Goal: Task Accomplishment & Management: Manage account settings

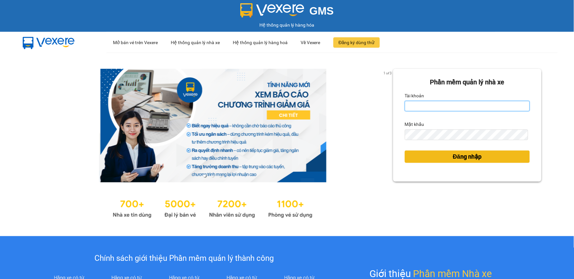
type input "thanhtam.vtp"
click at [446, 158] on button "Đăng nhập" at bounding box center [467, 157] width 125 height 12
click at [453, 158] on span "Đăng nhập" at bounding box center [467, 156] width 29 height 9
click at [463, 158] on span "Đăng nhập" at bounding box center [467, 156] width 29 height 9
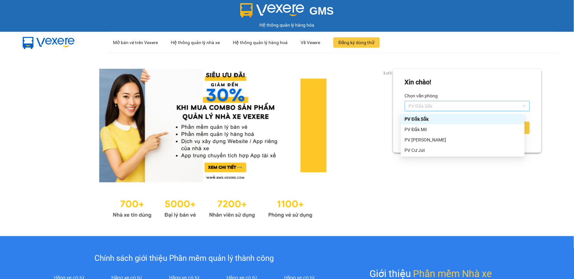
click at [444, 107] on span "PV Đắk Sắk" at bounding box center [467, 106] width 117 height 10
click at [431, 125] on div "PV Đắk Mil" at bounding box center [463, 129] width 124 height 10
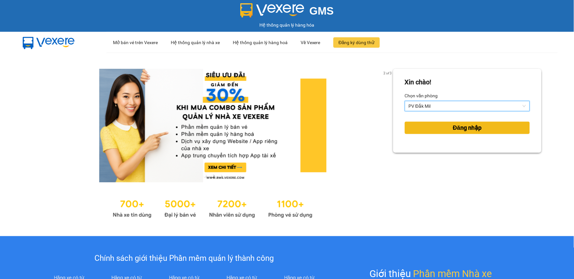
click at [432, 123] on button "Đăng nhập" at bounding box center [467, 128] width 125 height 12
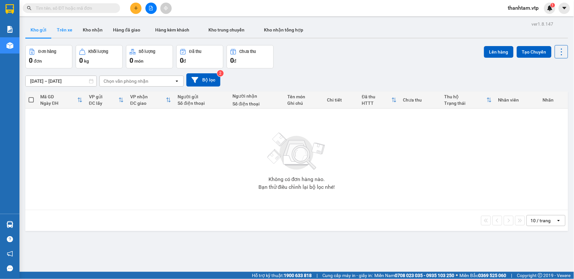
click at [71, 30] on button "Trên xe" at bounding box center [65, 30] width 26 height 16
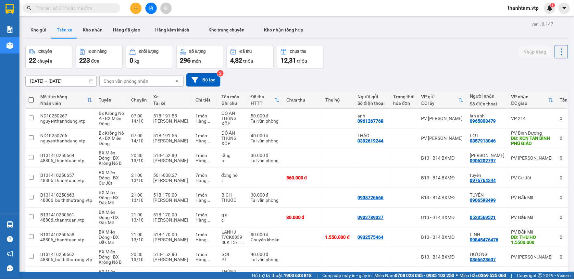
click at [157, 80] on div "Chọn văn phòng nhận" at bounding box center [137, 81] width 75 height 10
type input "dm"
click at [154, 95] on div "PV Đắk Mil" at bounding box center [141, 95] width 84 height 12
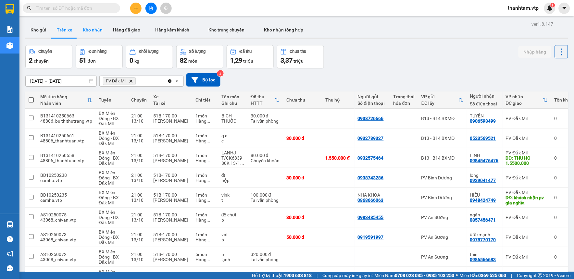
click at [89, 28] on button "Kho nhận" at bounding box center [93, 30] width 30 height 16
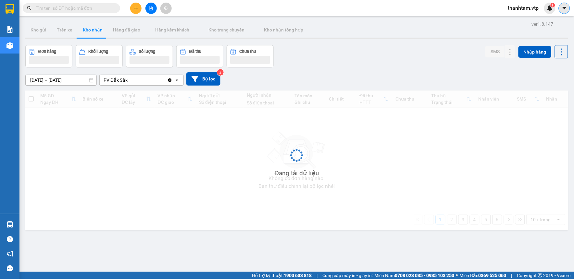
click at [567, 7] on icon "caret-down" at bounding box center [565, 8] width 6 height 6
click at [526, 7] on span "thanhtam.vtp" at bounding box center [523, 8] width 41 height 8
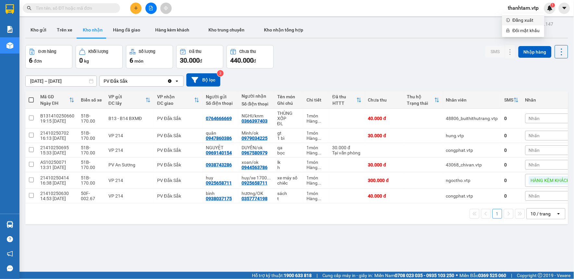
click at [521, 19] on span "Đăng xuất" at bounding box center [527, 20] width 28 height 7
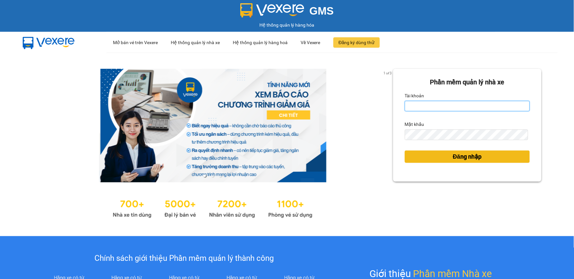
type input "thanhtam.vtp"
click at [431, 154] on button "Đăng nhập" at bounding box center [467, 157] width 125 height 12
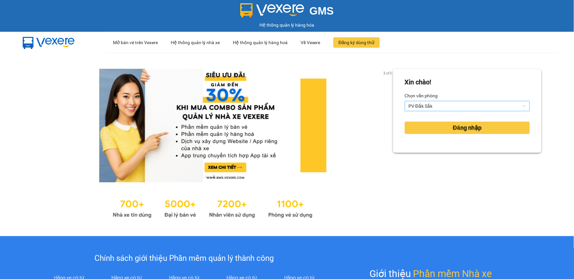
click at [423, 107] on span "PV Đắk Sắk" at bounding box center [467, 106] width 117 height 10
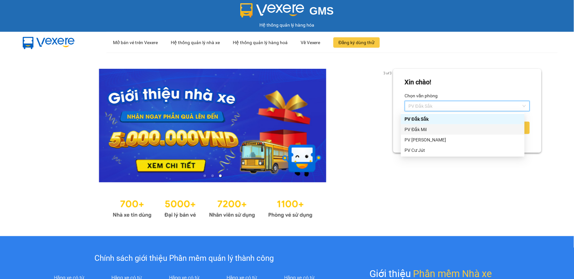
click at [422, 132] on div "PV Đắk Mil" at bounding box center [463, 129] width 116 height 7
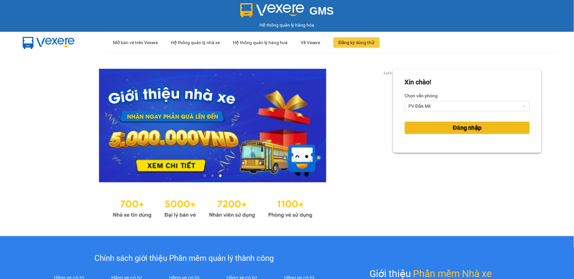
click at [423, 127] on button "Đăng nhập" at bounding box center [467, 128] width 125 height 12
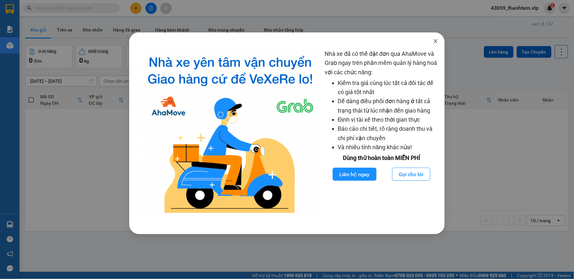
click at [439, 44] on span "Close" at bounding box center [436, 41] width 18 height 18
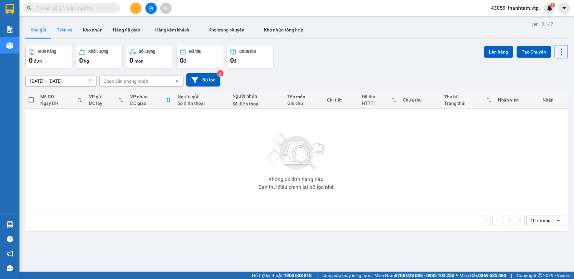
click at [61, 31] on button "Trên xe" at bounding box center [65, 30] width 26 height 16
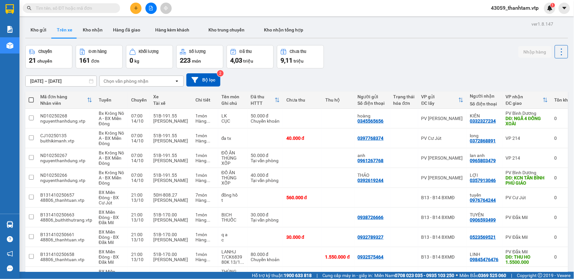
click at [112, 83] on div "Chọn văn phòng nhận" at bounding box center [126, 81] width 45 height 6
type input "dm"
click at [125, 94] on span "PV Đắk Mil" at bounding box center [116, 95] width 25 height 6
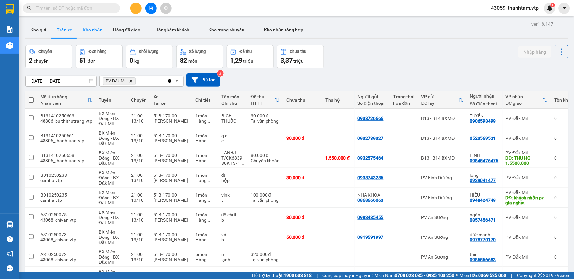
click at [92, 30] on button "Kho nhận" at bounding box center [93, 30] width 30 height 16
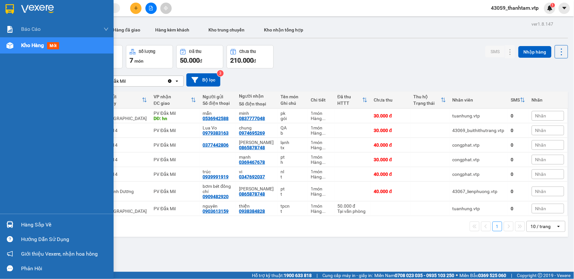
click at [41, 223] on div "Hàng sắp về" at bounding box center [65, 225] width 88 height 10
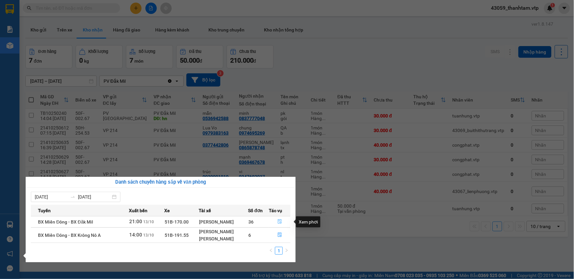
click at [280, 222] on icon "file-done" at bounding box center [280, 222] width 5 height 5
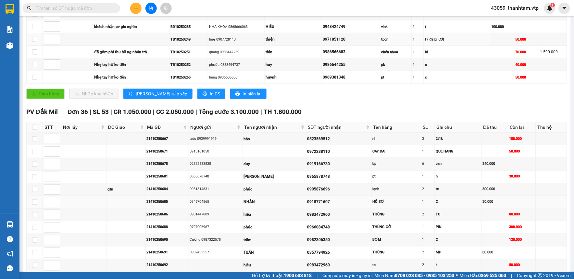
scroll to position [180, 0]
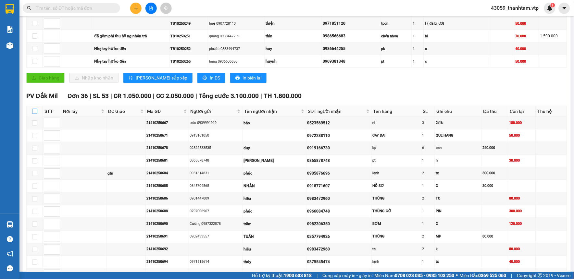
click at [33, 111] on input "checkbox" at bounding box center [34, 111] width 5 height 5
checkbox input "true"
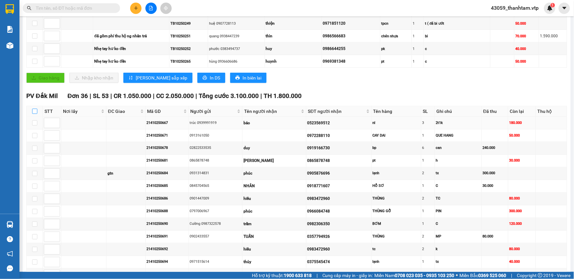
checkbox input "true"
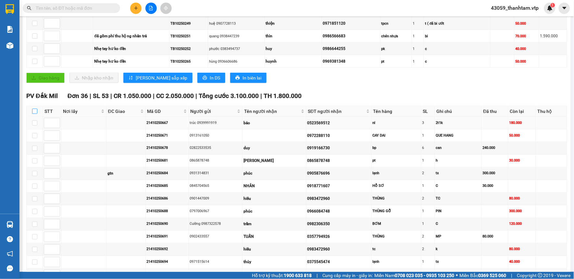
checkbox input "true"
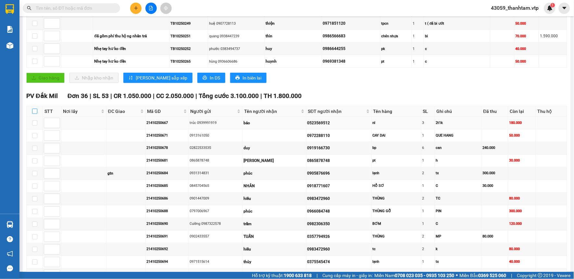
checkbox input "true"
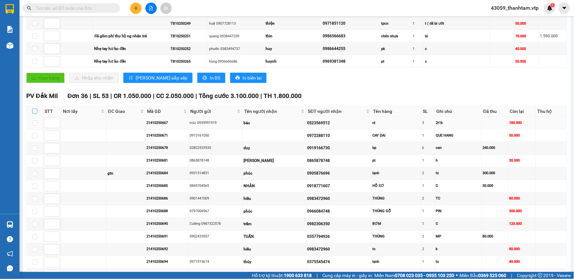
checkbox input "true"
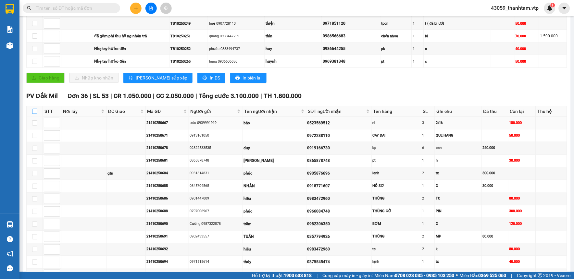
checkbox input "true"
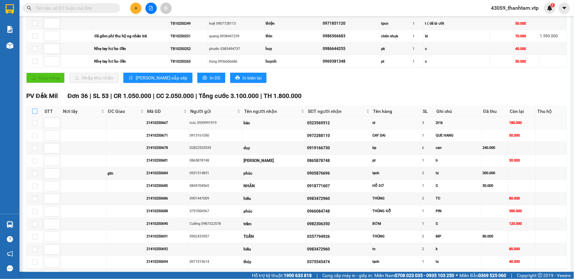
checkbox input "true"
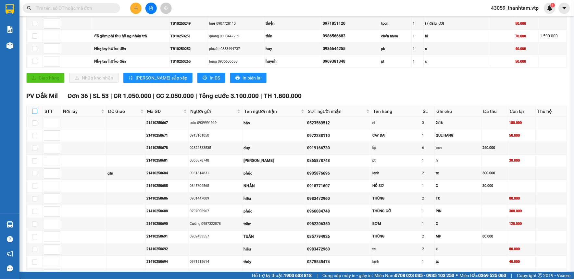
checkbox input "true"
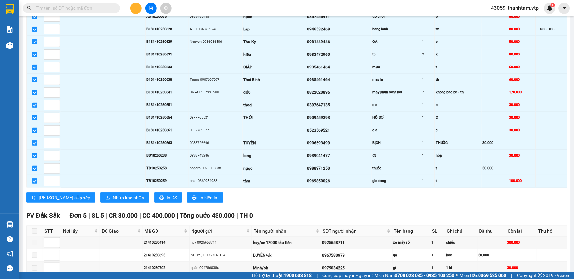
scroll to position [577, 0]
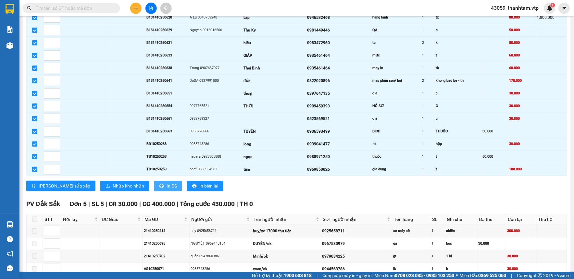
click at [167, 190] on span "In DS" at bounding box center [172, 186] width 10 height 7
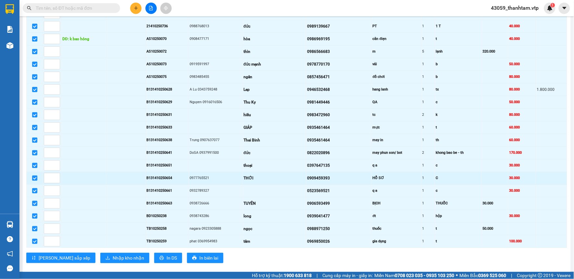
scroll to position [541, 0]
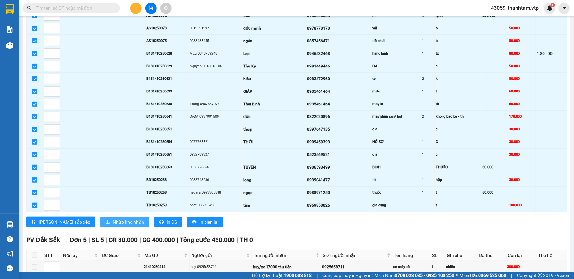
click at [113, 226] on span "Nhập kho nhận" at bounding box center [128, 222] width 31 height 7
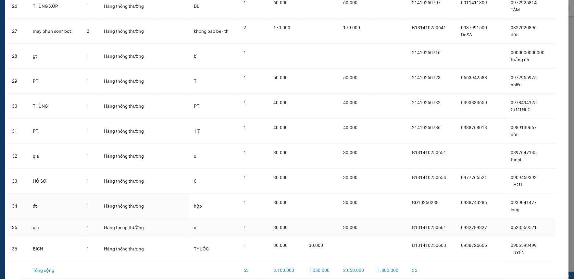
scroll to position [709, 0]
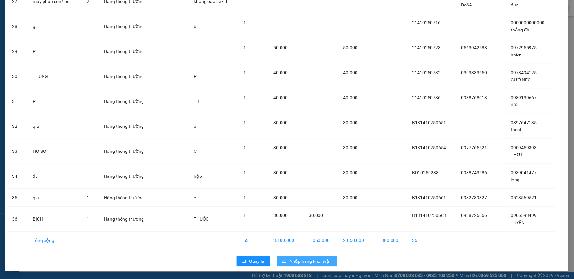
click at [293, 259] on span "Nhập hàng kho nhận" at bounding box center [310, 261] width 43 height 7
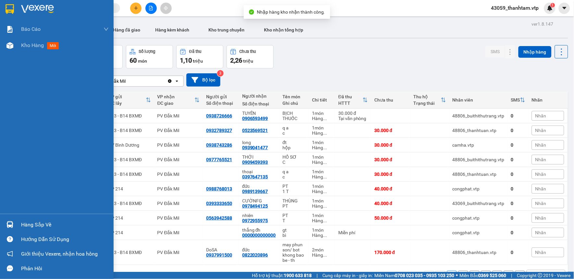
click at [10, 225] on img at bounding box center [9, 224] width 7 height 7
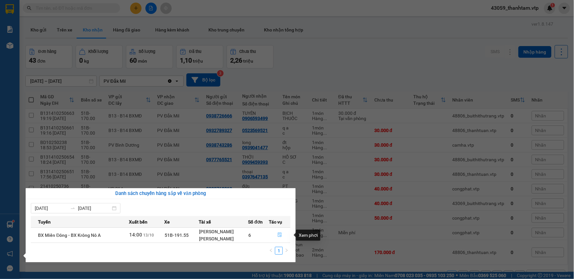
click at [278, 236] on icon "file-done" at bounding box center [280, 235] width 5 height 5
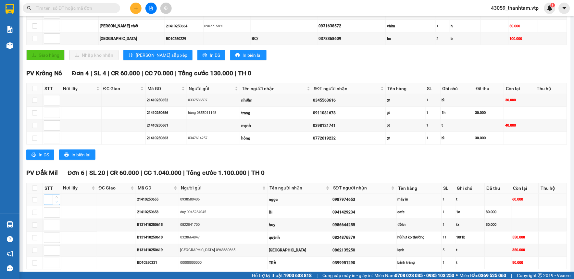
scroll to position [180, 0]
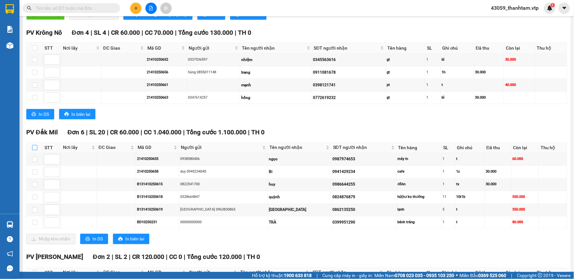
click at [35, 148] on input "checkbox" at bounding box center [34, 147] width 5 height 5
checkbox input "true"
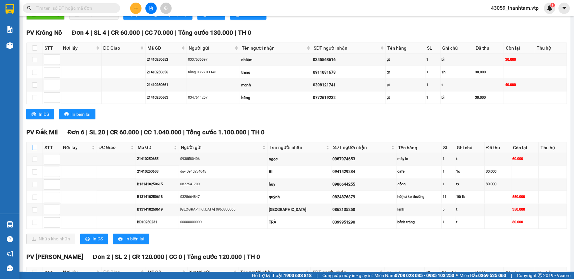
checkbox input "true"
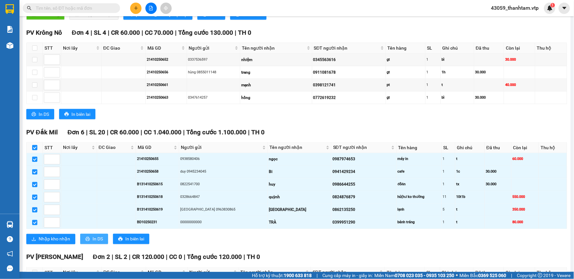
click at [101, 241] on span "In DS" at bounding box center [98, 239] width 10 height 7
click at [54, 241] on span "Nhập kho nhận" at bounding box center [54, 239] width 31 height 7
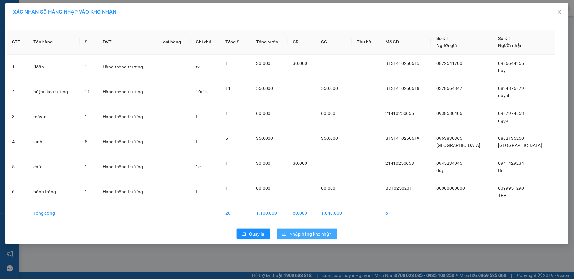
click at [320, 235] on span "Nhập hàng kho nhận" at bounding box center [310, 234] width 43 height 7
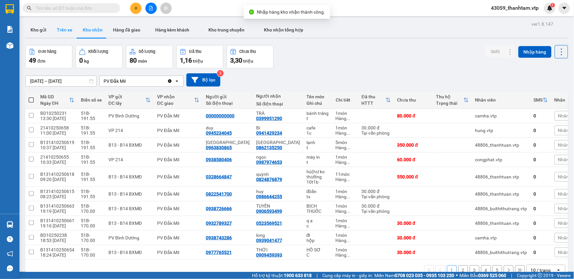
click at [63, 29] on button "Trên xe" at bounding box center [65, 30] width 26 height 16
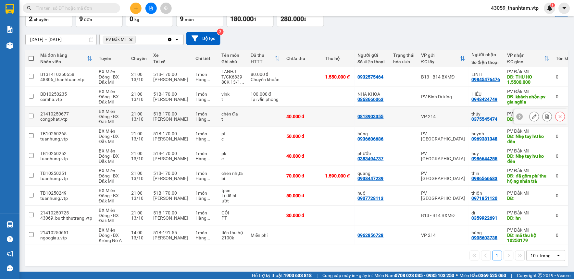
scroll to position [44, 0]
click at [135, 9] on icon "plus" at bounding box center [136, 8] width 5 height 5
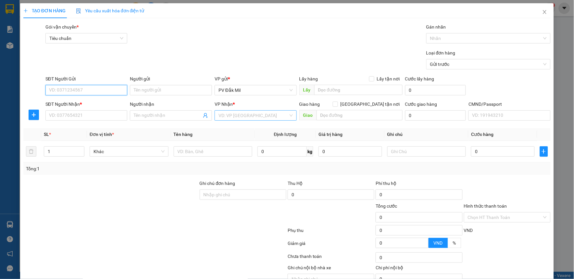
click at [235, 110] on div "VD: VP [GEOGRAPHIC_DATA]" at bounding box center [256, 115] width 82 height 10
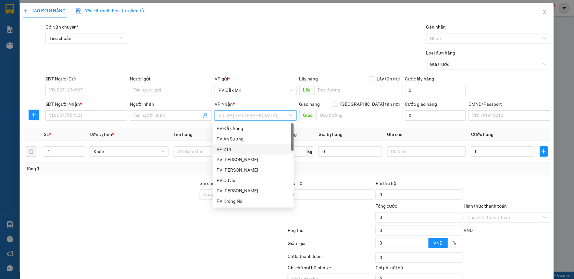
click at [236, 152] on div "VP 214" at bounding box center [253, 149] width 73 height 7
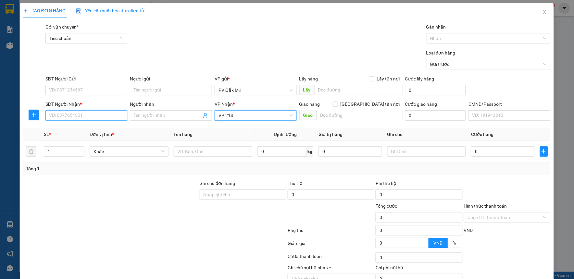
click at [87, 118] on input "SĐT Người Nhận *" at bounding box center [86, 115] width 82 height 10
type input "0"
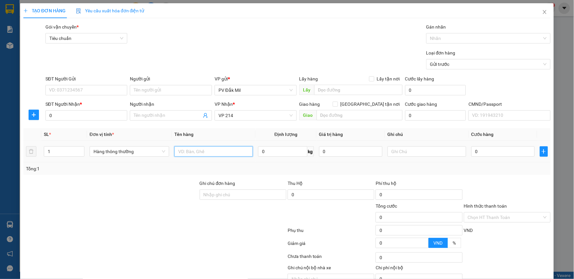
click at [188, 153] on input "text" at bounding box center [213, 151] width 79 height 10
type input "tc"
click at [405, 150] on input "text" at bounding box center [427, 151] width 79 height 10
type input "t"
click at [505, 152] on input "0" at bounding box center [503, 151] width 63 height 10
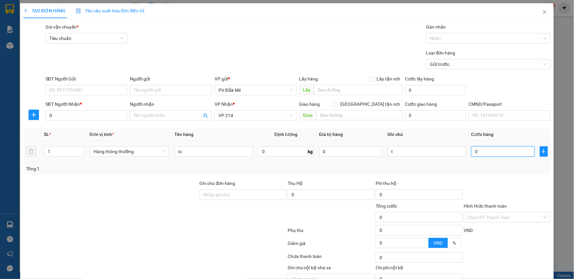
type input "5"
type input "50"
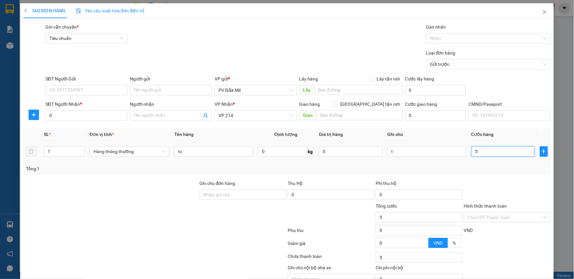
type input "50"
type input "500"
type input "5.000"
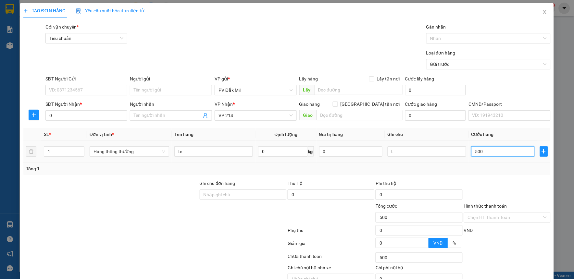
type input "5.000"
type input "50.000"
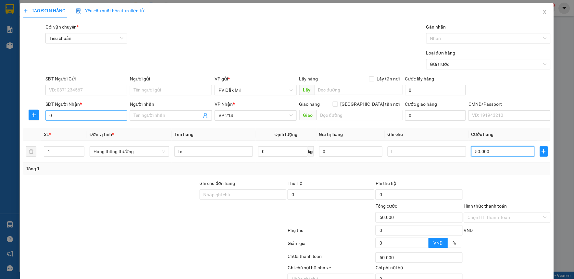
type input "50.000"
click at [109, 120] on input "0" at bounding box center [86, 115] width 82 height 10
type input "0826461207"
click at [108, 91] on input "SĐT Người Gửi" at bounding box center [86, 90] width 82 height 10
type input "0775431001"
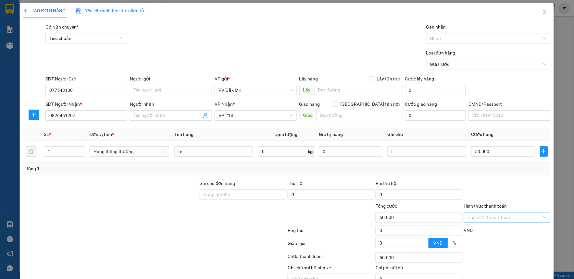
click at [483, 218] on input "Hình thức thanh toán" at bounding box center [505, 218] width 74 height 10
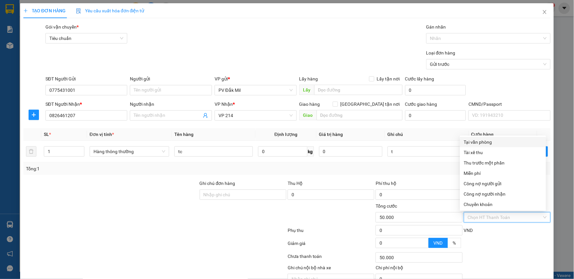
click at [479, 144] on div "Tại văn phòng" at bounding box center [503, 142] width 78 height 7
type input "0"
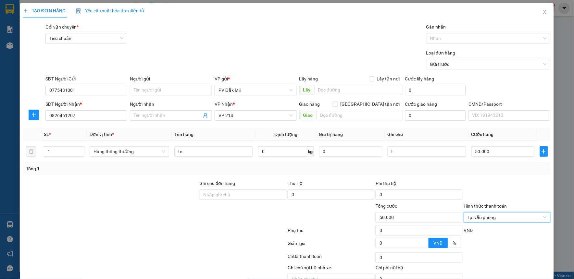
click at [431, 170] on div "Tổng: 1" at bounding box center [287, 168] width 522 height 7
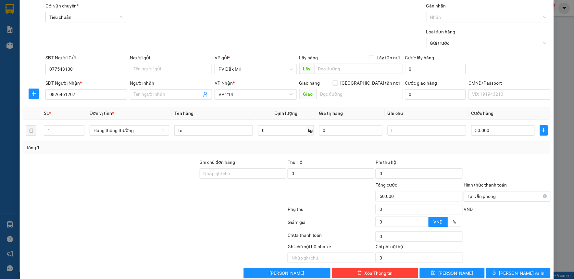
scroll to position [33, 0]
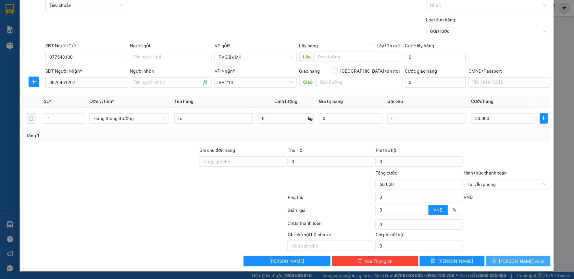
click at [496, 259] on button "[PERSON_NAME] và In" at bounding box center [518, 261] width 65 height 10
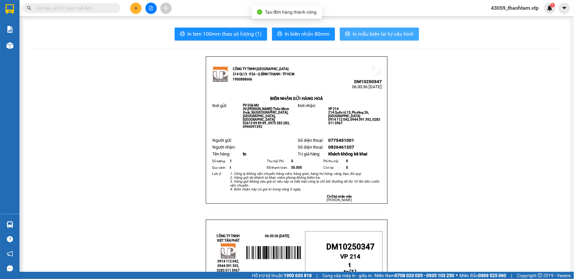
click at [357, 40] on button "In mẫu biên lai tự cấu hình" at bounding box center [379, 34] width 79 height 13
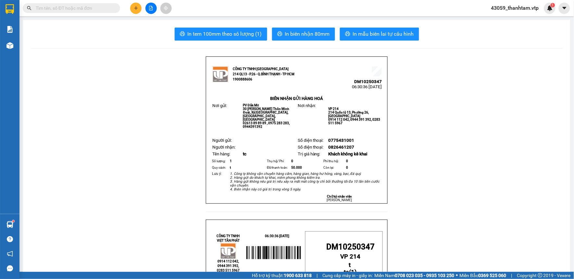
drag, startPoint x: 104, startPoint y: 12, endPoint x: 103, endPoint y: 9, distance: 3.5
click at [104, 12] on span at bounding box center [71, 8] width 97 height 10
click at [103, 7] on input "text" at bounding box center [74, 8] width 77 height 7
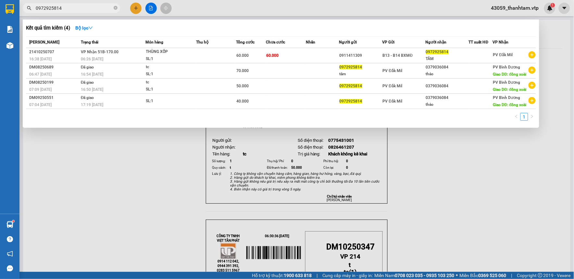
type input "0972925814"
click at [103, 132] on div at bounding box center [287, 139] width 574 height 279
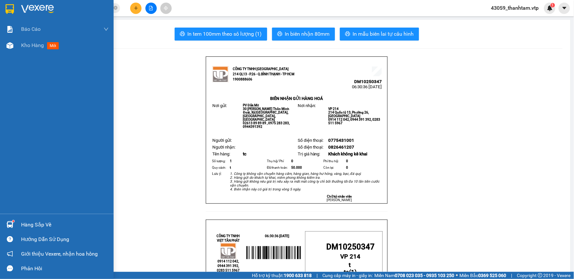
click at [12, 10] on img at bounding box center [10, 9] width 8 height 10
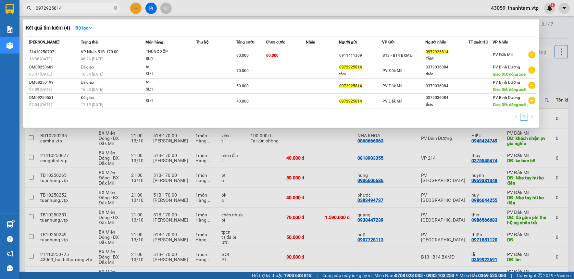
click at [82, 8] on input "0972925814" at bounding box center [74, 8] width 77 height 7
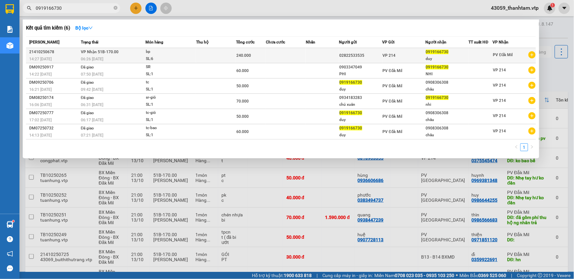
type input "0919166730"
click at [245, 54] on span "240.000" at bounding box center [243, 55] width 15 height 5
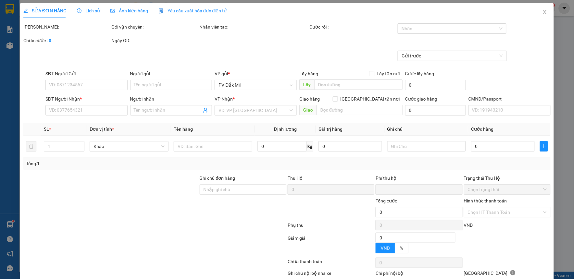
type input "12.000"
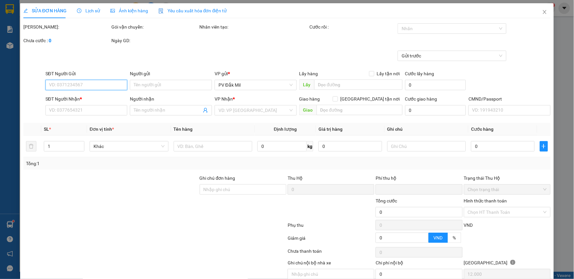
type input "02822533535"
type input "0919166730"
type input "duy"
type input "0"
type input "240.000"
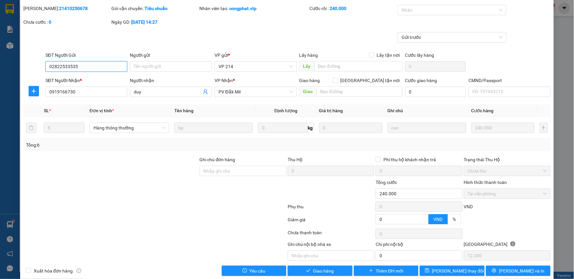
scroll to position [28, 0]
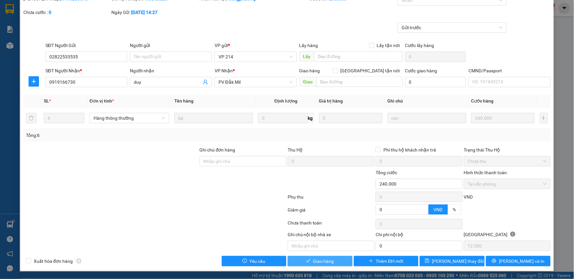
click at [320, 260] on span "Giao hàng" at bounding box center [323, 261] width 21 height 7
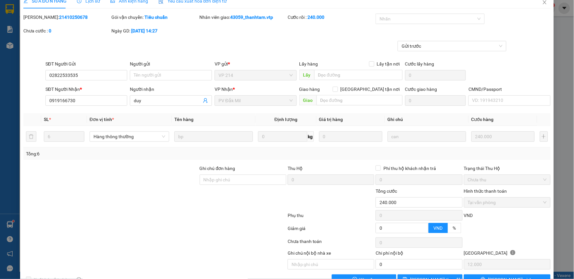
scroll to position [0, 0]
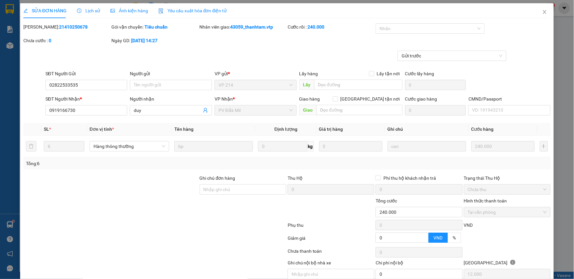
click at [93, 11] on span "Lịch sử" at bounding box center [88, 10] width 23 height 5
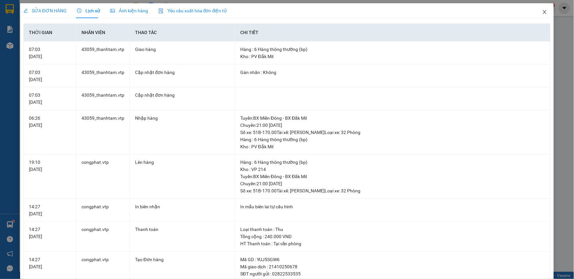
drag, startPoint x: 544, startPoint y: 12, endPoint x: 449, endPoint y: 13, distance: 95.2
click at [543, 13] on span "Close" at bounding box center [545, 12] width 18 height 18
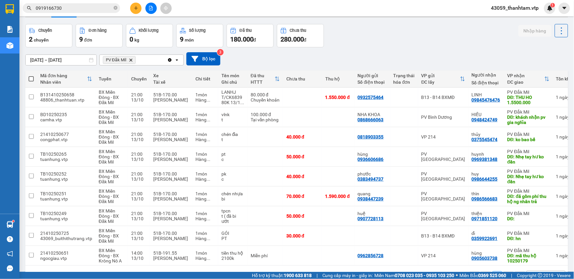
scroll to position [44, 0]
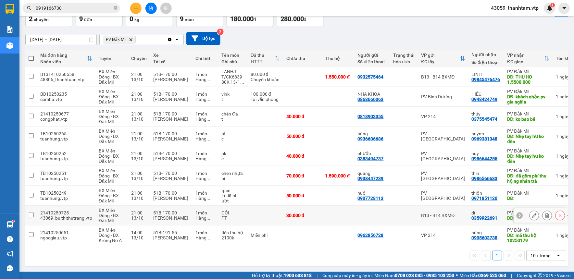
click at [532, 213] on icon at bounding box center [534, 215] width 5 height 5
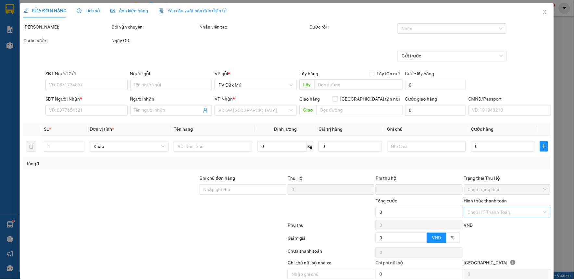
type input "1.500"
click at [501, 213] on input "Hình thức thanh toán" at bounding box center [505, 213] width 74 height 10
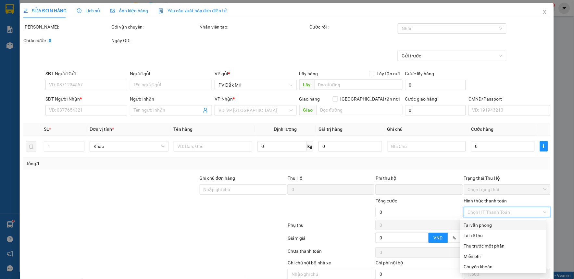
drag, startPoint x: 497, startPoint y: 228, endPoint x: 385, endPoint y: 213, distance: 113.0
click at [497, 228] on div "Tại văn phòng" at bounding box center [503, 225] width 78 height 7
type input "0359922691"
type input "dĩ"
type input "hn"
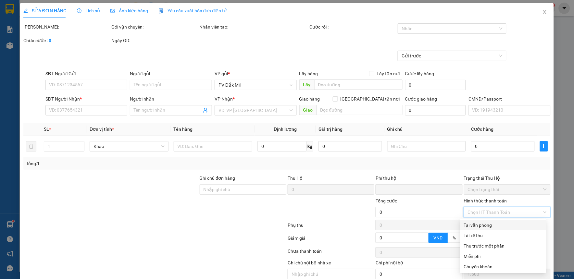
type input "0"
type input "30.000"
type input "0"
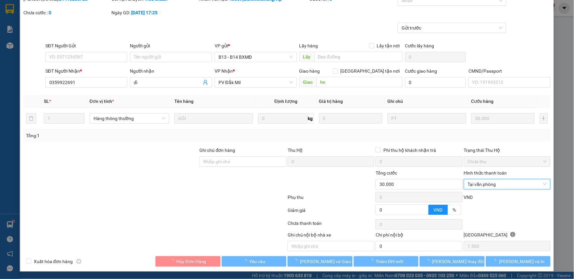
scroll to position [37, 0]
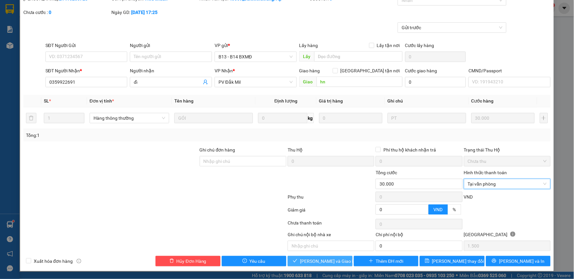
click at [311, 261] on span "[PERSON_NAME] và Giao hàng" at bounding box center [331, 261] width 62 height 7
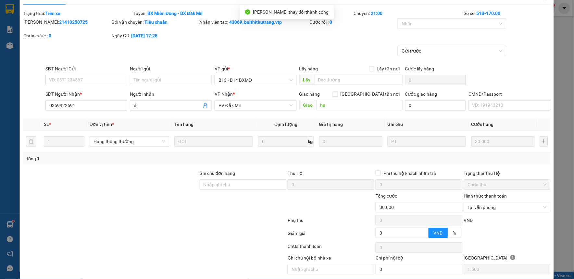
scroll to position [0, 0]
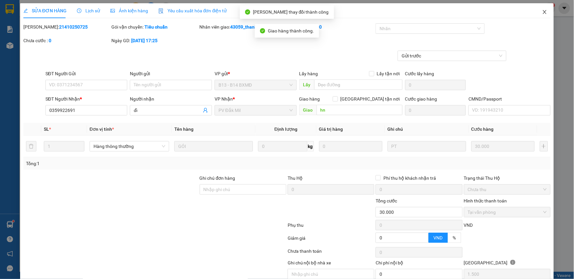
click at [536, 15] on span "Close" at bounding box center [545, 12] width 18 height 18
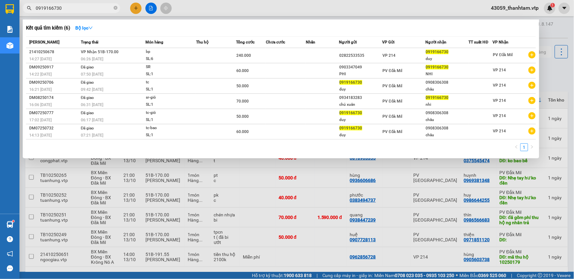
drag, startPoint x: 82, startPoint y: 7, endPoint x: 20, endPoint y: 17, distance: 63.5
click at [20, 14] on div "Kết quả tìm kiếm ( 6 ) Bộ lọc Mã ĐH Trạng thái Món hàng Thu hộ Tổng cước Chưa c…" at bounding box center [63, 8] width 127 height 11
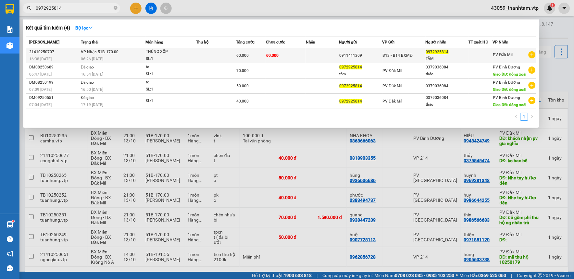
type input "0972925814"
click at [292, 54] on td "60.000" at bounding box center [286, 55] width 40 height 15
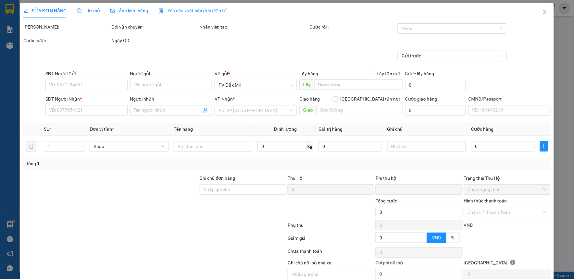
type input "3.000"
type input "0911411309"
type input "0972925814"
type input "TÂM"
type input "0"
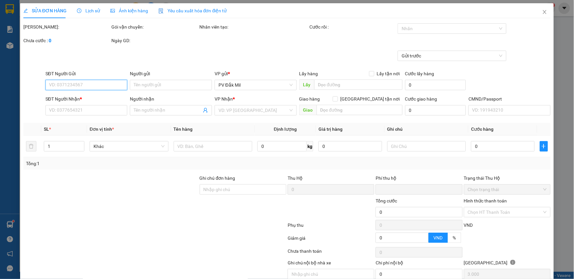
type input "60.000"
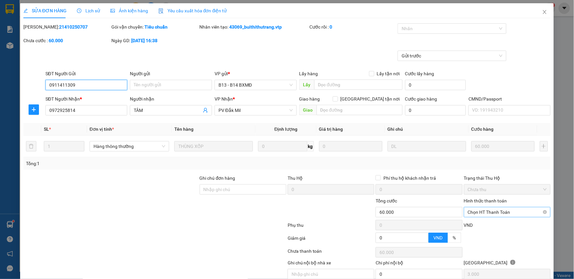
click at [499, 216] on span "Chọn HT Thanh Toán" at bounding box center [507, 213] width 79 height 10
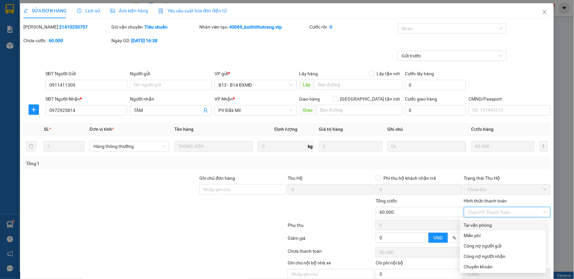
click at [494, 226] on div "Tại văn phòng" at bounding box center [503, 225] width 78 height 7
type input "0"
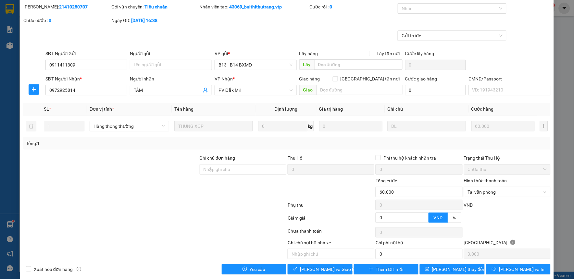
scroll to position [28, 0]
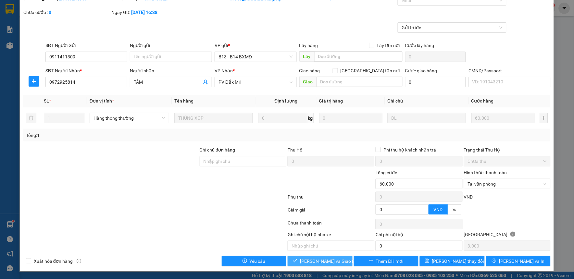
click at [320, 262] on span "[PERSON_NAME] và Giao hàng" at bounding box center [331, 261] width 62 height 7
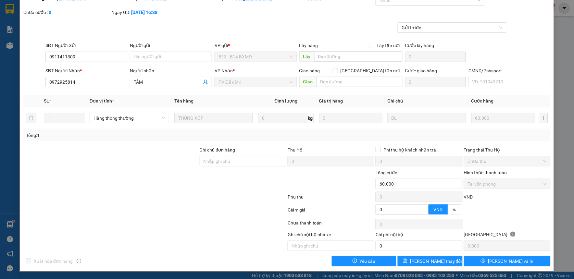
scroll to position [0, 0]
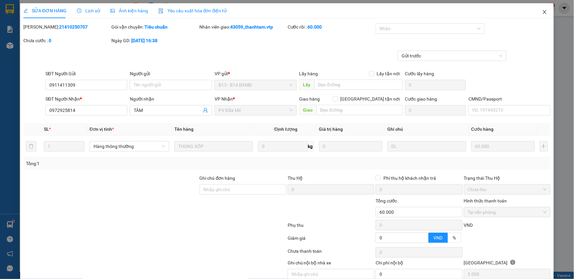
click at [542, 13] on icon "close" at bounding box center [544, 11] width 5 height 5
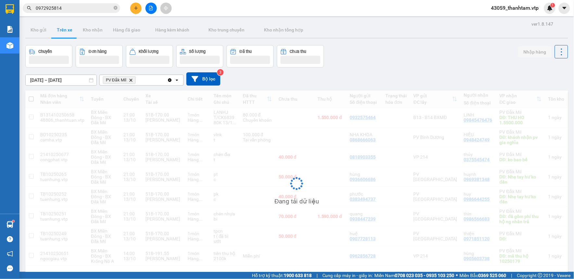
click at [116, 9] on icon "close-circle" at bounding box center [116, 8] width 4 height 4
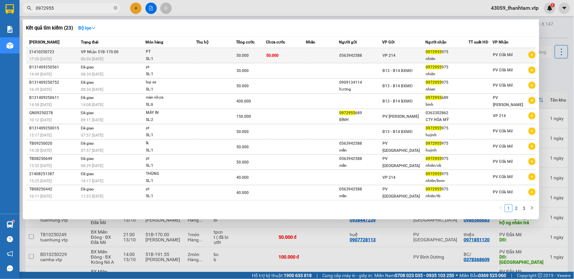
type input "0972955"
click at [299, 54] on td "50.000" at bounding box center [286, 55] width 40 height 15
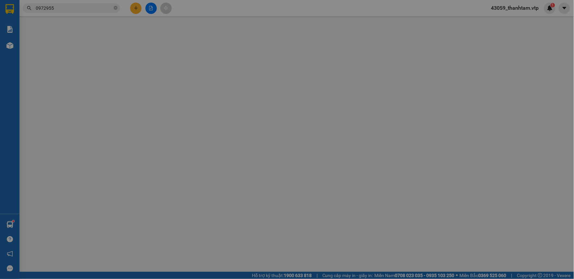
type input "0563942588"
type input "0972955975"
type input "nhiên"
type input "0"
type input "50.000"
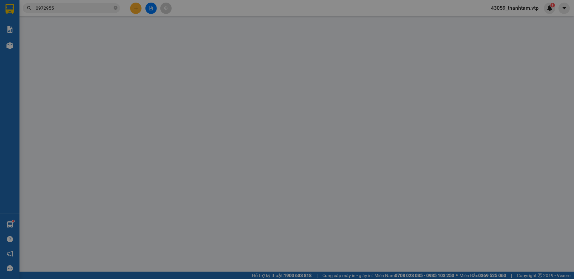
type input "50.000"
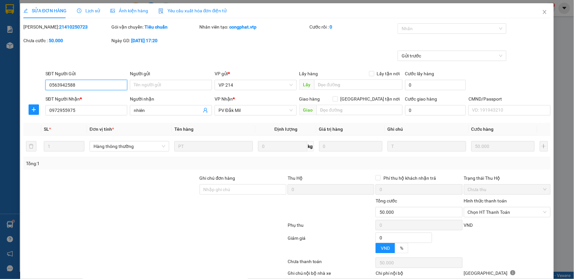
type input "2.500"
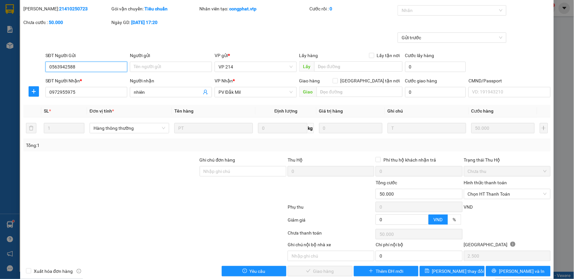
scroll to position [28, 0]
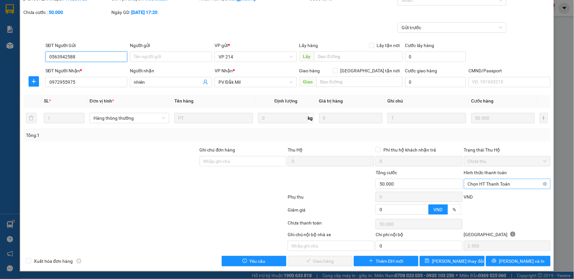
click at [481, 183] on span "Chọn HT Thanh Toán" at bounding box center [507, 184] width 79 height 10
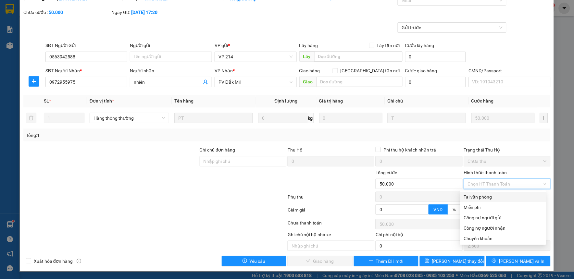
click at [485, 197] on div "Tại văn phòng" at bounding box center [503, 197] width 78 height 7
type input "0"
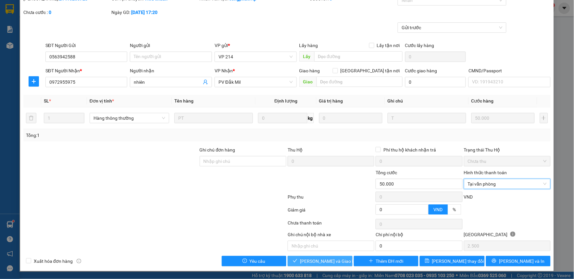
click at [326, 261] on span "[PERSON_NAME] và Giao hàng" at bounding box center [331, 261] width 62 height 7
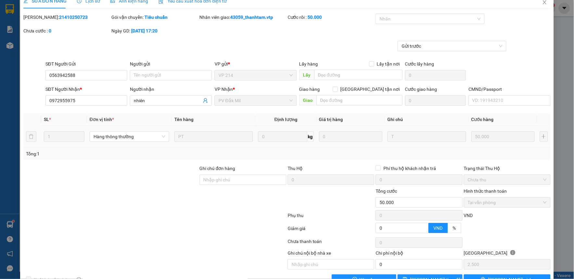
scroll to position [0, 0]
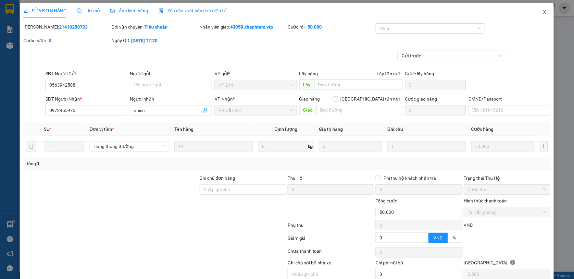
click at [542, 11] on icon "close" at bounding box center [544, 11] width 5 height 5
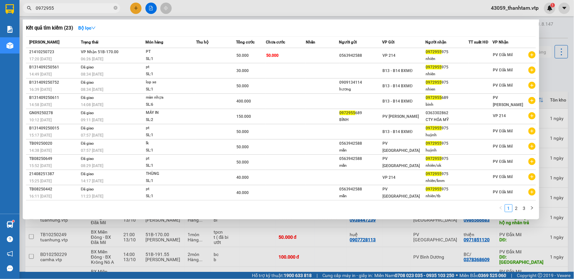
drag, startPoint x: 80, startPoint y: 7, endPoint x: 31, endPoint y: 14, distance: 48.5
click at [32, 14] on div "Kết quả tìm kiếm ( 23 ) Bộ lọc Mã ĐH Trạng thái Món hàng Thu hộ Tổng cước Chưa …" at bounding box center [63, 8] width 127 height 11
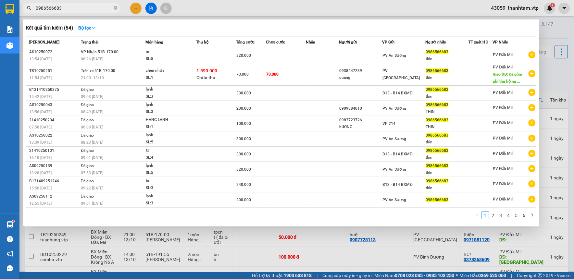
type input "0986566683"
click at [101, 244] on div at bounding box center [287, 139] width 574 height 279
click at [77, 5] on input "0986566683" at bounding box center [74, 8] width 77 height 7
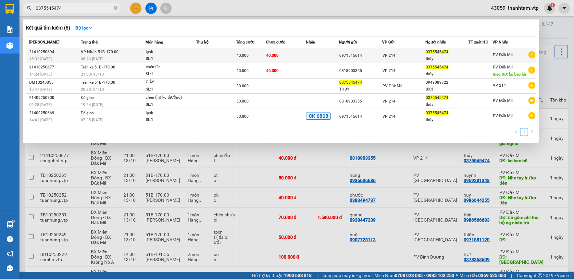
type input "0375545474"
click at [200, 51] on td at bounding box center [216, 55] width 40 height 15
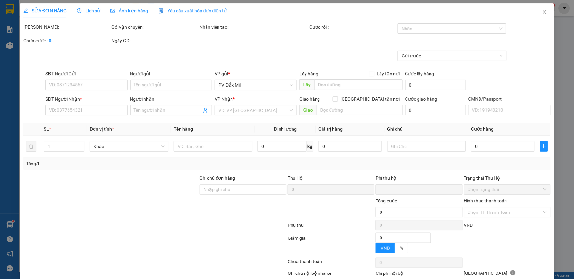
type input "2.000"
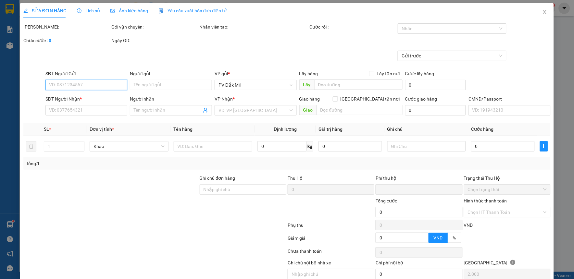
type input "0971515614"
type input "0375545474"
type input "thủy"
type input "0"
type input "40.000"
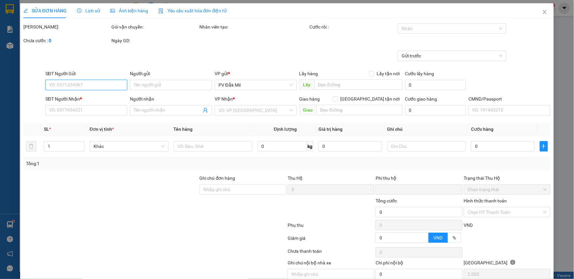
type input "40.000"
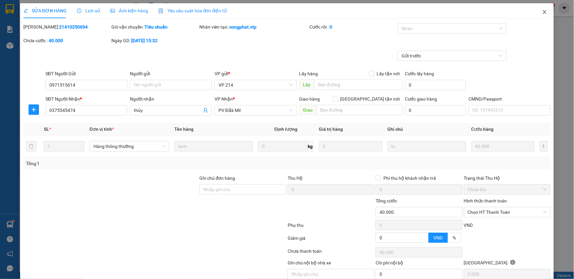
click at [536, 12] on span "Close" at bounding box center [545, 12] width 18 height 18
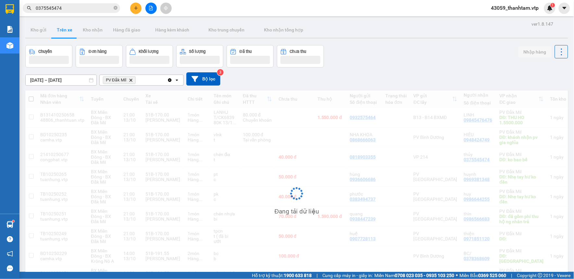
click at [83, 9] on input "0375545474" at bounding box center [74, 8] width 77 height 7
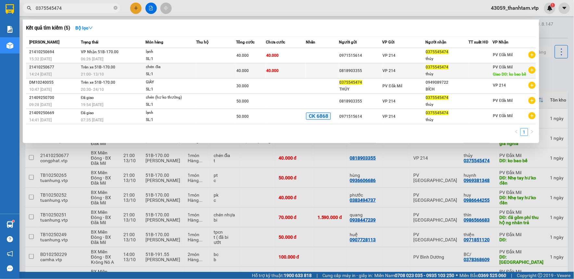
click at [86, 70] on td "Trên xe 51B-170.00 21:00 - 13/10" at bounding box center [112, 70] width 67 height 15
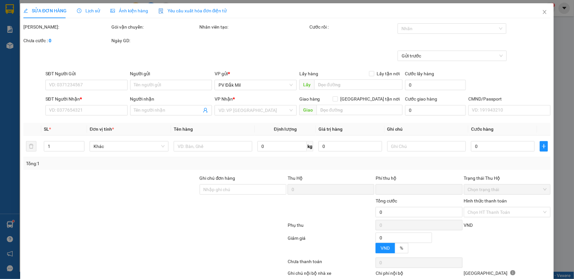
type input "0818903355"
type input "0375545474"
type input "thủy"
type input "ko bao bể"
type input "0"
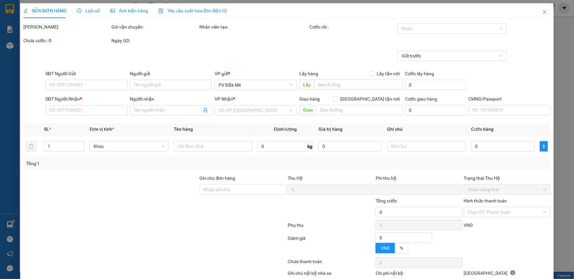
type input "40.000"
type input "2.000"
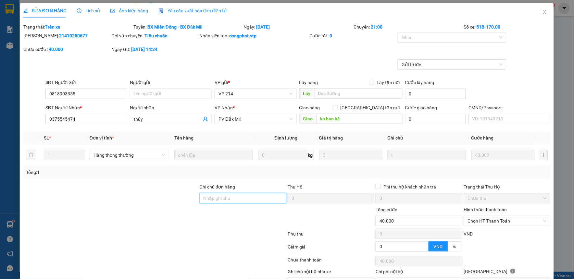
click at [264, 196] on input "Ghi chú đơn hàng" at bounding box center [243, 198] width 87 height 10
type input "d"
drag, startPoint x: 275, startPoint y: 195, endPoint x: 175, endPoint y: 195, distance: 99.7
click at [175, 195] on div "Ghi chú đơn hàng đã ck 80k 6868 7h33p ngày 14/10 Thu Hộ 0 Phí thu hộ khách nhận…" at bounding box center [287, 194] width 529 height 23
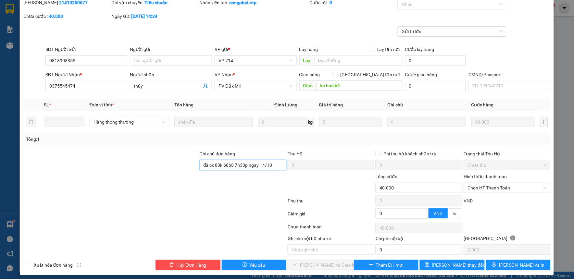
scroll to position [37, 0]
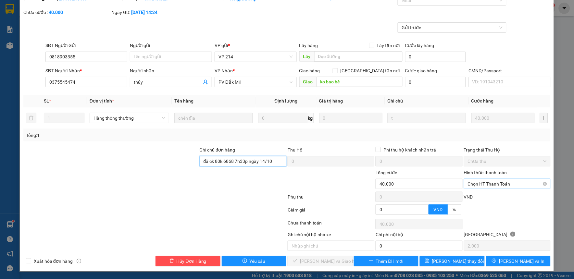
click at [500, 184] on span "Chọn HT Thanh Toán" at bounding box center [507, 184] width 79 height 10
type input "đã ck 80k 6868 7h33p ngày 14/10"
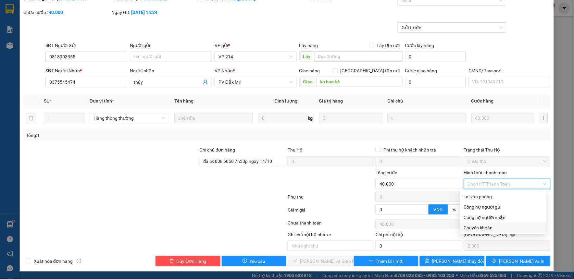
click at [495, 227] on div "Chuyển khoản" at bounding box center [503, 227] width 78 height 7
type input "0"
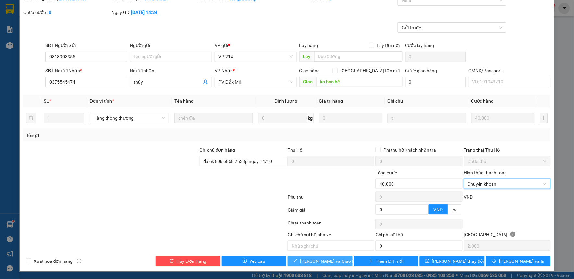
click at [310, 260] on span "[PERSON_NAME] và Giao hàng" at bounding box center [331, 261] width 62 height 7
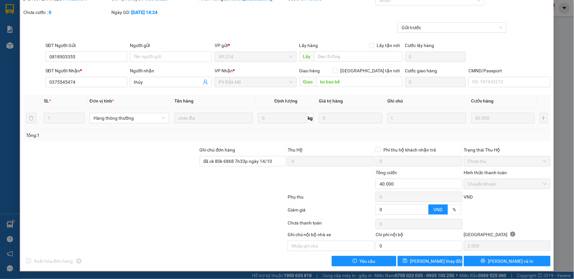
scroll to position [0, 0]
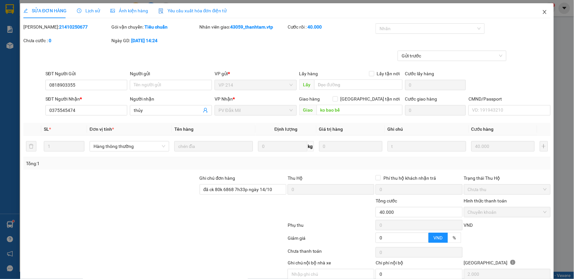
click at [542, 13] on icon "close" at bounding box center [544, 11] width 5 height 5
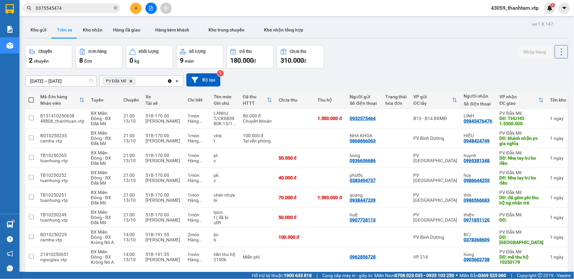
click at [90, 11] on input "0375545474" at bounding box center [74, 8] width 77 height 7
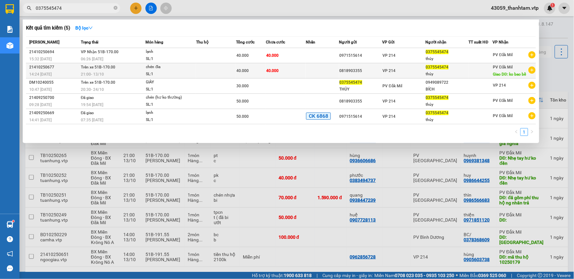
click at [162, 74] on div "SL: 1" at bounding box center [170, 74] width 49 height 7
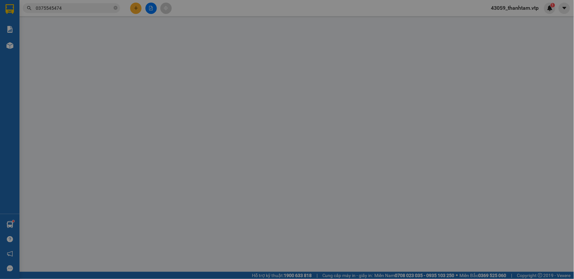
type input "0818903355"
type input "0375545474"
type input "thủy"
type input "ko bao bể"
type input "đã ck 80k 6868 7h33p ngày 14/10"
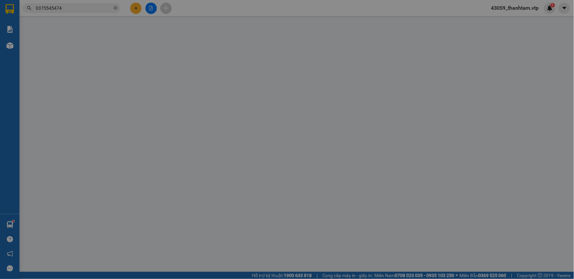
type input "0"
type input "40.000"
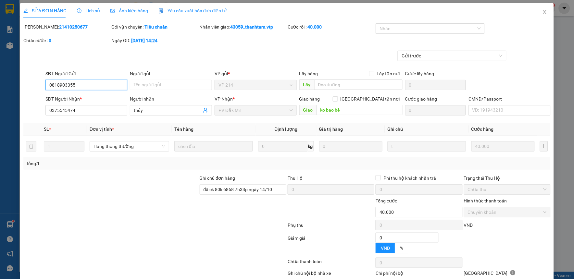
type input "2.000"
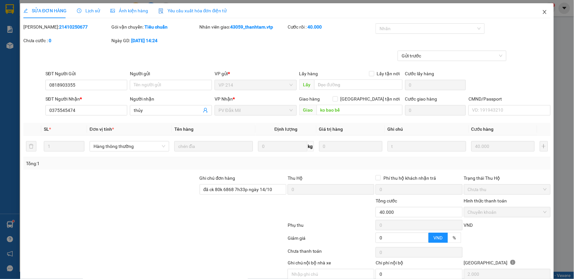
click at [542, 10] on icon "close" at bounding box center [544, 11] width 5 height 5
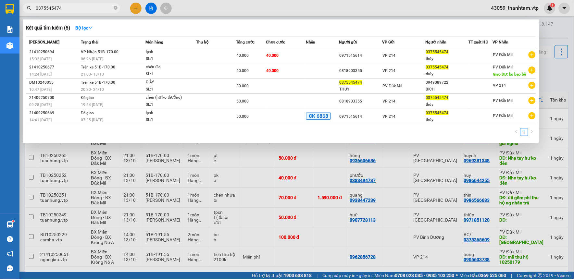
click at [68, 7] on input "0375545474" at bounding box center [74, 8] width 77 height 7
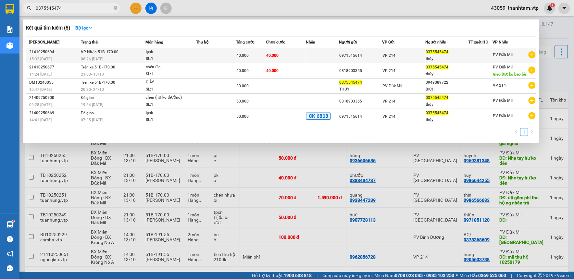
click at [104, 53] on span "VP Nhận 51B-170.00" at bounding box center [100, 52] width 38 height 5
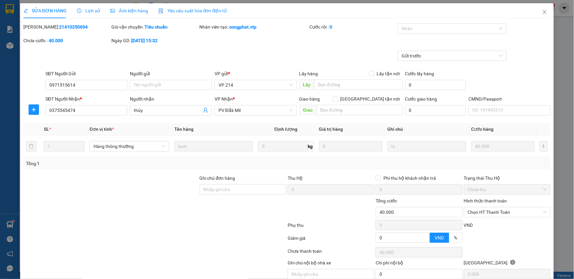
type input "0971515614"
type input "0375545474"
type input "thủy"
type input "0"
type input "40.000"
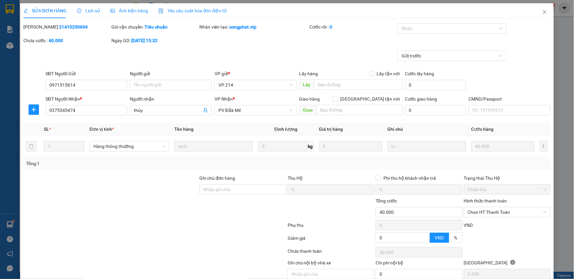
type input "40.000"
type input "2.000"
click at [223, 186] on input "Ghi chú đơn hàng" at bounding box center [243, 189] width 87 height 10
paste input "đã ck 80k 6868 7h33p ngày 14/10"
click at [479, 213] on span "Chọn HT Thanh Toán" at bounding box center [507, 213] width 79 height 10
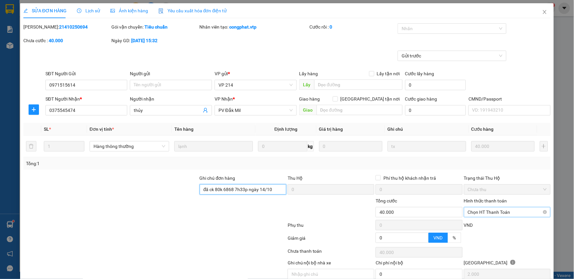
type input "đã ck 80k 6868 7h33p ngày 14/10"
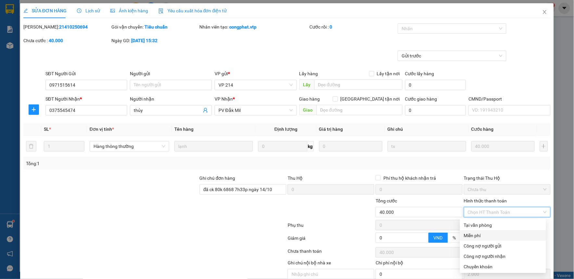
scroll to position [28, 0]
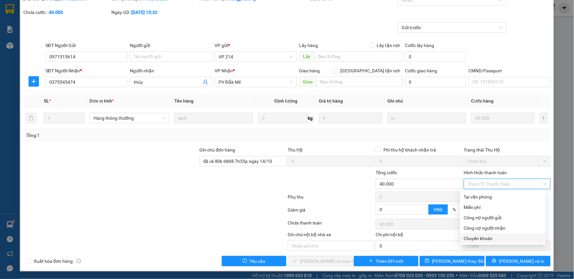
click at [480, 237] on div "Chuyển khoản" at bounding box center [503, 238] width 78 height 7
type input "0"
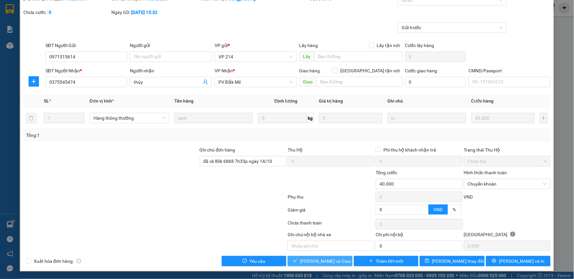
click at [315, 260] on span "[PERSON_NAME] và Giao hàng" at bounding box center [331, 261] width 62 height 7
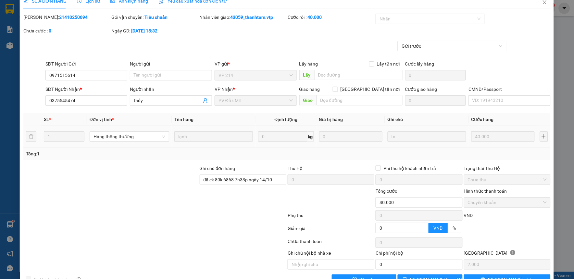
scroll to position [0, 0]
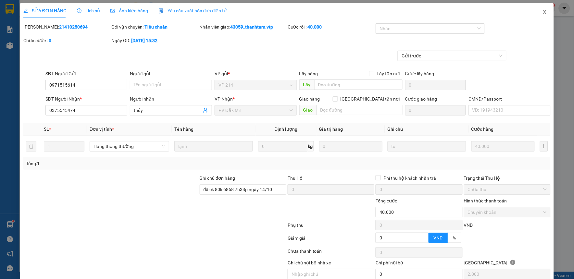
click at [542, 12] on icon "close" at bounding box center [544, 11] width 5 height 5
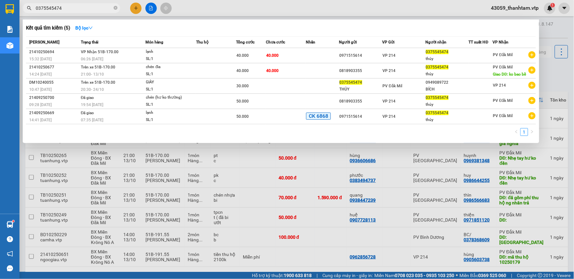
click at [80, 11] on input "0375545474" at bounding box center [74, 8] width 77 height 7
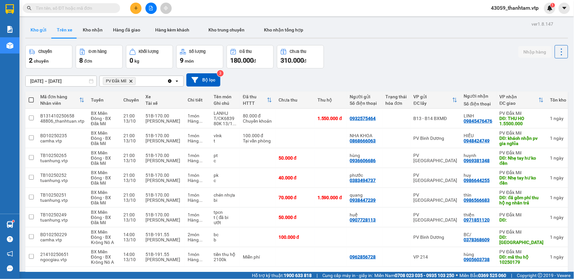
click at [35, 31] on button "Kho gửi" at bounding box center [38, 30] width 26 height 16
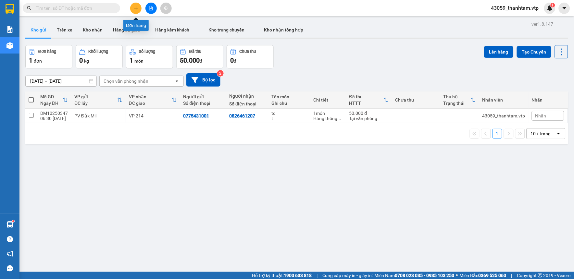
click at [132, 9] on button at bounding box center [135, 8] width 11 height 11
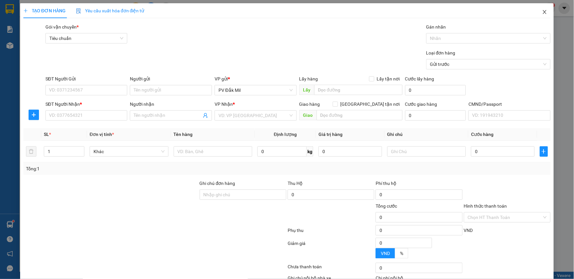
click at [542, 13] on icon "close" at bounding box center [544, 11] width 5 height 5
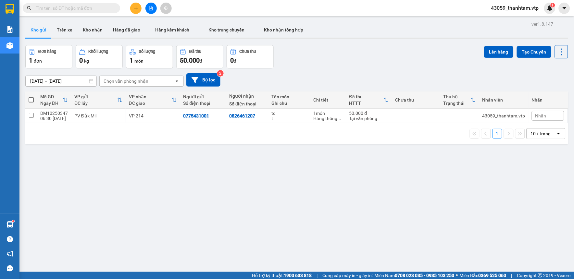
click at [89, 6] on input "text" at bounding box center [74, 8] width 77 height 7
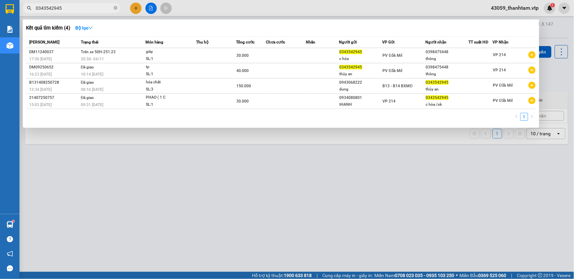
type input "0343542945"
click at [199, 193] on div at bounding box center [287, 139] width 574 height 279
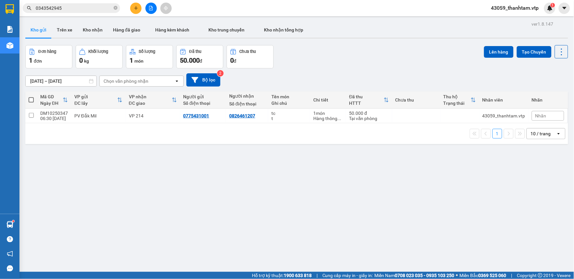
click at [74, 6] on input "0343542945" at bounding box center [74, 8] width 77 height 7
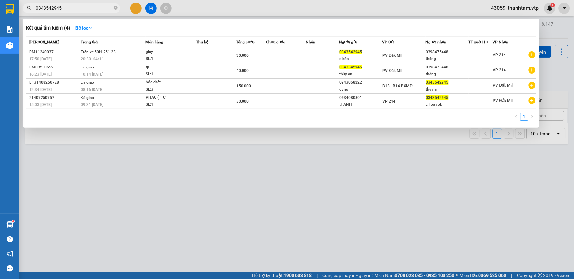
click at [74, 6] on input "0343542945" at bounding box center [74, 8] width 77 height 7
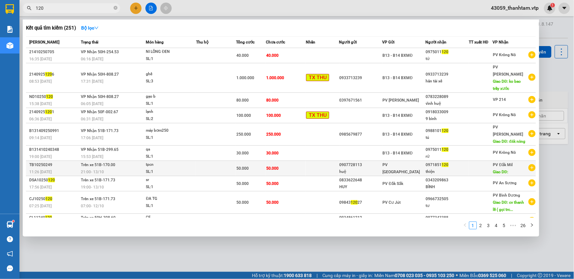
type input "120"
click at [169, 161] on div "tpcn" at bounding box center [170, 164] width 49 height 7
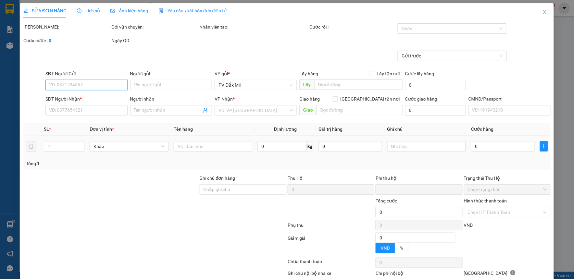
type input "2.500"
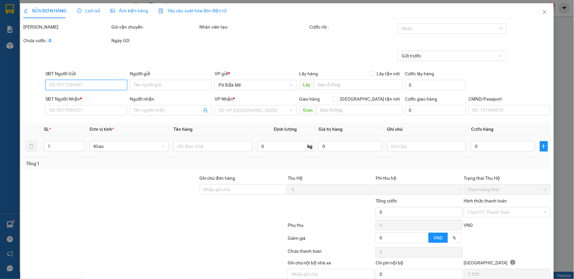
type input "0907728113"
type input "huệ"
type input "0971851120"
type input "thiện"
type input "0"
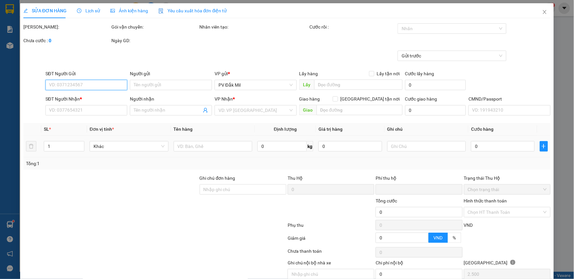
type input "50.000"
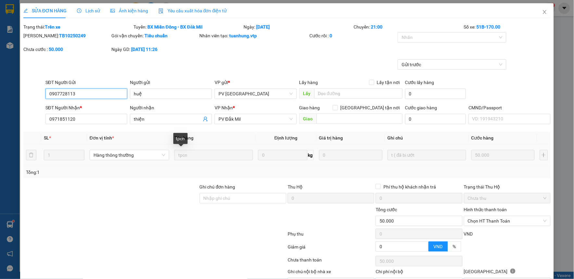
scroll to position [36, 0]
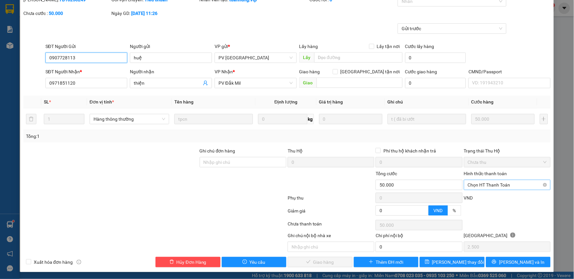
click at [489, 187] on span "Chọn HT Thanh Toán" at bounding box center [507, 185] width 79 height 10
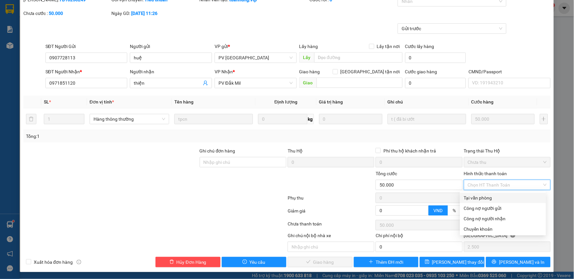
click at [486, 200] on div "Tại văn phòng" at bounding box center [503, 198] width 78 height 7
type input "0"
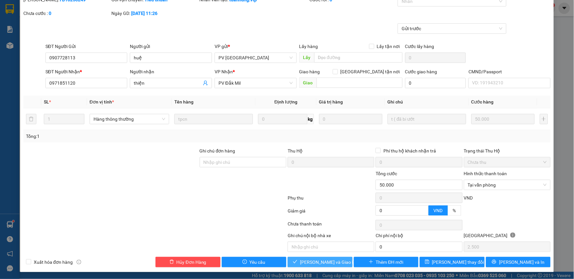
click at [326, 260] on span "[PERSON_NAME] và Giao hàng" at bounding box center [331, 262] width 62 height 7
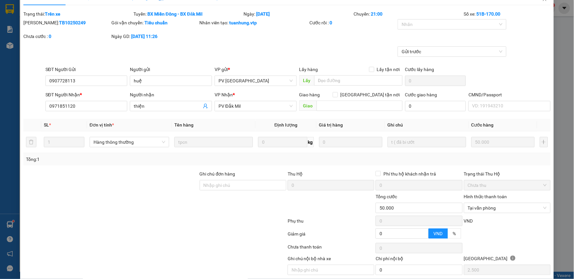
scroll to position [0, 0]
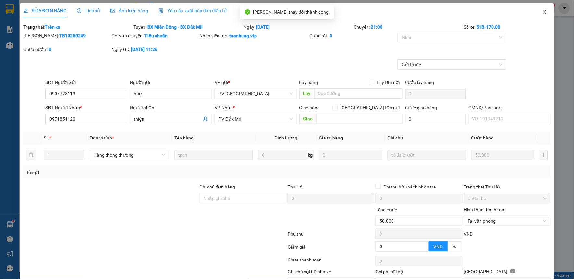
click at [538, 15] on span "Close" at bounding box center [545, 12] width 18 height 18
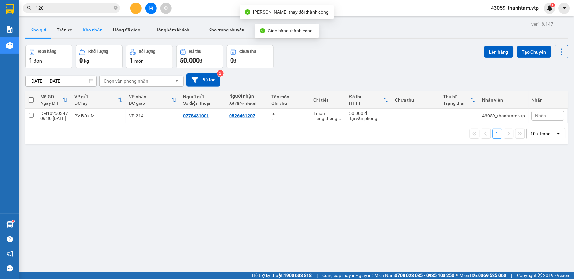
click at [91, 34] on button "Kho nhận" at bounding box center [93, 30] width 30 height 16
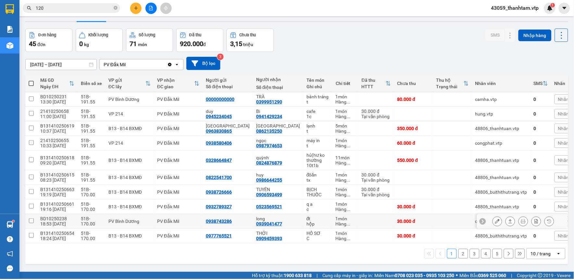
scroll to position [30, 0]
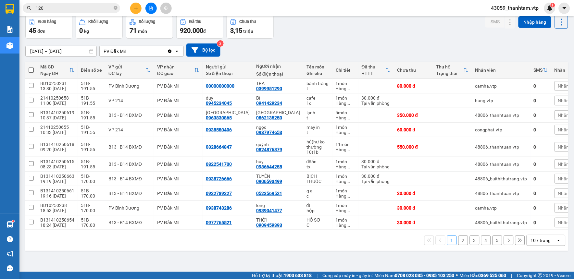
click at [538, 237] on div "10 / trang" at bounding box center [541, 240] width 29 height 10
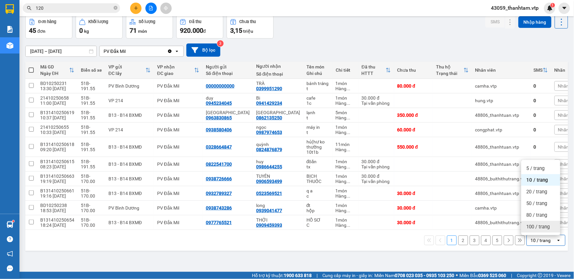
click at [539, 229] on span "100 / trang" at bounding box center [538, 227] width 23 height 6
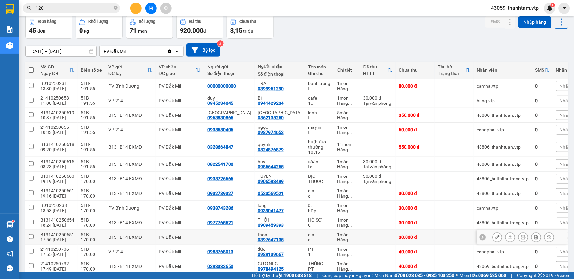
click at [495, 239] on icon at bounding box center [497, 237] width 5 height 5
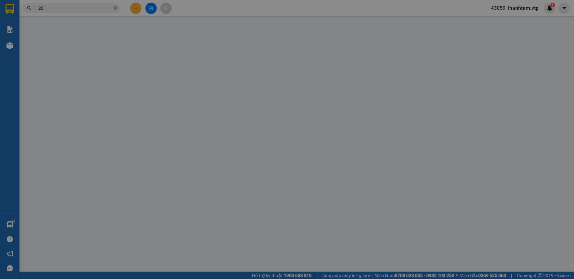
type input "0397647135"
type input "thoại"
type input "0"
type input "30.000"
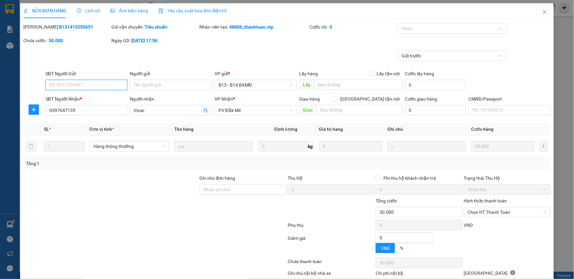
type input "1.500"
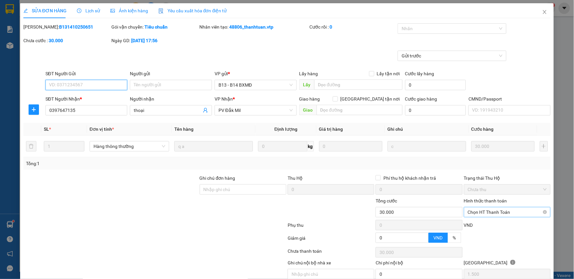
click at [480, 210] on span "Chọn HT Thanh Toán" at bounding box center [507, 213] width 79 height 10
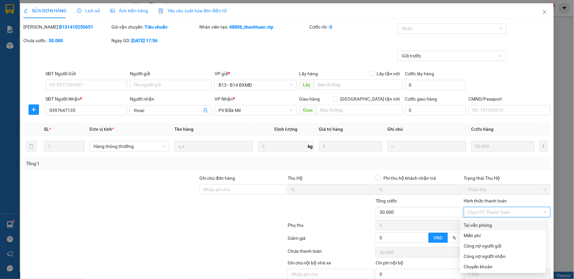
click at [486, 227] on div "Tại văn phòng" at bounding box center [503, 225] width 78 height 7
type input "0"
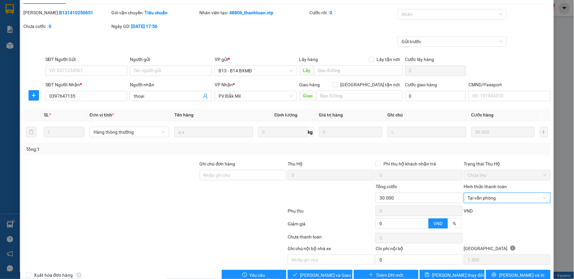
scroll to position [28, 0]
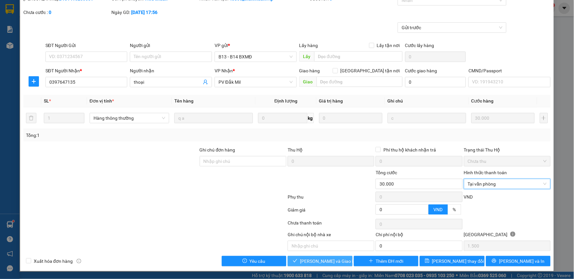
click at [309, 258] on span "[PERSON_NAME] và Giao hàng" at bounding box center [331, 261] width 62 height 7
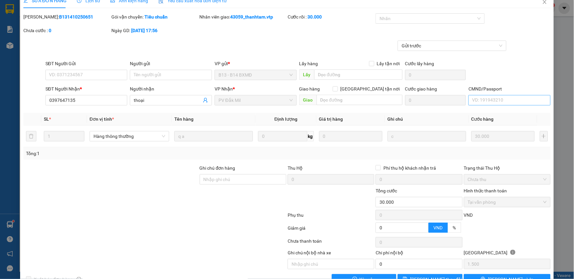
scroll to position [0, 0]
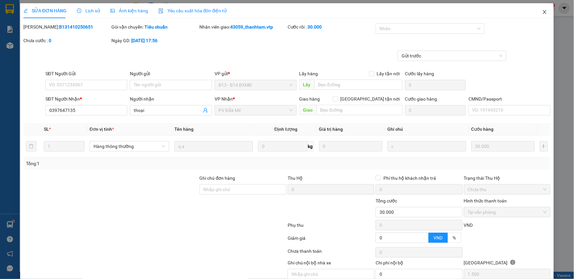
click at [543, 13] on icon "close" at bounding box center [545, 12] width 4 height 4
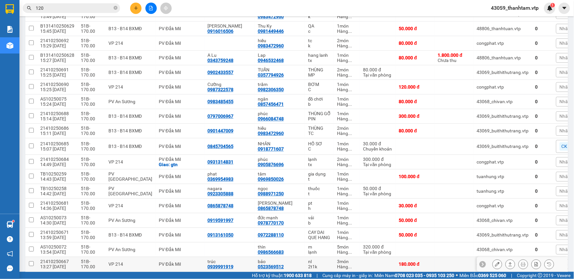
scroll to position [247, 0]
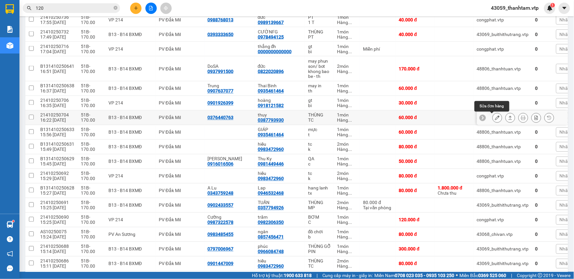
click at [493, 119] on button at bounding box center [497, 117] width 9 height 11
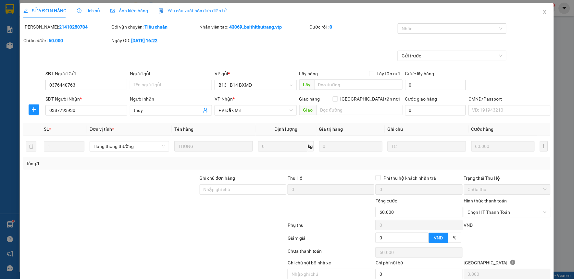
type input "0376440763"
type input "0387793930"
type input "thuy"
type input "0"
type input "60.000"
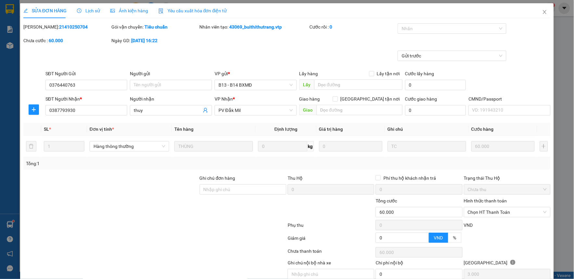
type input "60.000"
type input "3.000"
click at [479, 210] on span "Chọn HT Thanh Toán" at bounding box center [507, 213] width 79 height 10
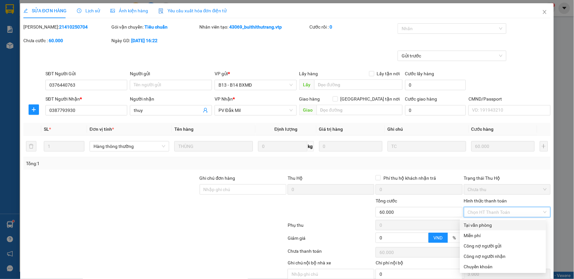
click at [479, 223] on div "Tại văn phòng" at bounding box center [503, 225] width 78 height 7
type input "0"
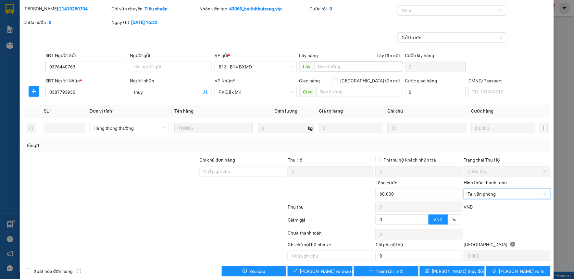
scroll to position [28, 0]
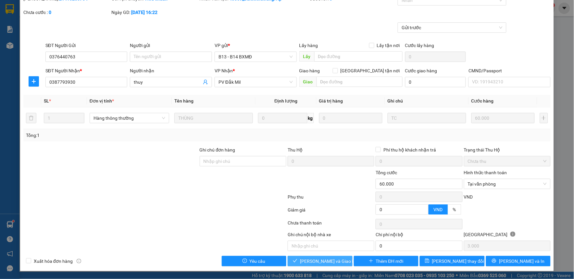
click at [335, 263] on span "[PERSON_NAME] và Giao hàng" at bounding box center [331, 261] width 62 height 7
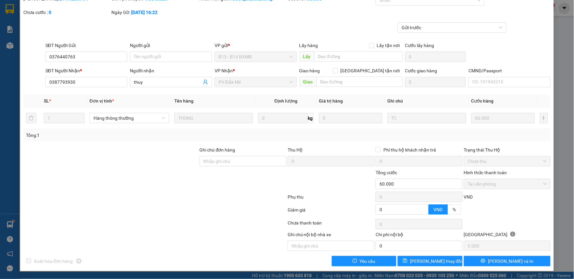
scroll to position [0, 0]
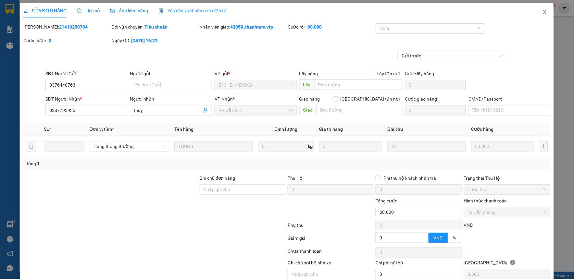
click at [542, 11] on icon "close" at bounding box center [544, 11] width 5 height 5
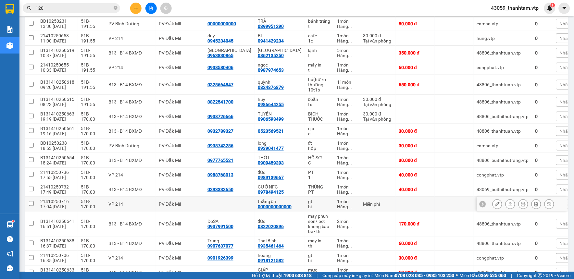
scroll to position [108, 0]
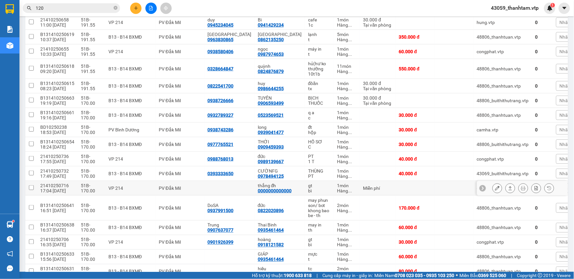
click at [495, 187] on button at bounding box center [497, 188] width 9 height 11
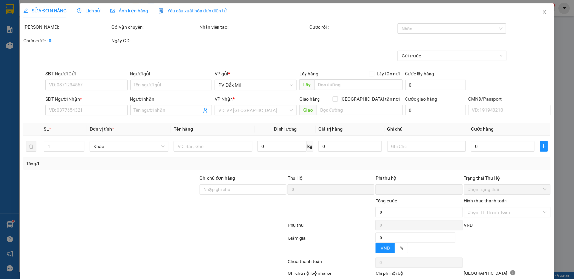
type input "0000000000000"
type input "thắng đh"
type input "0"
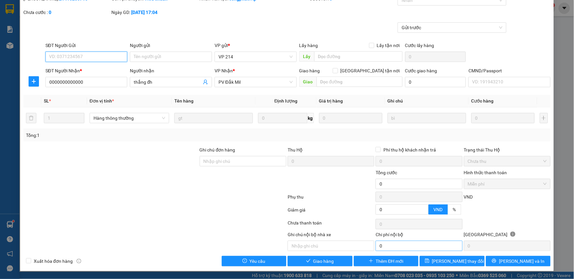
scroll to position [28, 0]
click at [341, 260] on button "Giao hàng" at bounding box center [320, 261] width 65 height 10
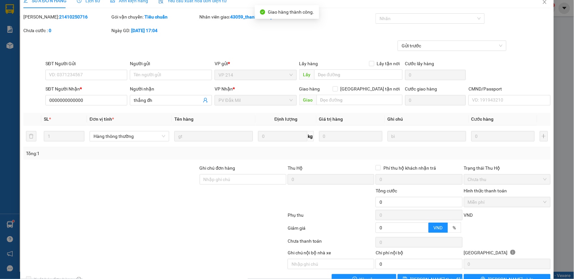
scroll to position [0, 0]
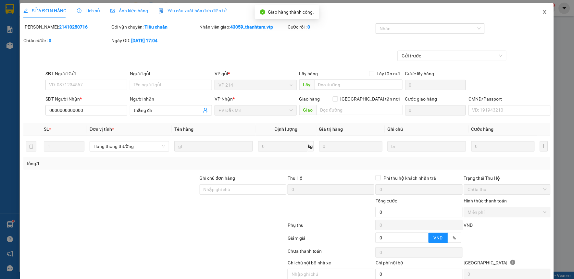
click at [542, 12] on icon "close" at bounding box center [544, 11] width 5 height 5
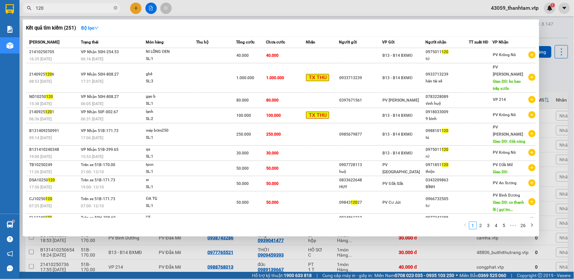
drag, startPoint x: 70, startPoint y: 8, endPoint x: 30, endPoint y: 12, distance: 41.1
click at [30, 12] on span "120" at bounding box center [71, 8] width 97 height 10
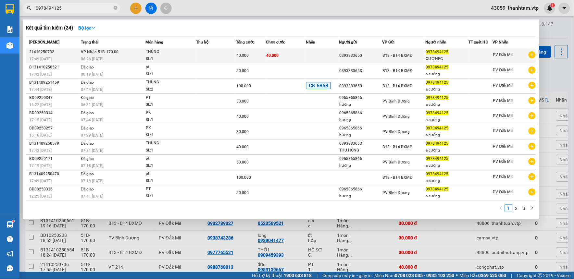
type input "0978494125"
click at [161, 54] on div "THÙNG" at bounding box center [170, 51] width 49 height 7
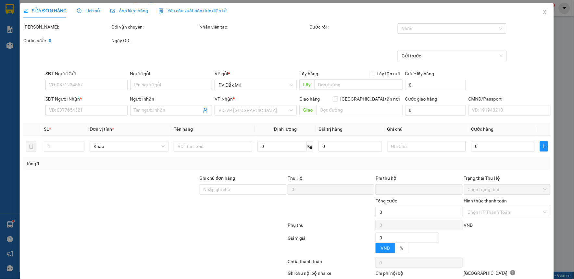
type input "2.000"
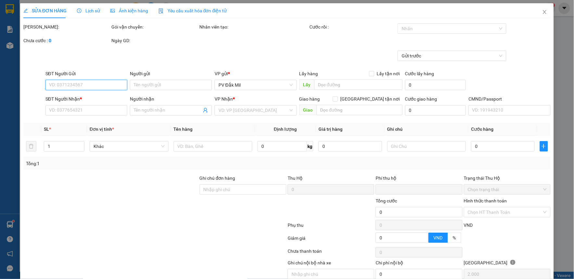
type input "0393333650"
type input "0978494125"
type input "CƯỜNFG"
type input "0"
type input "40.000"
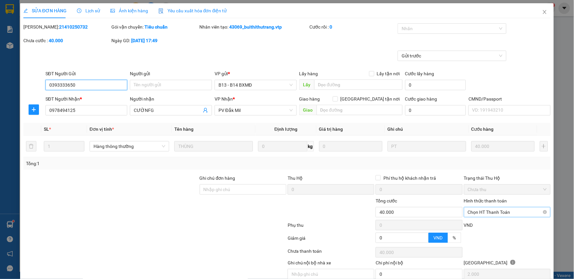
click at [489, 209] on span "Chọn HT Thanh Toán" at bounding box center [507, 213] width 79 height 10
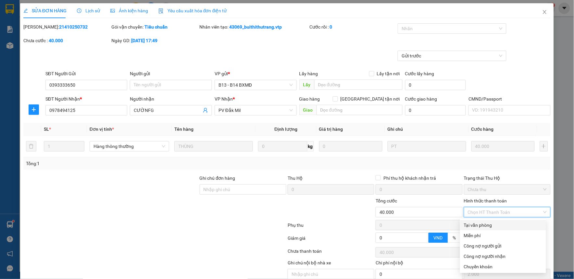
click at [489, 226] on div "Tại văn phòng" at bounding box center [503, 225] width 78 height 7
type input "0"
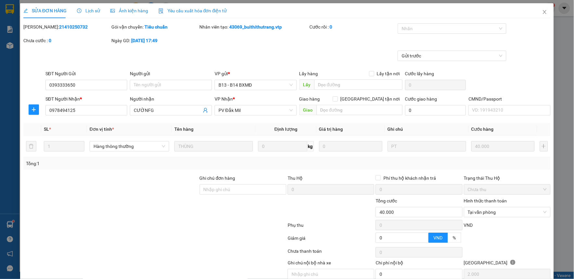
click at [187, 213] on div at bounding box center [111, 208] width 176 height 23
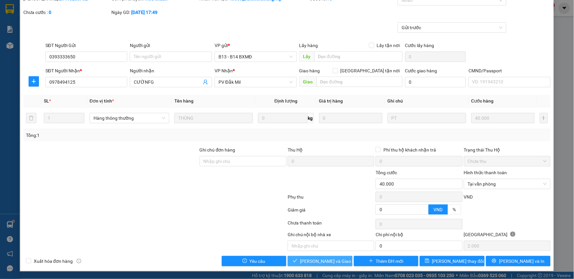
click at [302, 259] on button "[PERSON_NAME] và Giao hàng" at bounding box center [320, 261] width 65 height 10
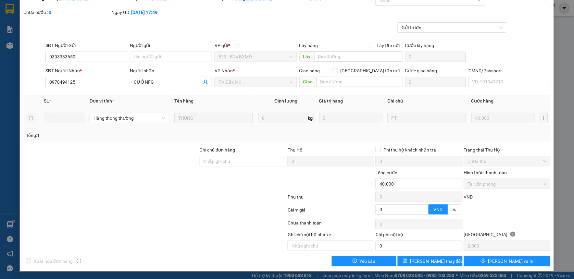
scroll to position [0, 0]
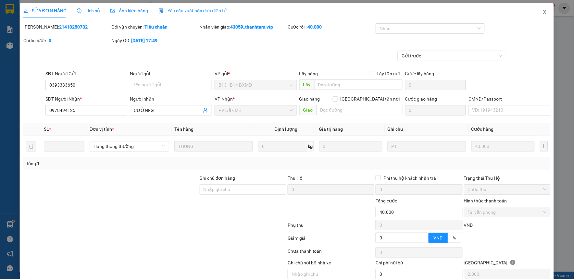
click at [543, 12] on icon "close" at bounding box center [545, 12] width 4 height 4
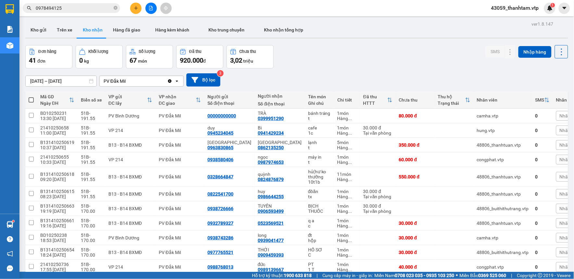
click at [132, 5] on button at bounding box center [135, 8] width 11 height 11
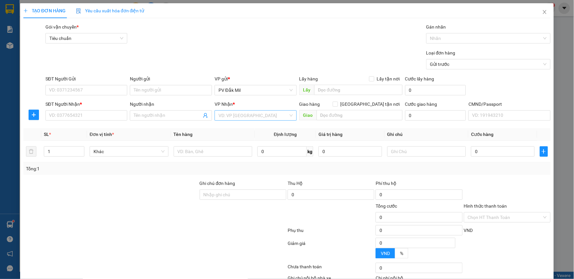
click at [239, 115] on input "search" at bounding box center [254, 116] width 70 height 10
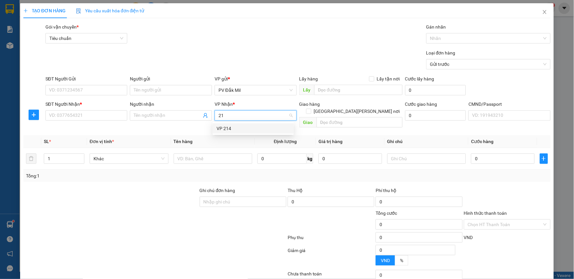
type input "214"
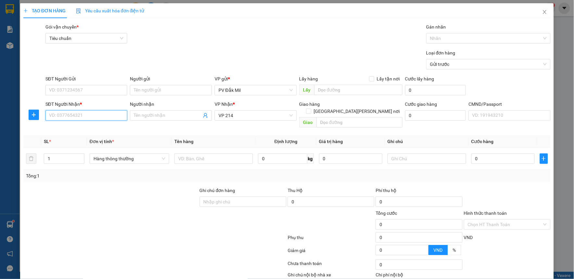
click at [64, 114] on input "SĐT Người Nhận *" at bounding box center [86, 115] width 82 height 10
type input "0877888889"
click at [86, 90] on input "SĐT Người Gửi" at bounding box center [86, 90] width 82 height 10
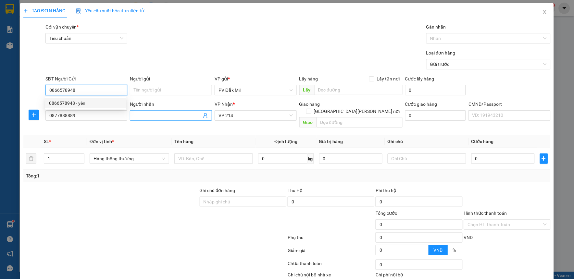
type input "0866578948"
click at [154, 114] on input "Người nhận" at bounding box center [168, 115] width 68 height 7
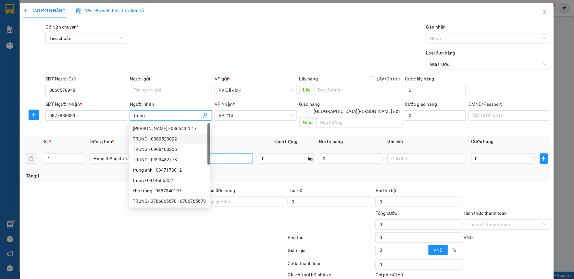
type input "trung"
click at [244, 154] on input "text" at bounding box center [213, 159] width 79 height 10
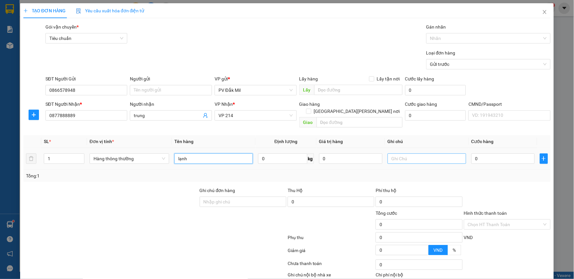
type input "lạnh"
click at [404, 154] on input "text" at bounding box center [427, 159] width 79 height 10
type input "tx"
click at [495, 154] on input "0" at bounding box center [503, 159] width 63 height 10
type input "4"
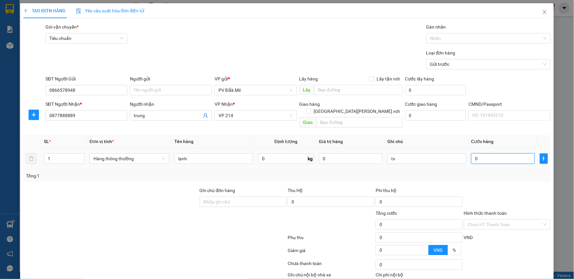
type input "4"
type input "40"
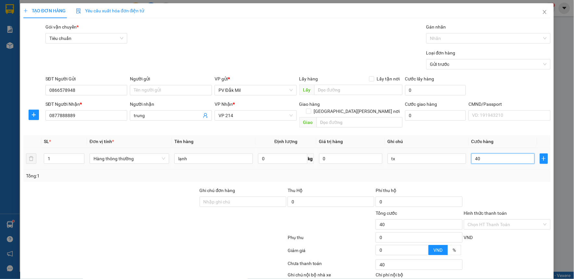
type input "400"
type input "4.000"
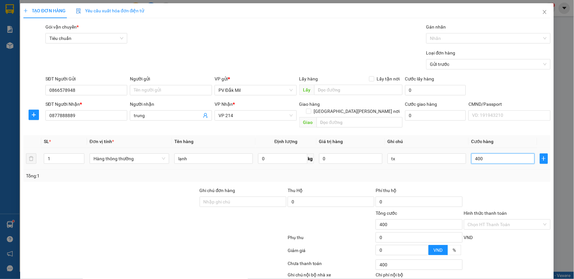
type input "4.000"
type input "40.000"
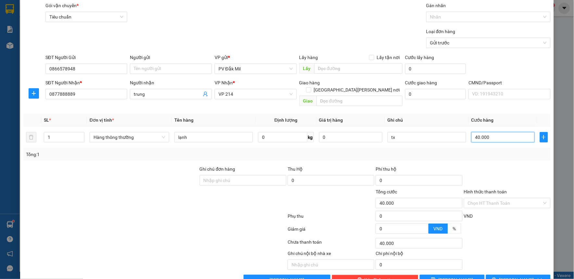
scroll to position [33, 0]
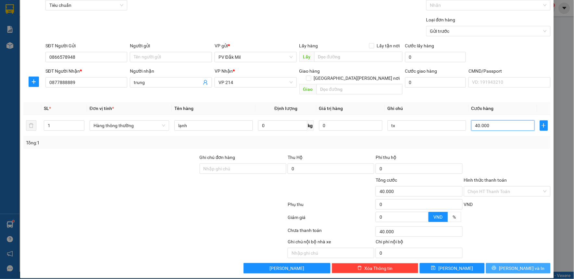
type input "40.000"
click at [520, 265] on span "[PERSON_NAME] và In" at bounding box center [521, 268] width 45 height 7
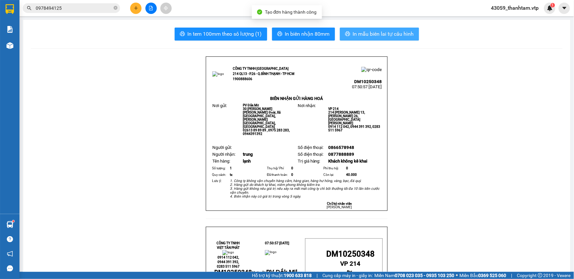
click at [365, 36] on span "In mẫu biên lai tự cấu hình" at bounding box center [383, 34] width 61 height 8
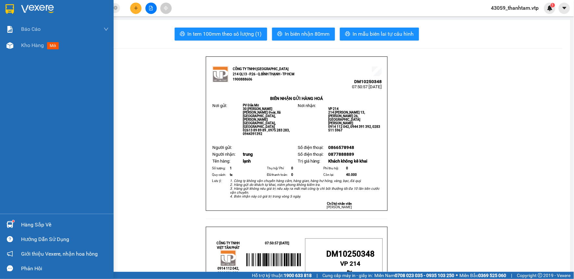
click at [10, 10] on img at bounding box center [10, 9] width 8 height 10
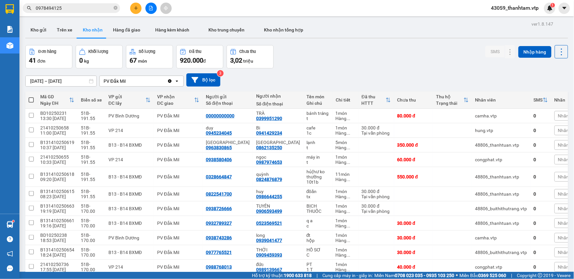
click at [369, 47] on div "Đơn hàng 41 đơn Khối lượng 0 kg Số lượng 67 món Đã thu 920.000 đ Chưa thu 3,02 …" at bounding box center [296, 56] width 543 height 23
click at [371, 70] on div "[DATE] – [DATE] Press the down arrow key to interact with the calendar and sele…" at bounding box center [296, 80] width 543 height 23
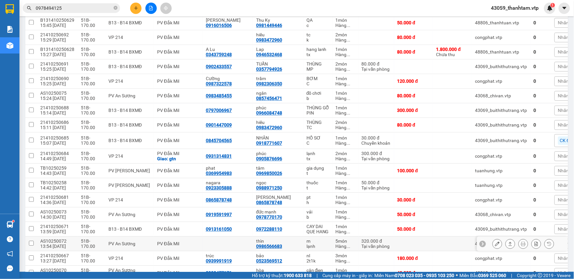
scroll to position [307, 0]
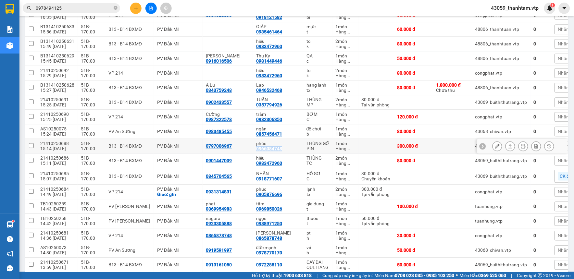
copy div "0966084748"
drag, startPoint x: 266, startPoint y: 150, endPoint x: 239, endPoint y: 153, distance: 27.8
click at [253, 153] on td "phúc 0966084748" at bounding box center [278, 146] width 50 height 15
checkbox input "true"
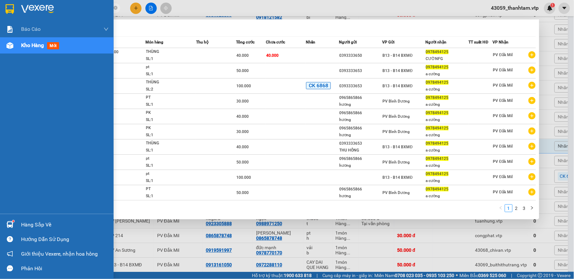
drag, startPoint x: 72, startPoint y: 6, endPoint x: 17, endPoint y: 6, distance: 55.9
click at [17, 6] on section "Kết quả tìm kiếm ( 24 ) Bộ lọc Mã ĐH Trạng thái Món hàng Thu hộ Tổng cước Chưa …" at bounding box center [287, 139] width 574 height 279
paste input "66084748"
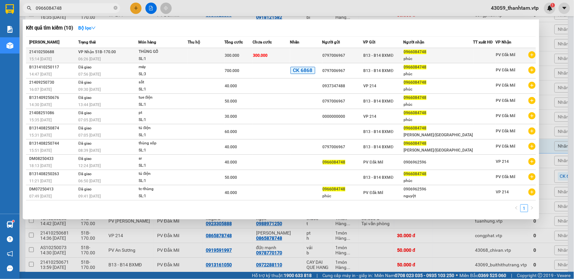
type input "0966084748"
click at [251, 53] on div "300.000" at bounding box center [239, 55] width 28 height 7
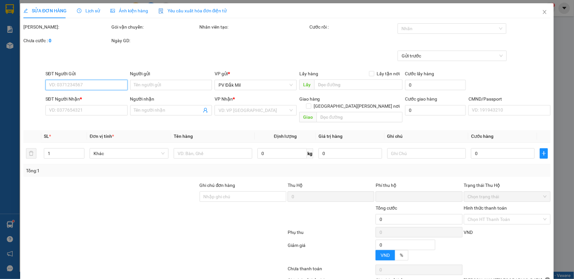
type input "15.000"
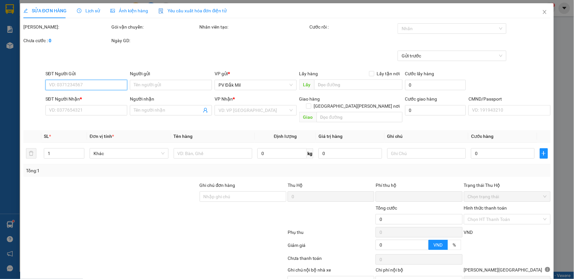
type input "0797006967"
type input "0966084748"
type input "phúc"
type input "0"
type input "300.000"
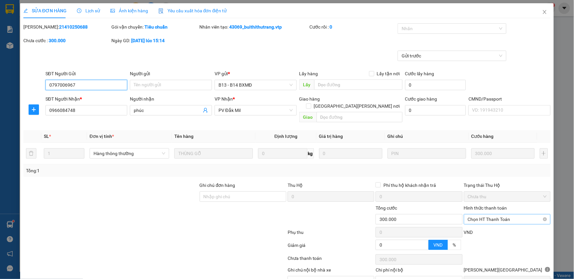
click at [488, 215] on span "Chọn HT Thanh Toán" at bounding box center [507, 220] width 79 height 10
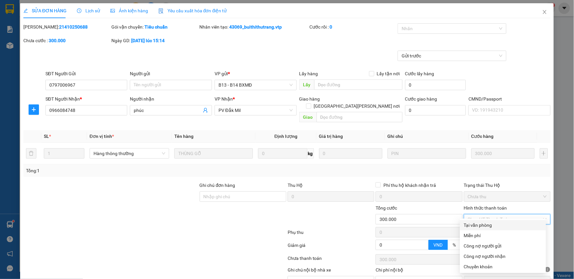
click at [488, 227] on div "Tại văn phòng" at bounding box center [503, 225] width 78 height 7
type input "0"
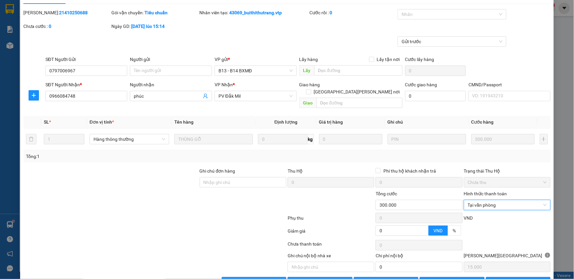
scroll to position [28, 0]
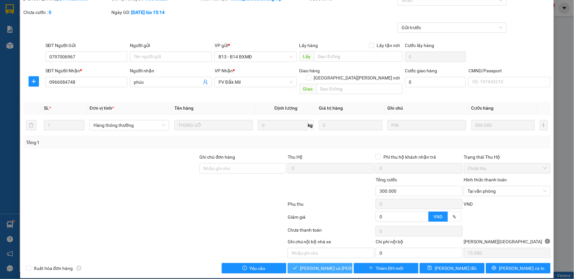
click at [318, 265] on span "[PERSON_NAME] và Giao hàng" at bounding box center [344, 268] width 88 height 7
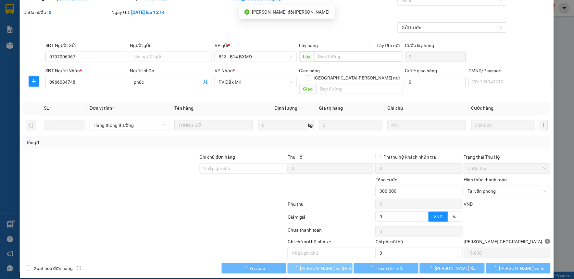
scroll to position [0, 0]
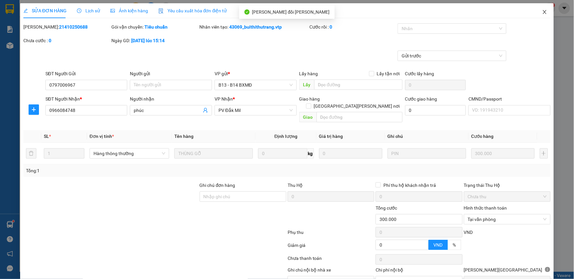
click at [542, 11] on icon "close" at bounding box center [544, 11] width 5 height 5
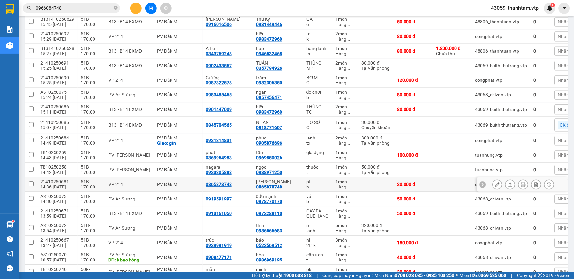
scroll to position [361, 0]
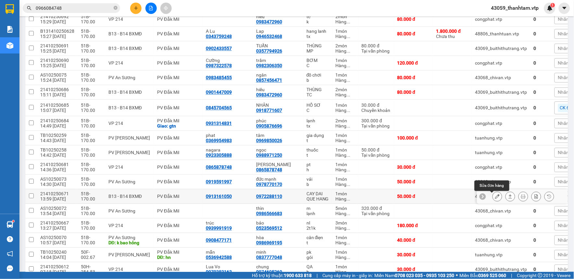
click at [493, 199] on button at bounding box center [497, 196] width 9 height 11
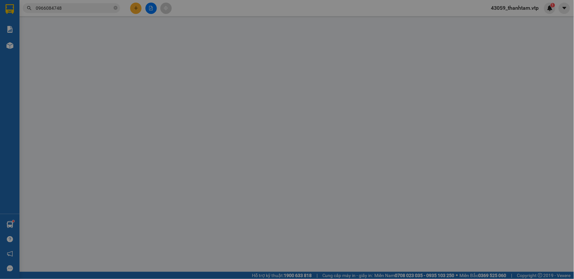
type input "0913161050"
type input "0972288110"
type input "0"
type input "50.000"
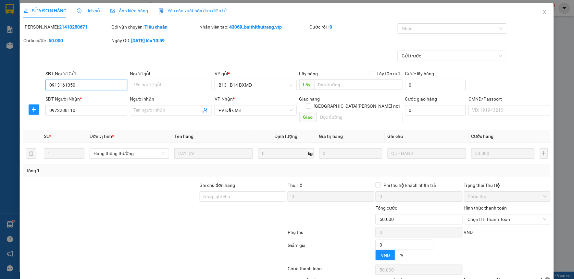
type input "2.500"
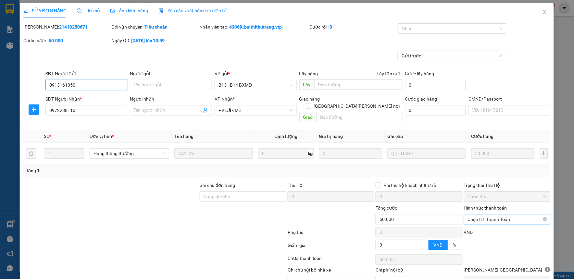
scroll to position [24, 0]
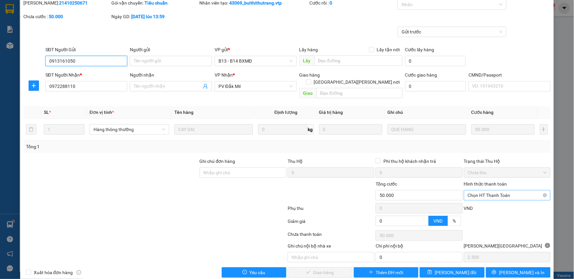
drag, startPoint x: 485, startPoint y: 188, endPoint x: 484, endPoint y: 192, distance: 4.6
click at [484, 191] on span "Chọn HT Thanh Toán" at bounding box center [507, 196] width 79 height 10
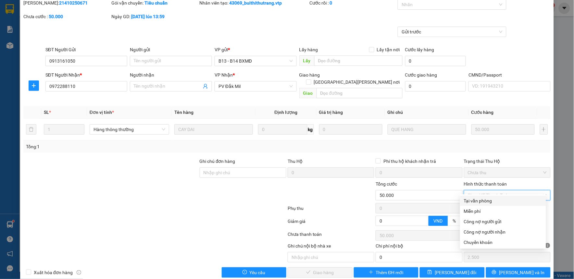
click at [483, 199] on div "Tại văn phòng" at bounding box center [503, 200] width 78 height 7
type input "0"
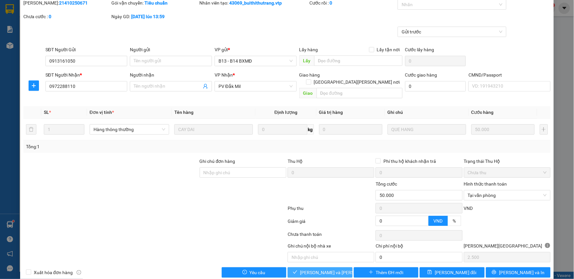
click at [319, 269] on span "[PERSON_NAME] và Giao hàng" at bounding box center [344, 272] width 88 height 7
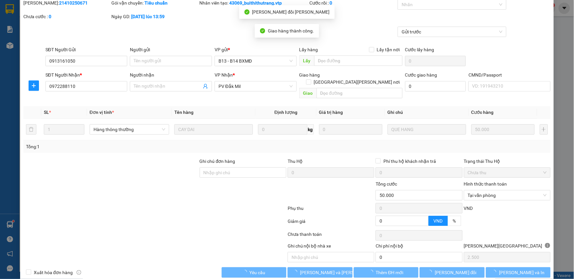
scroll to position [0, 0]
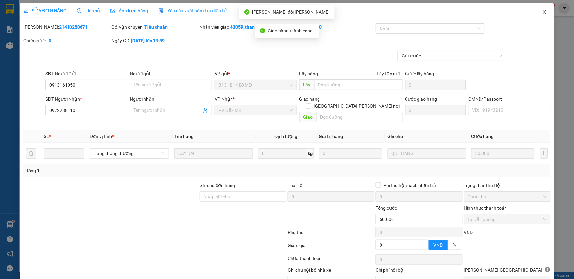
click at [542, 12] on icon "close" at bounding box center [544, 11] width 5 height 5
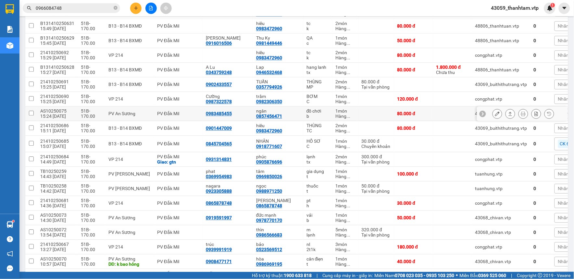
scroll to position [288, 0]
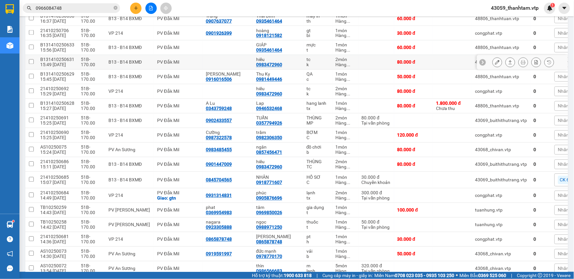
click at [495, 62] on icon at bounding box center [497, 62] width 5 height 5
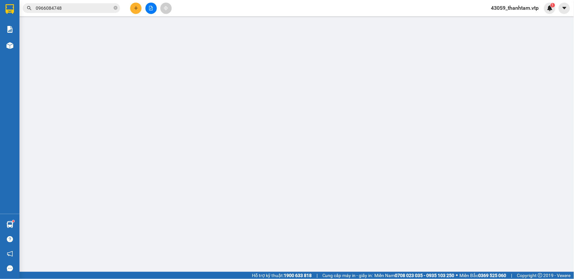
type input "4.000"
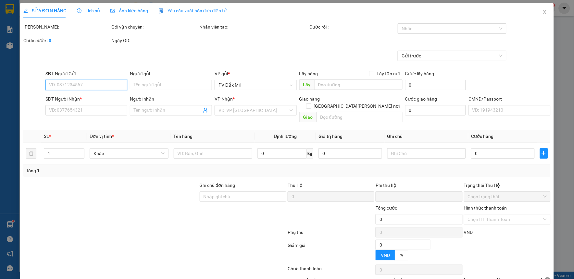
type input "0983472960"
type input "hiếu"
type input "0"
type input "80.000"
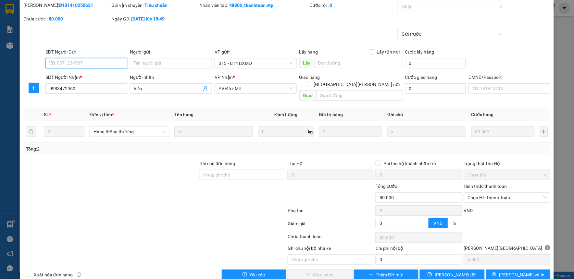
scroll to position [28, 0]
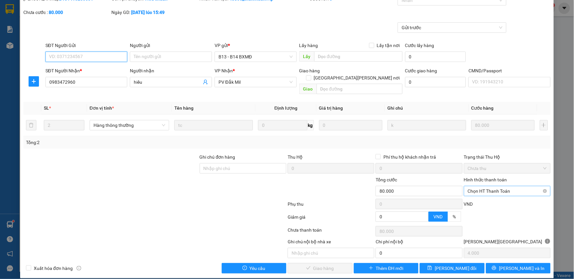
drag, startPoint x: 479, startPoint y: 186, endPoint x: 481, endPoint y: 190, distance: 4.1
click at [479, 186] on span "Chọn HT Thanh Toán" at bounding box center [507, 191] width 79 height 10
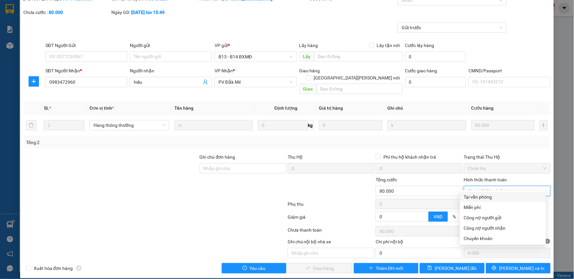
click at [485, 196] on div "Tại văn phòng" at bounding box center [503, 197] width 78 height 7
type input "0"
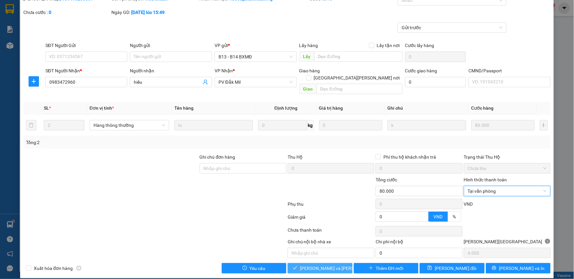
click at [332, 265] on span "[PERSON_NAME] và Giao hàng" at bounding box center [344, 268] width 88 height 7
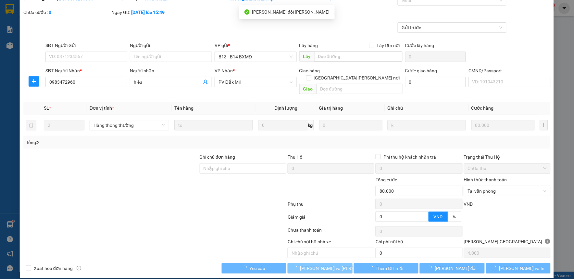
scroll to position [0, 0]
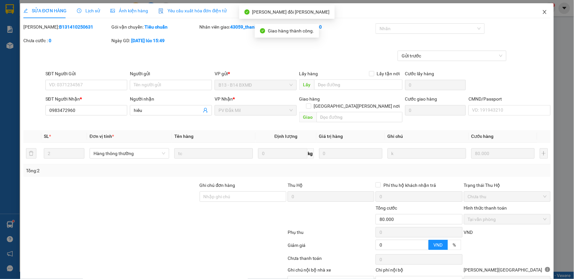
click at [542, 13] on icon "close" at bounding box center [544, 11] width 5 height 5
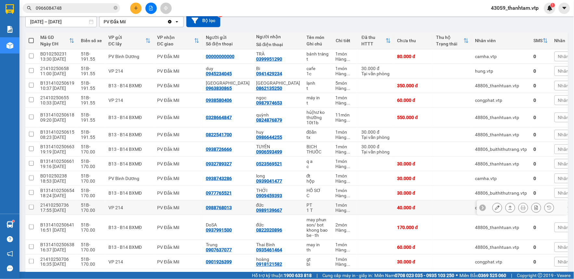
scroll to position [72, 0]
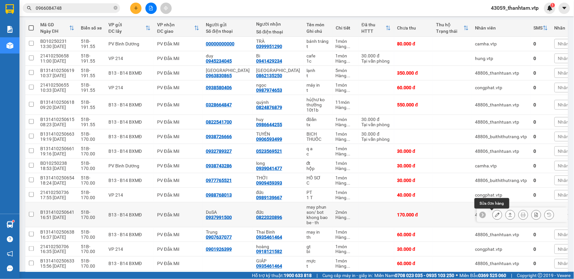
click at [495, 214] on icon at bounding box center [497, 215] width 5 height 5
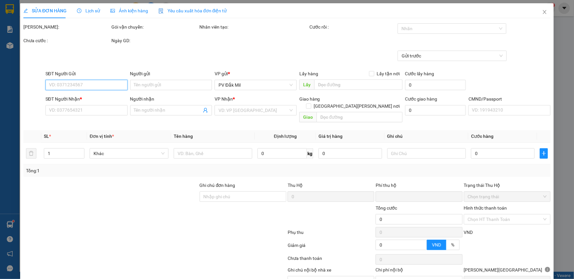
type input "8.500"
type input "0937991500"
type input "DoSA"
type input "0822020896"
type input "đức"
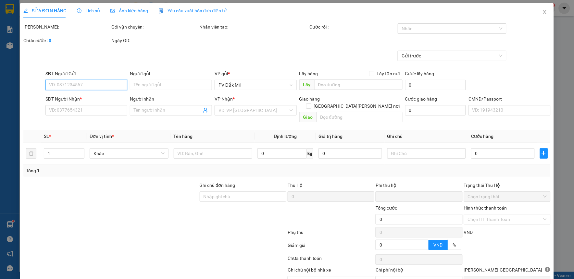
type input "0"
type input "170.000"
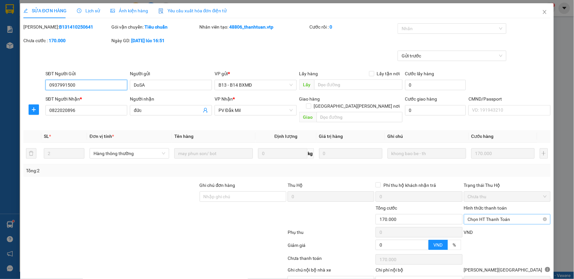
click at [491, 215] on span "Chọn HT Thanh Toán" at bounding box center [507, 220] width 79 height 10
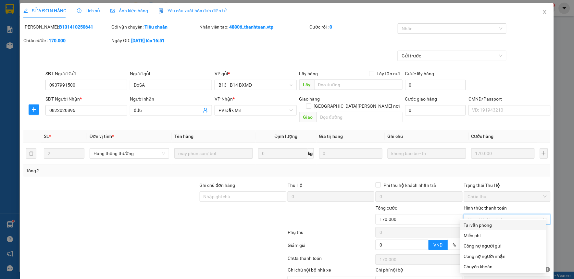
click at [490, 228] on div "Tại văn phòng" at bounding box center [503, 225] width 78 height 7
type input "0"
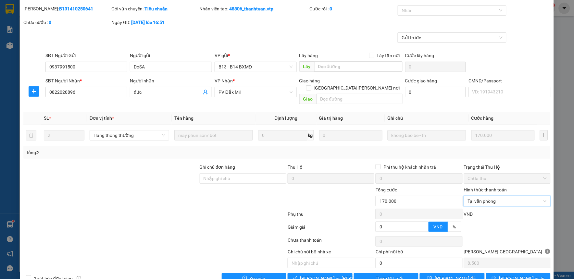
scroll to position [28, 0]
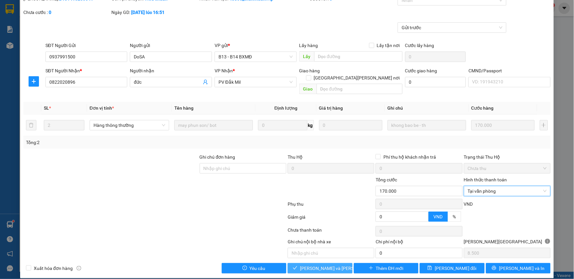
click at [333, 265] on span "[PERSON_NAME] và Giao hàng" at bounding box center [344, 268] width 88 height 7
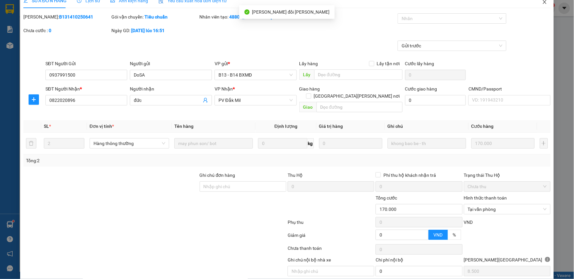
scroll to position [0, 0]
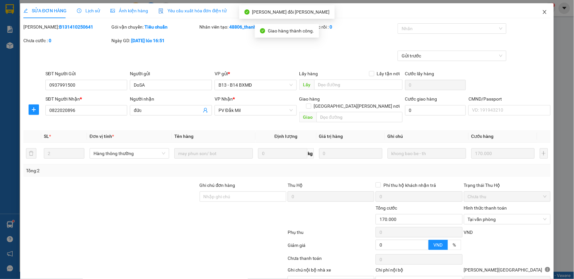
click at [542, 11] on icon "close" at bounding box center [544, 11] width 5 height 5
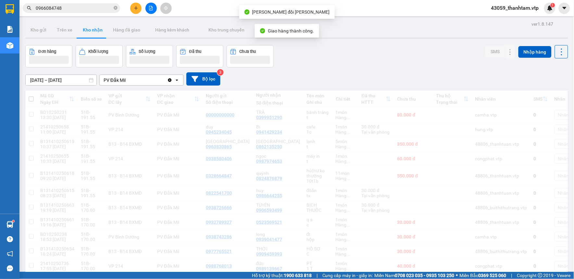
click at [70, 8] on input "0966084748" at bounding box center [74, 8] width 77 height 7
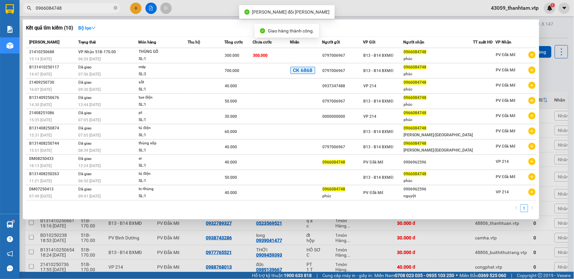
click at [70, 8] on input "0966084748" at bounding box center [74, 8] width 77 height 7
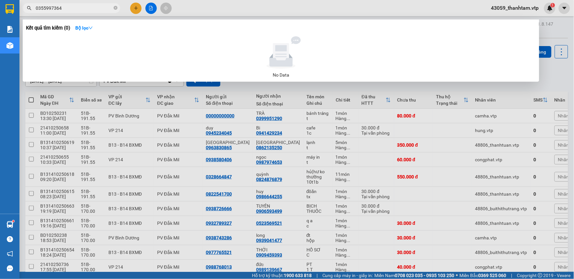
type input "0355997364"
click at [132, 103] on div at bounding box center [287, 139] width 574 height 279
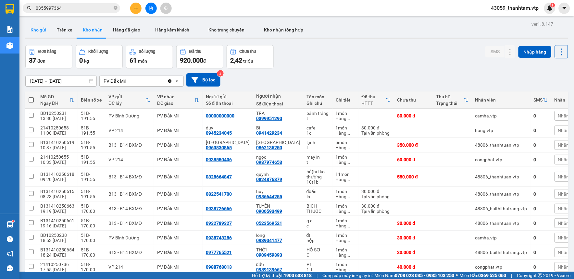
click at [36, 37] on button "Kho gửi" at bounding box center [38, 30] width 26 height 16
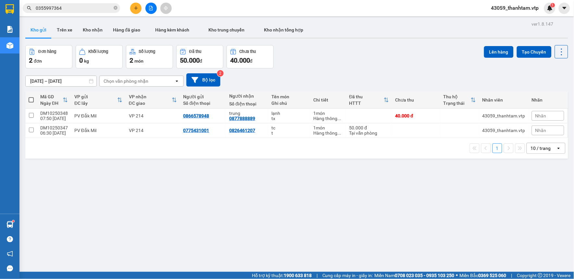
click at [29, 101] on span at bounding box center [31, 99] width 5 height 5
click at [31, 97] on input "checkbox" at bounding box center [31, 97] width 0 height 0
checkbox input "true"
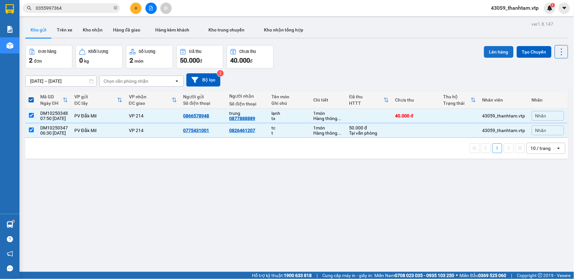
click at [501, 54] on button "Lên hàng" at bounding box center [499, 52] width 30 height 12
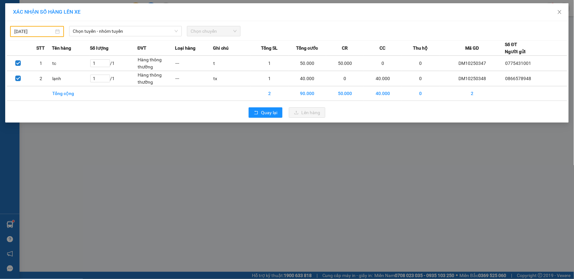
click at [41, 36] on div "13/10/2025" at bounding box center [37, 31] width 54 height 11
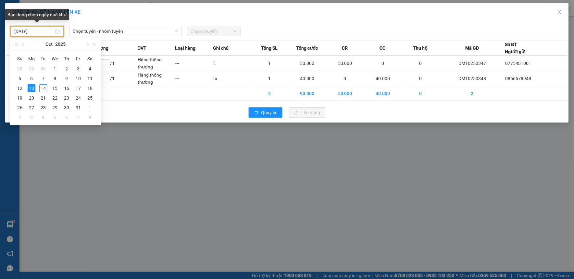
click at [44, 31] on input "13/10/2025" at bounding box center [34, 31] width 40 height 7
click at [43, 89] on div "14" at bounding box center [43, 88] width 8 height 8
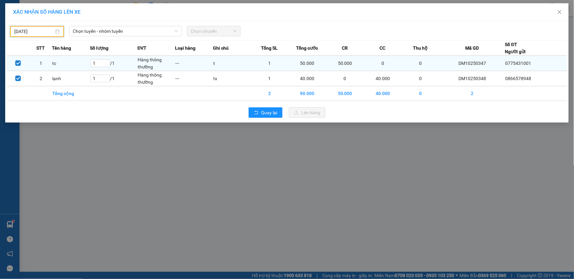
type input "[DATE]"
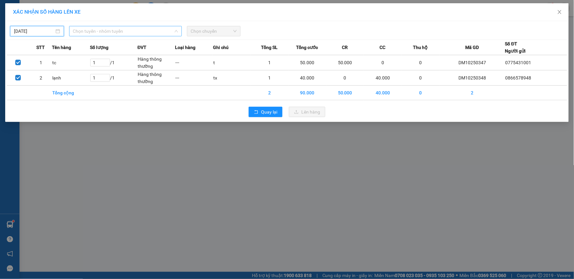
click at [88, 28] on span "Chọn tuyến - nhóm tuyến" at bounding box center [125, 31] width 105 height 10
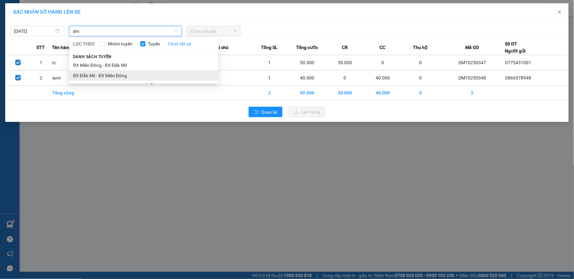
type input "dm"
click at [103, 71] on li "BX Đắk Mil - BX Miền Đông" at bounding box center [143, 75] width 149 height 10
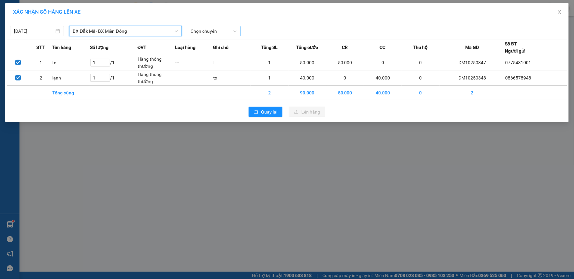
click at [205, 30] on span "Chọn chuyến" at bounding box center [214, 31] width 46 height 10
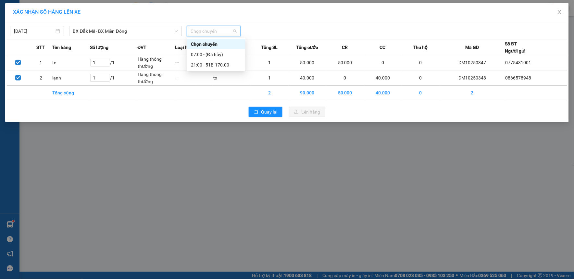
click at [115, 32] on span "BX Đắk Mil - BX Miền Đông" at bounding box center [125, 31] width 105 height 10
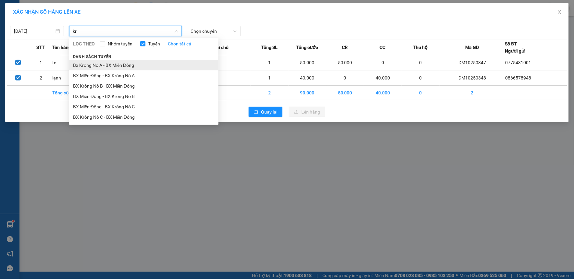
type input "kr"
click at [121, 66] on li "Bx Krông Nô A - BX Miền Đông" at bounding box center [143, 65] width 149 height 10
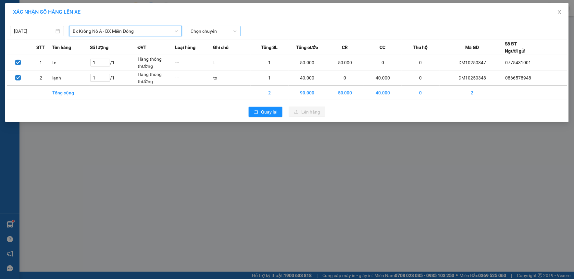
click at [206, 33] on span "Chọn chuyến" at bounding box center [214, 31] width 46 height 10
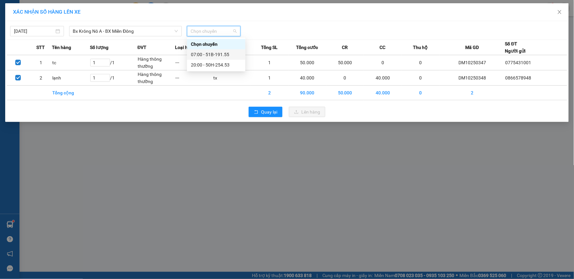
click at [213, 53] on div "07:00 - 51B-191.55" at bounding box center [216, 54] width 51 height 7
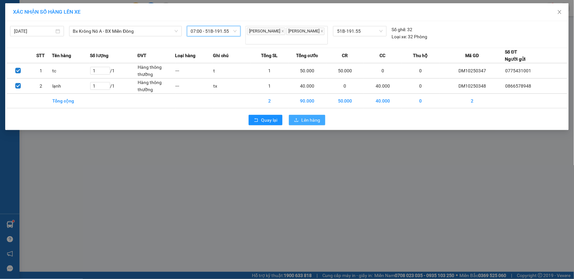
click at [312, 117] on span "Lên hàng" at bounding box center [310, 120] width 19 height 7
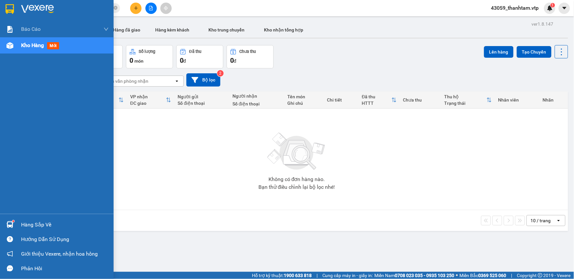
click at [8, 14] on div at bounding box center [9, 8] width 11 height 11
click at [9, 7] on img at bounding box center [10, 9] width 8 height 10
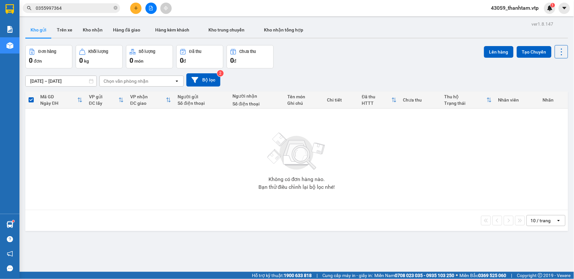
click at [187, 153] on div "Không có đơn hàng nào. Bạn thử điều chỉnh lại bộ lọc nhé!" at bounding box center [297, 159] width 536 height 97
click at [89, 4] on span "0355997364" at bounding box center [71, 8] width 97 height 10
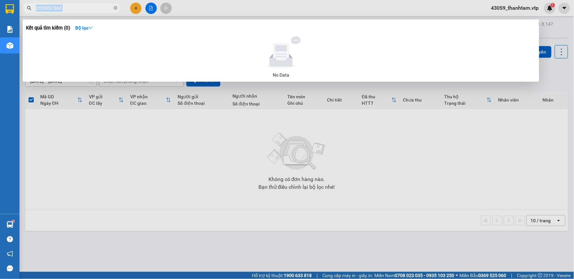
click at [89, 4] on span "0355997364" at bounding box center [71, 8] width 97 height 10
drag, startPoint x: 89, startPoint y: 4, endPoint x: 81, endPoint y: 7, distance: 9.0
click at [81, 7] on input "0355997364" at bounding box center [74, 8] width 77 height 7
type input "0"
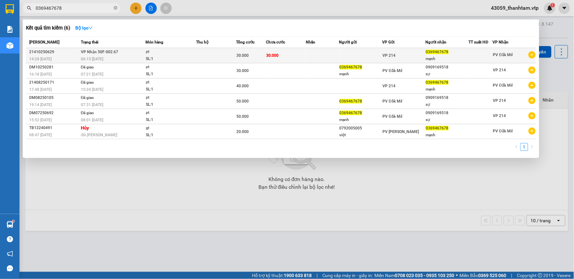
type input "0369467678"
click at [146, 56] on div "SL: 1" at bounding box center [170, 59] width 49 height 7
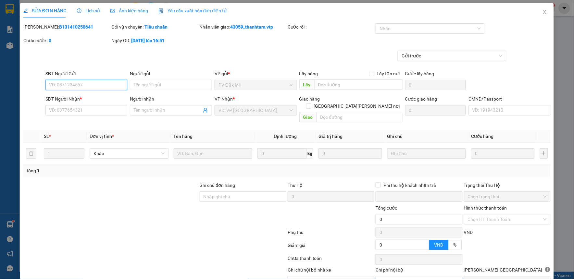
type input "1.500"
type input "0369467678"
type input "mạnh"
type input "0"
type input "30.000"
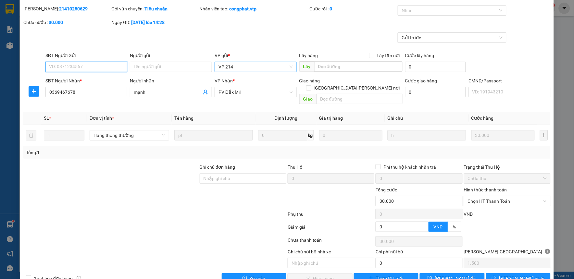
scroll to position [28, 0]
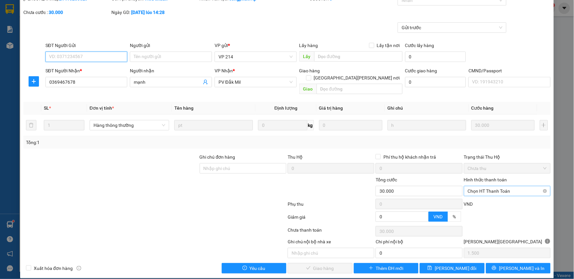
click at [514, 186] on span "Chọn HT Thanh Toán" at bounding box center [507, 191] width 79 height 10
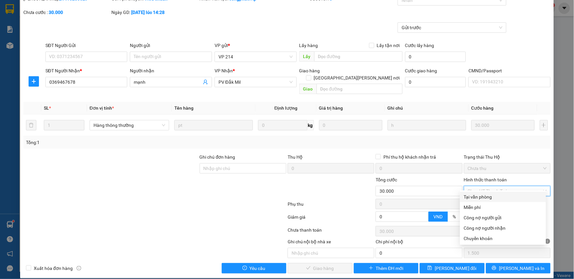
click at [510, 196] on div "Tại văn phòng" at bounding box center [503, 197] width 78 height 7
type input "0"
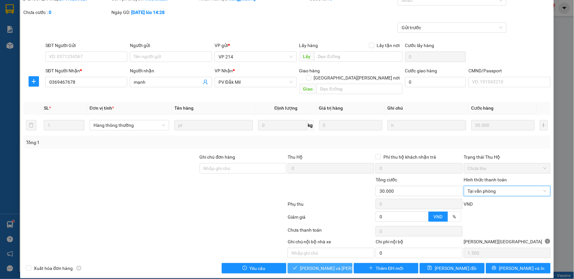
click at [314, 265] on span "[PERSON_NAME] và Giao hàng" at bounding box center [344, 268] width 88 height 7
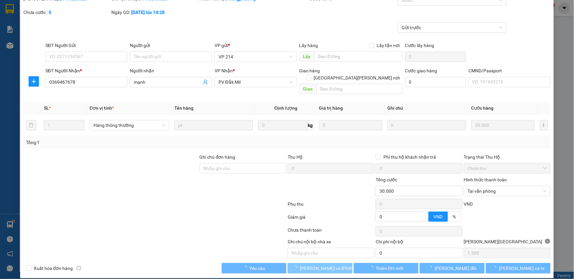
scroll to position [0, 0]
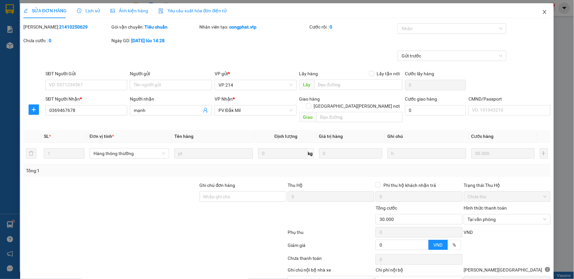
click at [542, 10] on icon "close" at bounding box center [544, 11] width 5 height 5
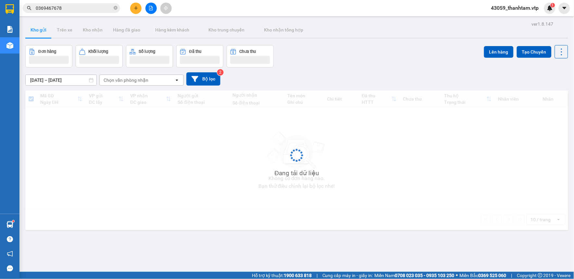
click at [399, 69] on div "12/10/2025 – 14/10/2025 Press the down arrow key to interact with the calendar …" at bounding box center [296, 79] width 543 height 23
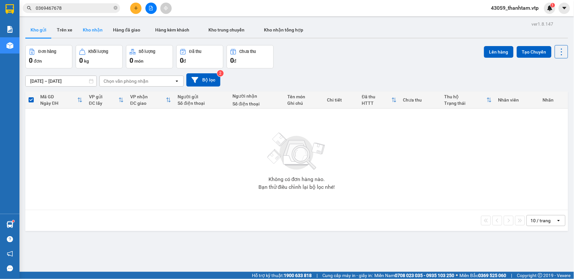
click at [98, 28] on button "Kho nhận" at bounding box center [93, 30] width 30 height 16
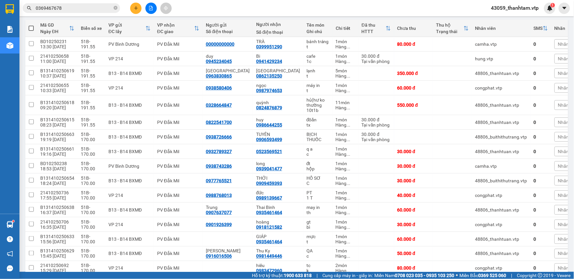
scroll to position [72, 0]
click at [495, 46] on button at bounding box center [497, 43] width 9 height 11
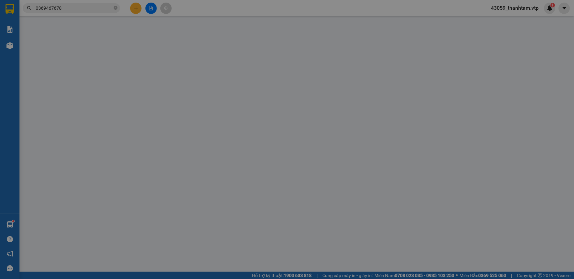
type input "00000000000"
type input "0399951290"
type input "TRÀ"
type input "0"
type input "80.000"
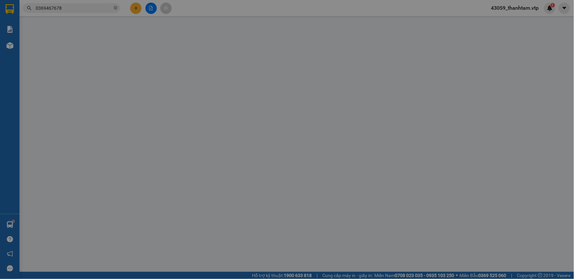
type input "80.000"
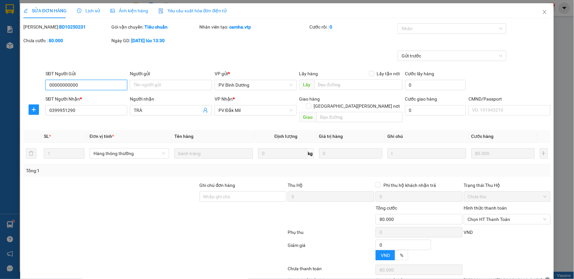
type input "4.000"
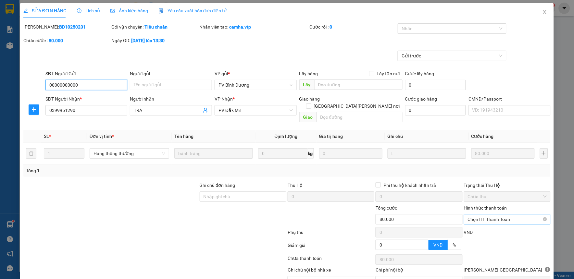
click at [495, 215] on span "Chọn HT Thanh Toán" at bounding box center [507, 220] width 79 height 10
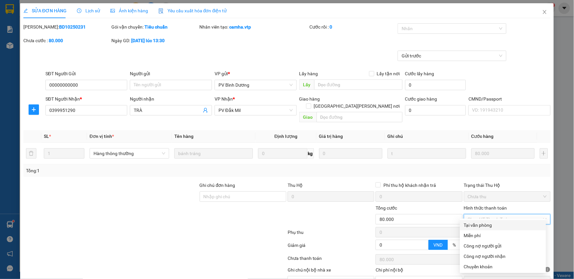
click at [491, 226] on div "Tại văn phòng" at bounding box center [503, 225] width 78 height 7
type input "0"
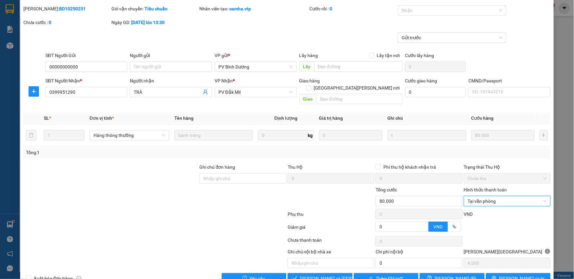
scroll to position [28, 0]
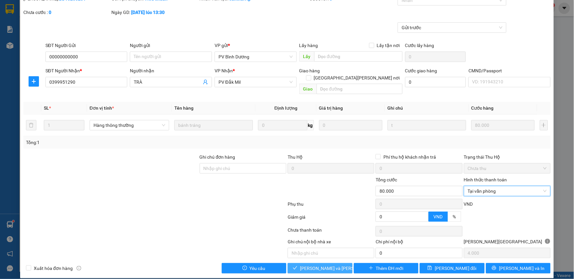
click at [335, 265] on span "[PERSON_NAME] và Giao hàng" at bounding box center [344, 268] width 88 height 7
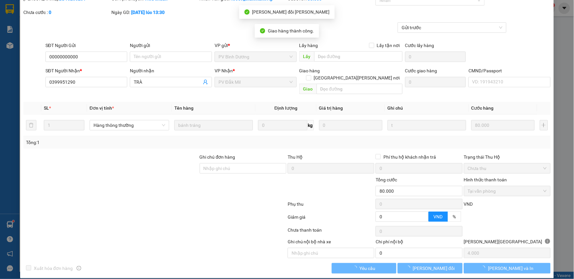
scroll to position [0, 0]
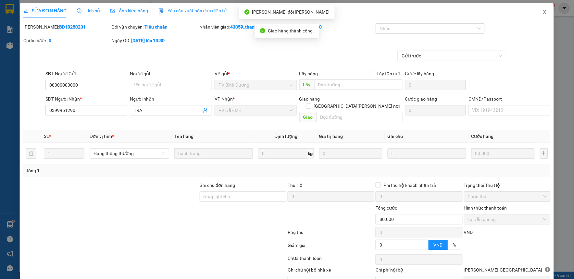
click at [542, 14] on icon "close" at bounding box center [544, 11] width 5 height 5
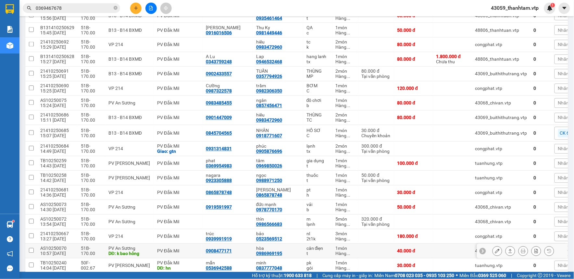
scroll to position [280, 0]
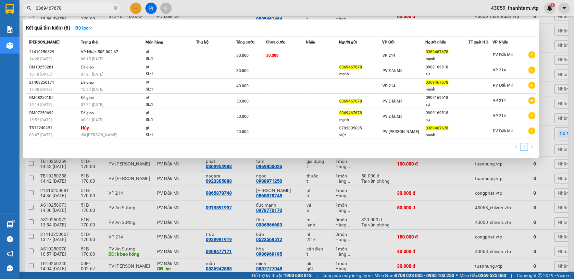
click at [85, 10] on input "0369467678" at bounding box center [74, 8] width 77 height 7
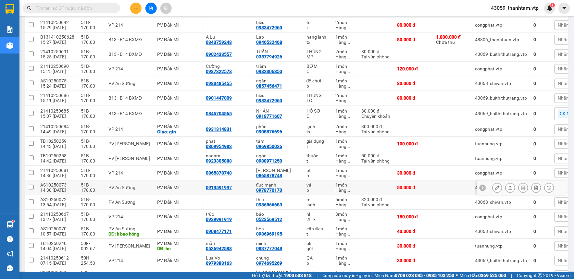
scroll to position [316, 0]
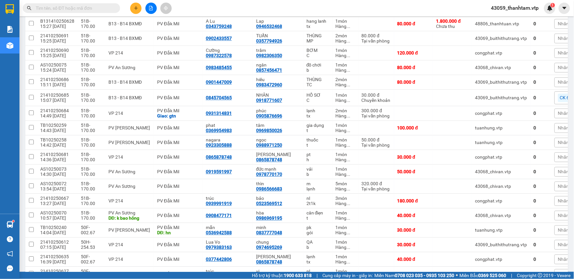
click at [96, 6] on input "text" at bounding box center [74, 8] width 77 height 7
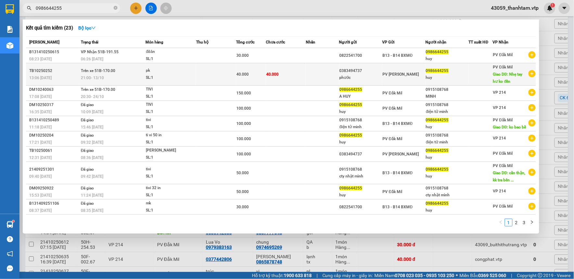
type input "0986644255"
click at [288, 72] on td "40.000" at bounding box center [286, 74] width 40 height 22
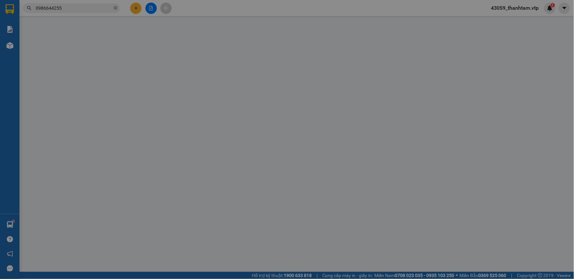
type input "2.000"
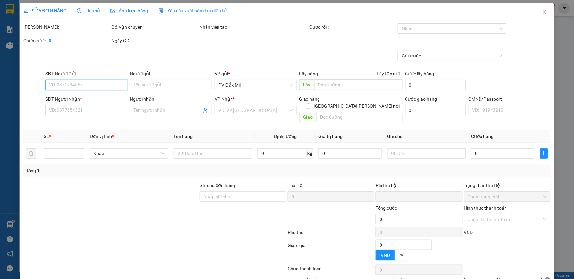
type input "0383494737"
type input "phước"
type input "0986644255"
type input "huy"
type input "Nhẹ tay hư ko đền"
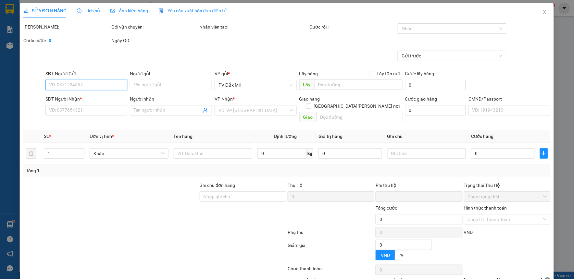
type input "0"
type input "40.000"
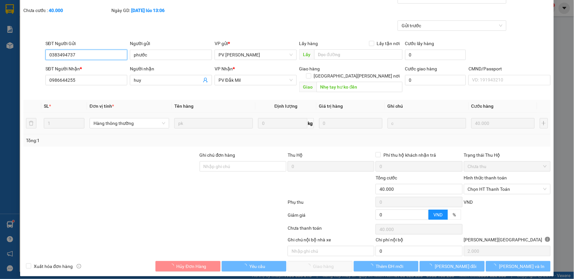
scroll to position [37, 0]
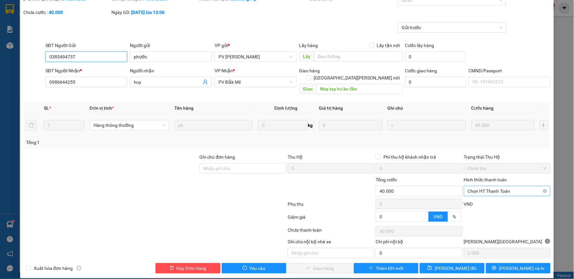
click at [476, 186] on span "Chọn HT Thanh Toán" at bounding box center [507, 191] width 79 height 10
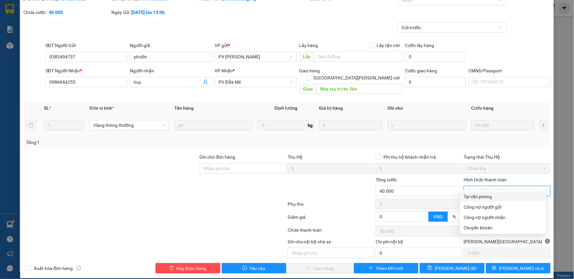
click at [477, 196] on div "Tại văn phòng" at bounding box center [503, 196] width 78 height 7
type input "0"
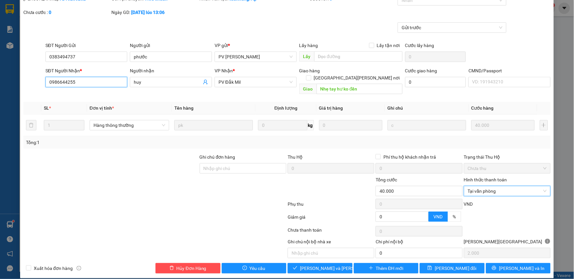
drag, startPoint x: 86, startPoint y: 82, endPoint x: 19, endPoint y: 96, distance: 67.8
click at [19, 96] on div "SỬA ĐƠN HÀNG Lịch sử Ảnh kiện hàng Yêu cầu xuất hóa đơn điện tử Total Paid Fee …" at bounding box center [287, 139] width 574 height 279
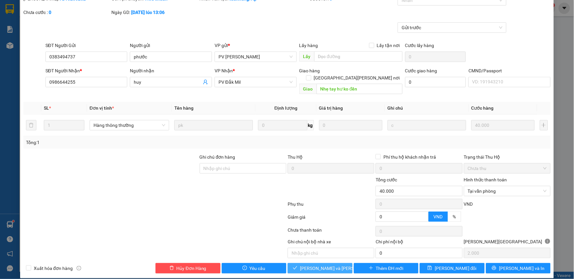
click at [301, 266] on button "[PERSON_NAME] và Giao hàng" at bounding box center [320, 268] width 65 height 10
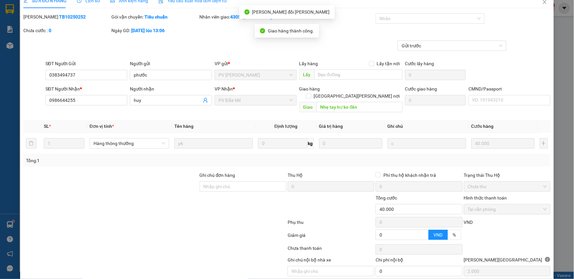
scroll to position [0, 0]
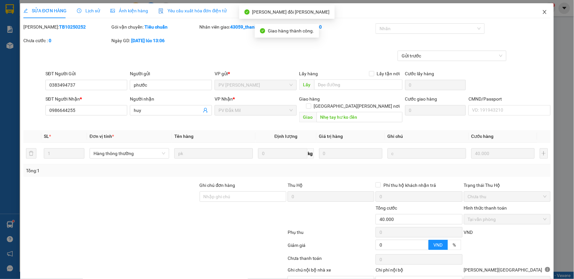
click at [543, 12] on icon "close" at bounding box center [545, 12] width 4 height 4
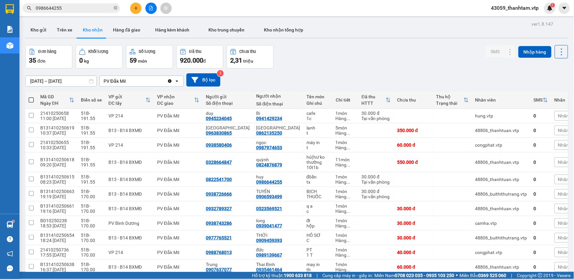
click at [83, 9] on input "0986644255" at bounding box center [74, 8] width 77 height 7
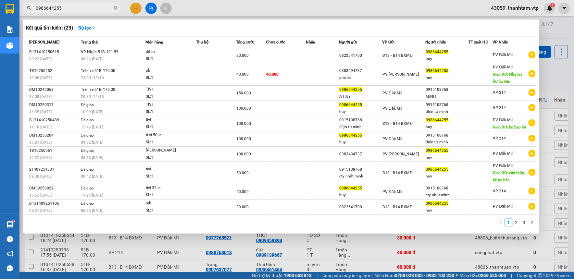
click at [83, 9] on input "0986644255" at bounding box center [74, 8] width 77 height 7
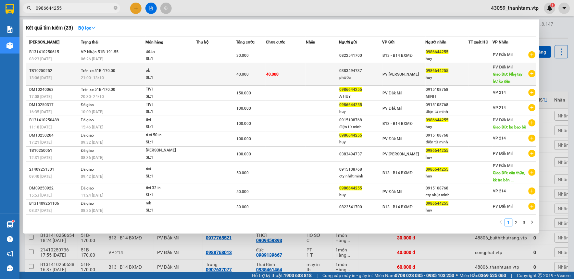
click at [203, 73] on td at bounding box center [216, 74] width 40 height 22
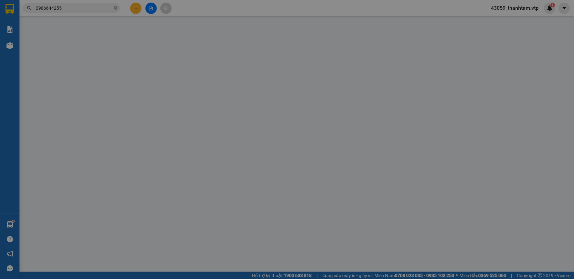
type input "0383494737"
type input "phước"
type input "0986644255"
type input "huy"
type input "Nhẹ tay hư ko đền"
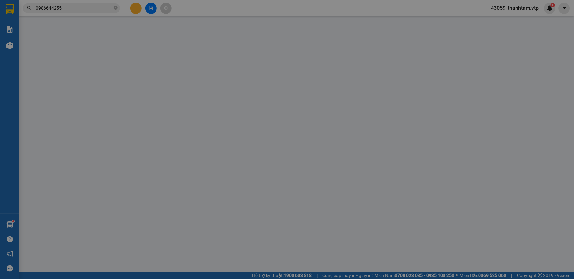
type input "0"
type input "40.000"
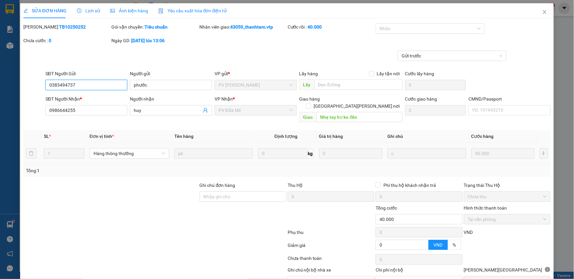
type input "2.000"
click at [542, 12] on icon "close" at bounding box center [544, 11] width 5 height 5
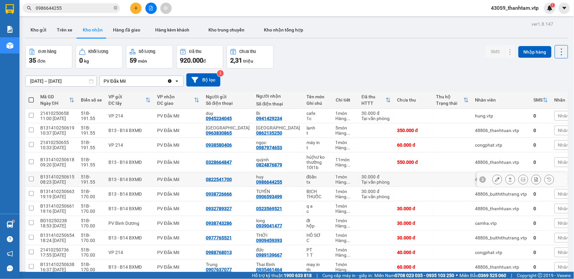
click at [495, 179] on icon at bounding box center [497, 179] width 5 height 5
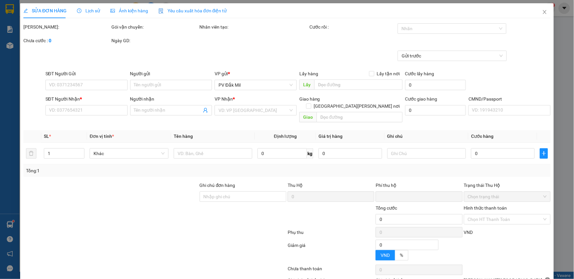
type input "0822541700"
type input "0986644255"
type input "huy"
type input "0"
type input "30.000"
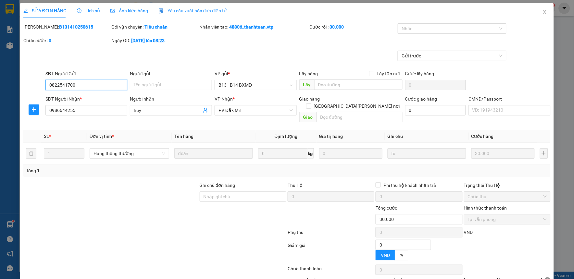
type input "1.500"
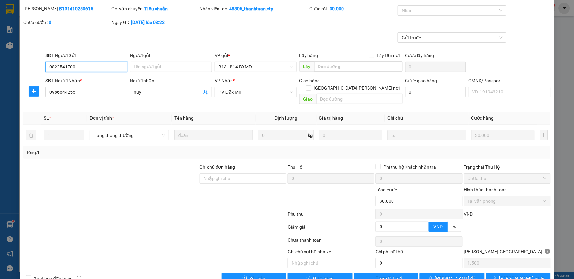
scroll to position [28, 0]
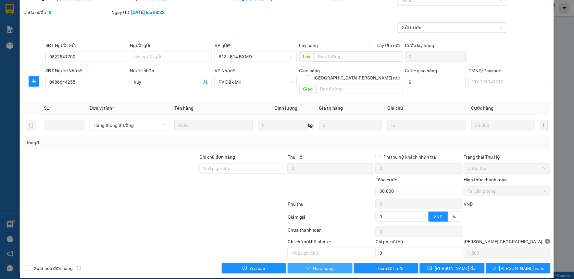
click at [337, 263] on button "Giao hàng" at bounding box center [320, 268] width 65 height 10
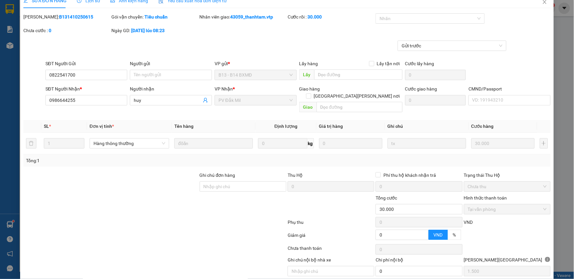
scroll to position [0, 0]
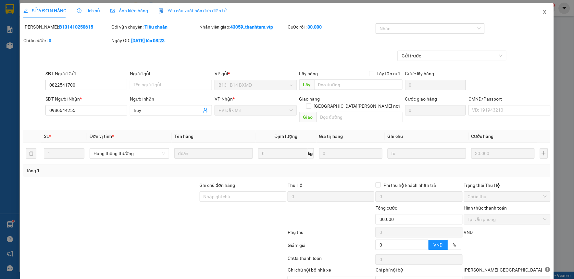
click at [542, 15] on icon "close" at bounding box center [544, 11] width 5 height 5
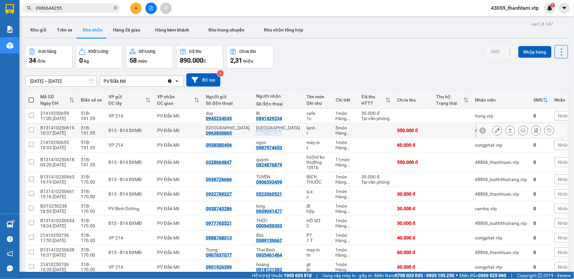
copy div "0862135250"
drag, startPoint x: 267, startPoint y: 133, endPoint x: 241, endPoint y: 132, distance: 25.4
click at [256, 132] on div "seoul 0862135250" at bounding box center [278, 130] width 44 height 10
checkbox input "true"
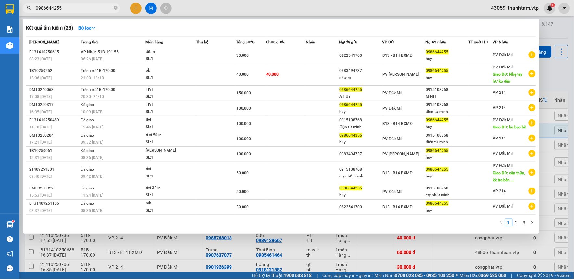
drag, startPoint x: 83, startPoint y: 10, endPoint x: 33, endPoint y: 8, distance: 50.7
click at [33, 8] on span "0986644255" at bounding box center [71, 8] width 97 height 10
paste input "862135250"
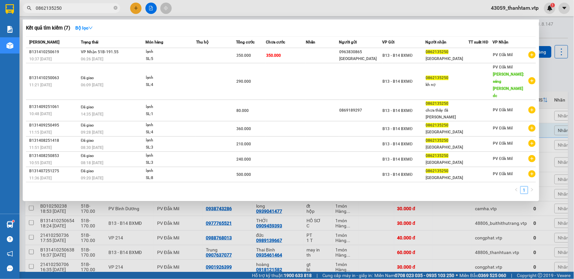
type input "0862135250"
click at [217, 209] on div at bounding box center [287, 139] width 574 height 279
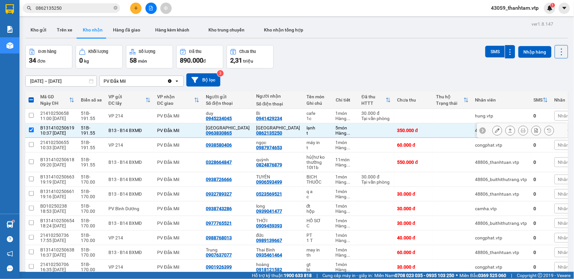
click at [31, 131] on input "checkbox" at bounding box center [31, 130] width 5 height 5
checkbox input "false"
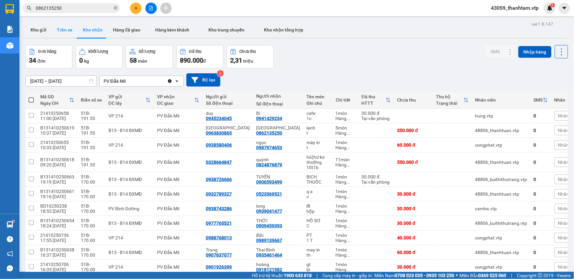
click at [62, 31] on button "Trên xe" at bounding box center [65, 30] width 26 height 16
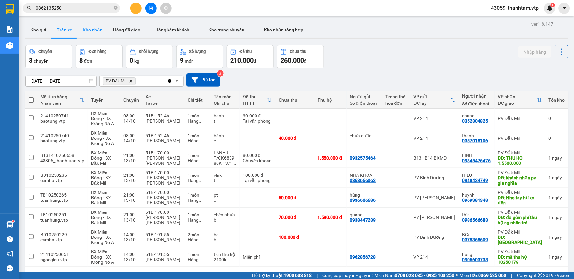
click at [104, 26] on button "Kho nhận" at bounding box center [93, 30] width 30 height 16
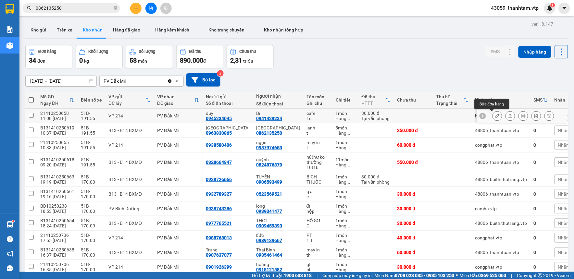
click at [495, 114] on icon at bounding box center [497, 116] width 5 height 5
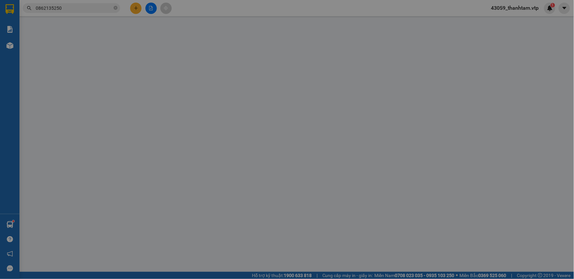
type input "0945234045"
type input "duy"
type input "0941429234"
type input "Bi"
type input "0"
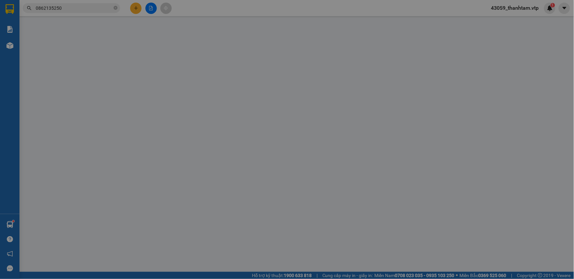
type input "30.000"
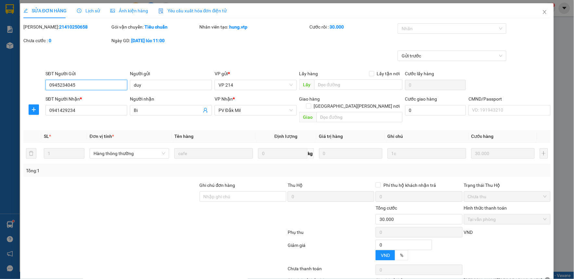
type input "1.500"
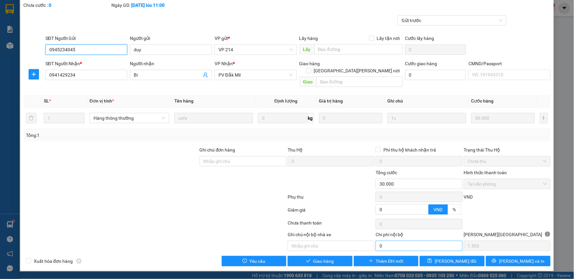
scroll to position [28, 0]
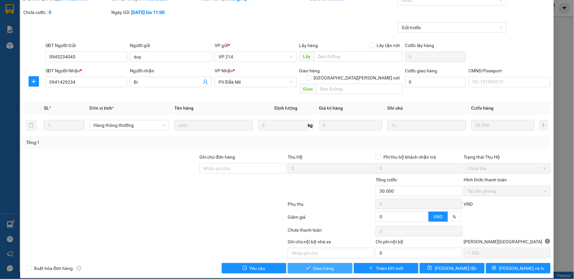
click at [329, 265] on span "Giao hàng" at bounding box center [323, 268] width 21 height 7
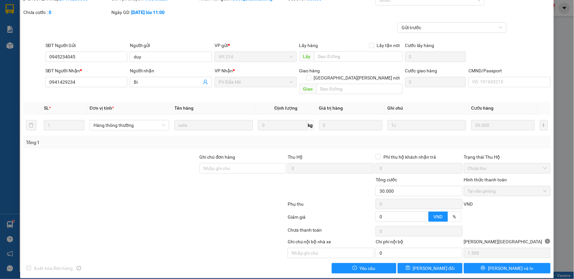
scroll to position [0, 0]
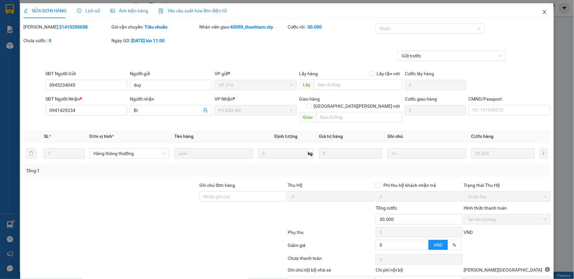
click at [542, 12] on icon "close" at bounding box center [544, 11] width 5 height 5
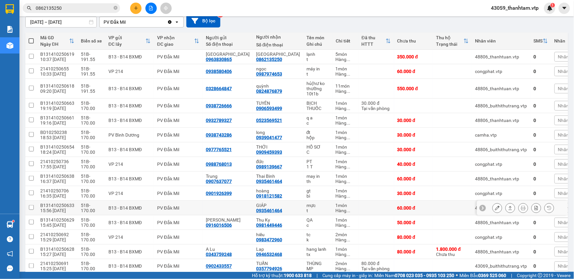
scroll to position [72, 0]
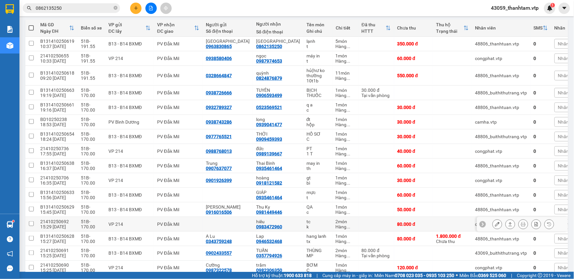
click at [495, 226] on icon at bounding box center [497, 224] width 5 height 5
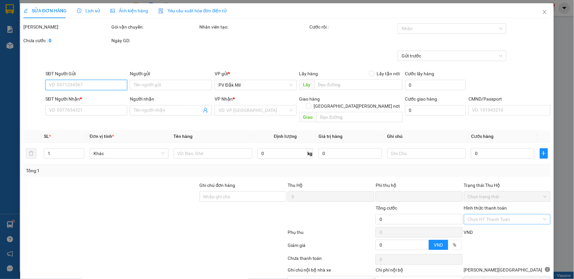
type input "0983472960"
type input "hiếu"
type input "0"
type input "80.000"
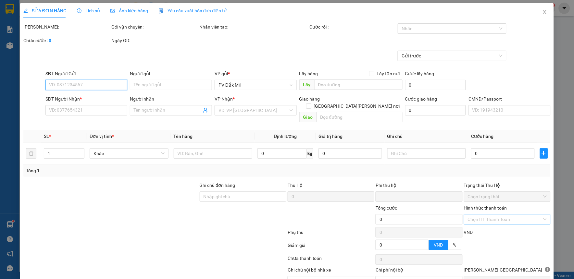
type input "4.000"
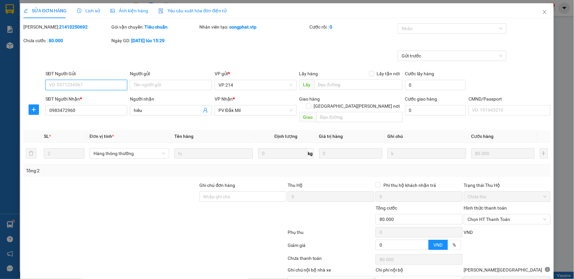
scroll to position [25, 0]
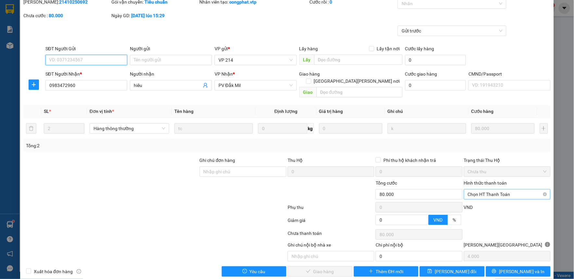
click at [480, 190] on span "Chọn HT Thanh Toán" at bounding box center [507, 195] width 79 height 10
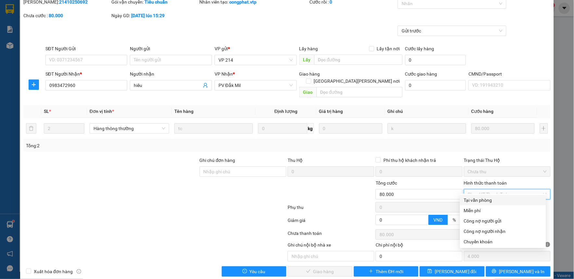
click at [480, 197] on div "Tại văn phòng" at bounding box center [503, 200] width 78 height 7
type input "0"
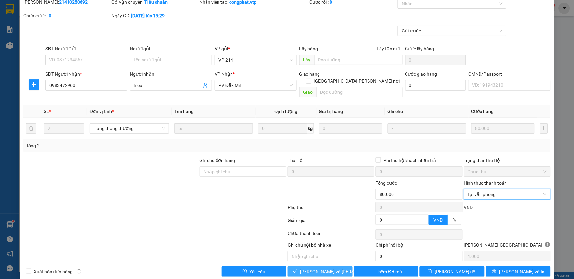
click at [331, 268] on span "[PERSON_NAME] và [PERSON_NAME] hàng" at bounding box center [344, 271] width 88 height 7
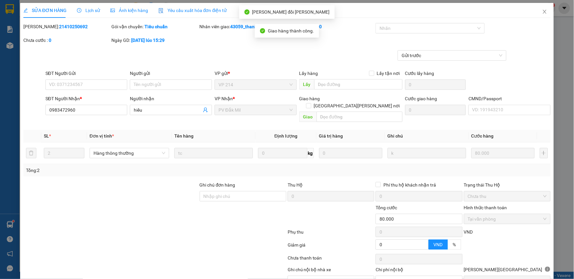
scroll to position [0, 0]
click at [542, 12] on icon "close" at bounding box center [544, 11] width 5 height 5
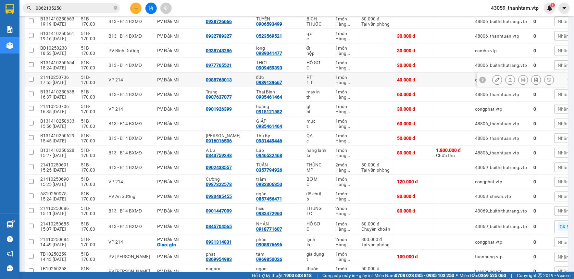
scroll to position [144, 0]
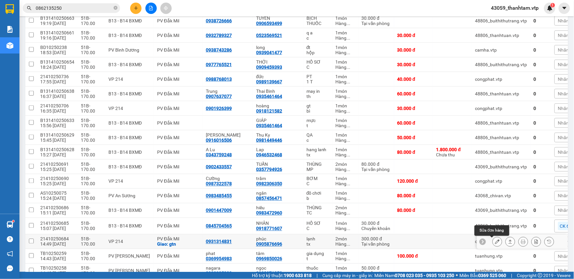
click at [494, 239] on button at bounding box center [497, 241] width 9 height 11
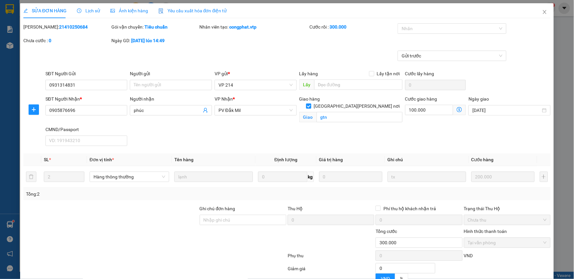
type input "10.000"
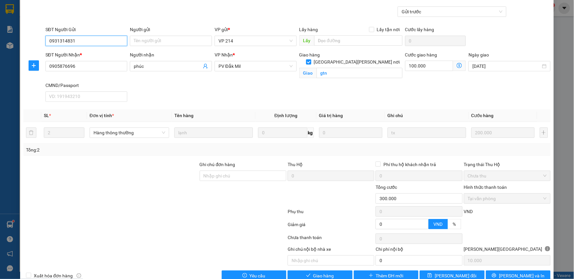
scroll to position [59, 0]
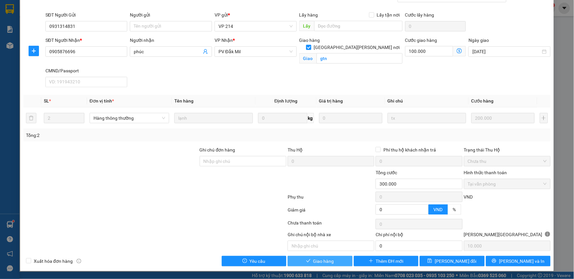
click at [314, 262] on span "Giao hàng" at bounding box center [323, 261] width 21 height 7
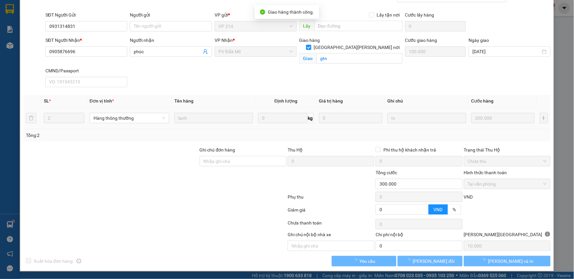
scroll to position [0, 0]
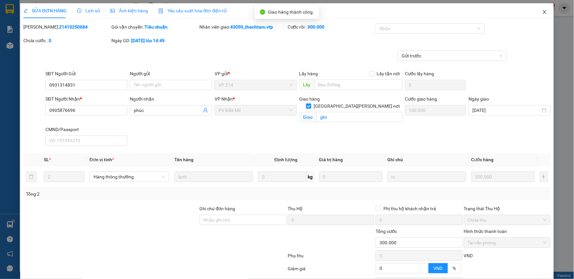
click at [538, 15] on span "Close" at bounding box center [545, 12] width 18 height 18
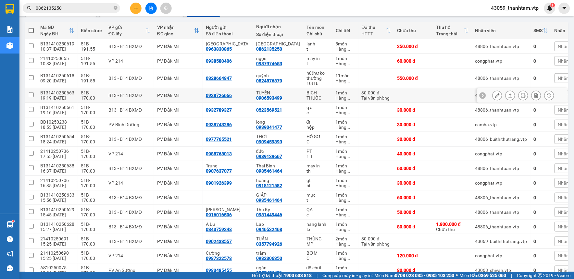
scroll to position [72, 0]
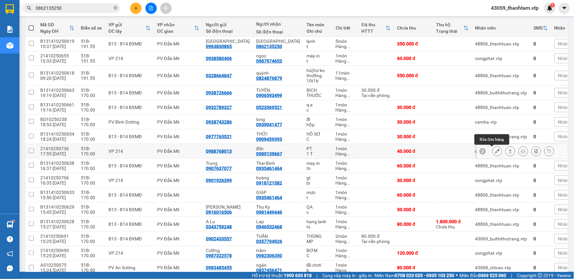
click at [495, 150] on icon at bounding box center [497, 151] width 5 height 5
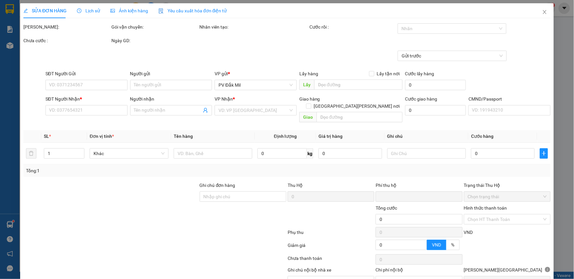
type input "0988768013"
type input "0989139667"
type input "đức"
type input "0"
type input "40.000"
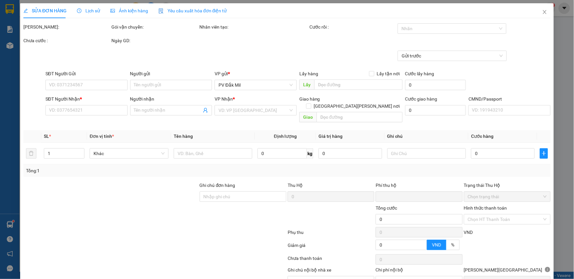
type input "40.000"
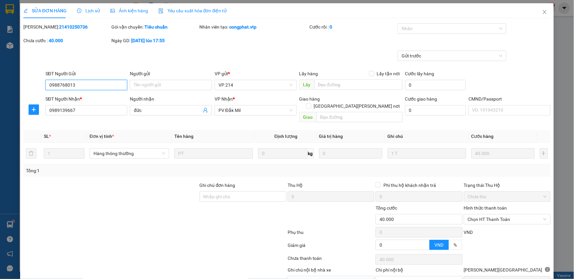
type input "2.000"
click at [472, 215] on span "Chọn HT Thanh Toán" at bounding box center [507, 220] width 79 height 10
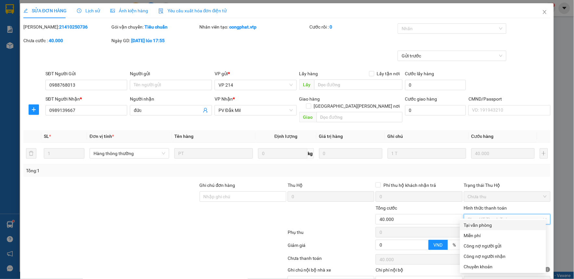
click at [475, 220] on div "Tại văn phòng" at bounding box center [503, 225] width 86 height 10
type input "0"
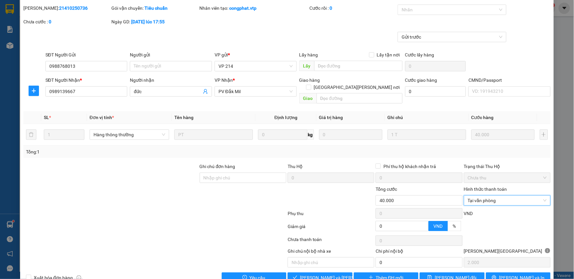
scroll to position [28, 0]
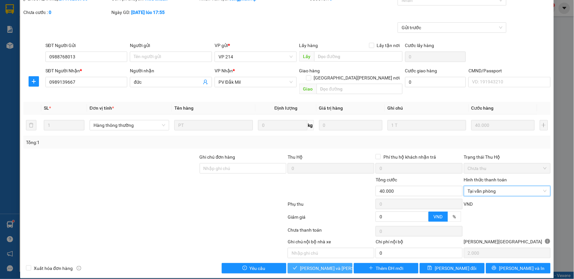
click at [318, 265] on span "[PERSON_NAME] và Giao hàng" at bounding box center [344, 268] width 88 height 7
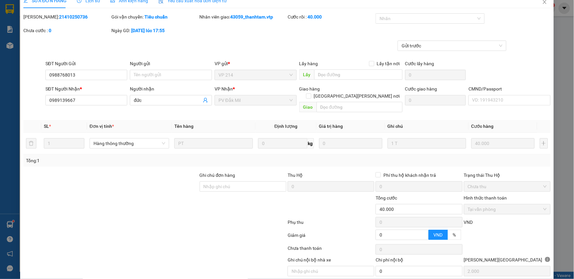
scroll to position [0, 0]
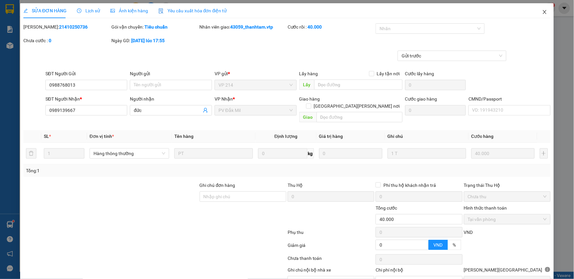
click at [542, 13] on icon "close" at bounding box center [544, 11] width 5 height 5
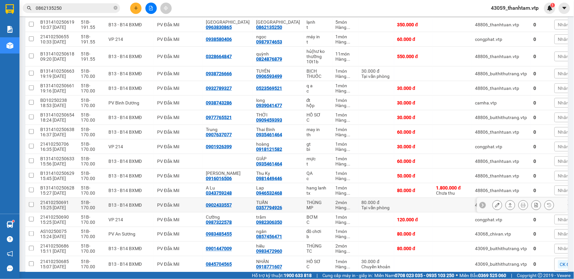
scroll to position [108, 0]
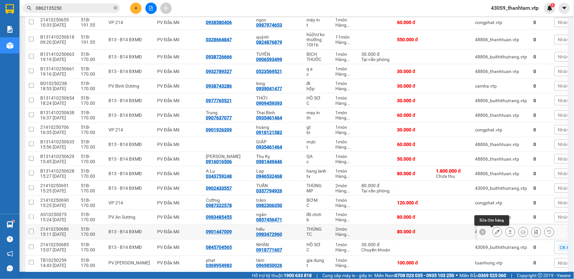
click at [495, 232] on icon at bounding box center [497, 232] width 5 height 5
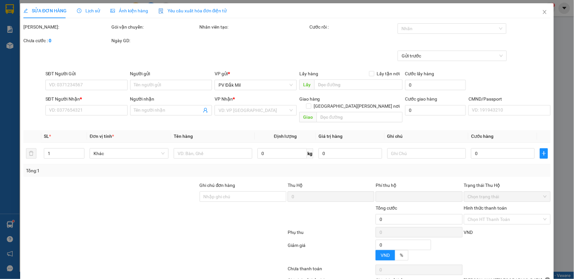
type input "0901447009"
type input "0983472960"
type input "hiếu"
type input "0"
type input "80.000"
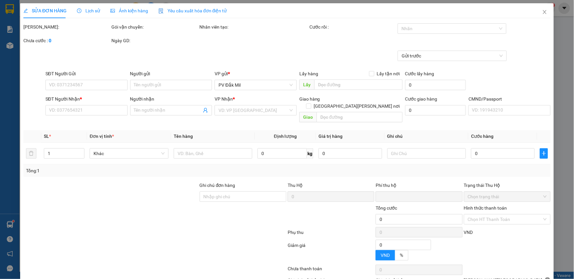
type input "80.000"
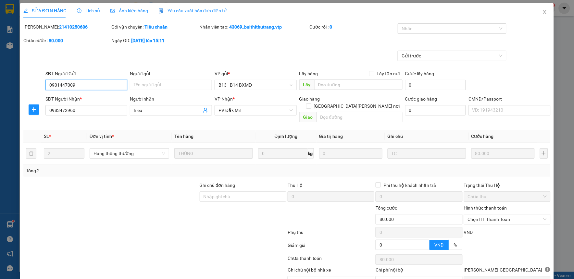
type input "4.000"
click at [474, 215] on span "Chọn HT Thanh Toán" at bounding box center [507, 220] width 79 height 10
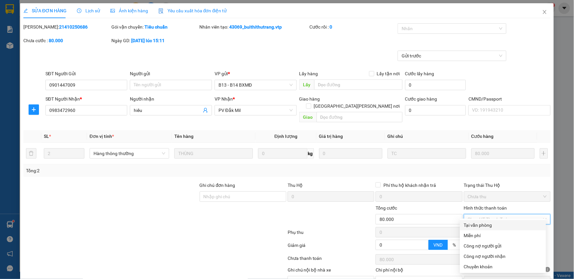
click at [468, 227] on div "Tại văn phòng" at bounding box center [503, 225] width 78 height 7
type input "0"
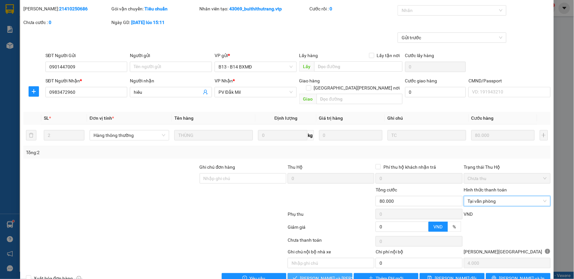
scroll to position [28, 0]
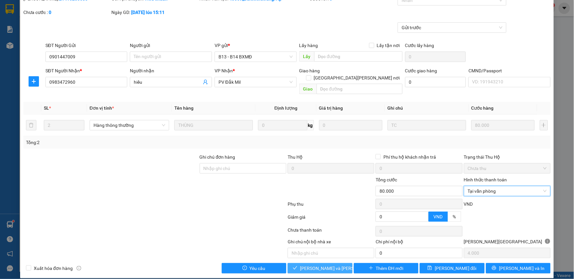
click at [326, 265] on span "[PERSON_NAME] và Giao hàng" at bounding box center [344, 268] width 88 height 7
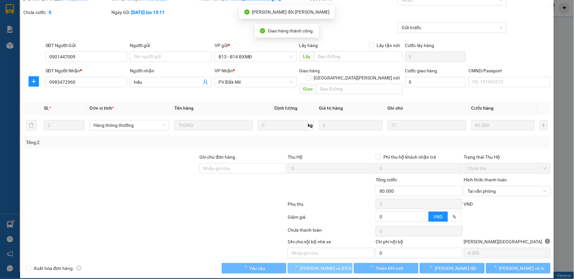
scroll to position [0, 0]
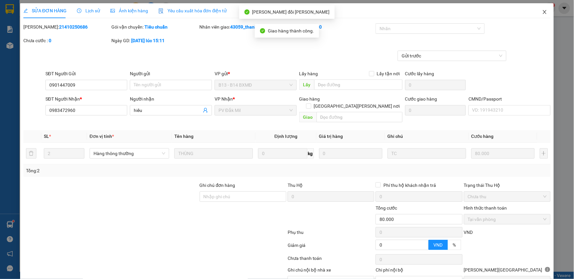
click at [542, 12] on icon "close" at bounding box center [544, 11] width 5 height 5
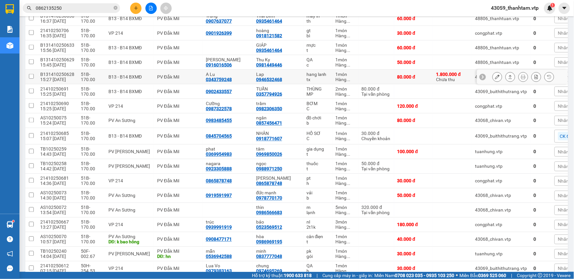
scroll to position [218, 0]
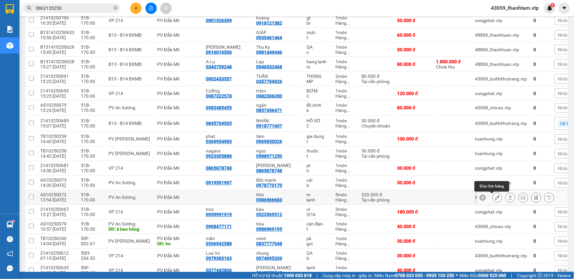
click at [493, 197] on button at bounding box center [497, 197] width 9 height 11
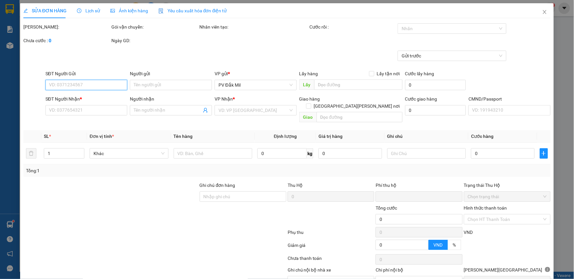
type input "0986566683"
type input "thìn"
type input "0"
type input "320.000"
type input "16.000"
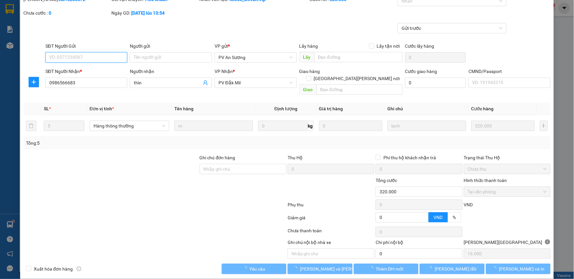
scroll to position [28, 0]
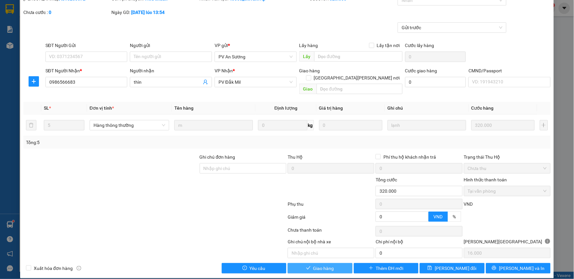
click at [319, 265] on span "Giao hàng" at bounding box center [323, 268] width 21 height 7
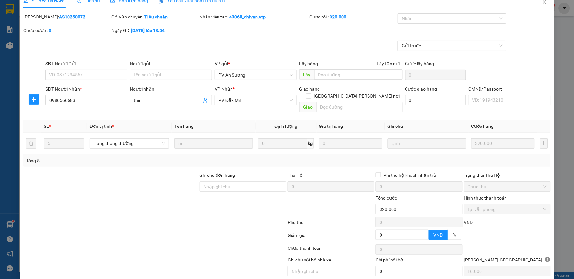
scroll to position [0, 0]
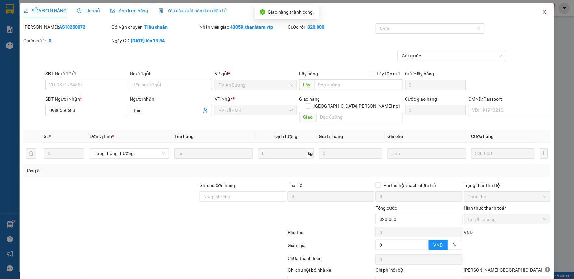
click at [542, 13] on icon "close" at bounding box center [544, 11] width 5 height 5
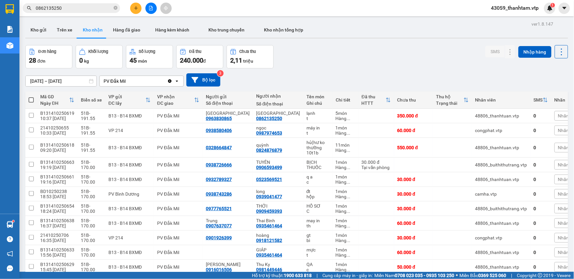
click at [70, 31] on button "Trên xe" at bounding box center [65, 30] width 26 height 16
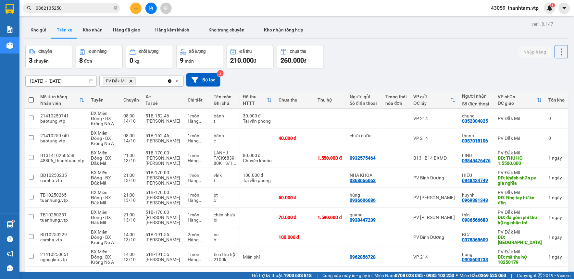
click at [102, 6] on input "0862135250" at bounding box center [74, 8] width 77 height 7
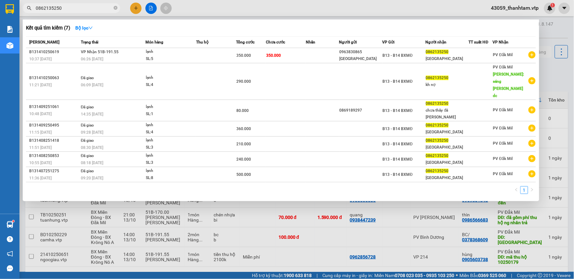
click at [102, 6] on input "0862135250" at bounding box center [74, 8] width 77 height 7
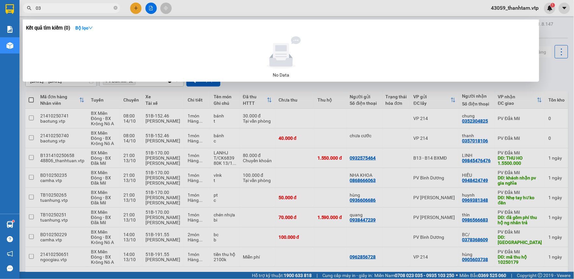
type input "0"
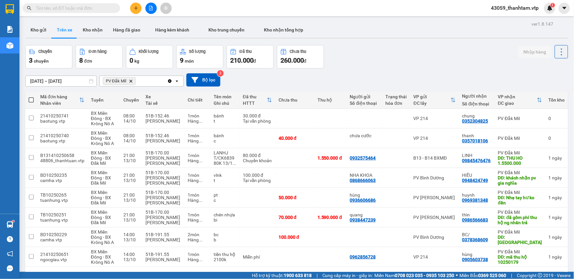
click at [92, 7] on input "text" at bounding box center [74, 8] width 77 height 7
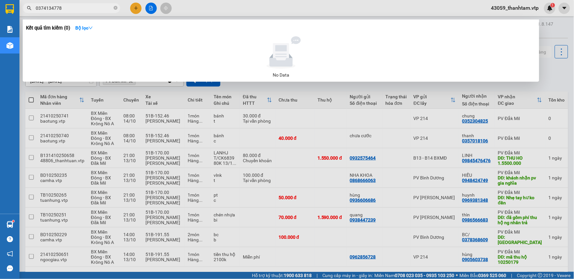
type input "0374134778"
click at [275, 90] on div at bounding box center [287, 139] width 574 height 279
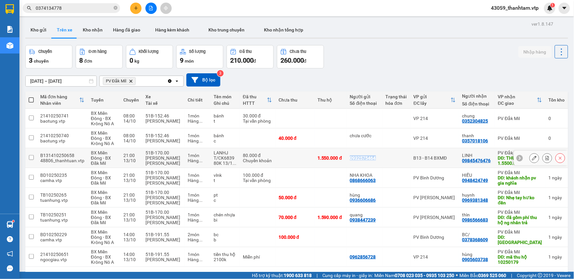
copy div "0932575464"
drag, startPoint x: 346, startPoint y: 159, endPoint x: 377, endPoint y: 159, distance: 30.5
click at [377, 159] on td "0932575464" at bounding box center [365, 158] width 36 height 20
checkbox input "true"
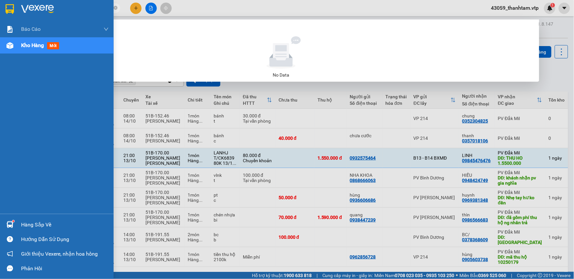
drag, startPoint x: 80, startPoint y: 9, endPoint x: -2, endPoint y: 15, distance: 81.4
click at [0, 15] on html "Kết quả tìm kiếm ( 0 ) Bộ lọc No Data 0374134778 43059_thanhtam.vtp 1 Báo cáo B…" at bounding box center [287, 139] width 574 height 279
paste input "932575464"
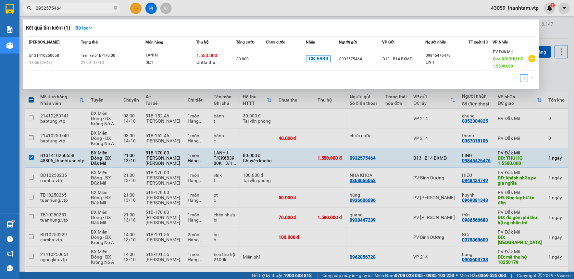
click at [206, 203] on div at bounding box center [287, 139] width 574 height 279
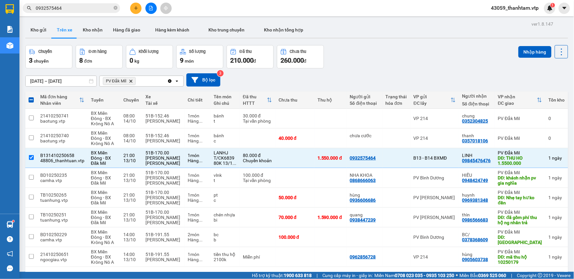
click at [79, 8] on input "0932575464" at bounding box center [74, 8] width 77 height 7
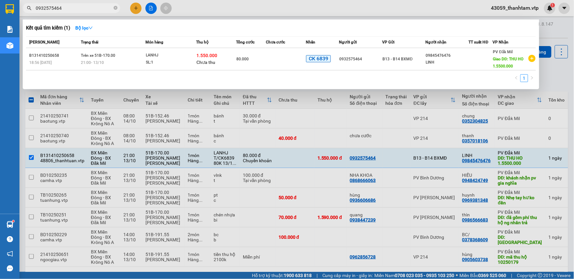
click at [79, 8] on input "0932575464" at bounding box center [74, 8] width 77 height 7
type input "0"
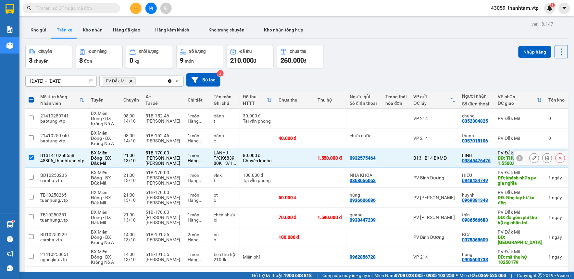
click at [31, 158] on input "checkbox" at bounding box center [31, 157] width 5 height 5
checkbox input "false"
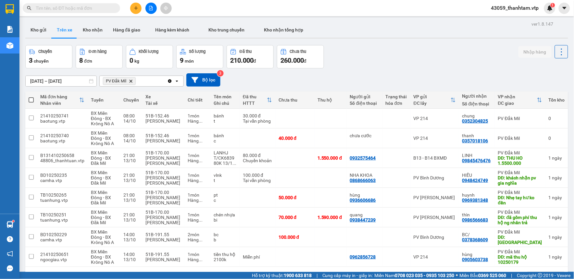
click at [447, 60] on div "Chuyến 3 chuyến Đơn hàng 8 đơn Khối lượng 0 kg Số lượng 9 món Đã thu 210.000 đ …" at bounding box center [296, 56] width 543 height 23
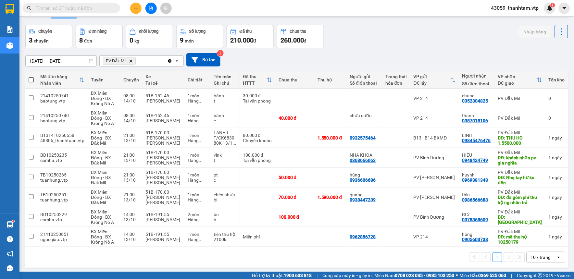
scroll to position [30, 0]
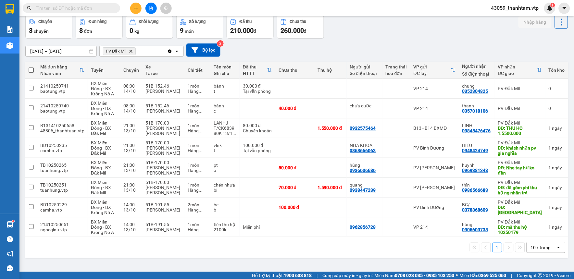
click at [83, 6] on input "text" at bounding box center [74, 8] width 77 height 7
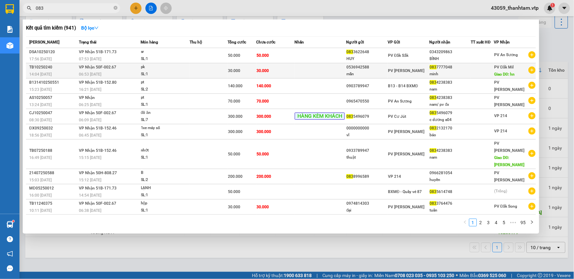
type input "083"
click at [148, 69] on div "pk" at bounding box center [165, 67] width 49 height 7
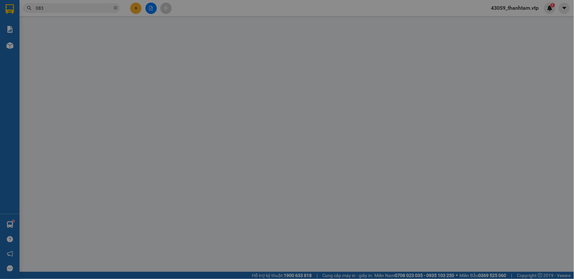
type input "1.500"
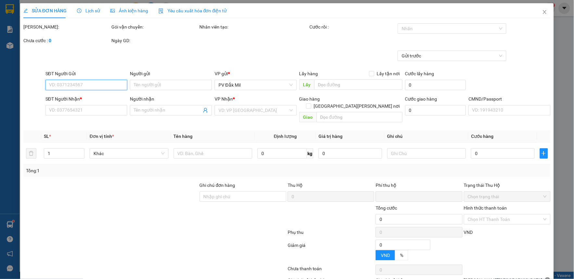
type input "0536942588"
type input "mẫn"
type input "0837777048"
type input "minh"
type input "hn"
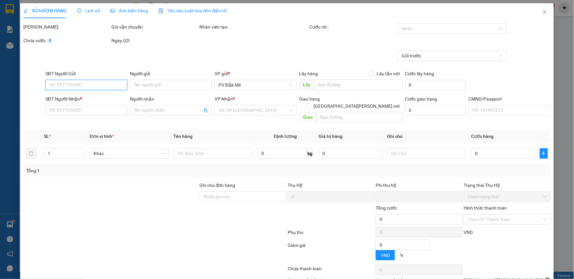
type input "0"
type input "30.000"
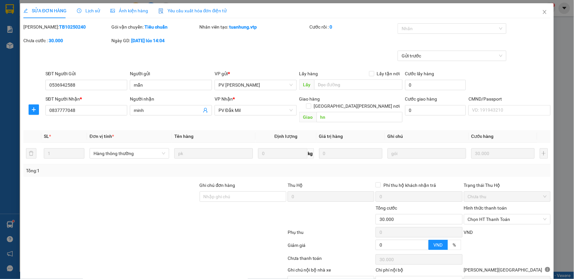
click at [93, 7] on div "Lịch sử" at bounding box center [88, 10] width 23 height 7
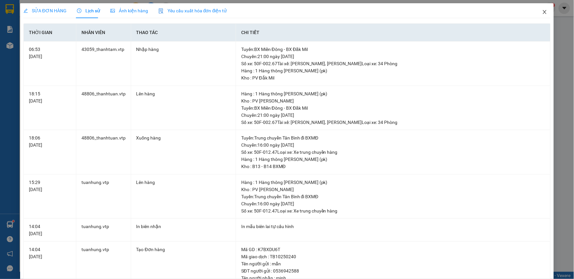
click at [542, 10] on icon "close" at bounding box center [544, 11] width 5 height 5
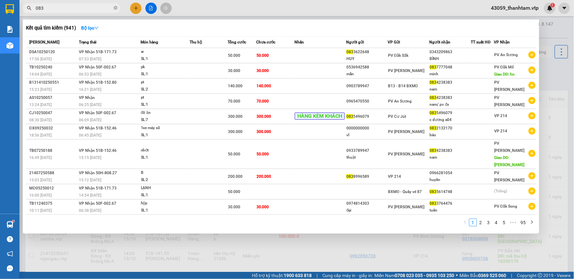
click at [81, 10] on input "083" at bounding box center [74, 8] width 77 height 7
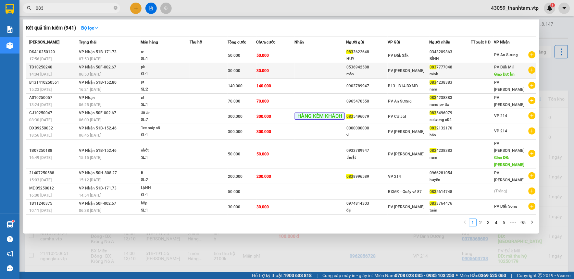
click at [369, 67] on div "0536942588" at bounding box center [366, 67] width 41 height 7
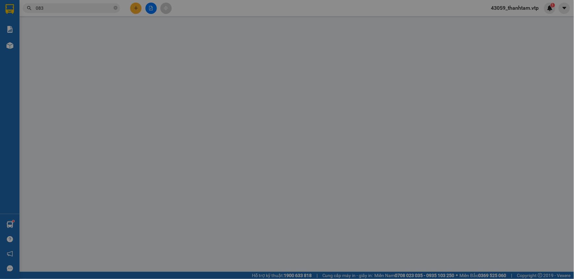
type input "1.500"
type input "0536942588"
type input "mẫn"
type input "0837777048"
type input "minh"
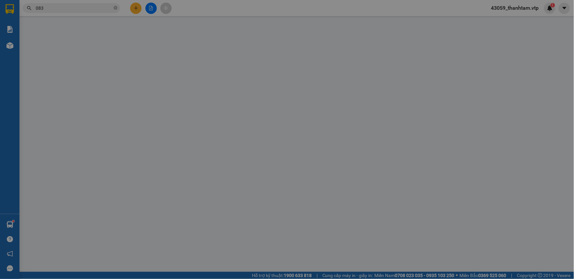
type input "hn"
type input "0"
type input "30.000"
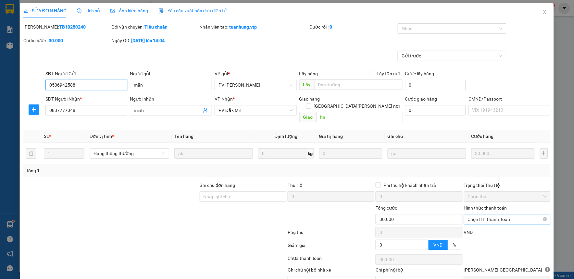
click at [482, 215] on span "Chọn HT Thanh Toán" at bounding box center [507, 220] width 79 height 10
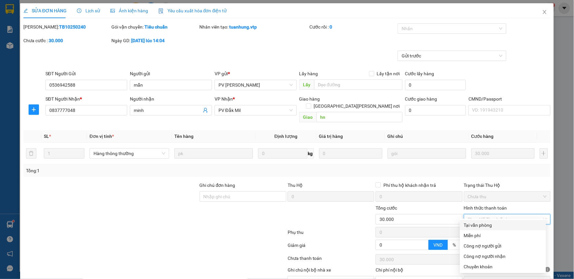
click at [483, 224] on div "Tại văn phòng" at bounding box center [503, 225] width 78 height 7
type input "0"
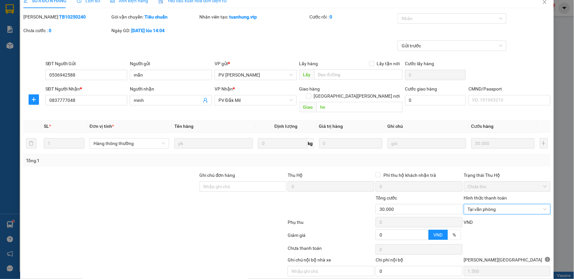
scroll to position [28, 0]
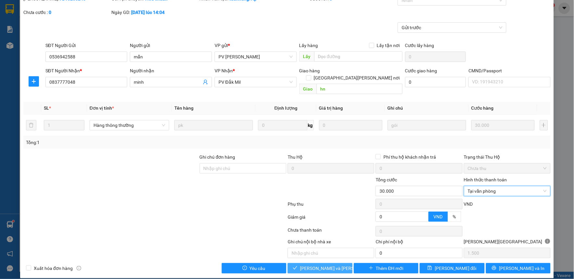
click at [338, 265] on span "[PERSON_NAME] và Giao hàng" at bounding box center [344, 268] width 88 height 7
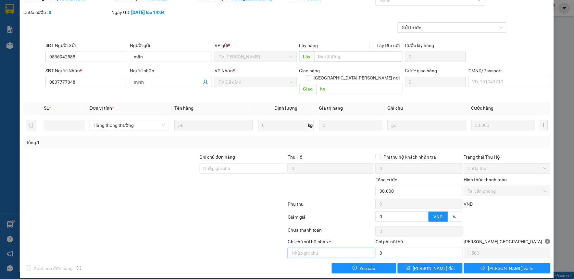
scroll to position [0, 0]
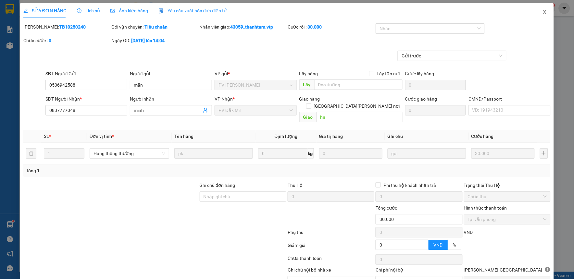
click at [542, 10] on icon "close" at bounding box center [544, 11] width 5 height 5
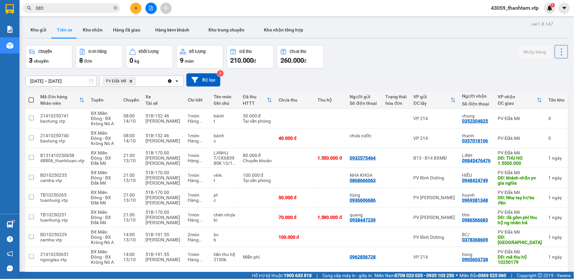
drag, startPoint x: 56, startPoint y: 9, endPoint x: 17, endPoint y: 20, distance: 40.4
click at [20, 14] on div "Kết quả tìm kiếm ( 941 ) Bộ lọc Mã ĐH Trạng thái Món hàng Thu hộ Tổng cước Chưa…" at bounding box center [63, 8] width 127 height 11
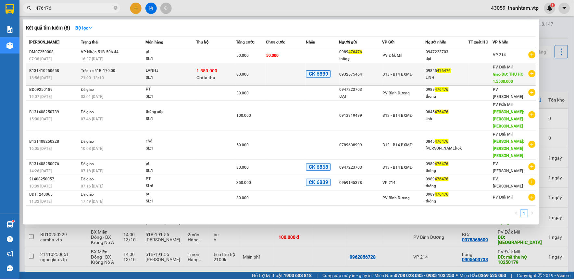
type input "476476"
click at [180, 78] on div "SL: 1" at bounding box center [170, 77] width 49 height 7
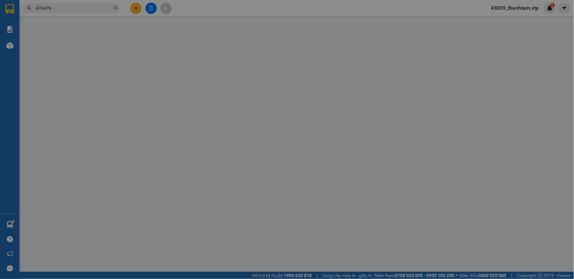
type input "0932575464"
type input "09845476476"
type input "LINH"
type input "THU HO 1.5500.000"
type input "30.000"
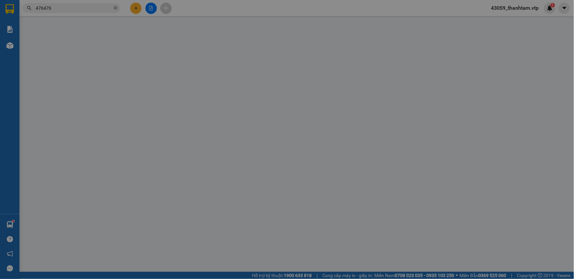
type input "80.000"
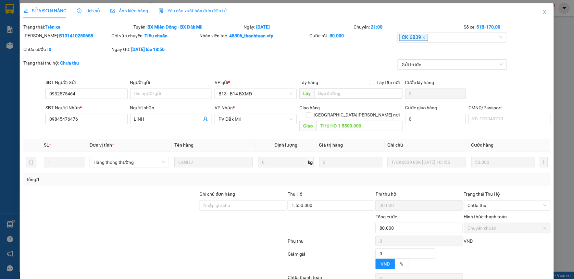
type input "2.500"
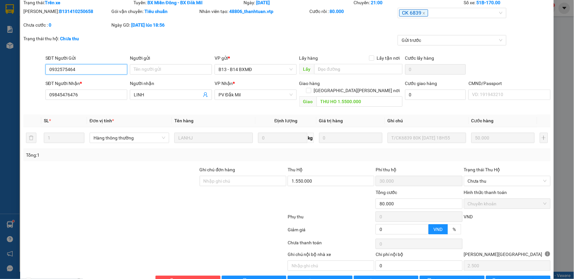
scroll to position [37, 0]
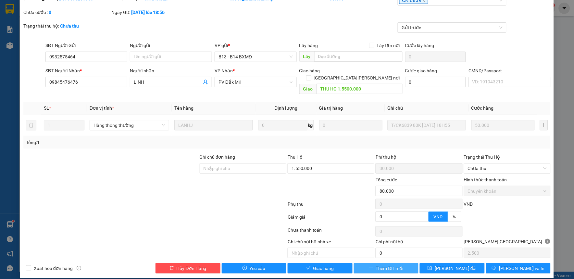
click at [382, 265] on span "Thêm ĐH mới" at bounding box center [390, 268] width 28 height 7
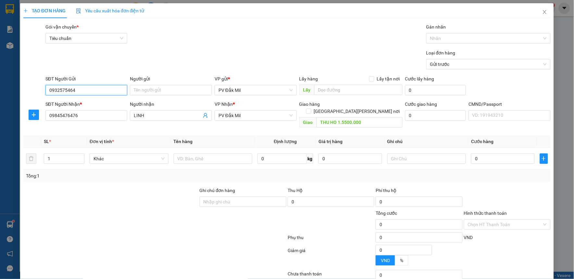
drag, startPoint x: 86, startPoint y: 91, endPoint x: 19, endPoint y: 94, distance: 67.3
click at [19, 94] on div "TẠO ĐƠN HÀNG Yêu cầu xuất hóa đơn điện tử Transit Pickup Surcharge Ids Transit …" at bounding box center [287, 139] width 574 height 279
drag, startPoint x: 80, startPoint y: 118, endPoint x: 13, endPoint y: 125, distance: 66.9
click at [13, 125] on div "TẠO ĐƠN HÀNG Yêu cầu xuất hóa đơn điện tử Transit Pickup Surcharge Ids Transit …" at bounding box center [287, 139] width 574 height 279
paste input "32575464"
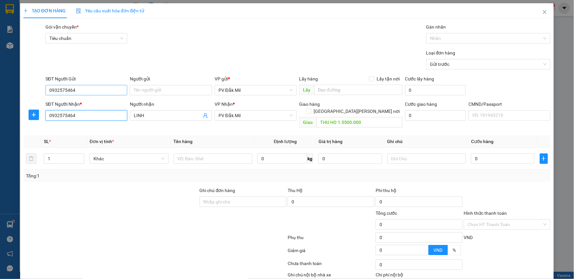
type input "0932575464"
drag, startPoint x: 85, startPoint y: 90, endPoint x: 24, endPoint y: 106, distance: 62.5
click at [31, 104] on form "SĐT Người Gửi 0932575464 0932575464 Người gửi Tên người gửi VP gửi * PV Đắk Mil…" at bounding box center [286, 102] width 527 height 55
click at [58, 88] on input "0984476476" at bounding box center [86, 90] width 82 height 10
type input "09845476476"
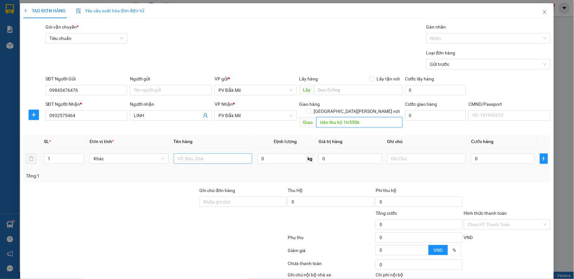
type input "tiền thu hộ 1tr550k"
click at [222, 154] on input "text" at bounding box center [213, 159] width 79 height 10
click at [184, 154] on input "mã 50658" at bounding box center [213, 159] width 79 height 10
type input "mã 250658"
click at [404, 154] on input "text" at bounding box center [426, 159] width 79 height 10
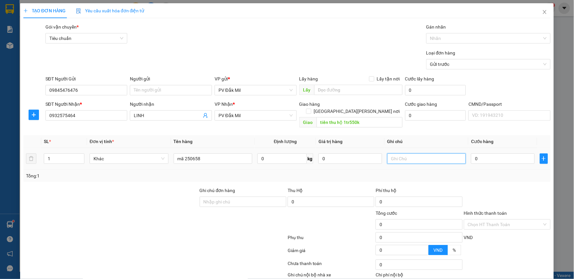
type input "b"
type input "bì thu hộ 1tr550k mã 250658"
click at [486, 220] on input "Hình thức thanh toán" at bounding box center [505, 225] width 74 height 10
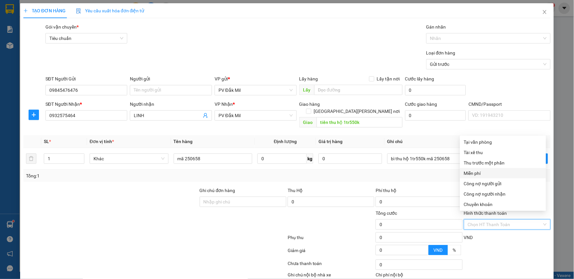
click at [475, 174] on div "Miễn phí" at bounding box center [503, 173] width 78 height 7
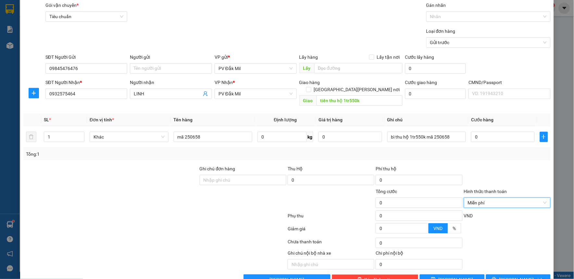
scroll to position [33, 0]
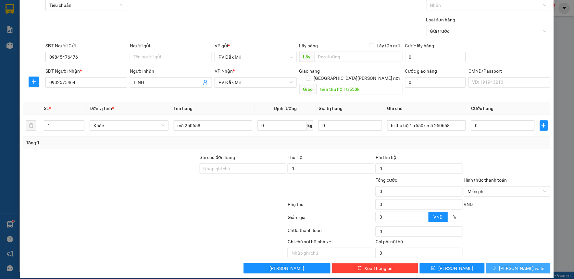
click at [520, 265] on span "[PERSON_NAME] và In" at bounding box center [521, 268] width 45 height 7
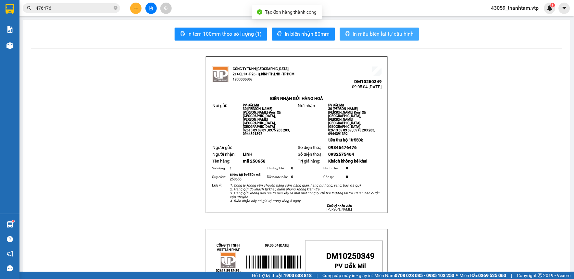
click at [349, 36] on button "In mẫu biên lai tự cấu hình" at bounding box center [379, 34] width 79 height 13
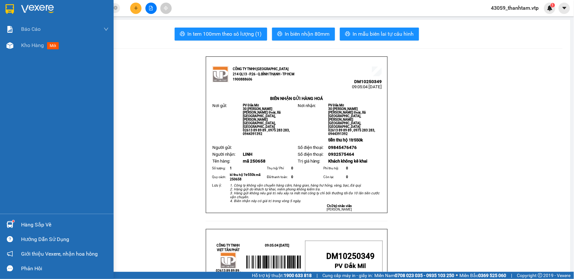
click at [13, 10] on img at bounding box center [10, 9] width 8 height 10
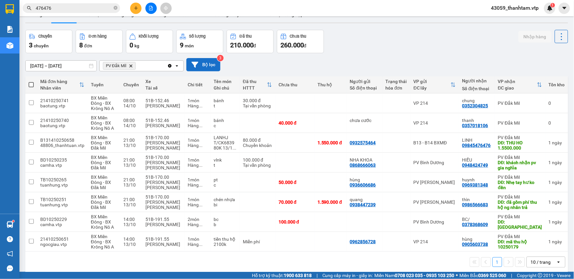
scroll to position [30, 0]
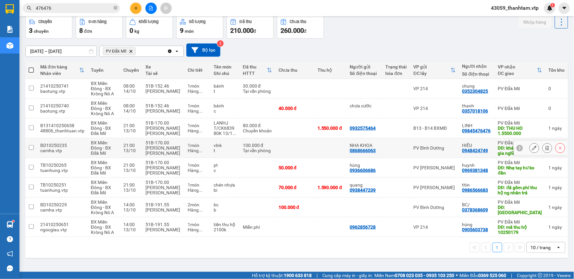
click at [532, 149] on icon at bounding box center [534, 148] width 5 height 5
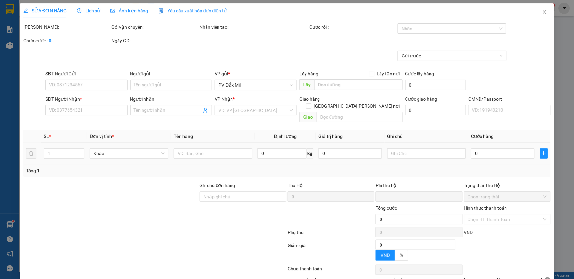
type input "5.000"
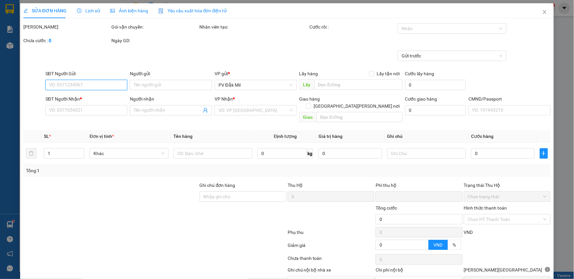
type input "0868666063"
type input "NHA KHOA"
type input "0948424749"
type input "HIẾU"
type input "khách nhận pv gia nghĩa"
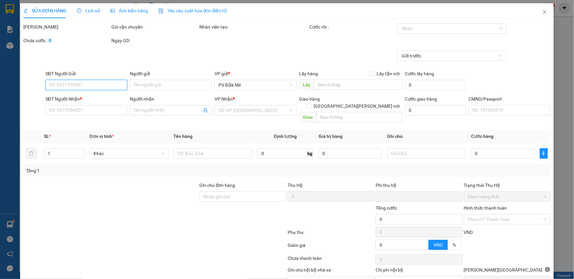
type input "0"
type input "100.000"
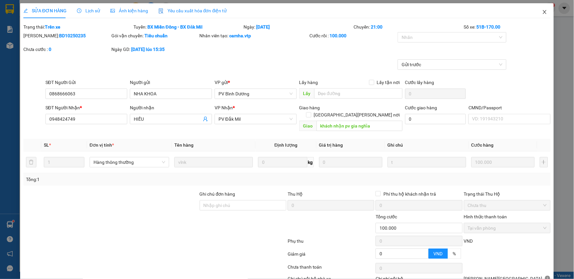
click at [543, 11] on icon "close" at bounding box center [545, 12] width 4 height 4
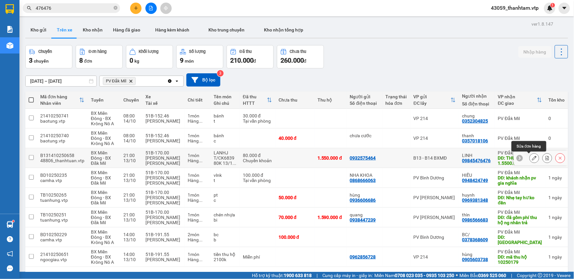
click at [532, 159] on icon at bounding box center [534, 158] width 5 height 5
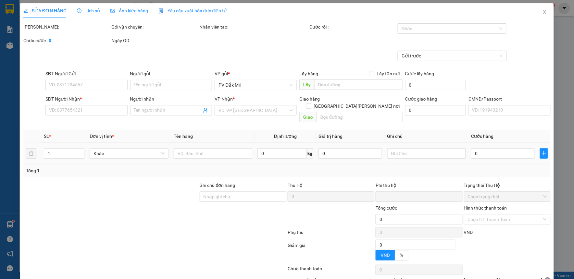
type input "2.500"
type input "0932575464"
type input "09845476476"
type input "LINH"
type input "THU HO 1.5500.000"
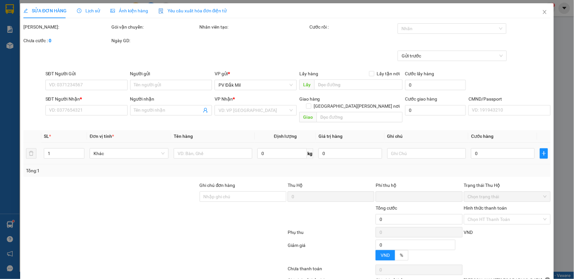
type input "30.000"
type input "80.000"
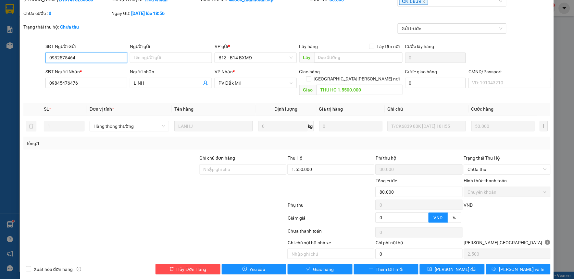
scroll to position [37, 0]
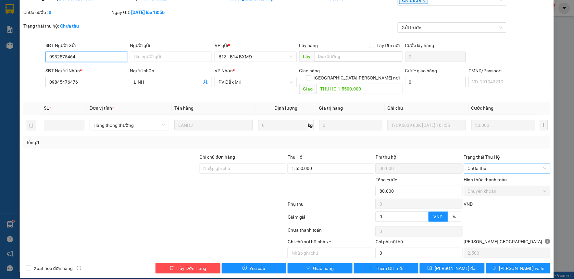
click at [487, 164] on span "Chưa thu" at bounding box center [507, 169] width 79 height 10
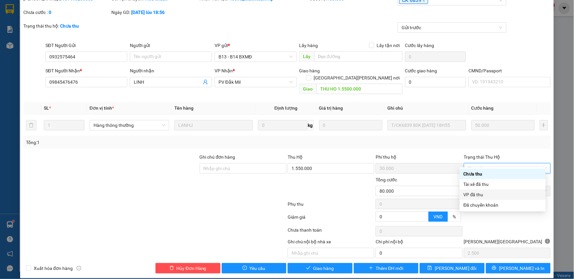
click at [485, 193] on div "VP đã thu" at bounding box center [503, 194] width 78 height 7
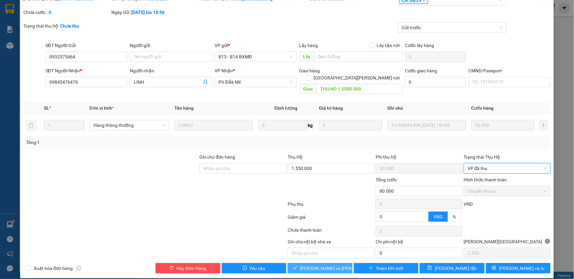
click at [313, 265] on span "[PERSON_NAME] và Giao hàng" at bounding box center [344, 268] width 88 height 7
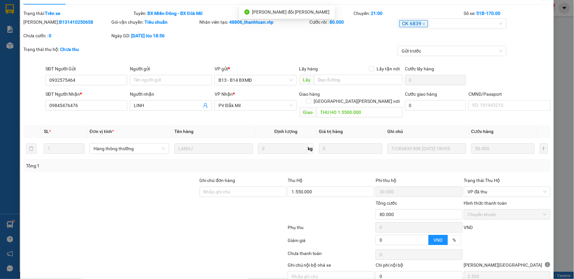
scroll to position [0, 0]
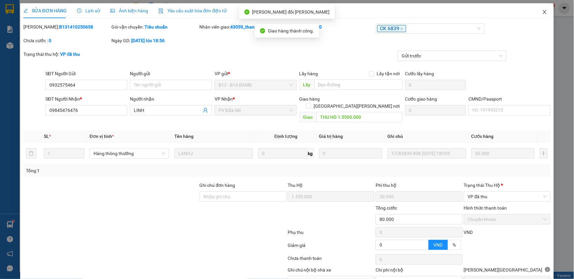
click at [542, 13] on icon "close" at bounding box center [544, 11] width 5 height 5
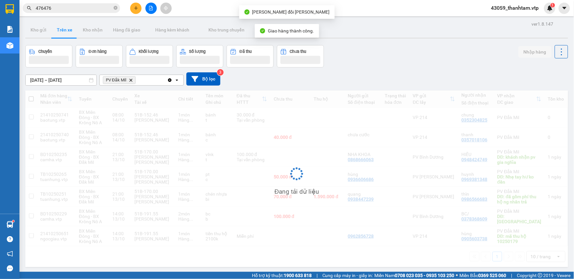
click at [137, 10] on icon "plus" at bounding box center [136, 8] width 5 height 5
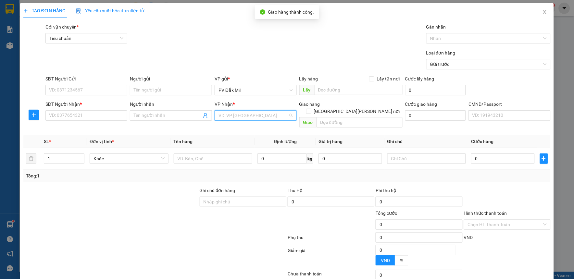
click at [238, 115] on input "search" at bounding box center [254, 116] width 70 height 10
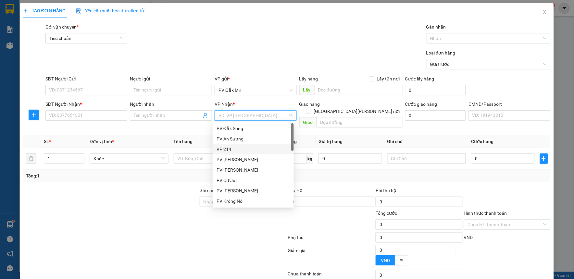
click at [234, 148] on div "VP 214" at bounding box center [253, 149] width 73 height 7
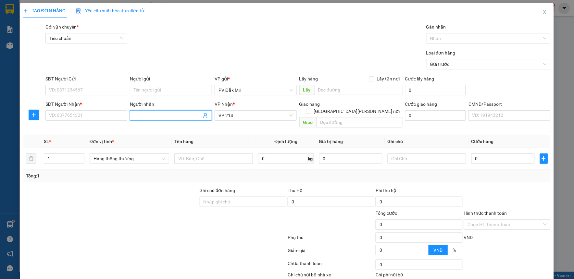
click at [139, 116] on input "Người nhận" at bounding box center [168, 115] width 68 height 7
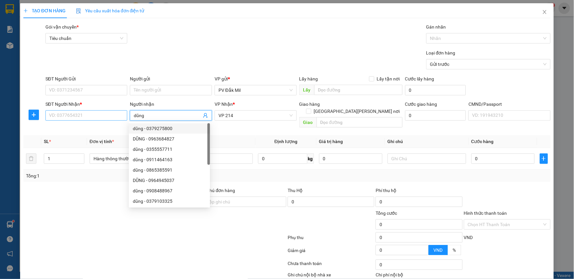
type input "dũng"
click at [92, 116] on input "SĐT Người Nhận *" at bounding box center [86, 115] width 82 height 10
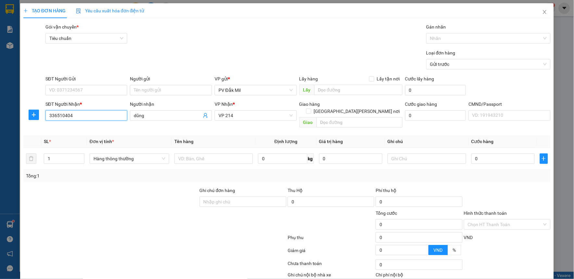
click at [48, 117] on input "336510404" at bounding box center [86, 115] width 82 height 10
click at [90, 130] on div "0336510404 - dũng" at bounding box center [85, 128] width 73 height 7
type input "0336510404"
click at [95, 88] on input "SĐT Người Gửi" at bounding box center [86, 90] width 82 height 10
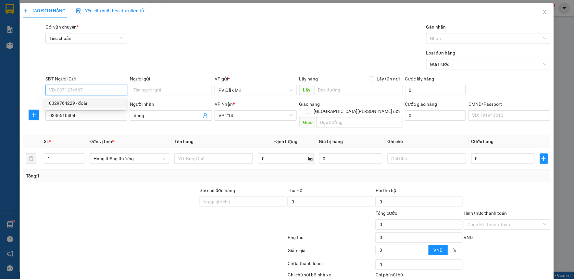
click at [97, 102] on div "0329764229 - đoài" at bounding box center [85, 103] width 73 height 7
type input "0329764229"
type input "đoài"
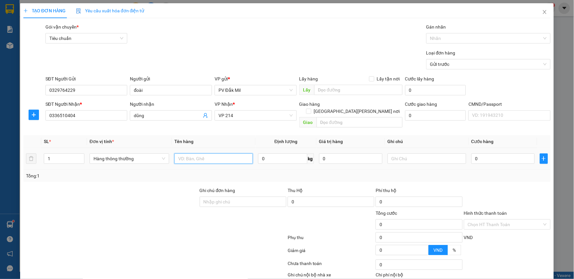
click at [225, 156] on input "text" at bounding box center [213, 159] width 79 height 10
type input "b"
type input "t"
type input "sr"
click at [394, 154] on input "text" at bounding box center [427, 159] width 79 height 10
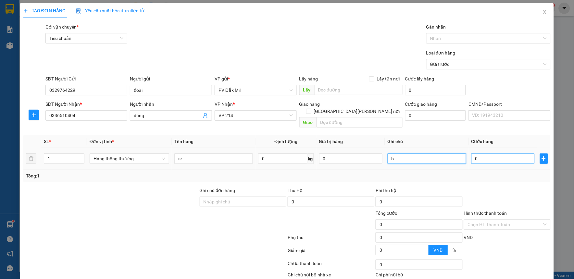
type input "b"
click at [500, 154] on input "0" at bounding box center [503, 159] width 63 height 10
type input "6"
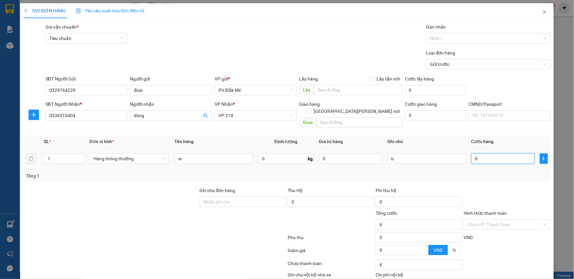
type input "60"
type input "600"
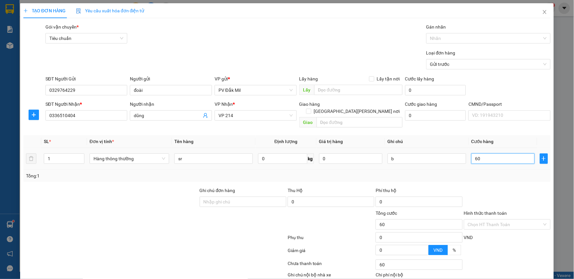
type input "600"
type input "6.000"
type input "60.000"
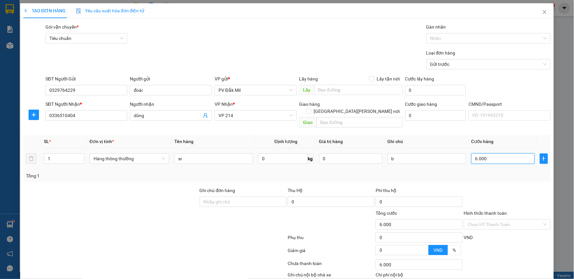
type input "60.000"
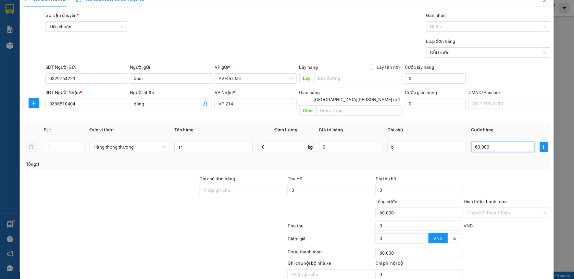
scroll to position [33, 0]
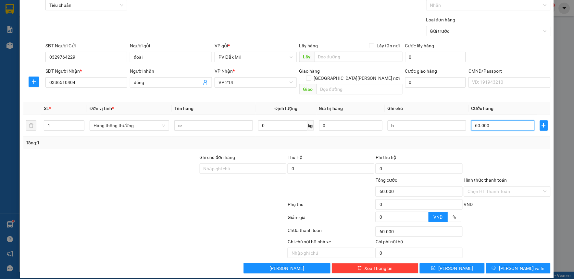
type input "60.000"
click at [521, 266] on button "[PERSON_NAME] và In" at bounding box center [518, 268] width 65 height 10
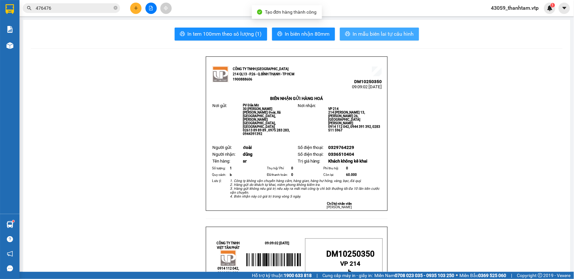
click at [362, 28] on button "In mẫu biên lai tự cấu hình" at bounding box center [379, 34] width 79 height 13
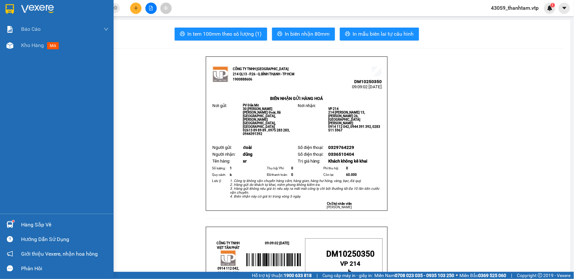
click at [6, 9] on img at bounding box center [10, 9] width 8 height 10
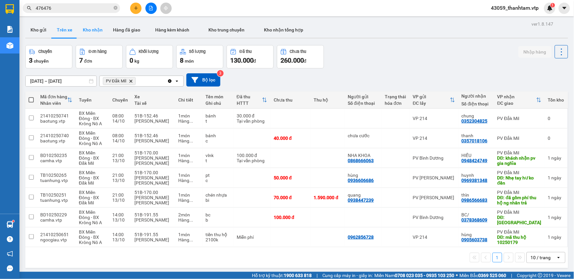
click at [89, 32] on button "Kho nhận" at bounding box center [93, 30] width 30 height 16
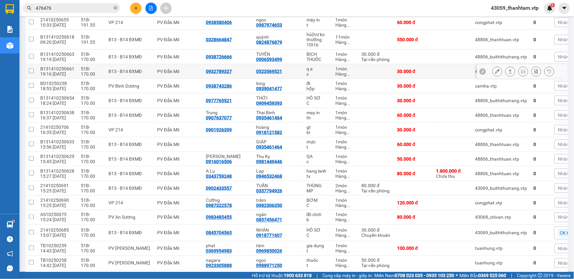
scroll to position [144, 0]
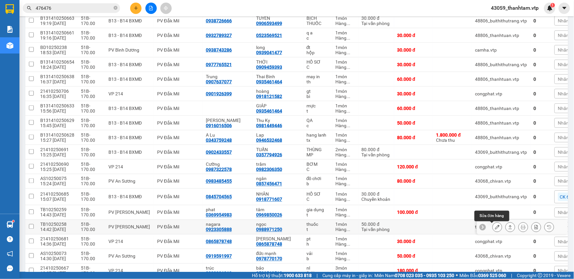
click at [493, 231] on button at bounding box center [497, 227] width 9 height 11
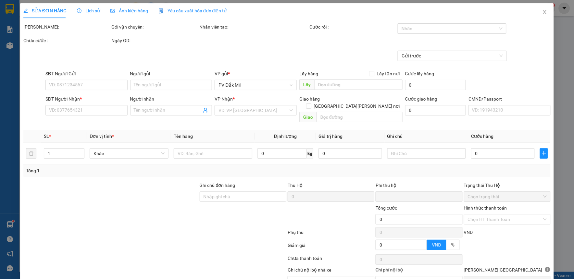
type input "0923305888"
type input "nagara"
type input "0988971250"
type input "ngọc"
type input "0"
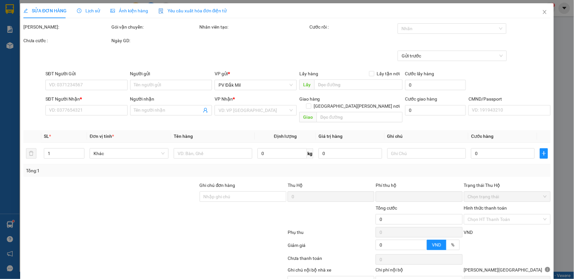
type input "50.000"
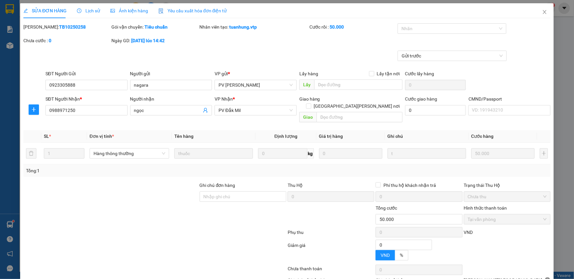
type input "2.500"
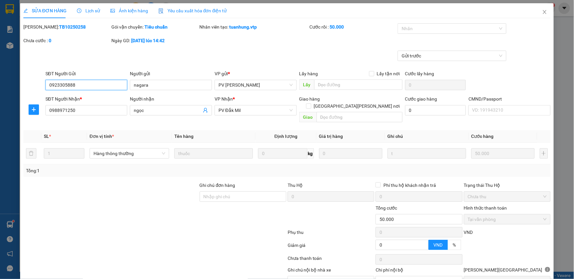
scroll to position [28, 0]
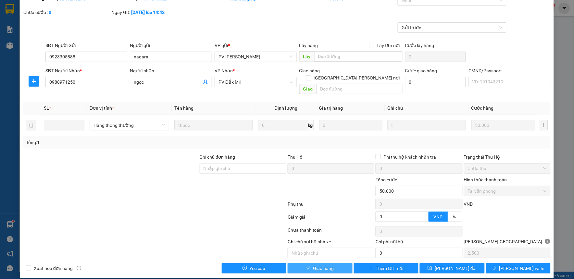
click at [324, 263] on button "Giao hàng" at bounding box center [320, 268] width 65 height 10
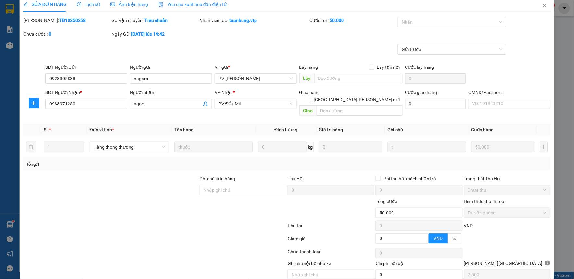
scroll to position [0, 0]
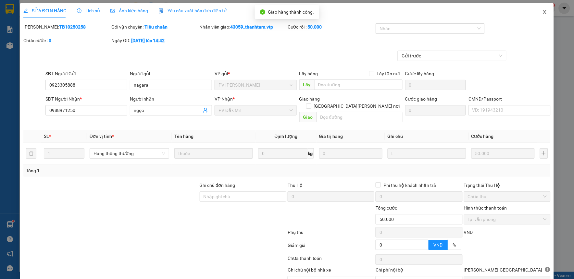
click at [543, 11] on icon "close" at bounding box center [545, 12] width 4 height 4
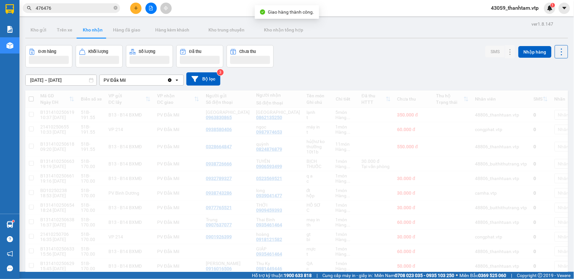
click at [308, 73] on div "[DATE] – [DATE] Press the down arrow key to interact with the calendar and sele…" at bounding box center [296, 78] width 543 height 13
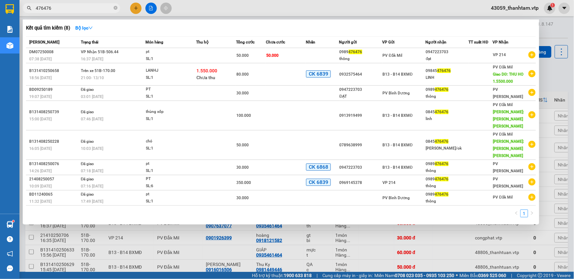
click at [57, 11] on input "476476" at bounding box center [74, 8] width 77 height 7
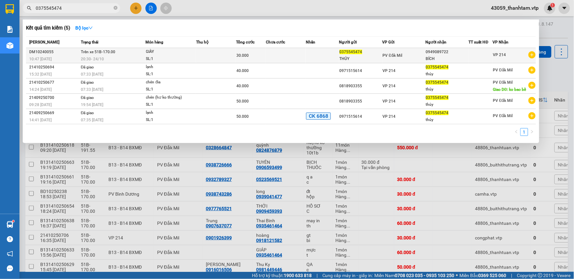
type input "0375545474"
click at [114, 59] on div "20:30 - 24/10" at bounding box center [113, 59] width 65 height 7
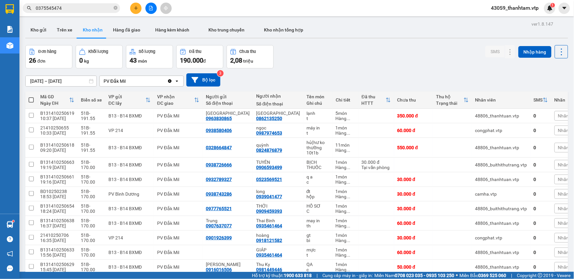
click at [95, 7] on input "0375545474" at bounding box center [74, 8] width 77 height 7
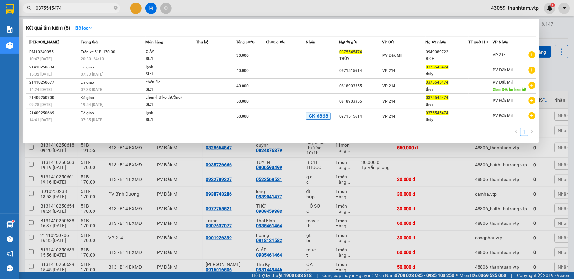
click at [238, 181] on div at bounding box center [287, 139] width 574 height 279
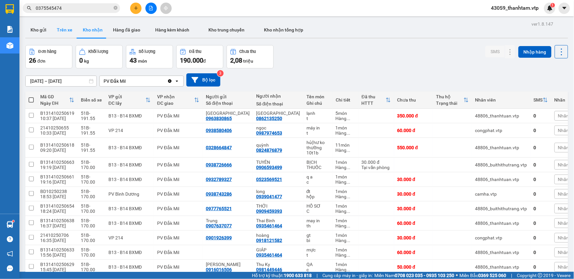
click at [66, 32] on button "Trên xe" at bounding box center [65, 30] width 26 height 16
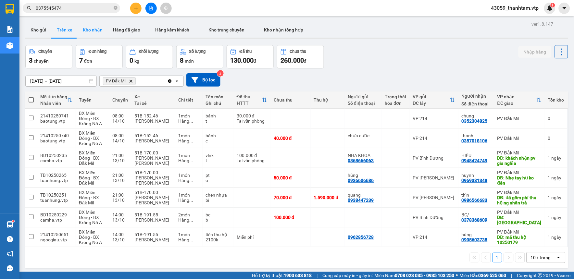
click at [96, 31] on button "Kho nhận" at bounding box center [93, 30] width 30 height 16
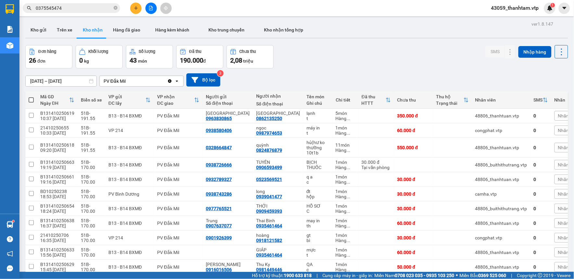
click at [390, 77] on div "[DATE] – [DATE] Press the down arrow key to interact with the calendar and sele…" at bounding box center [296, 79] width 543 height 13
click at [46, 33] on button "Kho gửi" at bounding box center [38, 30] width 26 height 16
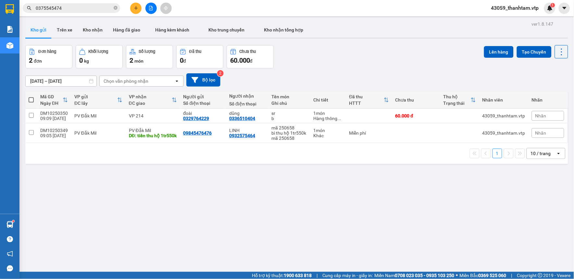
click at [417, 71] on div "12/10/2025 – 14/10/2025 Press the down arrow key to interact with the calendar …" at bounding box center [296, 80] width 543 height 23
click at [63, 31] on button "Trên xe" at bounding box center [65, 30] width 26 height 16
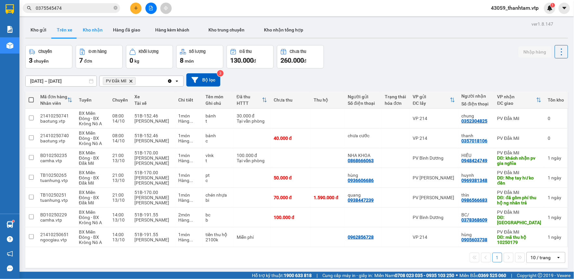
click at [102, 31] on button "Kho nhận" at bounding box center [93, 30] width 30 height 16
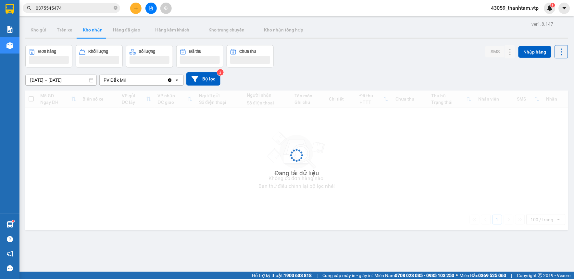
click at [85, 7] on input "0375545474" at bounding box center [74, 8] width 77 height 7
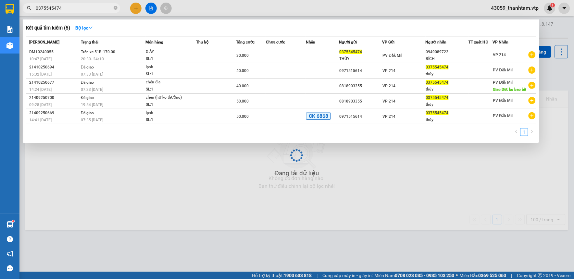
click at [85, 7] on input "0375545474" at bounding box center [74, 8] width 77 height 7
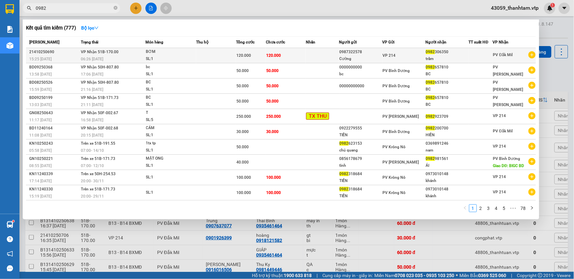
type input "0982"
click at [231, 57] on td at bounding box center [216, 55] width 40 height 15
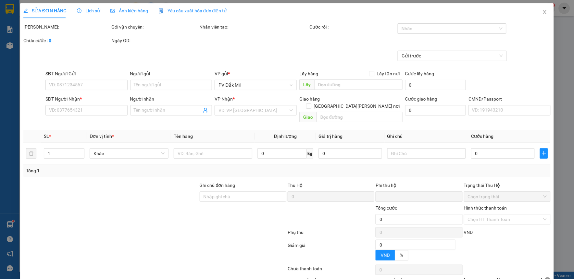
type input "0987322578"
type input "Cường"
type input "0982306350"
type input "trầm"
type input "0"
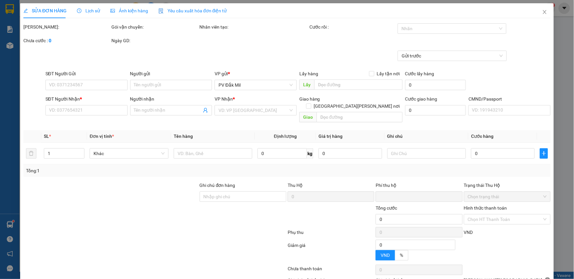
type input "120.000"
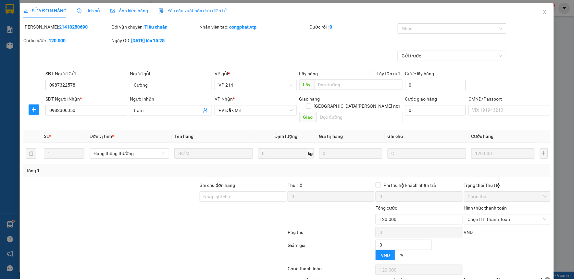
type input "6.000"
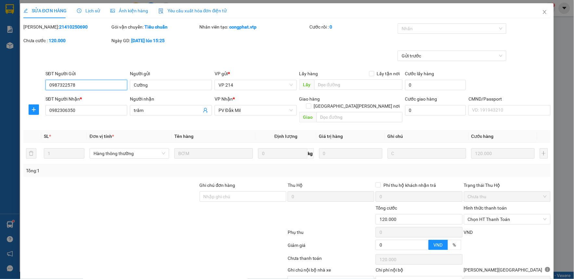
drag, startPoint x: 504, startPoint y: 209, endPoint x: 465, endPoint y: 204, distance: 39.3
click at [503, 215] on span "Chọn HT Thanh Toán" at bounding box center [507, 220] width 79 height 10
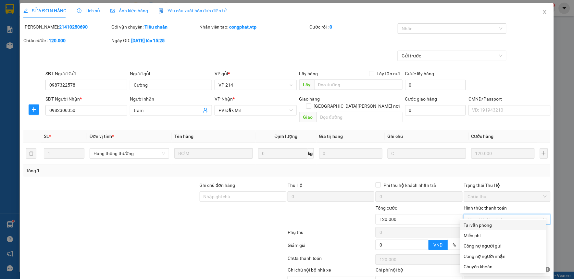
click at [469, 225] on div "Tại văn phòng" at bounding box center [503, 225] width 78 height 7
type input "0"
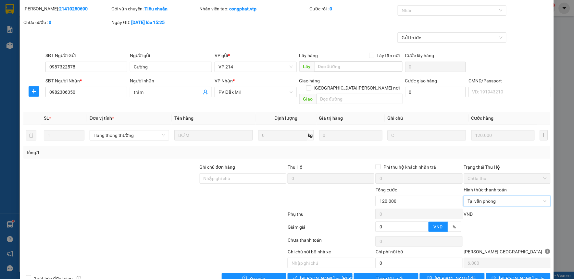
scroll to position [28, 0]
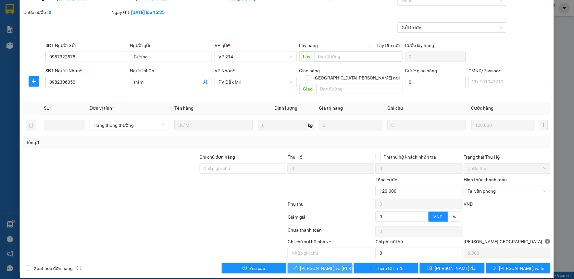
click at [314, 263] on button "[PERSON_NAME] và Giao hàng" at bounding box center [320, 268] width 65 height 10
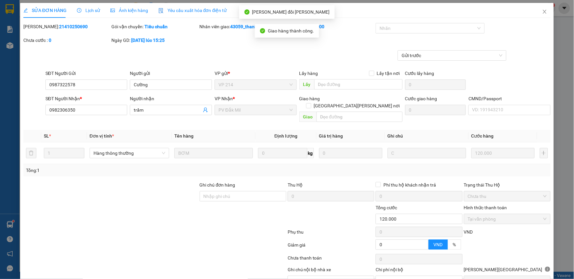
scroll to position [0, 0]
click at [543, 13] on icon "close" at bounding box center [545, 12] width 4 height 4
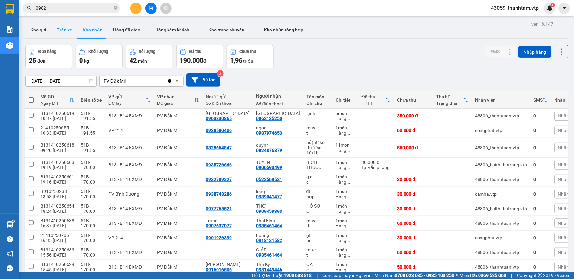
click at [62, 31] on button "Trên xe" at bounding box center [65, 30] width 26 height 16
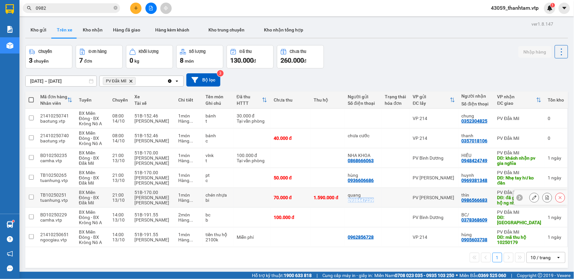
copy div "0938447239"
drag, startPoint x: 372, startPoint y: 201, endPoint x: 343, endPoint y: 205, distance: 29.2
click at [345, 205] on td "quang 0938447239" at bounding box center [363, 198] width 37 height 20
checkbox input "true"
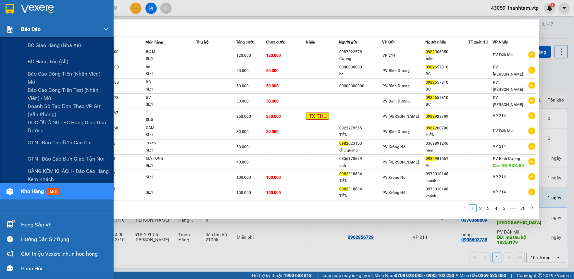
drag, startPoint x: 70, startPoint y: 10, endPoint x: 14, endPoint y: 24, distance: 57.8
click at [15, 23] on section "Kết quả tìm kiếm ( 777 ) Bộ lọc Mã ĐH Trạng thái Món hàng Thu hộ Tổng cước Chưa…" at bounding box center [287, 139] width 574 height 279
paste input "38447239"
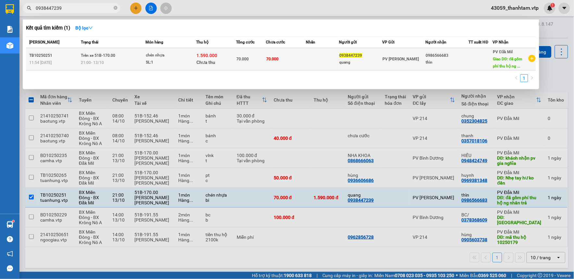
type input "0938447239"
click at [263, 62] on div "70.000" at bounding box center [250, 59] width 29 height 7
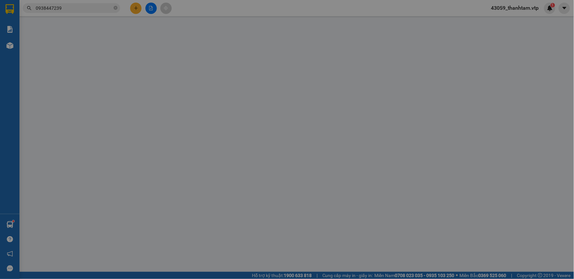
type input "2.000"
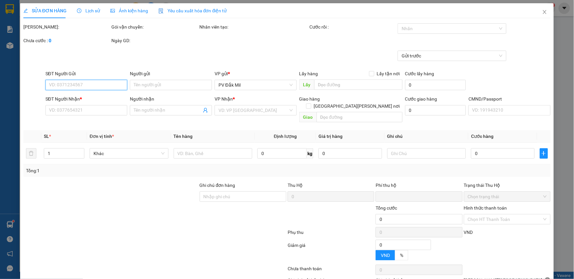
type input "0938447239"
type input "quang"
type input "0986566683"
type input "thìn"
type input "đã gồm phí thu hộ ng nhân trả"
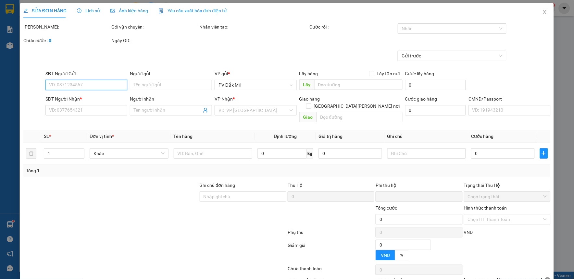
type input "thu hộ ( gửi về TB"
type input "30.000"
type input "70.000"
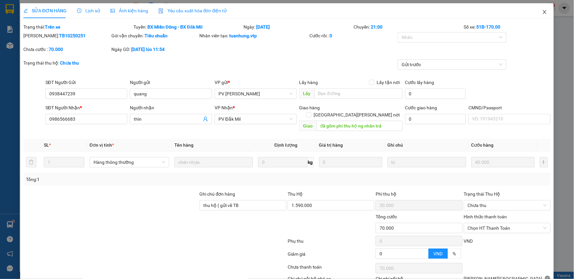
click at [542, 12] on icon "close" at bounding box center [544, 11] width 5 height 5
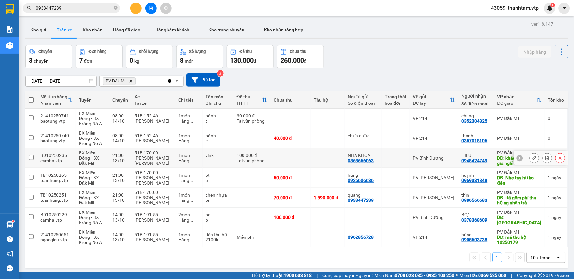
click at [30, 156] on input "checkbox" at bounding box center [31, 157] width 5 height 5
checkbox input "true"
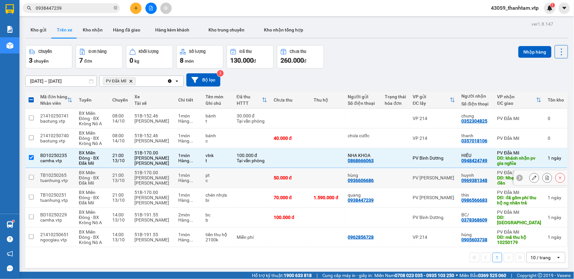
click at [31, 179] on input "checkbox" at bounding box center [31, 177] width 5 height 5
checkbox input "true"
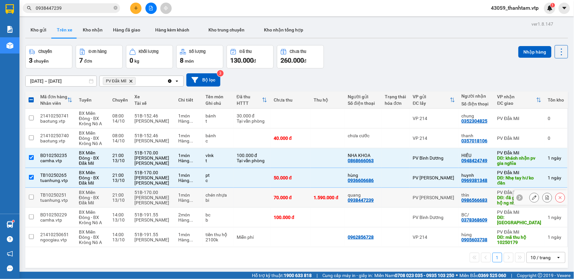
click at [30, 199] on input "checkbox" at bounding box center [31, 197] width 5 height 5
checkbox input "true"
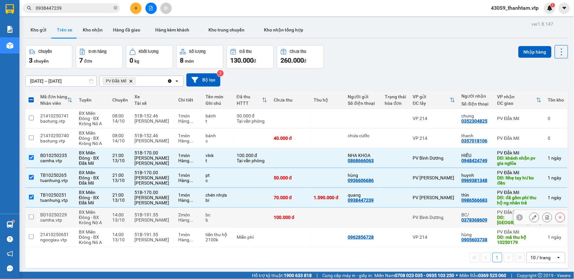
click at [31, 216] on input "checkbox" at bounding box center [31, 217] width 5 height 5
checkbox input "true"
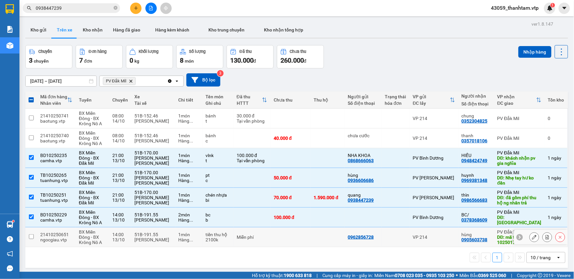
click at [33, 237] on input "checkbox" at bounding box center [31, 236] width 5 height 5
checkbox input "true"
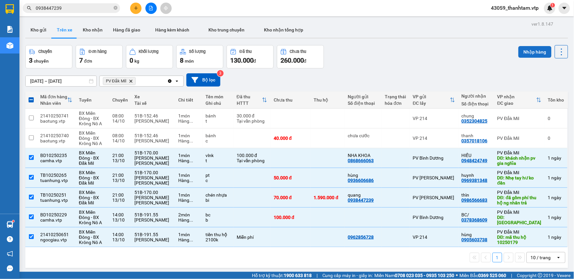
click at [524, 52] on button "Nhập hàng" at bounding box center [535, 52] width 33 height 12
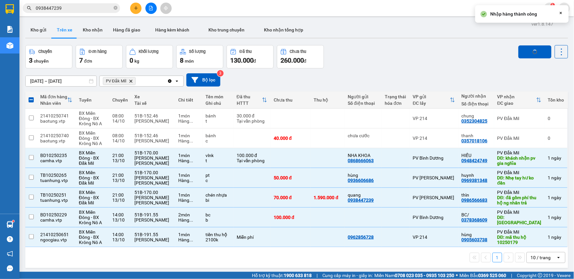
checkbox input "false"
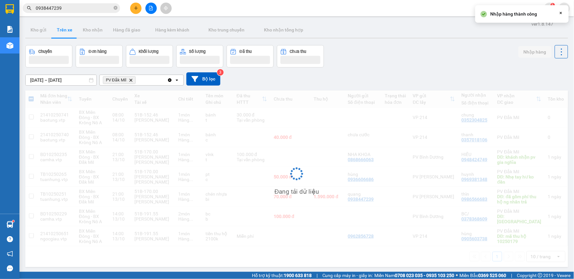
click at [75, 9] on input "0938447239" at bounding box center [74, 8] width 77 height 7
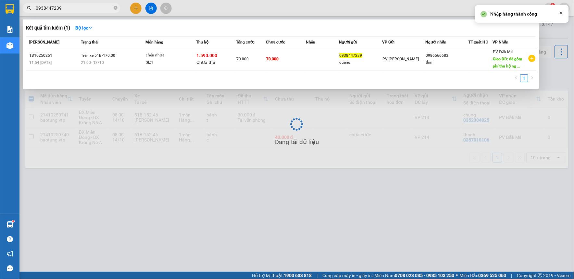
click at [75, 9] on input "0938447239" at bounding box center [74, 8] width 77 height 7
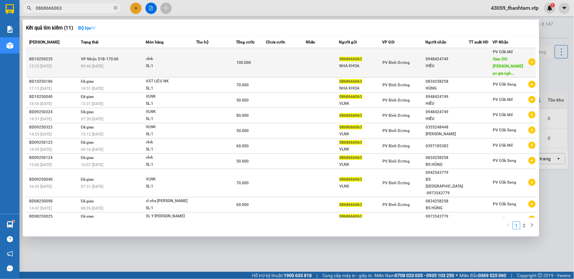
type input "0868666063"
click at [182, 59] on div "vlnk" at bounding box center [170, 59] width 49 height 7
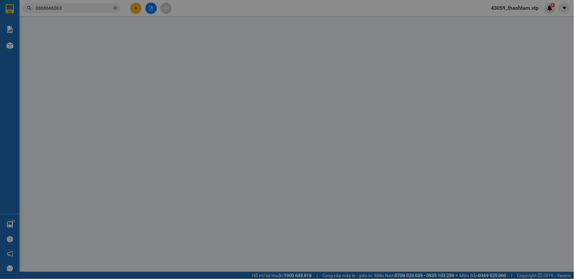
type input "5.000"
type input "0868666063"
type input "NHA KHOA"
type input "0948424749"
type input "HIẾU"
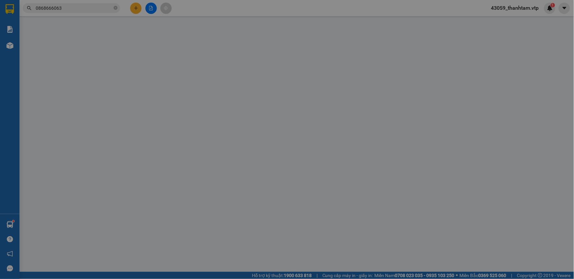
type input "khách nhận pv gia nghĩa"
type input "0"
type input "100.000"
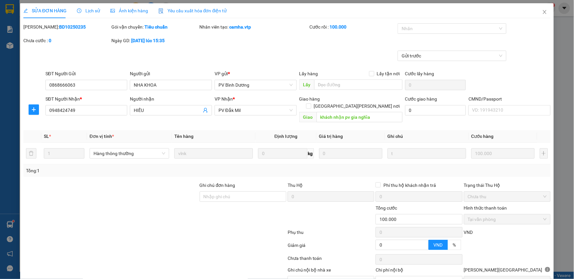
click at [262, 56] on div "Gửi trước" at bounding box center [287, 60] width 529 height 19
click at [132, 231] on div at bounding box center [155, 233] width 264 height 13
click at [542, 10] on icon "close" at bounding box center [544, 11] width 5 height 5
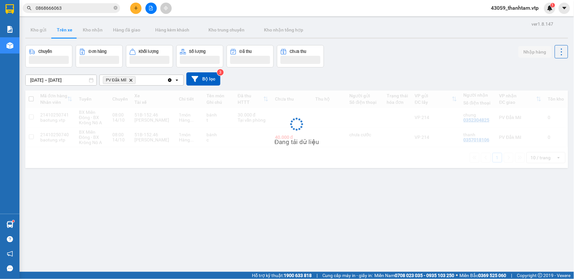
click at [496, 64] on div "Chuyến Đơn hàng Khối lượng Số lượng Đã thu Chưa thu Nhập hàng" at bounding box center [296, 56] width 543 height 22
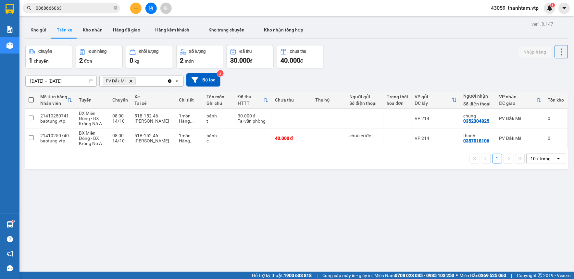
click at [320, 222] on div "ver 1.8.147 Kho gửi Trên xe Kho nhận Hàng đã giao Hàng kèm khách Kho trung chuy…" at bounding box center [297, 158] width 548 height 279
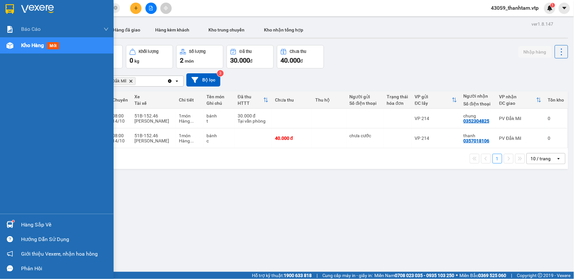
click at [10, 7] on img at bounding box center [10, 9] width 8 height 10
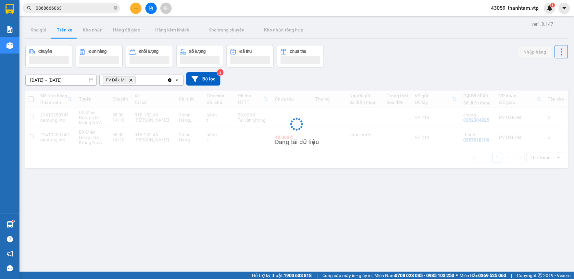
click at [212, 188] on div "ver 1.8.147 Kho gửi Trên xe Kho nhận Hàng đã giao Hàng kèm khách Kho trung chuy…" at bounding box center [297, 158] width 548 height 279
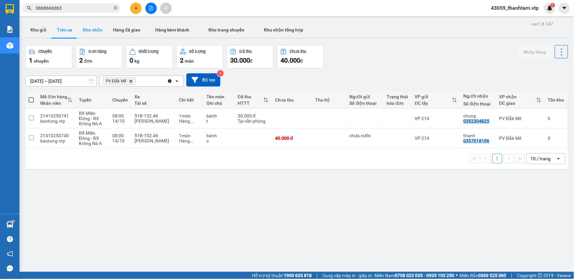
click at [92, 28] on button "Kho nhận" at bounding box center [93, 30] width 30 height 16
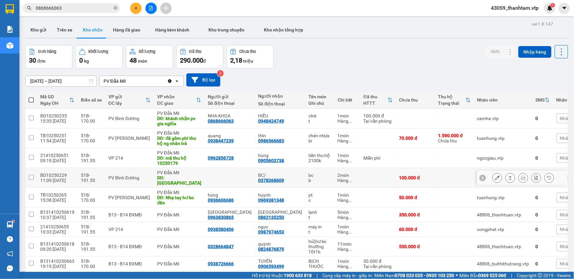
click at [493, 175] on button at bounding box center [497, 177] width 9 height 11
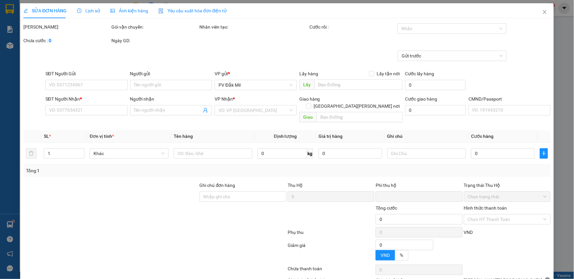
type input "0378368609"
type input "BC/"
type input "HỒ TÂY"
type input "0"
type input "100.000"
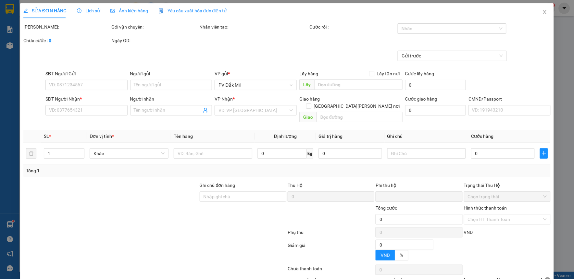
type input "100.000"
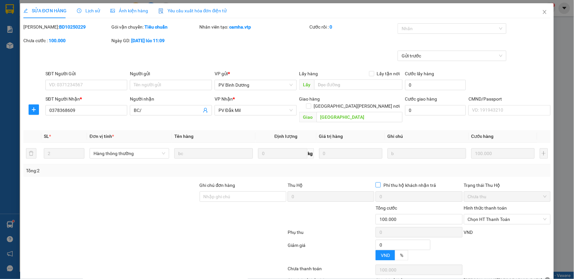
type input "5.000"
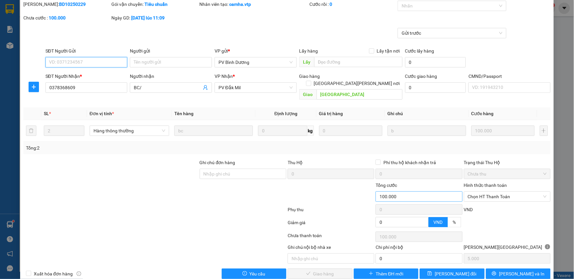
scroll to position [28, 0]
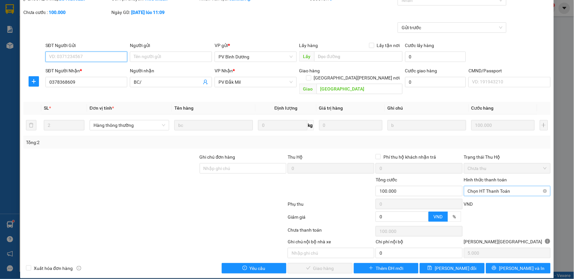
click at [480, 186] on span "Chọn HT Thanh Toán" at bounding box center [507, 191] width 79 height 10
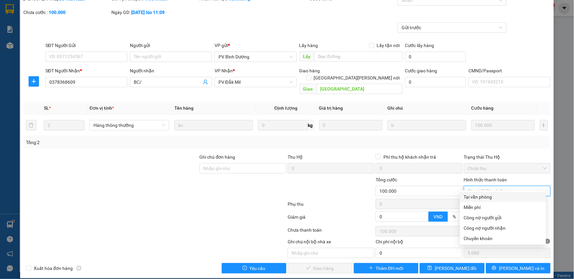
click at [482, 194] on div "Tại văn phòng" at bounding box center [503, 197] width 78 height 7
type input "0"
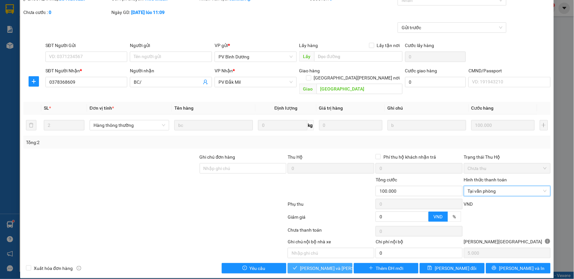
click at [339, 263] on button "[PERSON_NAME] và Giao hàng" at bounding box center [320, 268] width 65 height 10
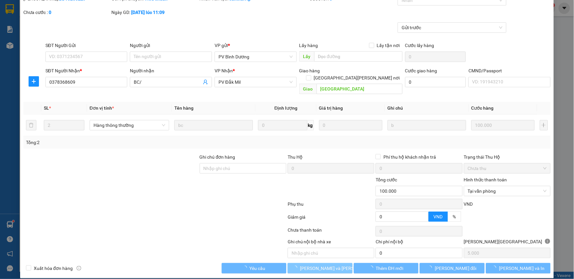
scroll to position [0, 0]
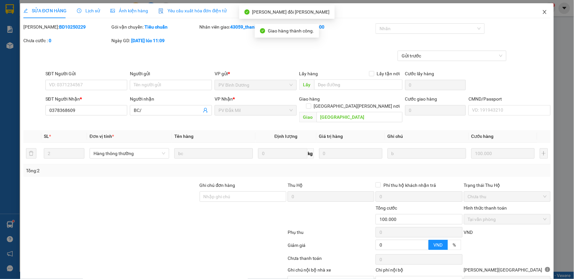
click at [542, 12] on icon "close" at bounding box center [544, 11] width 5 height 5
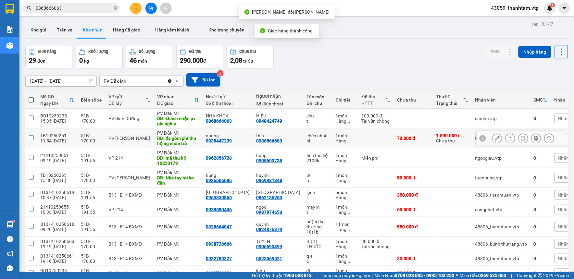
scroll to position [36, 0]
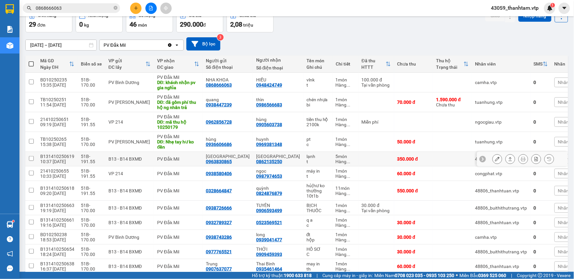
click at [493, 163] on button at bounding box center [497, 159] width 9 height 11
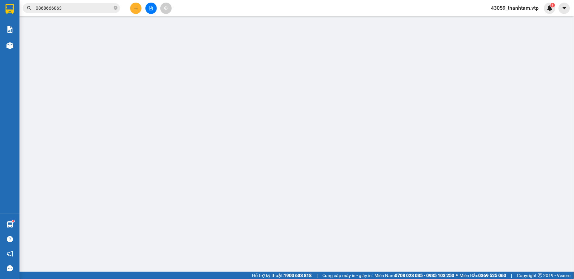
type input "0963830865"
type input "[GEOGRAPHIC_DATA]"
type input "0862135250"
type input "[GEOGRAPHIC_DATA]"
type input "0"
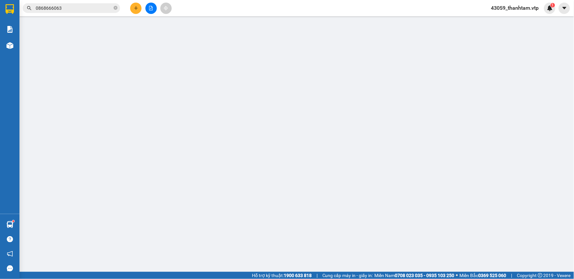
type input "350.000"
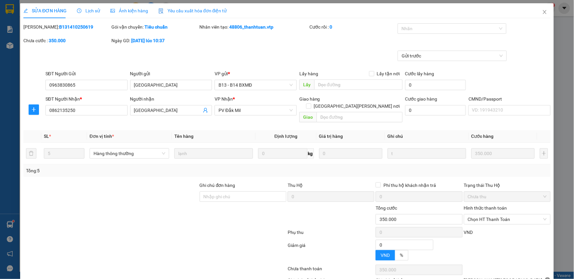
type input "17.500"
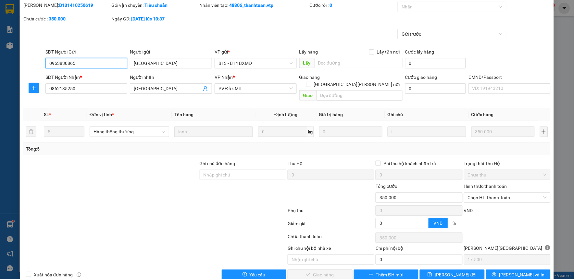
scroll to position [28, 0]
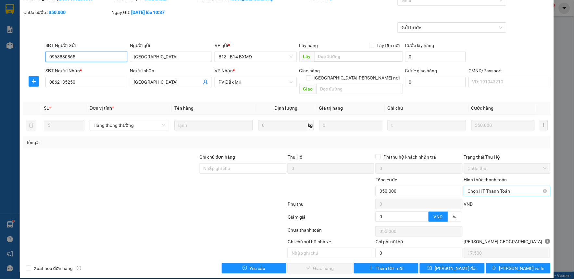
click at [478, 186] on span "Chọn HT Thanh Toán" at bounding box center [507, 191] width 79 height 10
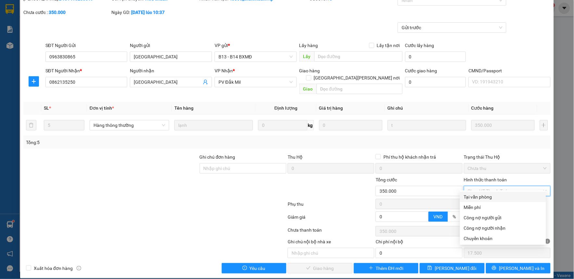
click at [478, 193] on div "Tại văn phòng" at bounding box center [503, 197] width 86 height 10
type input "0"
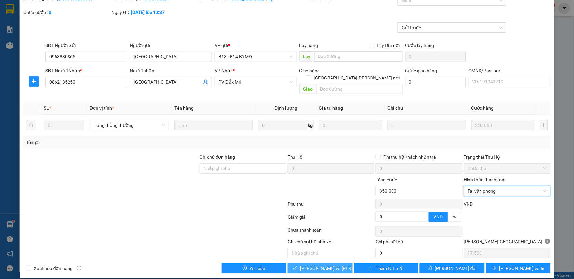
click at [327, 265] on span "[PERSON_NAME] và Giao hàng" at bounding box center [344, 268] width 88 height 7
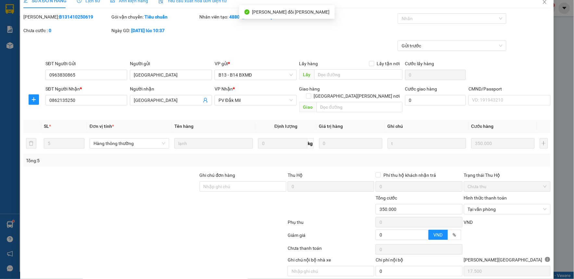
scroll to position [0, 0]
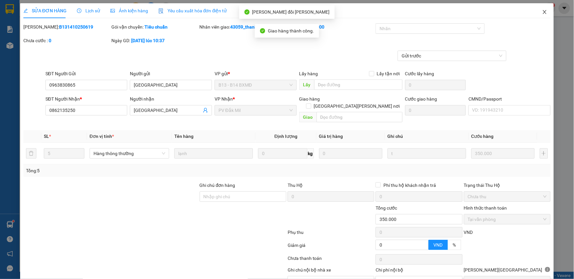
click at [542, 12] on icon "close" at bounding box center [544, 11] width 5 height 5
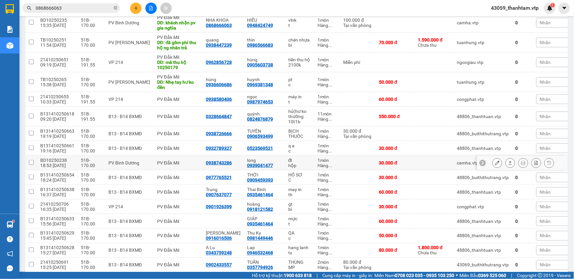
scroll to position [108, 0]
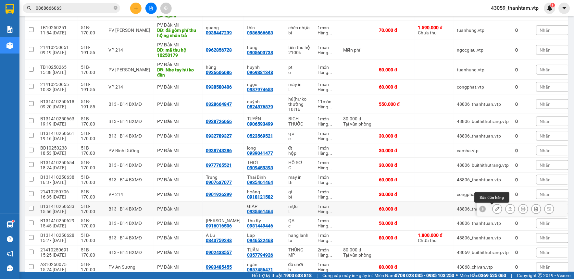
click at [495, 210] on icon at bounding box center [497, 209] width 5 height 5
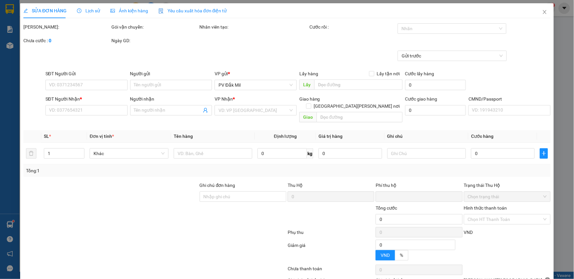
type input "0935461464"
type input "GIÁP"
type input "0"
type input "60.000"
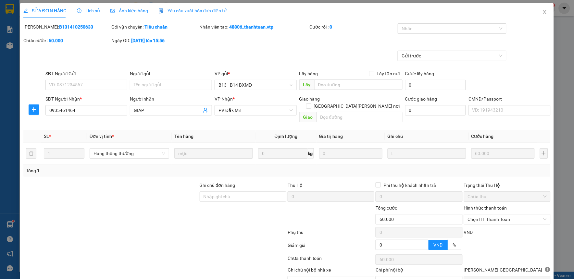
type input "3.000"
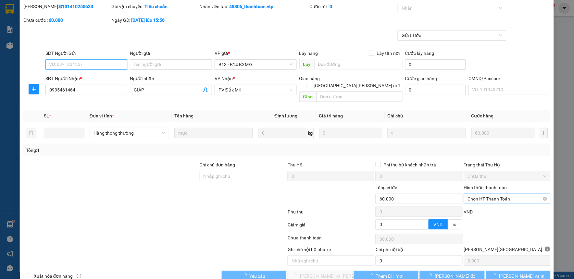
click at [479, 194] on span "Chọn HT Thanh Toán" at bounding box center [507, 199] width 79 height 10
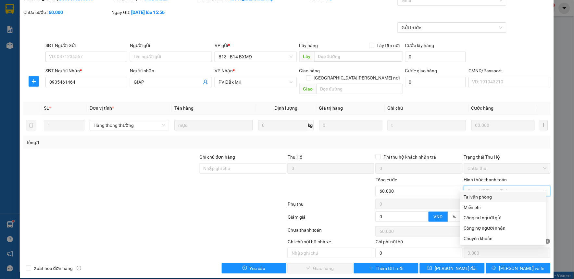
drag, startPoint x: 479, startPoint y: 183, endPoint x: 481, endPoint y: 197, distance: 14.1
click at [479, 186] on span "Chọn HT Thanh Toán" at bounding box center [507, 191] width 79 height 10
click at [481, 198] on div "Tại văn phòng" at bounding box center [503, 197] width 78 height 7
type input "0"
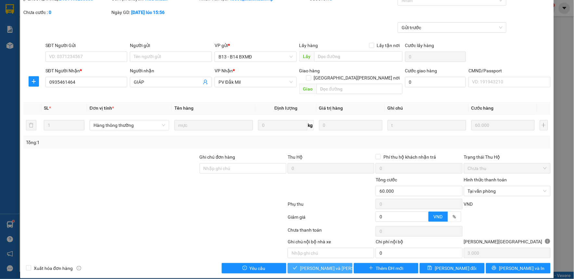
click at [332, 263] on button "[PERSON_NAME] và Giao hàng" at bounding box center [320, 268] width 65 height 10
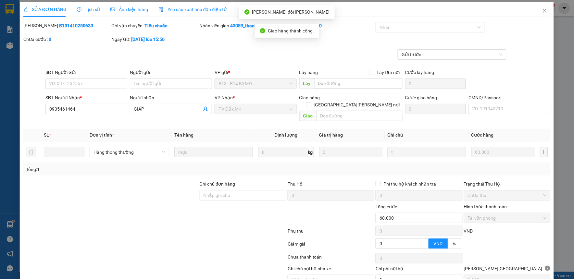
scroll to position [0, 0]
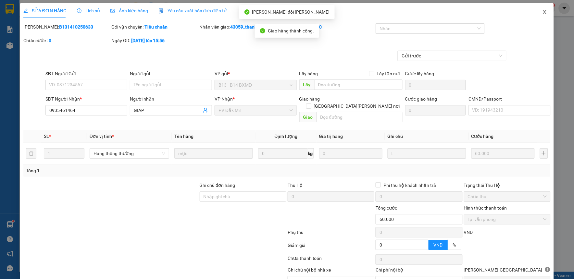
click at [542, 11] on icon "close" at bounding box center [544, 11] width 5 height 5
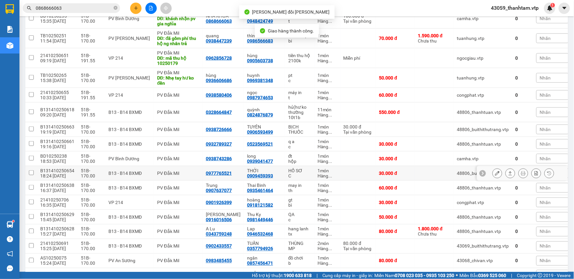
scroll to position [109, 0]
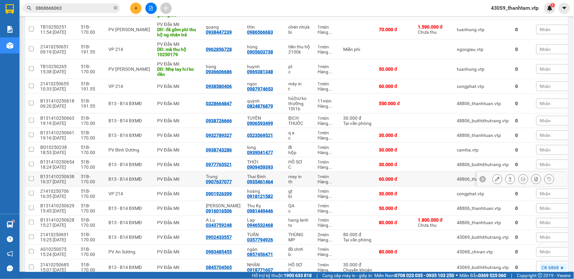
click at [495, 179] on icon at bounding box center [497, 179] width 5 height 5
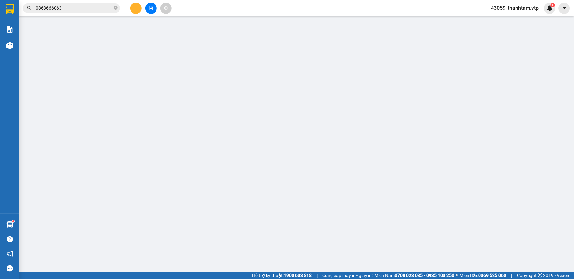
type input "0907637077"
type input "Trung"
type input "0935461464"
type input "Thai Binh"
type input "0"
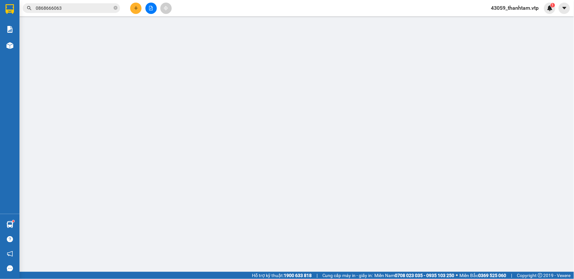
type input "60.000"
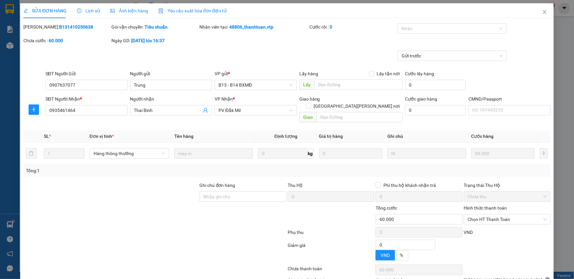
type input "3.000"
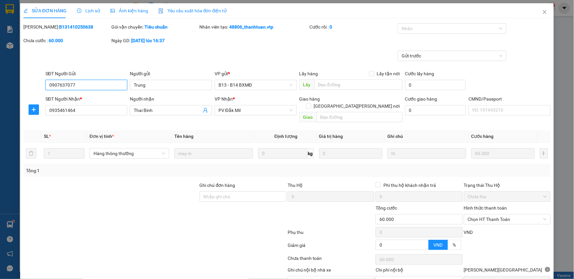
scroll to position [28, 0]
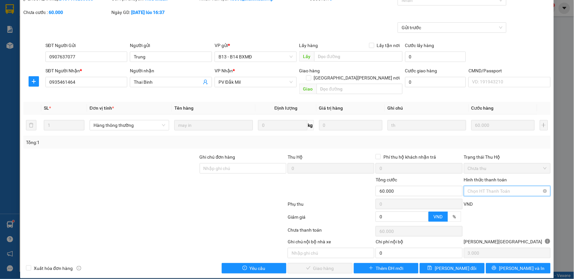
click at [482, 189] on input "Hình thức thanh toán" at bounding box center [505, 191] width 74 height 10
drag, startPoint x: 482, startPoint y: 197, endPoint x: 469, endPoint y: 200, distance: 13.6
click at [483, 198] on div "Tại văn phòng" at bounding box center [503, 197] width 78 height 7
type input "0"
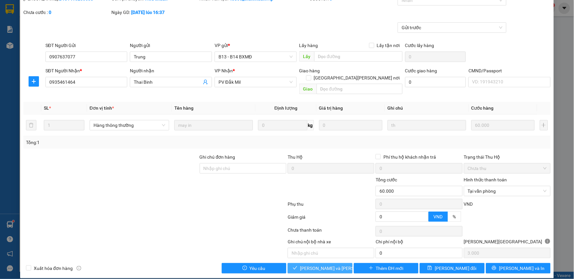
click at [313, 265] on span "[PERSON_NAME] và Giao hàng" at bounding box center [344, 268] width 88 height 7
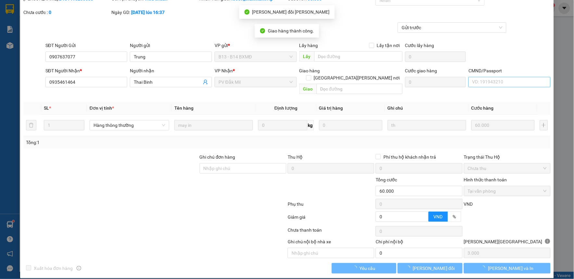
scroll to position [0, 0]
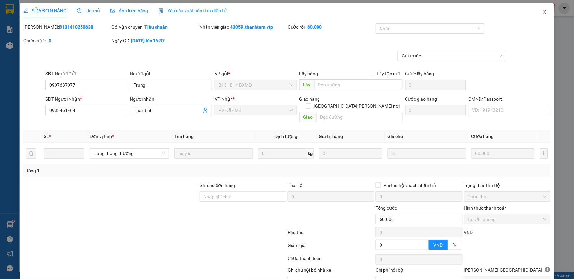
click at [543, 12] on icon "close" at bounding box center [545, 12] width 4 height 4
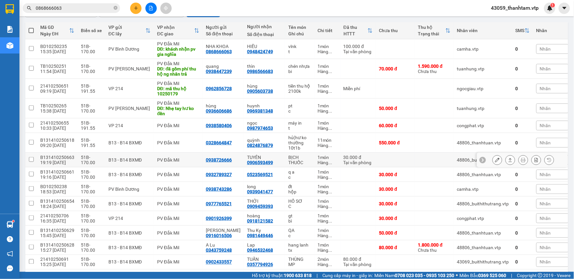
scroll to position [72, 0]
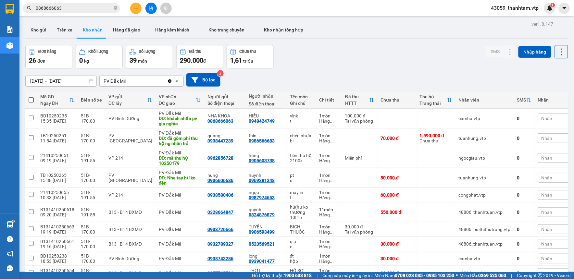
scroll to position [72, 0]
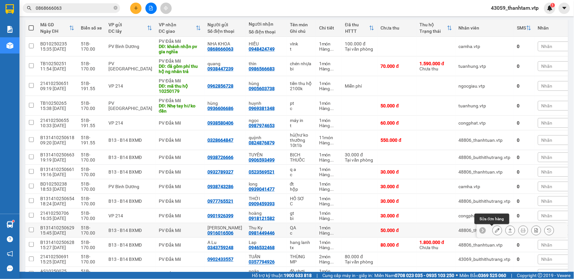
click at [495, 232] on icon at bounding box center [497, 230] width 5 height 5
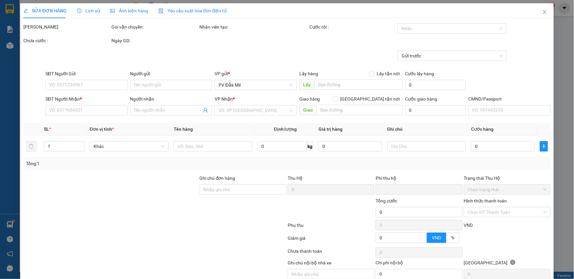
type input "0916016506"
type input "[PERSON_NAME]"
type input "0981449446"
type input "Thu Ky"
type input "0"
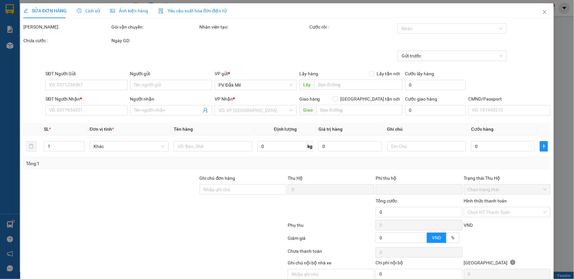
type input "50.000"
type input "2.500"
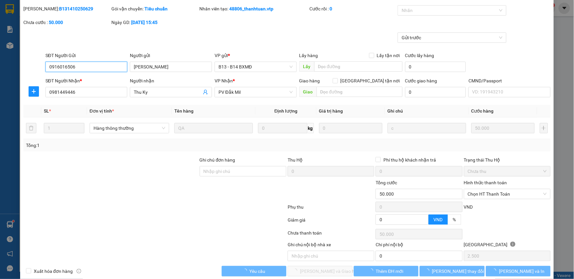
scroll to position [28, 0]
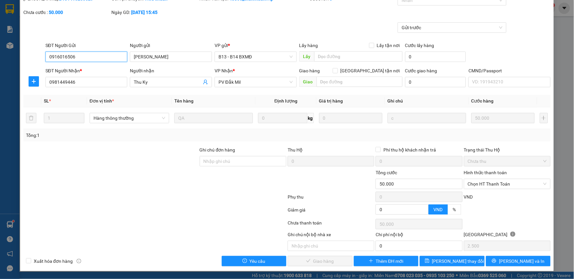
click at [488, 186] on span "Chọn HT Thanh Toán" at bounding box center [507, 184] width 79 height 10
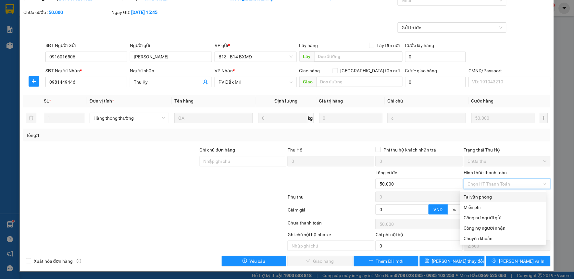
click at [485, 196] on div "Tại văn phòng" at bounding box center [503, 197] width 78 height 7
type input "0"
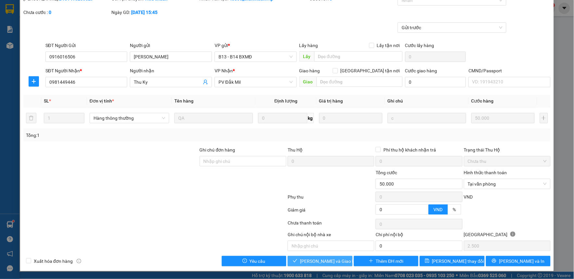
click at [311, 262] on span "[PERSON_NAME] và Giao hàng" at bounding box center [331, 261] width 62 height 7
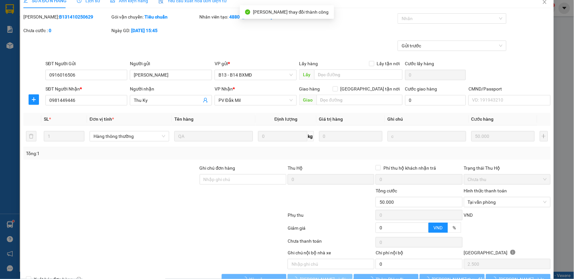
scroll to position [0, 0]
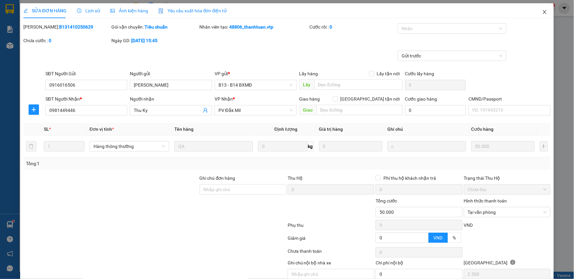
click at [543, 14] on icon "close" at bounding box center [545, 12] width 4 height 4
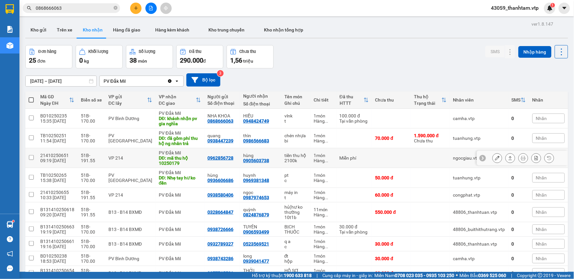
scroll to position [36, 0]
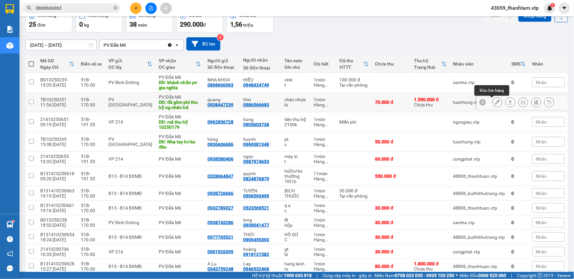
click at [493, 102] on button at bounding box center [497, 102] width 9 height 11
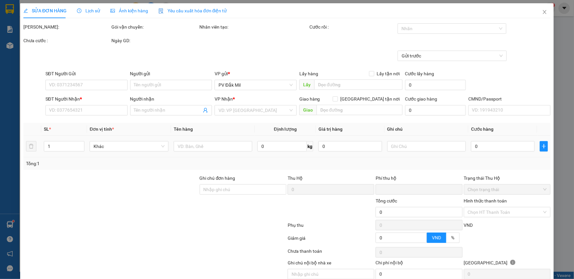
type input "0938447239"
type input "quang"
type input "0986566683"
type input "thìn"
type input "đã gồm phí thu hộ ng nhân trả"
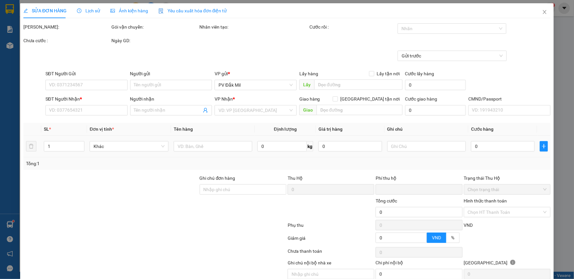
type input "thu hộ ( gửi về TB"
type input "30.000"
type input "70.000"
type input "2.000"
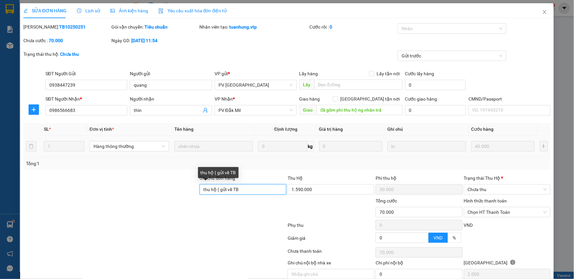
drag, startPoint x: 239, startPoint y: 189, endPoint x: 154, endPoint y: 202, distance: 86.0
click at [154, 202] on form "Ghi chú đơn hàng thu hộ ( gửi về TB Thu Hộ 1.590.000 Phí thu hộ 30.000 Trạng th…" at bounding box center [286, 210] width 527 height 71
type input "khách k nhận hoàn hàng về"
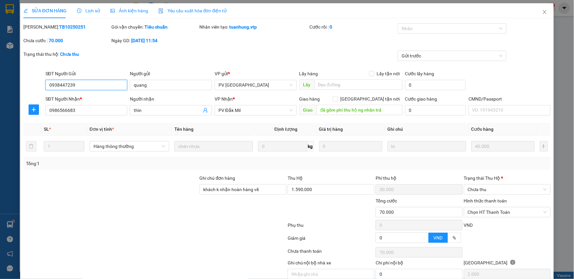
drag, startPoint x: 91, startPoint y: 84, endPoint x: 9, endPoint y: 95, distance: 82.7
click at [9, 95] on div "SỬA ĐƠN HÀNG Lịch sử Ảnh kiện hàng Yêu cầu xuất hóa đơn điện tử Total Paid Fee …" at bounding box center [287, 139] width 574 height 279
drag, startPoint x: 81, startPoint y: 109, endPoint x: -2, endPoint y: 120, distance: 82.9
click at [0, 120] on html "Kết quả tìm kiếm ( 11 ) Bộ lọc Mã ĐH Trạng thái Món hàng Thu hộ Tổng cước Chưa …" at bounding box center [287, 139] width 574 height 279
paste input "38447239"
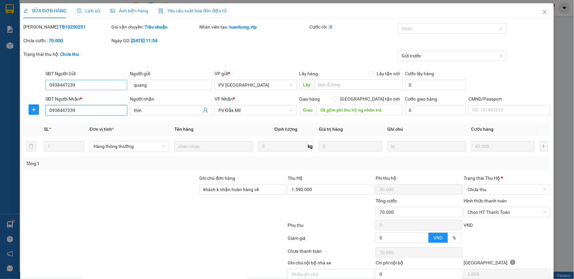
type input "0938447239"
drag, startPoint x: 85, startPoint y: 88, endPoint x: 6, endPoint y: 107, distance: 81.0
click at [12, 103] on div "SỬA ĐƠN HÀNG Lịch sử Ảnh kiện hàng Yêu cầu xuất hóa đơn điện tử Total Paid Fee …" at bounding box center [287, 139] width 574 height 279
type input "0986566683"
drag, startPoint x: 149, startPoint y: 84, endPoint x: 102, endPoint y: 97, distance: 48.4
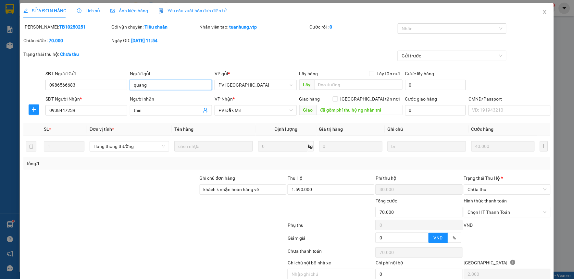
click at [102, 97] on form "SĐT Người Gửi 0986566683 0986566683 Người gửi quang VP gửi * PV Tân Bình Lấy hà…" at bounding box center [286, 94] width 527 height 48
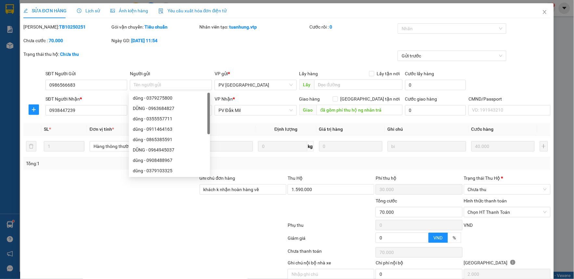
click at [178, 59] on div "Trạng thái thu hộ: Chưa thu Gửi trước" at bounding box center [287, 60] width 529 height 19
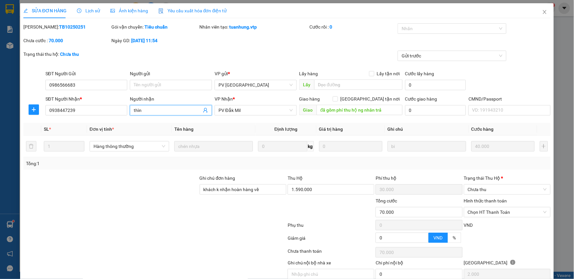
drag, startPoint x: 110, startPoint y: 118, endPoint x: 84, endPoint y: 127, distance: 27.9
click at [94, 123] on div "Total Paid Fee 0 Total UnPaid Fee 70.000 Cash Collection Total Fee 30000 Mã ĐH:…" at bounding box center [286, 158] width 527 height 271
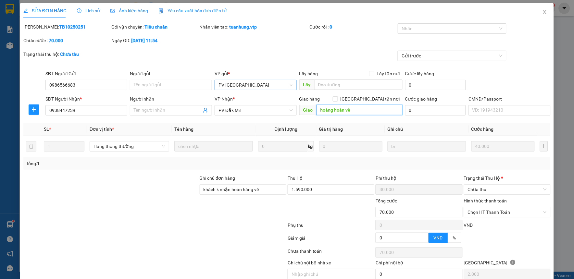
click at [242, 86] on span "PV [GEOGRAPHIC_DATA]" at bounding box center [256, 85] width 74 height 10
type input "hoàng hoàn về"
type input "dm"
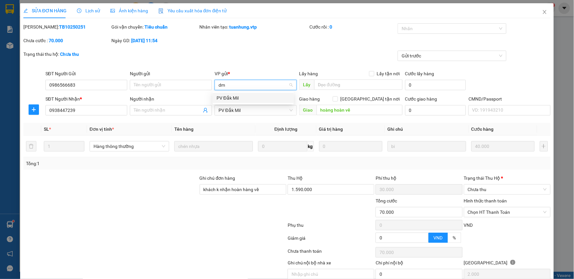
click at [247, 99] on div "PV Đắk Mil" at bounding box center [253, 97] width 73 height 7
click at [248, 111] on span "PV Đắk Mil" at bounding box center [256, 111] width 74 height 10
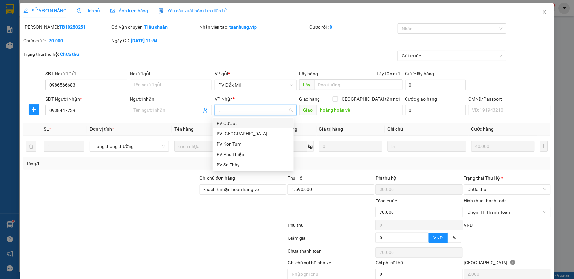
type input "tb"
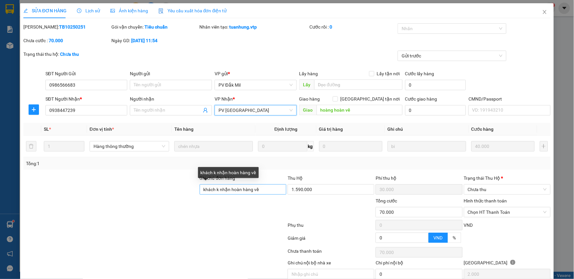
scroll to position [28, 0]
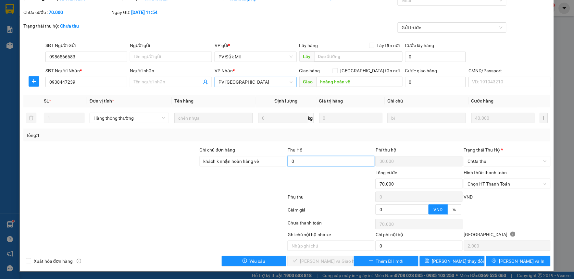
type input "0"
click at [154, 197] on div at bounding box center [155, 198] width 264 height 13
click at [485, 161] on span "Chưa thu" at bounding box center [507, 162] width 79 height 10
click at [452, 143] on div "Total Paid Fee 0 Total UnPaid Fee 70.000 Cash Collection Total Fee 30000 Mã ĐH:…" at bounding box center [286, 130] width 527 height 271
click at [477, 161] on span "Chưa thu" at bounding box center [507, 162] width 79 height 10
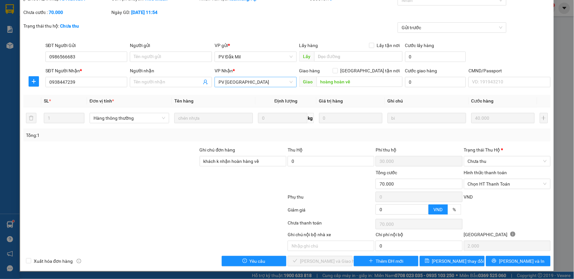
click at [433, 143] on div "Total Paid Fee 0 Total UnPaid Fee 70.000 Cash Collection Total Fee 30000 Mã ĐH:…" at bounding box center [286, 130] width 527 height 271
click at [510, 263] on span "[PERSON_NAME] và In" at bounding box center [521, 261] width 45 height 7
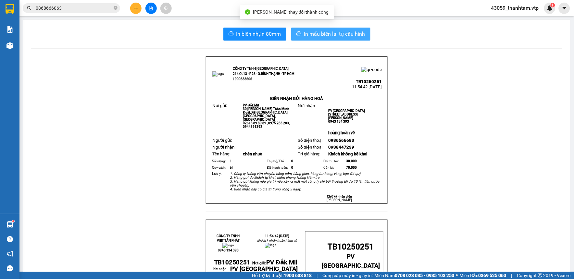
click at [353, 36] on span "In mẫu biên lai tự cấu hình" at bounding box center [334, 34] width 61 height 8
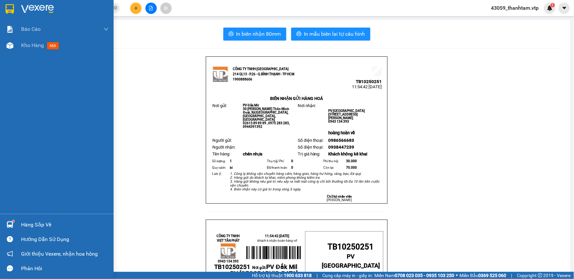
click at [11, 9] on img at bounding box center [10, 9] width 8 height 10
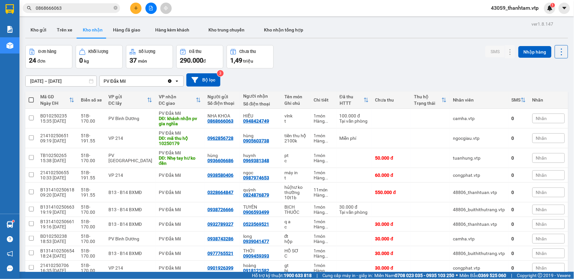
click at [80, 8] on input "0868666063" at bounding box center [74, 8] width 77 height 7
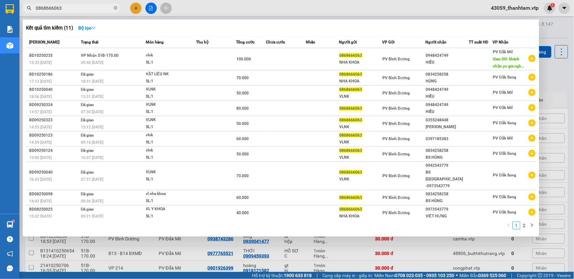
drag, startPoint x: 82, startPoint y: 11, endPoint x: 27, endPoint y: 21, distance: 55.9
click at [27, 14] on div "Kết quả tìm kiếm ( 11 ) Bộ lọc Mã ĐH Trạng thái Món hàng Thu hộ Tổng cước Chưa …" at bounding box center [63, 8] width 127 height 11
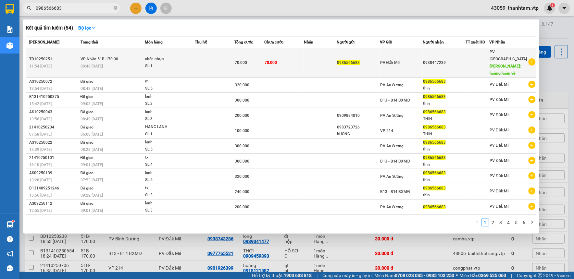
type input "0986566683"
click at [204, 52] on td at bounding box center [215, 63] width 40 height 30
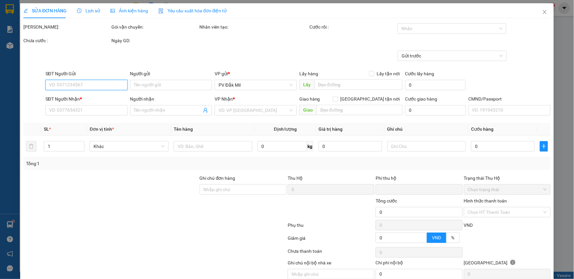
type input "2.000"
type input "0986566683"
type input "0938447239"
type input "hoàng hoàn về"
type input "khách k nhận hoàn hàng về"
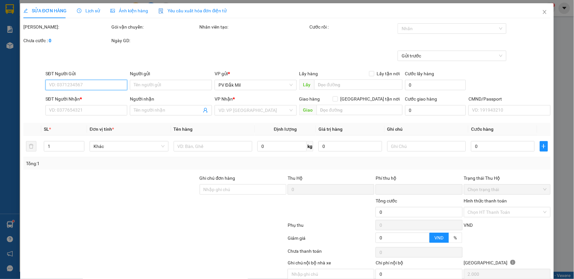
type input "30.000"
type input "70.000"
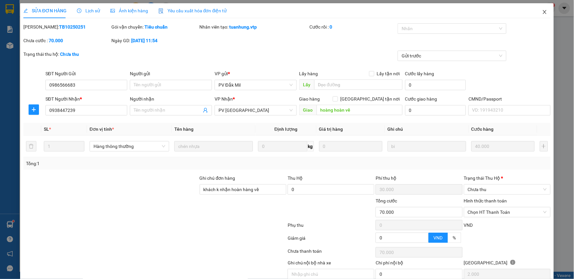
click at [542, 10] on icon "close" at bounding box center [544, 11] width 5 height 5
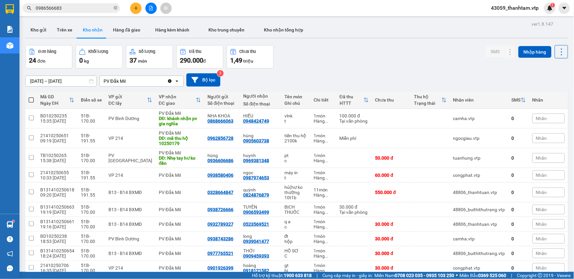
click at [67, 8] on input "0986566683" at bounding box center [74, 8] width 77 height 7
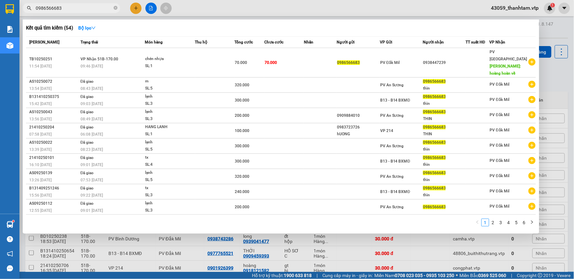
click at [67, 8] on input "0986566683" at bounding box center [74, 8] width 77 height 7
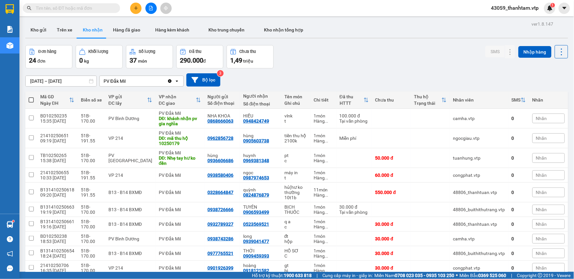
click at [339, 69] on div "[DATE] – [DATE] Press the down arrow key to interact with the calendar and sele…" at bounding box center [296, 80] width 543 height 23
click at [69, 7] on input "text" at bounding box center [74, 8] width 77 height 7
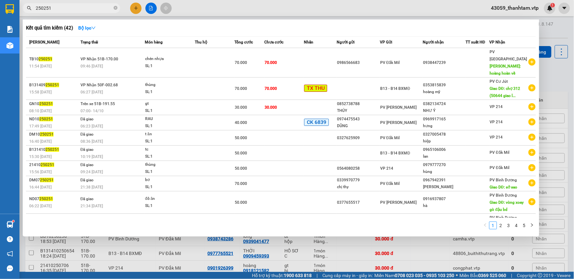
type input "250251"
click at [327, 61] on td at bounding box center [320, 63] width 33 height 30
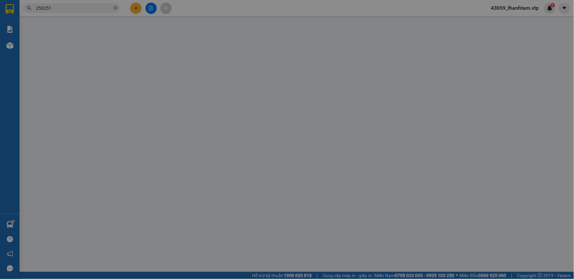
type input "2.000"
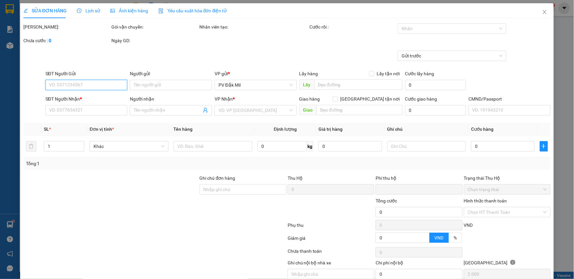
type input "0986566683"
type input "0938447239"
type input "hoàng hoàn về"
type input "khách k nhận hoàn hàng về"
type input "30.000"
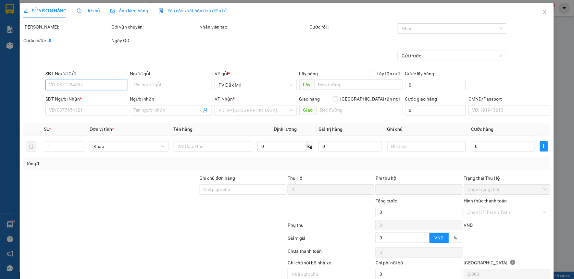
type input "70.000"
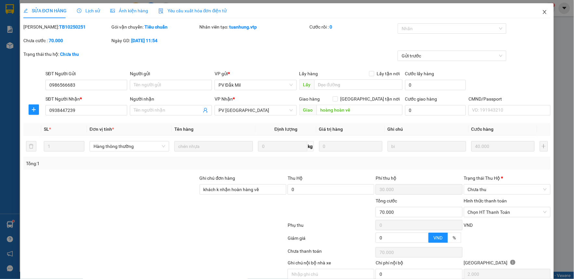
click at [537, 12] on span "Close" at bounding box center [545, 12] width 18 height 18
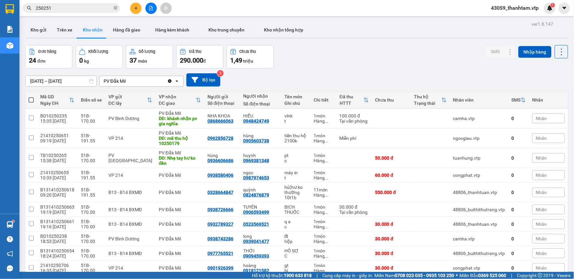
click at [138, 8] on icon "plus" at bounding box center [136, 8] width 5 height 5
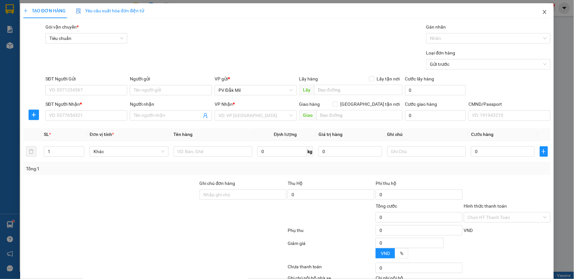
click at [542, 12] on icon "close" at bounding box center [544, 11] width 5 height 5
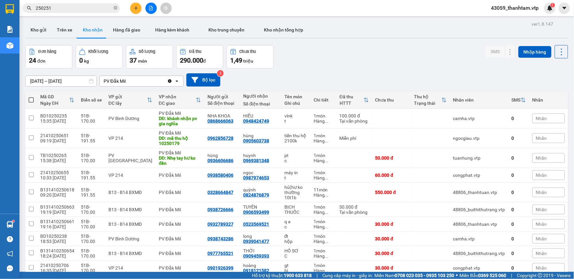
click at [62, 10] on input "250251" at bounding box center [74, 8] width 77 height 7
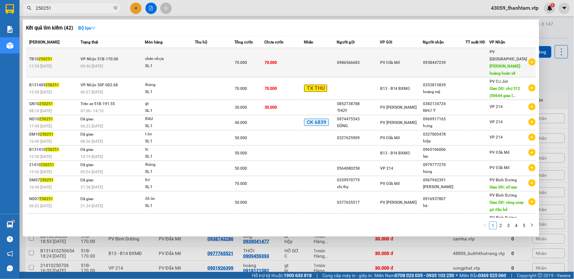
click at [213, 69] on td at bounding box center [215, 63] width 40 height 30
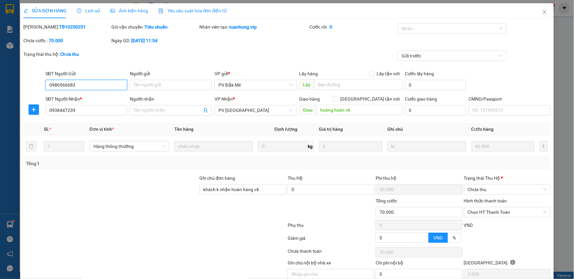
scroll to position [28, 0]
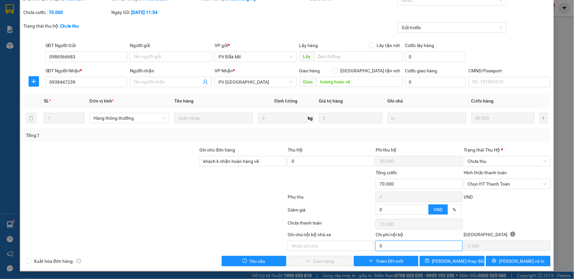
click at [404, 247] on input "0" at bounding box center [419, 246] width 87 height 10
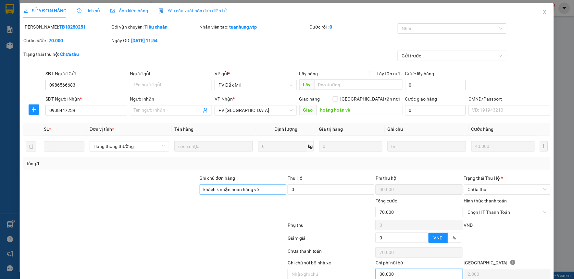
type input "30.000"
drag, startPoint x: 260, startPoint y: 192, endPoint x: 143, endPoint y: 213, distance: 119.4
click at [143, 213] on form "Ghi chú đơn hàng khách k nhận hoàn hàng về Thu Hộ 0 Phí thu hộ 30.000 Trạng thá…" at bounding box center [286, 210] width 527 height 71
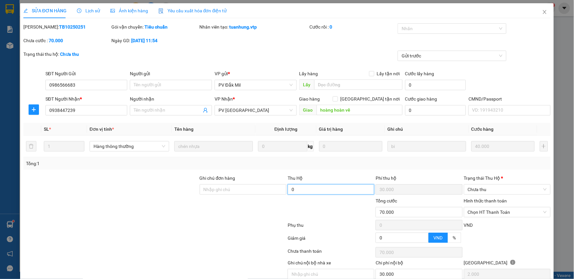
click at [318, 191] on input "0" at bounding box center [331, 189] width 87 height 10
type input "1.590.000"
click at [254, 192] on input "Ghi chú đơn hàng" at bounding box center [243, 189] width 87 height 10
drag, startPoint x: 348, startPoint y: 108, endPoint x: 352, endPoint y: 110, distance: 4.4
click at [348, 108] on input "hoàng hoàn về" at bounding box center [360, 110] width 86 height 10
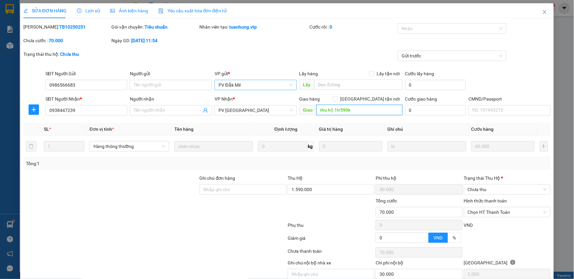
click at [273, 87] on span "PV Đắk Mil" at bounding box center [256, 85] width 74 height 10
type input "thu hộ 1tr590k"
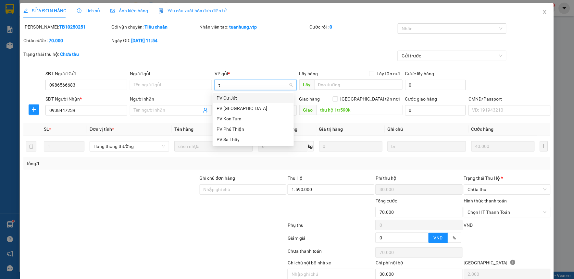
type input "tb"
click at [236, 97] on div "PV [GEOGRAPHIC_DATA]" at bounding box center [253, 97] width 73 height 7
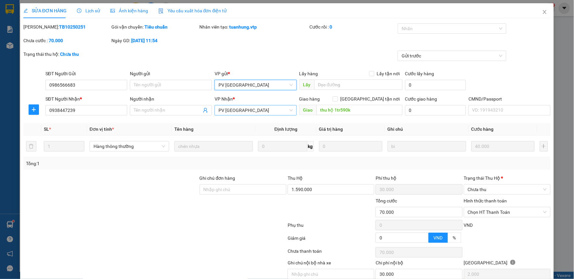
drag, startPoint x: 247, startPoint y: 111, endPoint x: 229, endPoint y: 114, distance: 18.7
click at [229, 114] on span "PV [GEOGRAPHIC_DATA]" at bounding box center [256, 111] width 74 height 10
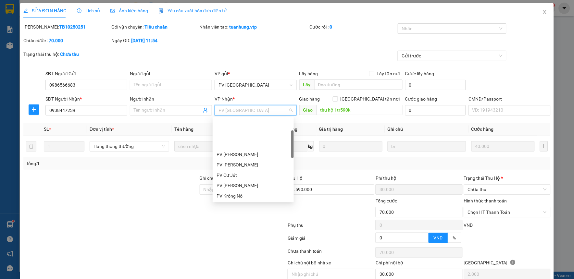
scroll to position [41, 0]
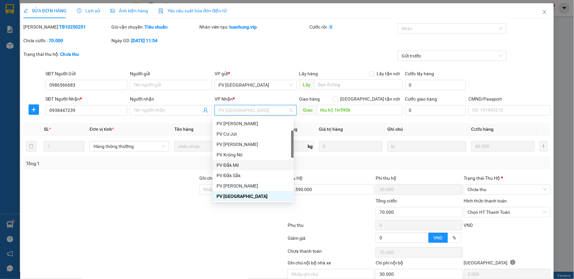
click at [245, 163] on div "PV Đắk Mil" at bounding box center [253, 165] width 73 height 7
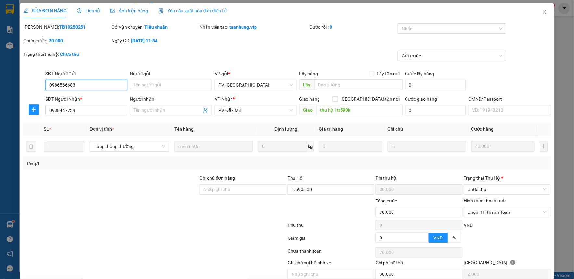
drag, startPoint x: 98, startPoint y: 87, endPoint x: 35, endPoint y: 86, distance: 63.3
click at [35, 86] on div "SĐT Người Gửi 0986566683 0986566683 Người gửi Tên người gửi VP gửi * PV [GEOGRA…" at bounding box center [287, 81] width 529 height 23
drag, startPoint x: 82, startPoint y: 112, endPoint x: 41, endPoint y: 112, distance: 40.3
click at [41, 112] on div "SĐT Người Nhận * 0938447239 0938447239 Người nhận Tên người nhận VP Nhận * PV Đ…" at bounding box center [287, 106] width 529 height 23
drag, startPoint x: 85, startPoint y: 84, endPoint x: 15, endPoint y: 92, distance: 71.2
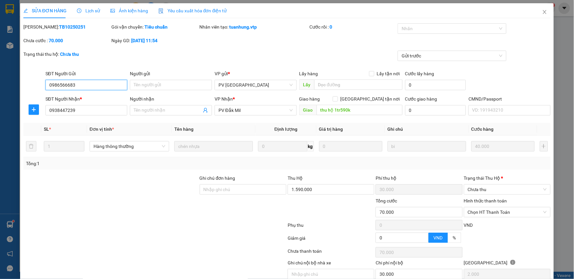
click at [15, 92] on div "SỬA ĐƠN HÀNG Lịch sử Ảnh kiện hàng Yêu cầu xuất hóa đơn điện tử Total Paid Fee …" at bounding box center [287, 139] width 574 height 279
paste input "38447239"
type input "0938447239"
drag, startPoint x: 77, startPoint y: 111, endPoint x: 31, endPoint y: 113, distance: 45.8
click at [31, 113] on div "SĐT Người Nhận * 0938447239 0938447239 Người nhận Tên người nhận VP Nhận * PV Đ…" at bounding box center [287, 106] width 529 height 23
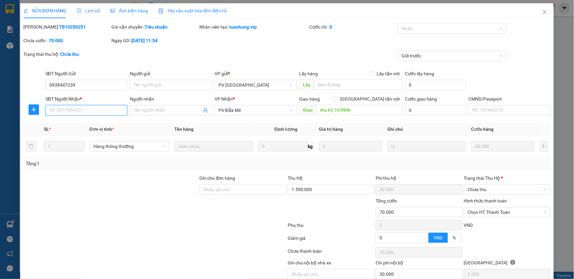
click at [100, 114] on input "SĐT Người Nhận *" at bounding box center [86, 110] width 82 height 10
type input "0986566683"
click at [221, 190] on input "Ghi chú đơn hàng" at bounding box center [243, 189] width 87 height 10
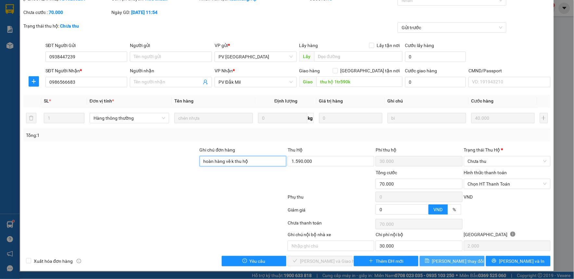
type input "hoàn hàng về k thu hộ"
click at [446, 262] on span "[PERSON_NAME] thay đổi" at bounding box center [458, 261] width 52 height 7
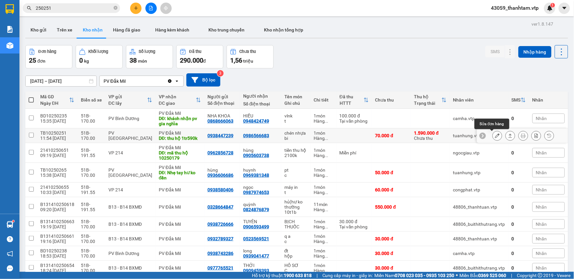
click at [495, 135] on button at bounding box center [497, 135] width 9 height 11
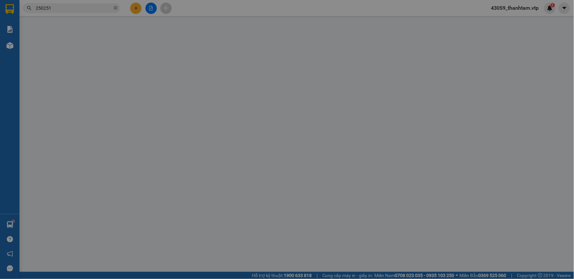
type input "0938447239"
type input "0986566683"
type input "thu hộ 1tr590k"
type input "hoàn hàng về k thu hộ"
type input "30.000"
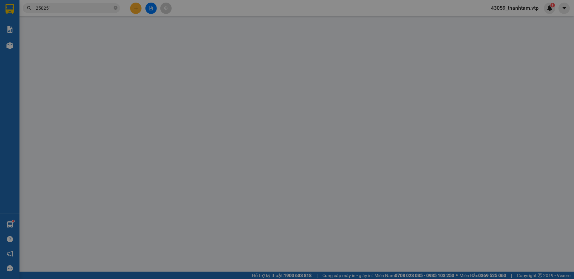
type input "70.000"
type input "30000"
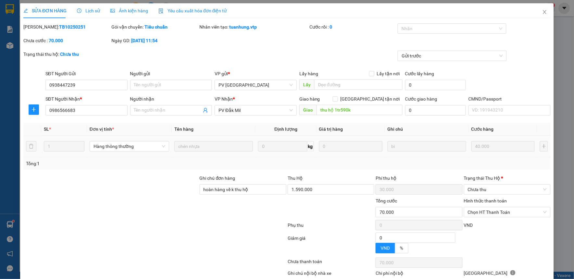
type input "2.000"
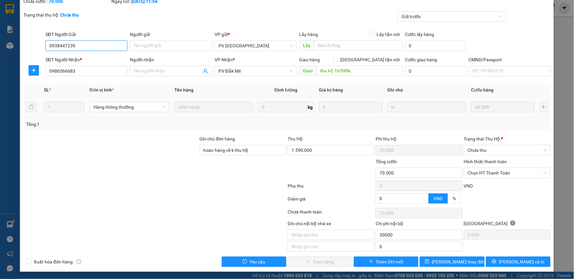
scroll to position [40, 0]
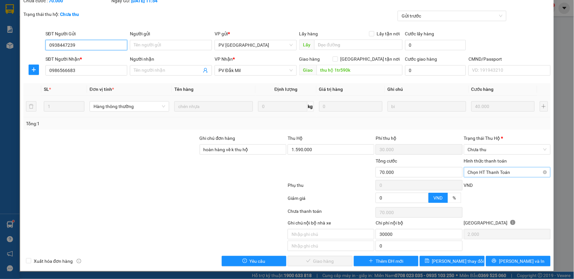
click at [473, 174] on span "Chọn HT Thanh Toán" at bounding box center [507, 173] width 79 height 10
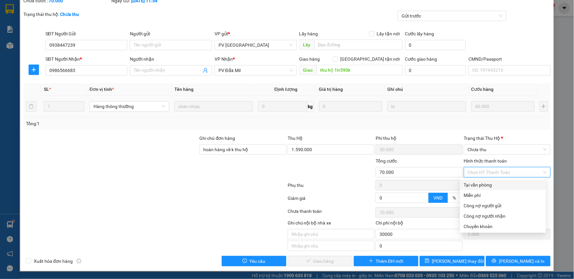
click at [473, 185] on div "Tại văn phòng" at bounding box center [503, 185] width 78 height 7
type input "0"
type input "30.000"
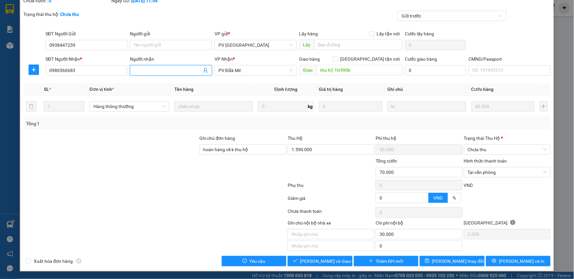
click at [141, 69] on input "Người nhận" at bounding box center [168, 70] width 68 height 7
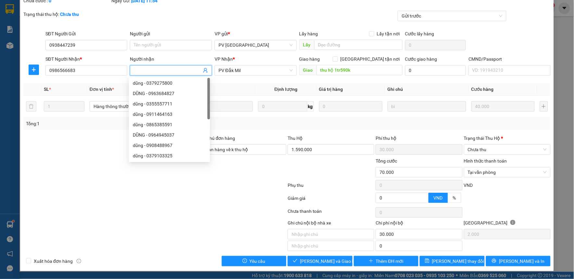
type input "h"
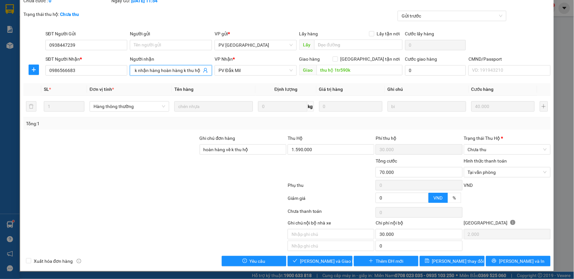
scroll to position [0, 14]
type input "khách k nhận hàng hoàn hàng k thu hộ"
click at [332, 261] on span "[PERSON_NAME] và Giao hàng" at bounding box center [331, 261] width 62 height 7
click at [478, 171] on span "Tại văn phòng" at bounding box center [507, 173] width 79 height 10
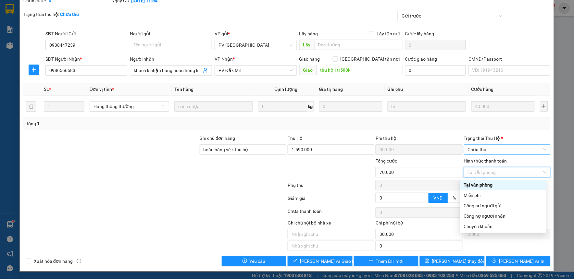
click at [478, 150] on span "Chưa thu" at bounding box center [507, 150] width 79 height 10
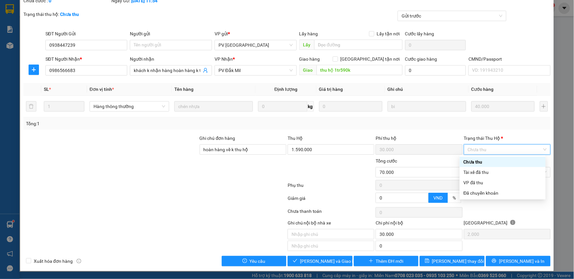
click at [484, 161] on div "Chưa thu" at bounding box center [503, 161] width 78 height 7
click at [482, 152] on span "Chưa thu" at bounding box center [507, 150] width 79 height 10
click at [483, 182] on div "VP đã thu" at bounding box center [503, 182] width 78 height 7
click at [396, 131] on div "Total Paid Fee 0 Total UnPaid Fee 70.000 Cash Collection Total Fee 30000 Mã ĐH:…" at bounding box center [286, 124] width 527 height 283
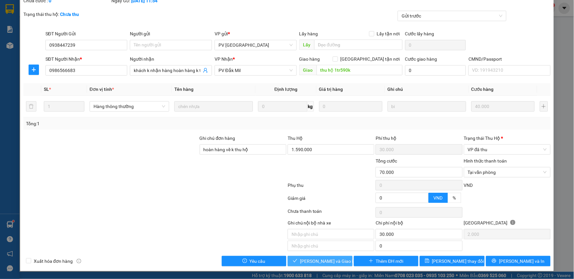
click at [339, 258] on button "[PERSON_NAME] và Giao hàng" at bounding box center [320, 261] width 65 height 10
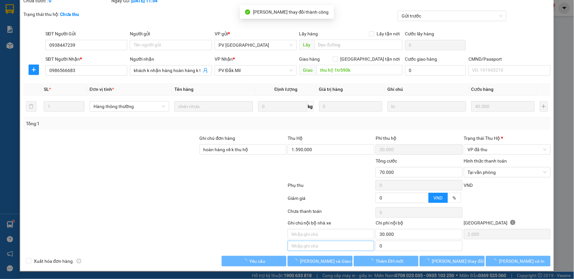
type input "30000"
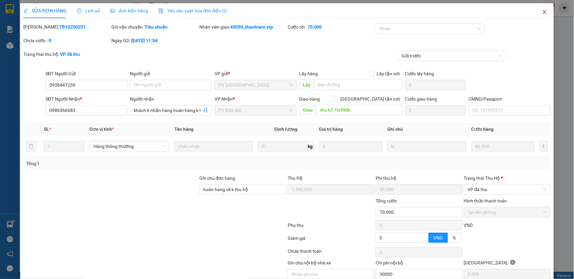
click at [542, 13] on icon "close" at bounding box center [544, 11] width 5 height 5
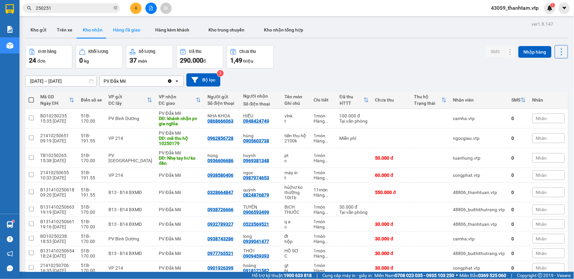
click at [135, 28] on button "Hàng đã giao" at bounding box center [127, 30] width 38 height 16
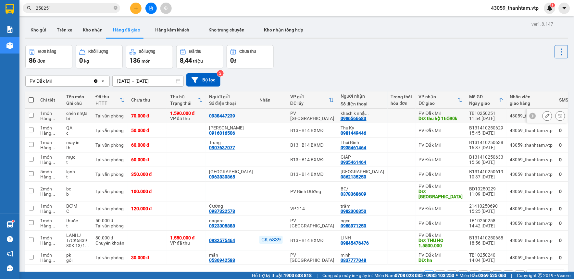
click at [545, 115] on icon at bounding box center [547, 116] width 5 height 5
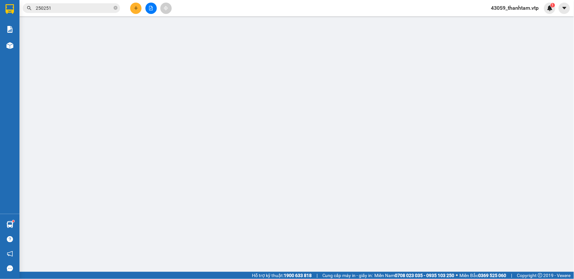
type input "0938447239"
type input "0986566683"
type input "khách k nhận hàng hoàn hàng k thu hộ"
type input "thu hộ 1tr590k"
type input "hoàn hàng về k thu hộ"
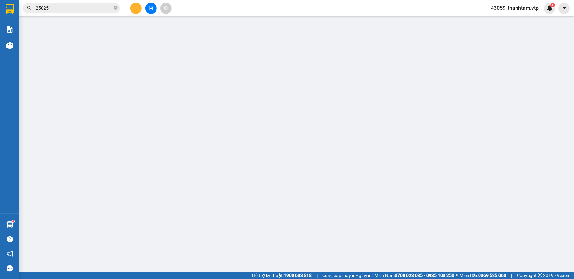
type input "1.590.000"
type input "30.000"
type input "70.000"
type input "2.000"
type input "30000"
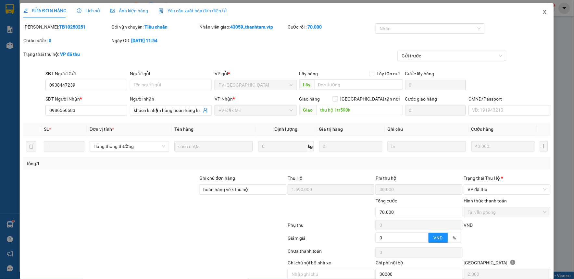
click at [542, 11] on icon "close" at bounding box center [544, 11] width 5 height 5
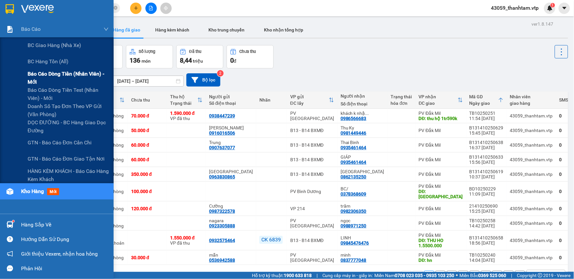
click at [38, 79] on span "Báo cáo dòng tiền (nhân viên) - mới" at bounding box center [68, 78] width 81 height 16
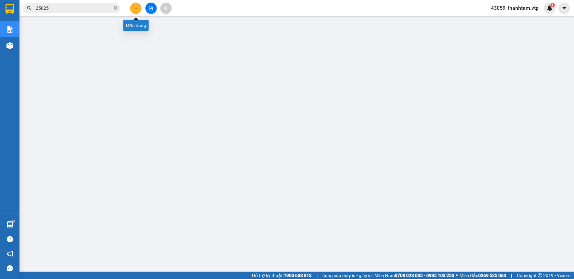
click at [136, 11] on button at bounding box center [135, 8] width 11 height 11
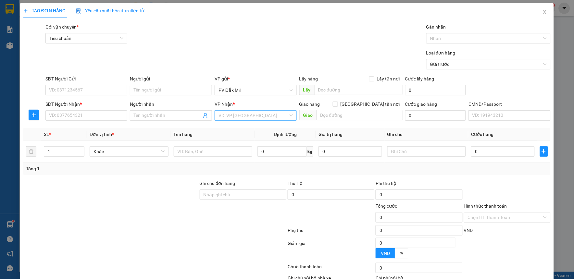
click at [249, 114] on input "search" at bounding box center [254, 116] width 70 height 10
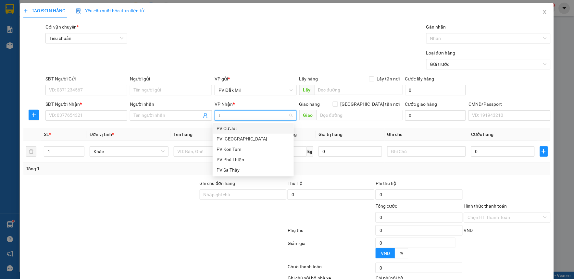
type input "tb"
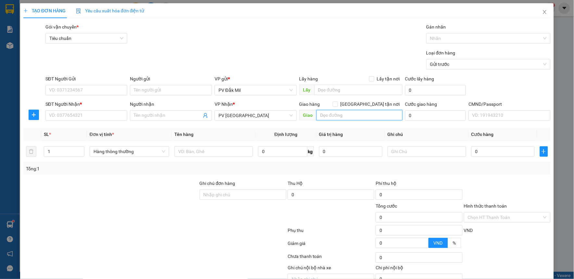
click at [373, 111] on input "text" at bounding box center [360, 115] width 86 height 10
type input "khách hoàn hàng về"
click at [100, 115] on input "SĐT Người Nhận *" at bounding box center [86, 115] width 82 height 10
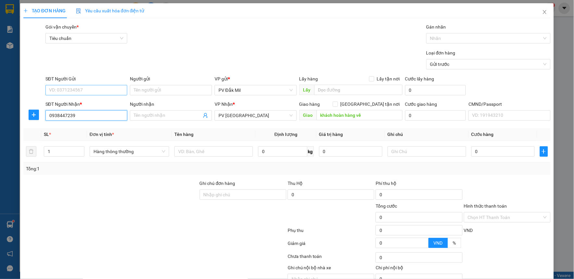
type input "0938447239"
click at [108, 93] on input "SĐT Người Gửi" at bounding box center [86, 90] width 82 height 10
type input "0986566683"
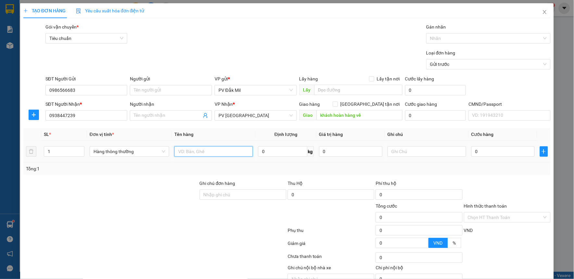
click at [212, 149] on input "text" at bounding box center [213, 151] width 79 height 10
type input "chén đĩa"
click at [411, 154] on input "text" at bounding box center [427, 151] width 79 height 10
type input "bao"
click at [488, 150] on input "0" at bounding box center [503, 151] width 63 height 10
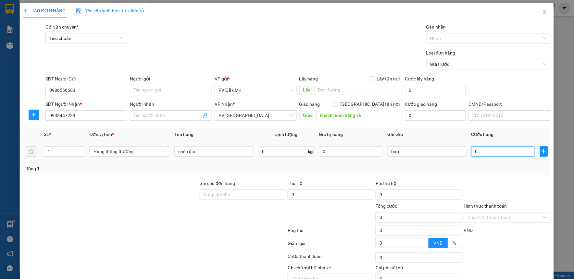
type input "3"
type input "30"
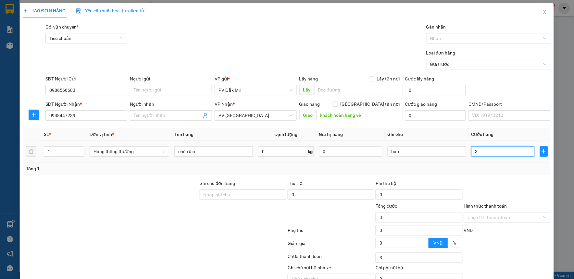
type input "30"
type input "300"
type input "3.000"
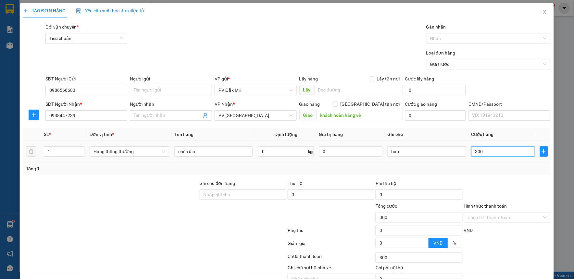
type input "3.000"
type input "30.000"
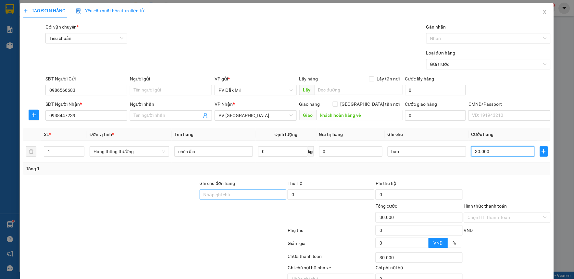
type input "30.000"
click at [249, 198] on input "Ghi chú đơn hàng" at bounding box center [243, 195] width 87 height 10
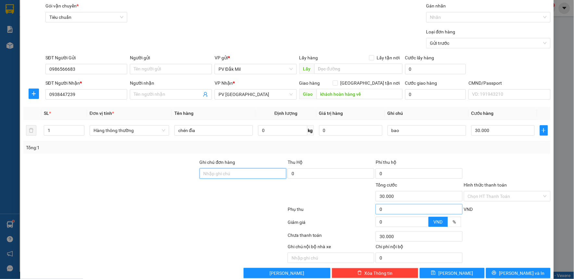
scroll to position [33, 0]
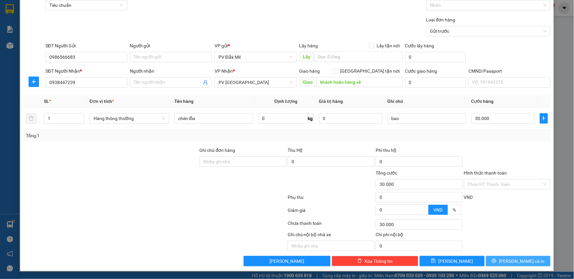
click at [509, 258] on span "[PERSON_NAME] và In" at bounding box center [521, 261] width 45 height 7
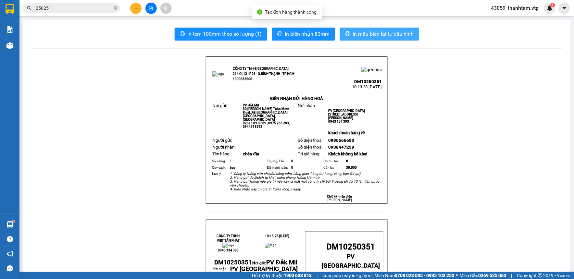
click at [375, 37] on span "In mẫu biên lai tự cấu hình" at bounding box center [383, 34] width 61 height 8
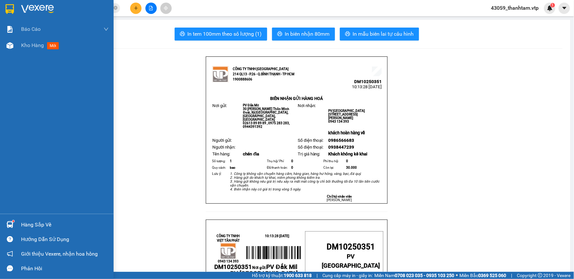
click at [13, 9] on img at bounding box center [10, 9] width 8 height 10
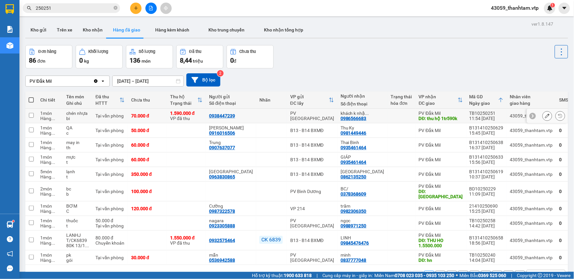
click at [545, 115] on icon at bounding box center [547, 116] width 5 height 5
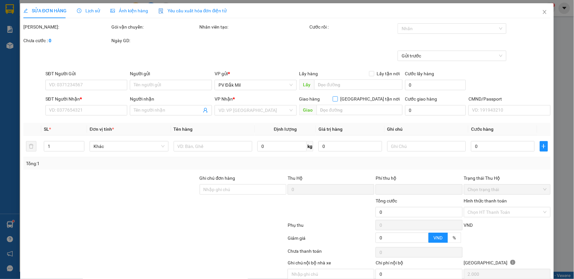
type input "0938447239"
type input "0986566683"
type input "khách k nhận hàng hoàn hàng k thu hộ"
type input "thu hộ 1tr590k"
type input "hoàn hàng về k thu hộ"
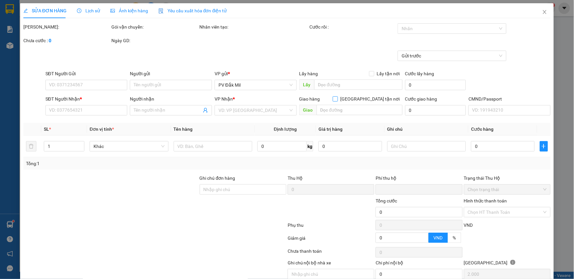
type input "1.590.000"
type input "30.000"
type input "70.000"
type input "2.000"
type input "30000"
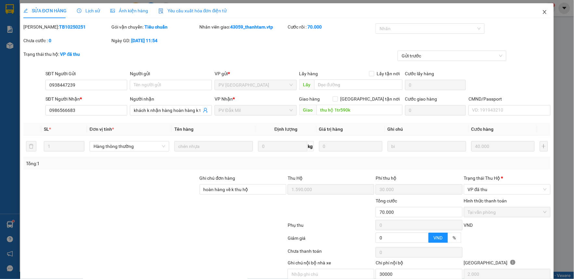
click at [542, 14] on icon "close" at bounding box center [544, 11] width 5 height 5
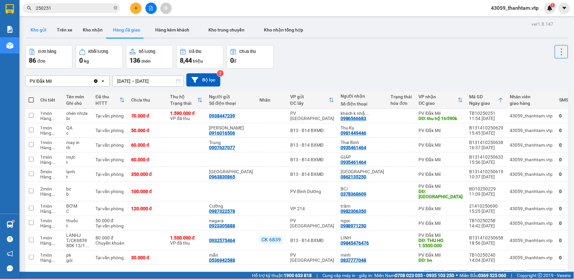
click at [37, 30] on button "Kho gửi" at bounding box center [38, 30] width 26 height 16
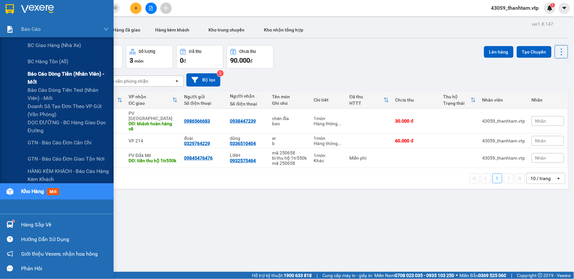
click at [33, 75] on span "Báo cáo dòng tiền (nhân viên) - mới" at bounding box center [68, 78] width 81 height 16
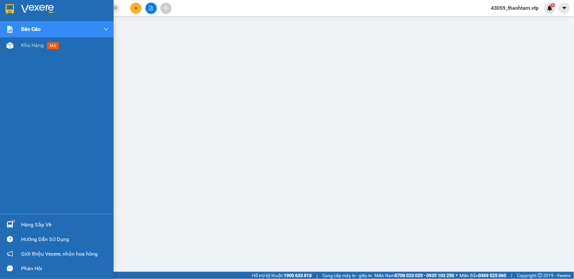
click at [13, 7] on img at bounding box center [10, 9] width 8 height 10
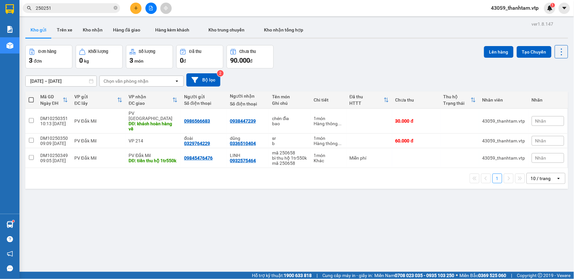
click at [136, 10] on icon "plus" at bounding box center [136, 8] width 5 height 5
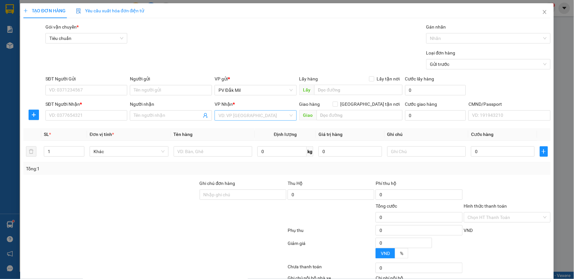
click at [230, 117] on input "search" at bounding box center [254, 116] width 70 height 10
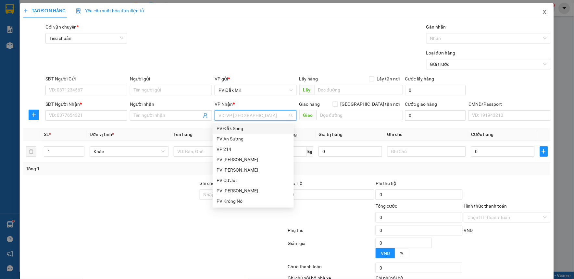
click at [542, 11] on icon "close" at bounding box center [544, 11] width 5 height 5
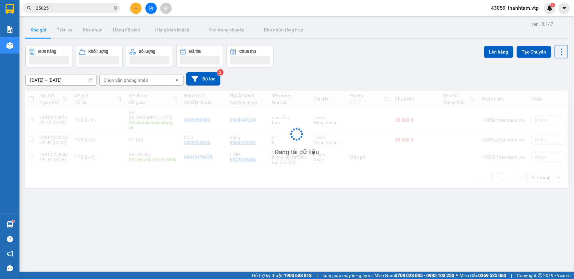
click at [69, 9] on input "250251" at bounding box center [74, 8] width 77 height 7
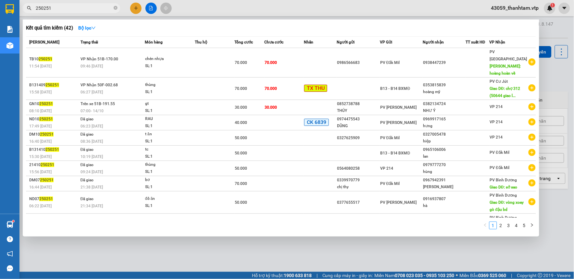
click at [69, 9] on input "250251" at bounding box center [74, 8] width 77 height 7
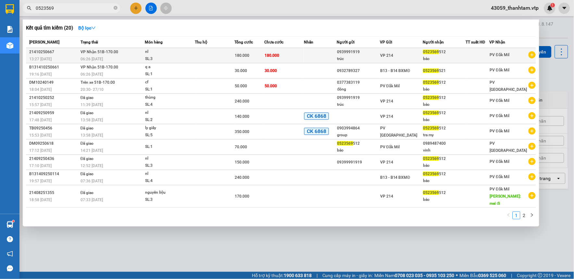
type input "0523569"
click at [150, 50] on div "nl" at bounding box center [169, 51] width 49 height 7
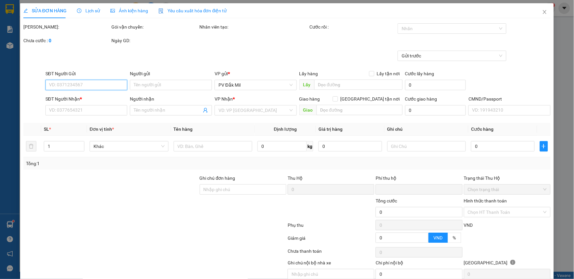
type input "0939991919"
type input "trúc"
type input "0523569512"
type input "bảo"
type input "0"
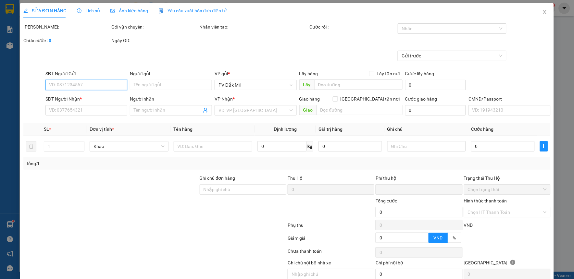
type input "180.000"
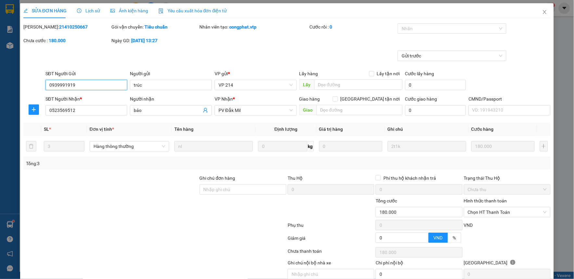
type input "9.000"
click at [542, 14] on icon "close" at bounding box center [544, 11] width 5 height 5
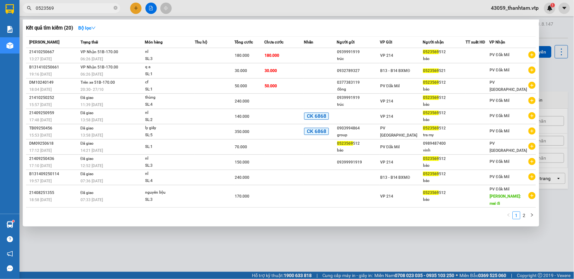
click at [67, 7] on input "0523569" at bounding box center [74, 8] width 77 height 7
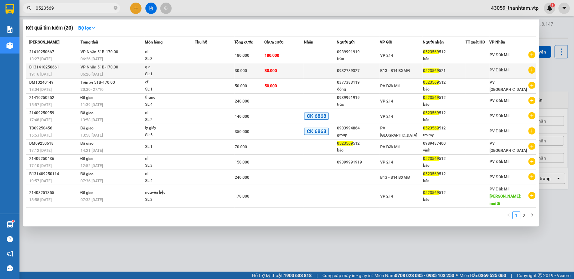
click at [129, 75] on div "06:26 [DATE]" at bounding box center [113, 74] width 64 height 7
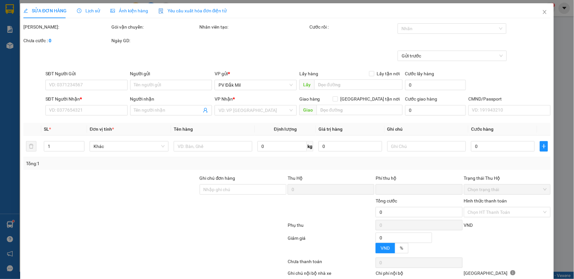
type input "0932789327"
type input "0523569521"
type input "0"
type input "30.000"
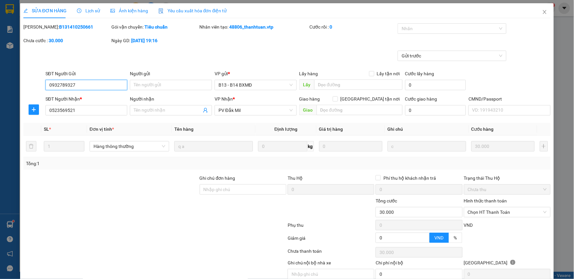
type input "1.500"
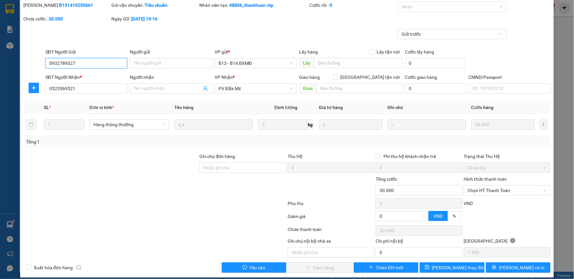
scroll to position [28, 0]
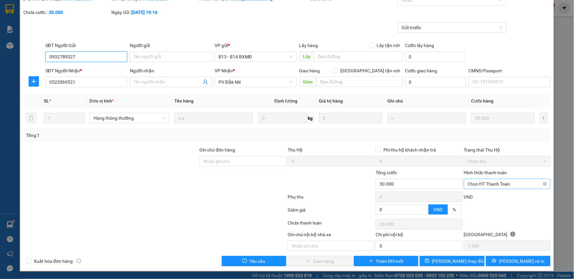
click at [503, 185] on span "Chọn HT Thanh Toán" at bounding box center [507, 184] width 79 height 10
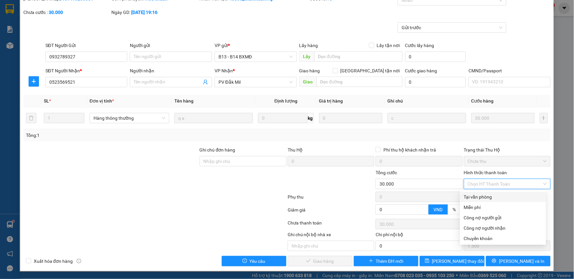
click at [502, 197] on div "Tại văn phòng" at bounding box center [503, 197] width 78 height 7
type input "0"
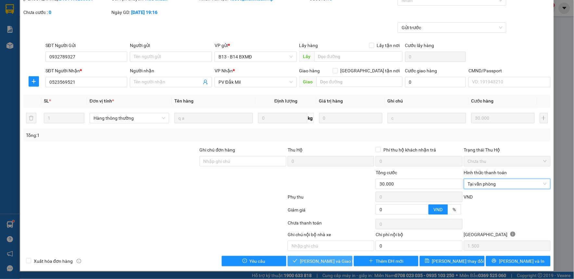
click at [311, 260] on span "[PERSON_NAME] và Giao hàng" at bounding box center [331, 261] width 62 height 7
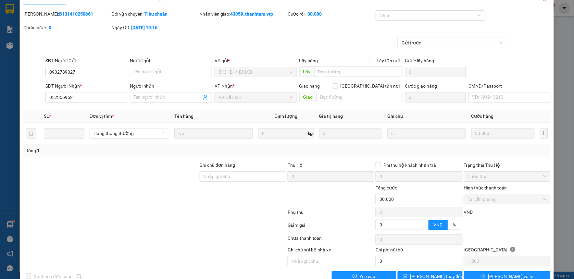
scroll to position [0, 0]
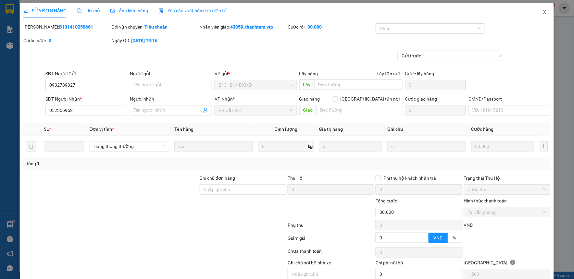
click at [542, 11] on icon "close" at bounding box center [544, 11] width 5 height 5
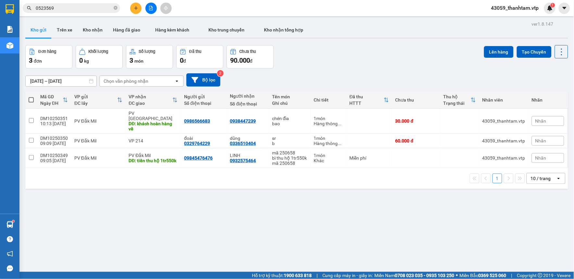
click at [378, 59] on div "Đơn hàng 3 đơn Khối lượng 0 kg Số lượng 3 món Đã thu 0 đ Chưa thu 90.000 đ Lên …" at bounding box center [296, 56] width 543 height 23
click at [138, 7] on button at bounding box center [135, 8] width 11 height 11
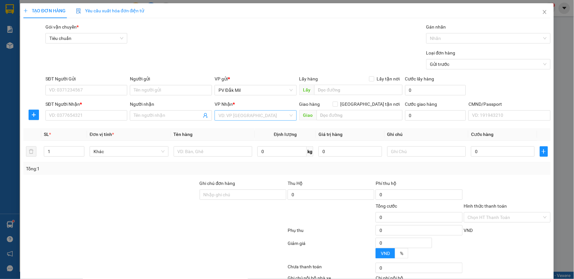
click at [239, 116] on input "search" at bounding box center [254, 116] width 70 height 10
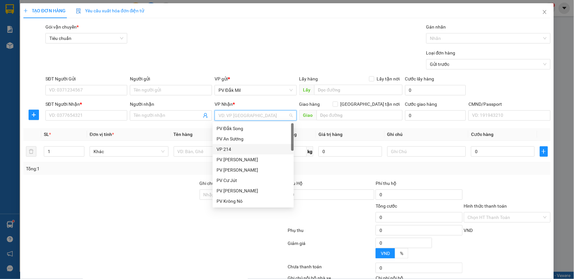
click at [242, 148] on div "VP 214" at bounding box center [253, 149] width 73 height 7
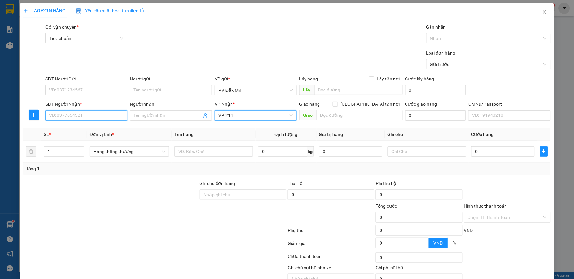
click at [98, 119] on input "SĐT Người Nhận *" at bounding box center [86, 115] width 82 height 10
type input "0"
type input "091177077"
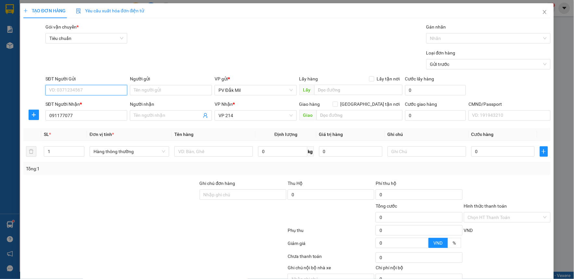
click at [95, 86] on input "SĐT Người Gửi" at bounding box center [86, 90] width 82 height 10
type input "0362161770"
click at [226, 151] on input "text" at bounding box center [213, 151] width 79 height 10
type input "l"
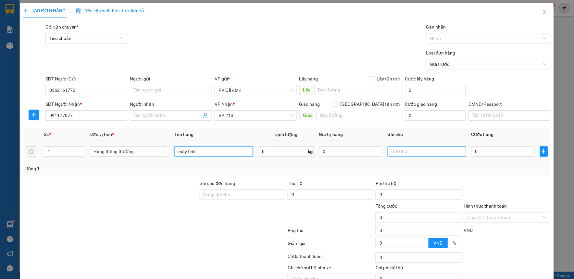
type input "máy tính"
click at [393, 153] on input "text" at bounding box center [427, 151] width 79 height 10
type input "tx"
click at [507, 154] on input "0" at bounding box center [503, 151] width 63 height 10
type input "5"
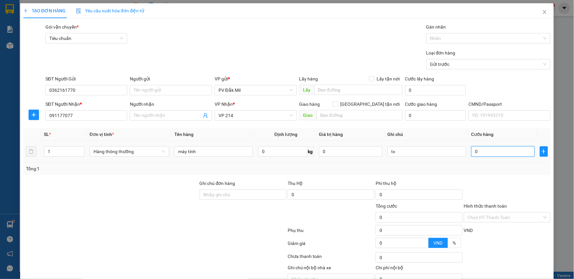
type input "5"
type input "50"
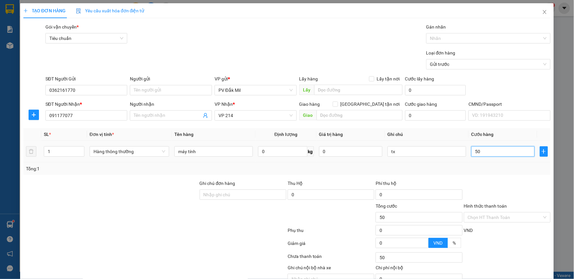
type input "500"
type input "5.000"
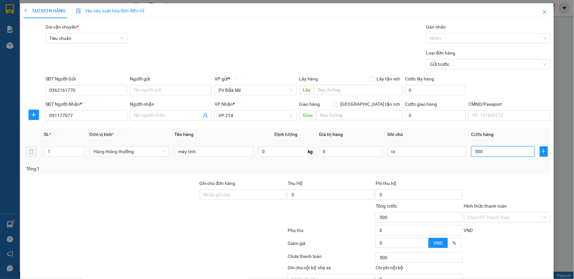
type input "5.000"
type input "50.000"
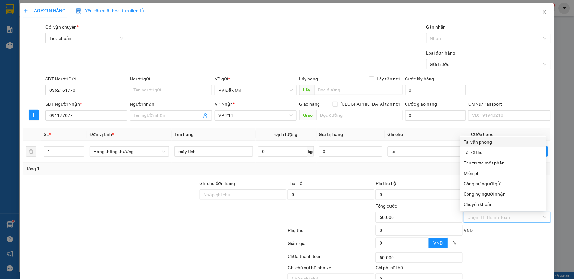
click at [486, 216] on input "Hình thức thanh toán" at bounding box center [505, 218] width 74 height 10
click at [481, 145] on div "Tại văn phòng" at bounding box center [503, 142] width 78 height 7
type input "0"
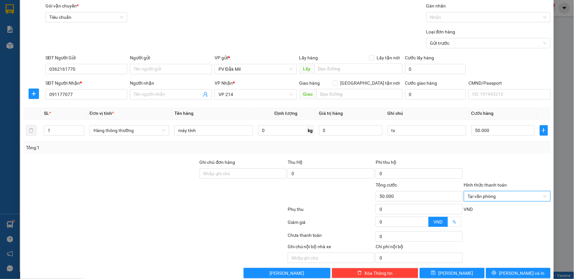
scroll to position [33, 0]
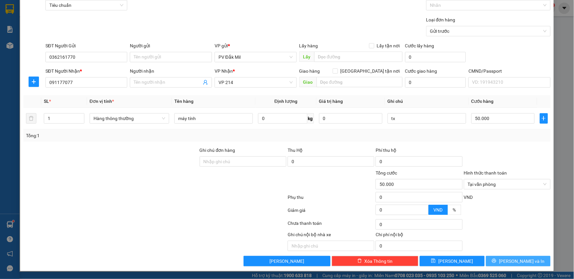
click at [497, 261] on icon "printer" at bounding box center [494, 261] width 5 height 5
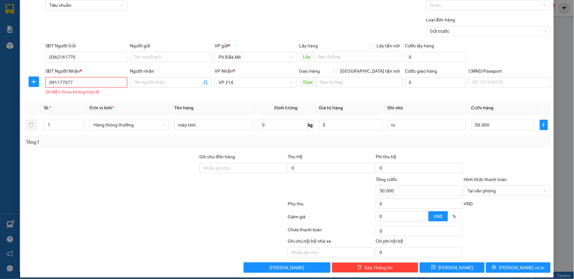
click at [91, 84] on input "091177077" at bounding box center [86, 82] width 82 height 10
drag, startPoint x: 82, startPoint y: 56, endPoint x: 38, endPoint y: 62, distance: 44.6
click at [38, 62] on div "SĐT Người Gửi 0362161770 0362161770 Người gửi Tên người gửi VP gửi * PV Đắk Mil…" at bounding box center [287, 53] width 529 height 23
drag, startPoint x: 95, startPoint y: 84, endPoint x: 25, endPoint y: 84, distance: 69.5
click at [25, 84] on div "SĐT Người Nhận * 091177077 091177077 Số điện thoại không hợp lệ Người nhận Tên …" at bounding box center [287, 82] width 529 height 29
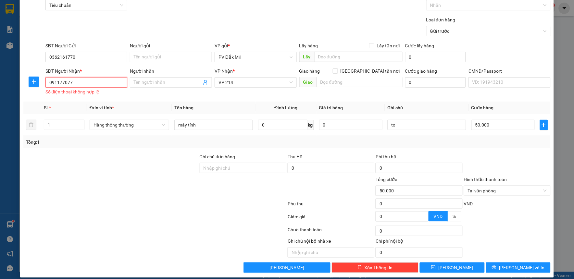
click at [92, 82] on input "091177077" at bounding box center [86, 82] width 82 height 10
drag, startPoint x: 89, startPoint y: 82, endPoint x: 44, endPoint y: 89, distance: 46.0
click at [44, 89] on div "SĐT Người Nhận * 091177077 091177077 Số điện thoại không hợp lệ" at bounding box center [86, 82] width 85 height 29
click at [157, 82] on input "Người nhận" at bounding box center [168, 82] width 68 height 7
paste input "091177077"
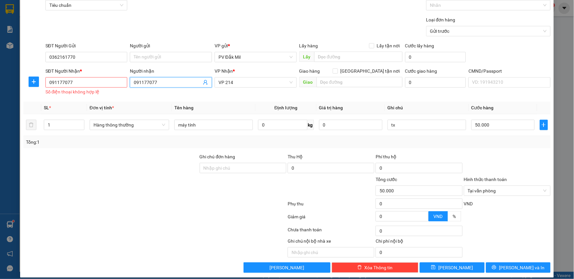
type input "091177077"
drag, startPoint x: 94, startPoint y: 80, endPoint x: 20, endPoint y: 92, distance: 75.0
click at [20, 92] on div "TẠO ĐƠN HÀNG Yêu cầu xuất hóa đơn điện tử Transit Pickup Surcharge Ids Transit …" at bounding box center [287, 124] width 534 height 308
drag, startPoint x: 78, startPoint y: 57, endPoint x: 3, endPoint y: 60, distance: 75.1
click at [3, 60] on div "TẠO ĐƠN HÀNG Yêu cầu xuất hóa đơn điện tử Transit Pickup Surcharge Ids Transit …" at bounding box center [287, 139] width 574 height 279
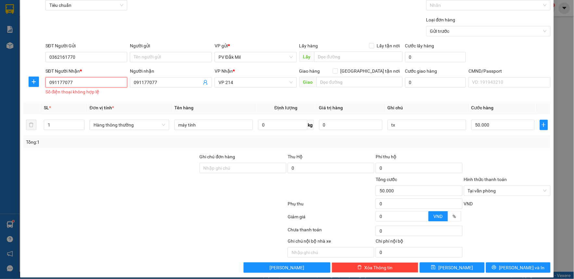
drag, startPoint x: 72, startPoint y: 83, endPoint x: 19, endPoint y: 92, distance: 53.9
click at [19, 92] on div "TẠO ĐƠN HÀNG Yêu cầu xuất hóa đơn điện tử Transit Pickup Surcharge Ids Transit …" at bounding box center [287, 139] width 574 height 279
paste input "362161770"
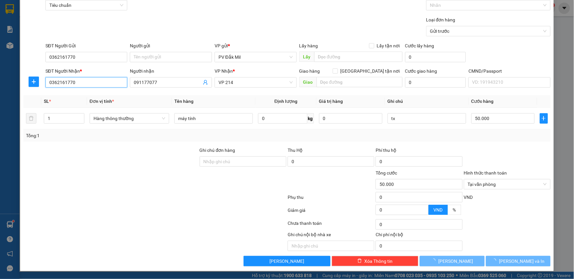
type input "0362161770"
click at [86, 178] on div at bounding box center [111, 181] width 176 height 23
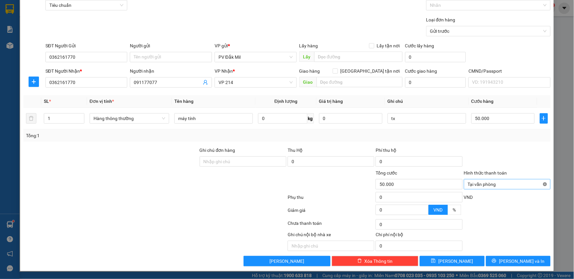
type input "50.000"
click at [498, 187] on input "Hình thức thanh toán" at bounding box center [505, 185] width 74 height 10
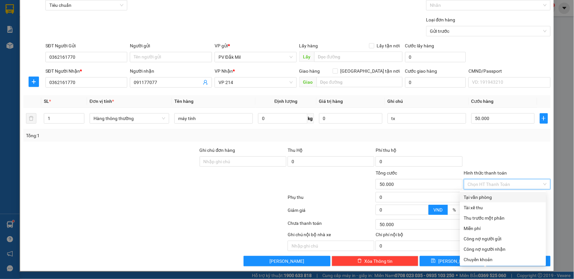
click at [539, 184] on div "Chọn HT Thanh Toán" at bounding box center [507, 184] width 87 height 10
click at [512, 164] on div at bounding box center [507, 158] width 88 height 23
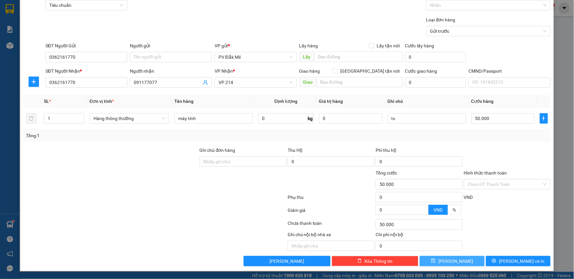
click at [455, 262] on span "[PERSON_NAME]" at bounding box center [455, 261] width 35 height 7
type input "0"
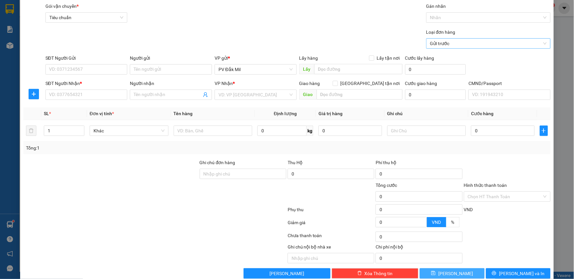
scroll to position [0, 0]
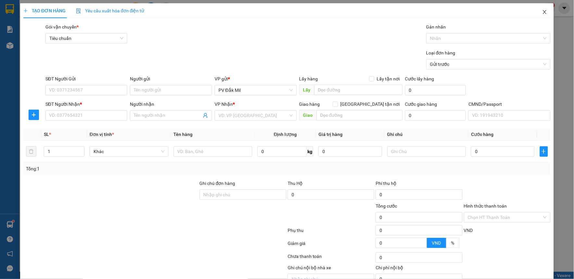
click at [543, 12] on icon "close" at bounding box center [545, 12] width 4 height 4
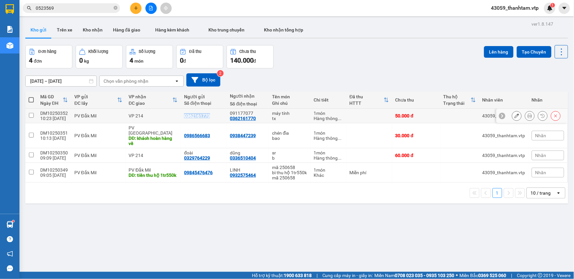
drag, startPoint x: 208, startPoint y: 117, endPoint x: 174, endPoint y: 117, distance: 34.4
click at [174, 117] on tr "DM10250352 10:23 [DATE] PV Đắk Mil VP 214 0362161770 091177077 0362161770 máy t…" at bounding box center [296, 116] width 543 height 15
checkbox input "true"
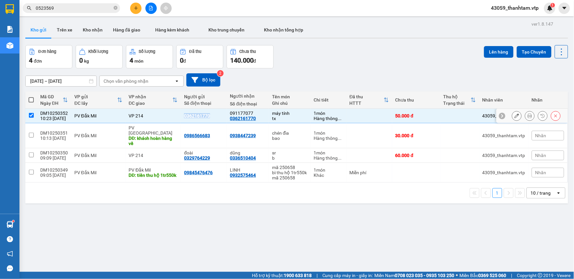
copy tr "0362161770"
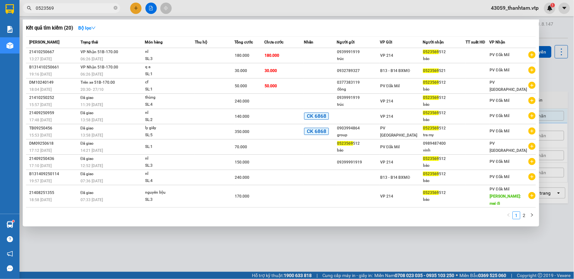
drag, startPoint x: 72, startPoint y: 3, endPoint x: 22, endPoint y: 11, distance: 50.6
click at [22, 11] on div "0523569" at bounding box center [63, 8] width 127 height 10
drag, startPoint x: 65, startPoint y: 10, endPoint x: 26, endPoint y: 17, distance: 39.2
click at [26, 14] on div "Kết quả tìm kiếm ( 20 ) Bộ lọc Mã ĐH Trạng thái Món hàng Thu hộ Tổng cước Chưa …" at bounding box center [63, 8] width 127 height 11
paste input "0362161770"
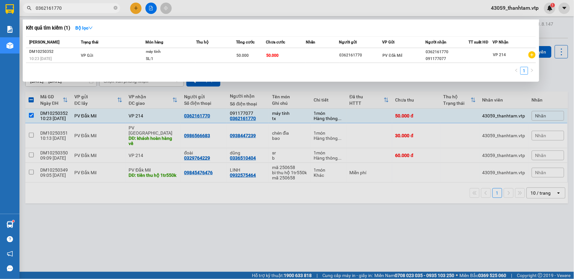
type input "0362161770"
click at [185, 225] on div at bounding box center [287, 139] width 574 height 279
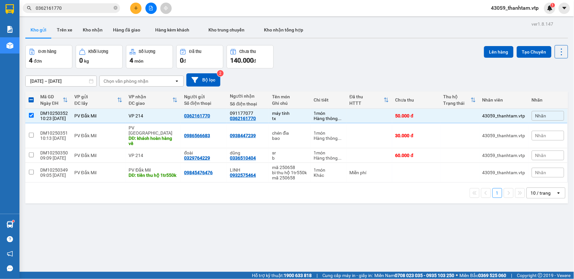
click at [319, 220] on div "ver 1.8.147 Kho gửi Trên xe Kho nhận Hàng đã giao Hàng kèm khách Kho trung chuy…" at bounding box center [297, 158] width 548 height 279
click at [322, 236] on div "ver 1.8.147 Kho gửi Trên xe Kho nhận Hàng đã giao Hàng kèm khách Kho trung chuy…" at bounding box center [297, 158] width 548 height 279
click at [33, 100] on span at bounding box center [31, 99] width 5 height 5
click at [31, 97] on input "checkbox" at bounding box center [31, 97] width 0 height 0
checkbox input "true"
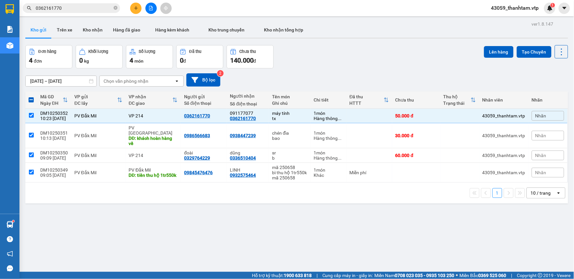
checkbox input "true"
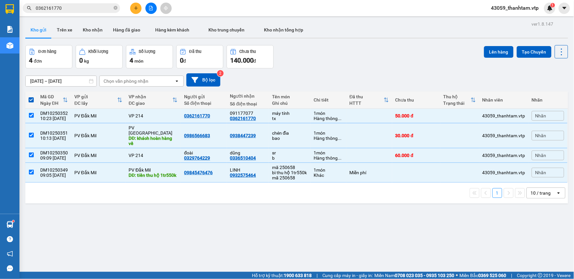
click at [31, 99] on span at bounding box center [31, 99] width 5 height 5
click at [31, 97] on input "checkbox" at bounding box center [31, 97] width 0 height 0
checkbox input "false"
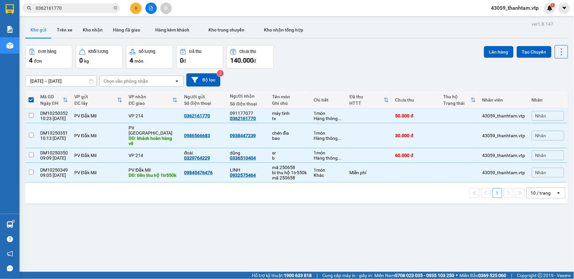
checkbox input "false"
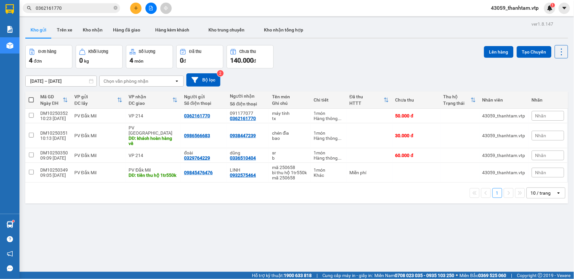
click at [82, 9] on input "0362161770" at bounding box center [74, 8] width 77 height 7
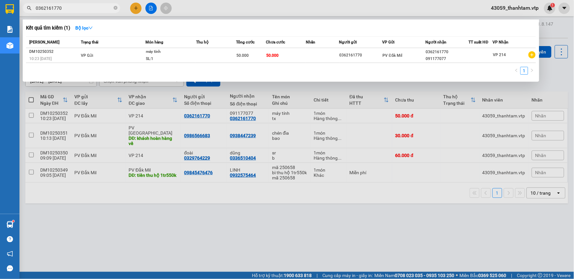
click at [82, 9] on input "0362161770" at bounding box center [74, 8] width 77 height 7
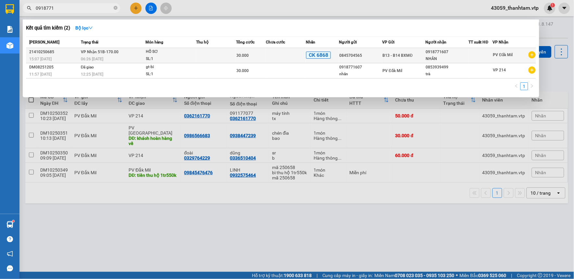
type input "0918771"
click at [128, 53] on td "VP Nhận 51B-170.00 06:26 [DATE]" at bounding box center [112, 55] width 67 height 15
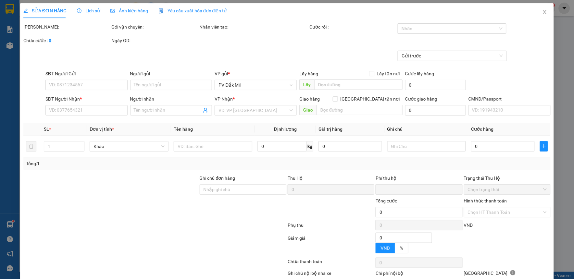
type input "1.500"
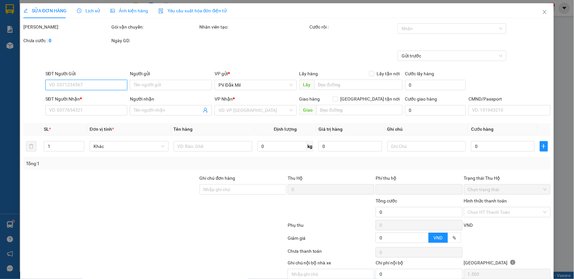
type input "0845704565"
type input "0918771607"
type input "NHÂN"
type input "CK 6839 LÚC 15H6 [DATE]"
type input "0"
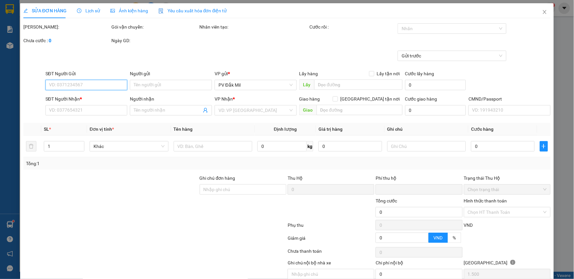
type input "30.000"
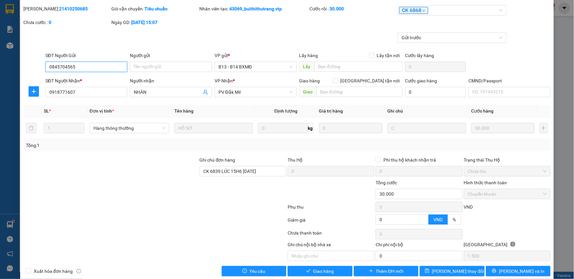
scroll to position [28, 0]
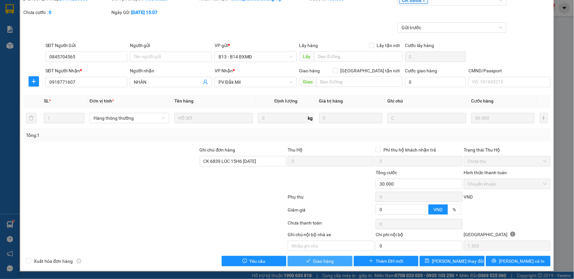
click at [314, 260] on span "Giao hàng" at bounding box center [323, 261] width 21 height 7
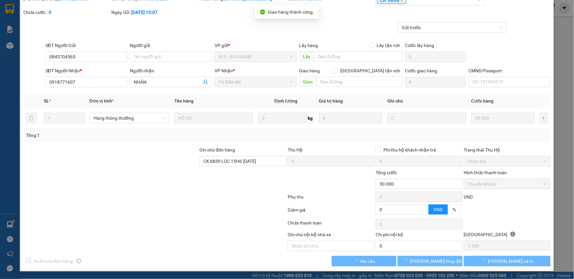
scroll to position [0, 0]
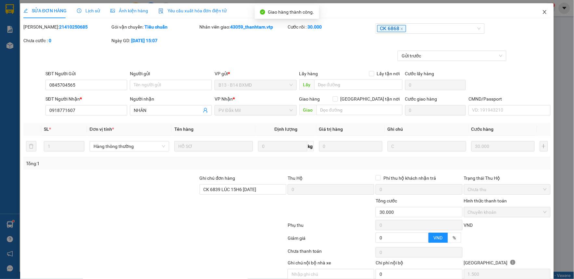
click at [536, 13] on span "Close" at bounding box center [545, 12] width 18 height 18
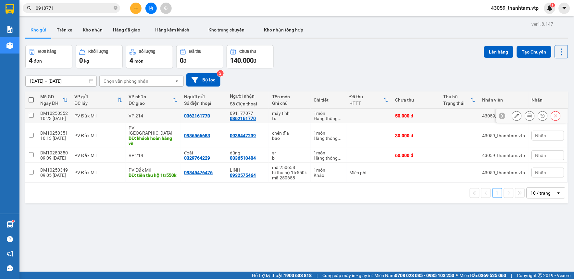
click at [515, 118] on icon at bounding box center [517, 116] width 5 height 5
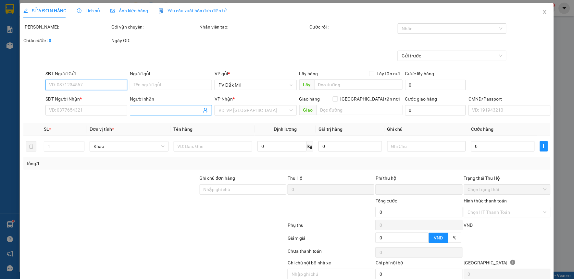
type input "0362161770"
type input "091177077"
type input "0"
type input "50.000"
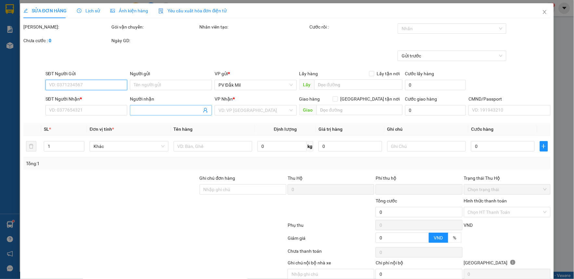
type input "50.000"
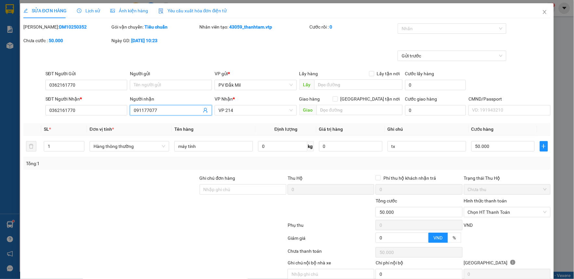
drag, startPoint x: 181, startPoint y: 112, endPoint x: 109, endPoint y: 119, distance: 72.8
click at [109, 119] on div "Total Paid Fee 0 Total UnPaid Fee 50.000 Cash Collection Total Fee Mã ĐH: DM102…" at bounding box center [286, 158] width 527 height 271
drag, startPoint x: 92, startPoint y: 111, endPoint x: 21, endPoint y: 112, distance: 70.8
click at [21, 112] on div "SỬA ĐƠN HÀNG Lịch sử Ảnh kiện hàng Yêu cầu xuất hóa đơn điện tử Total Paid Fee …" at bounding box center [287, 151] width 534 height 296
paste input "91177077"
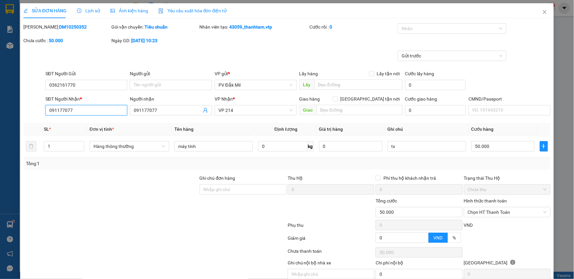
click at [63, 111] on input "091177077" at bounding box center [86, 110] width 82 height 10
type input "0911770077"
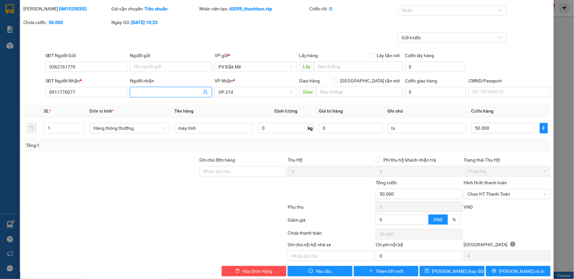
scroll to position [28, 0]
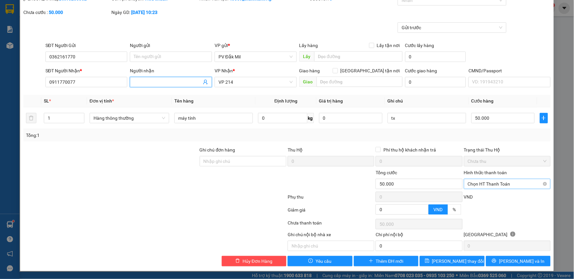
click at [506, 186] on span "Chọn HT Thanh Toán" at bounding box center [507, 184] width 79 height 10
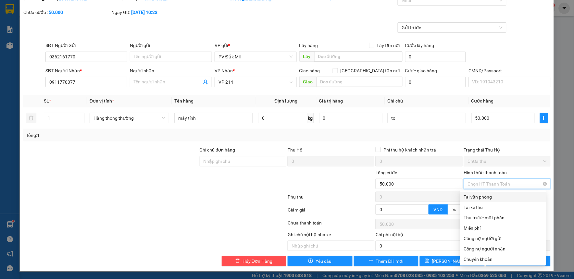
click at [506, 194] on div "Tại văn phòng" at bounding box center [503, 197] width 78 height 7
type input "0"
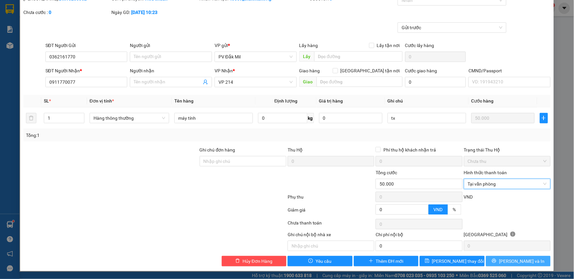
click at [514, 261] on span "[PERSON_NAME] và In" at bounding box center [521, 261] width 45 height 7
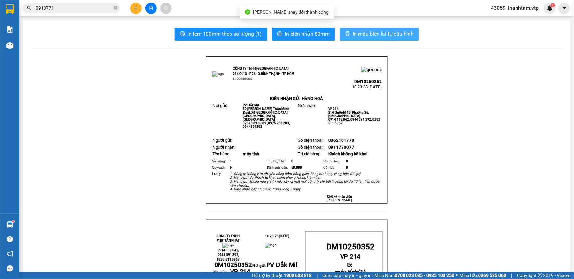
click at [383, 34] on span "In mẫu biên lai tự cấu hình" at bounding box center [383, 34] width 61 height 8
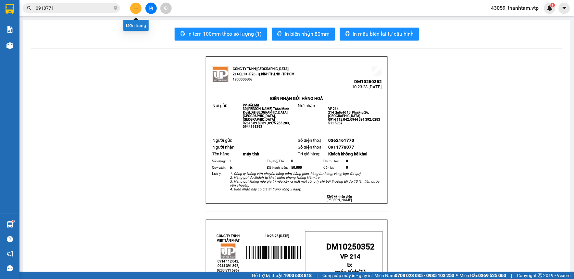
click at [137, 12] on button at bounding box center [135, 8] width 11 height 11
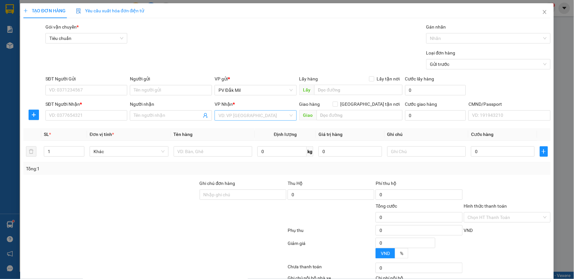
click at [252, 112] on input "search" at bounding box center [254, 116] width 70 height 10
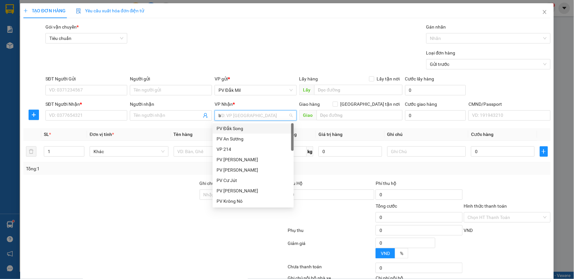
type input "bd"
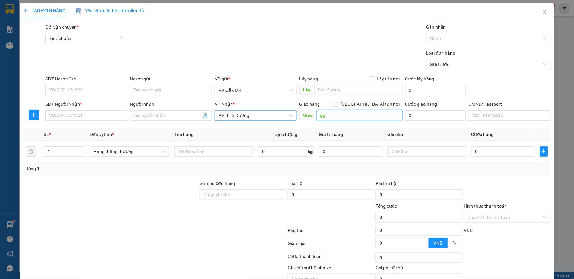
type input "g"
type input "d"
type input "đồng xoài"
click at [103, 116] on input "SĐT Người Nhận *" at bounding box center [86, 115] width 82 height 10
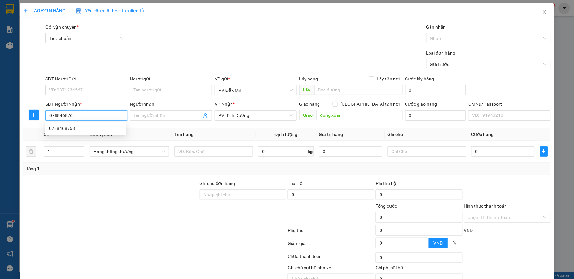
type input "0788468768"
click at [99, 130] on div "0788468768" at bounding box center [85, 128] width 73 height 7
type input "đồng xoài mai đi"
type input "0788468768"
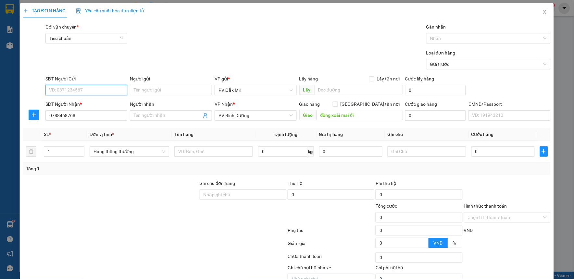
click at [93, 85] on input "SĐT Người Gửi" at bounding box center [86, 90] width 82 height 10
drag, startPoint x: 97, startPoint y: 101, endPoint x: 161, endPoint y: 132, distance: 71.0
click at [97, 101] on div "0985249285 - hưng" at bounding box center [85, 103] width 73 height 7
type input "0985249285"
type input "hưng"
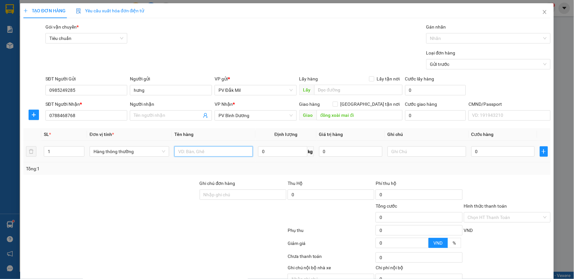
click at [181, 147] on input "text" at bounding box center [213, 151] width 79 height 10
drag, startPoint x: 93, startPoint y: 94, endPoint x: 7, endPoint y: 99, distance: 86.2
click at [7, 99] on div "TẠO ĐƠN HÀNG Yêu cầu xuất hóa đơn điện tử Transit Pickup Surcharge Ids Transit …" at bounding box center [287, 139] width 574 height 279
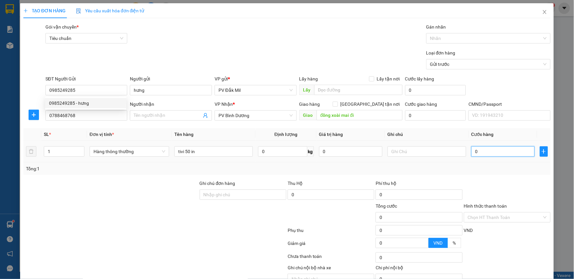
click at [485, 152] on input "0" at bounding box center [503, 151] width 63 height 10
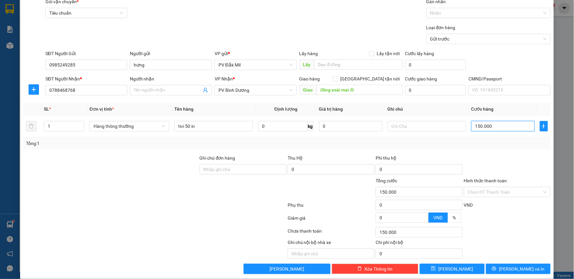
scroll to position [33, 0]
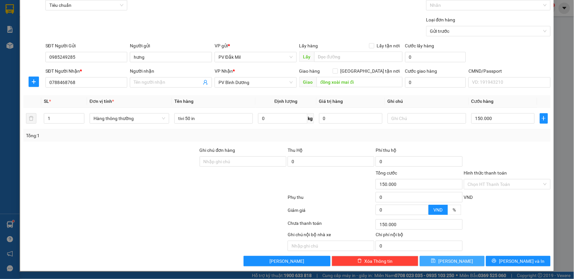
click at [458, 260] on button "[PERSON_NAME]" at bounding box center [452, 261] width 65 height 10
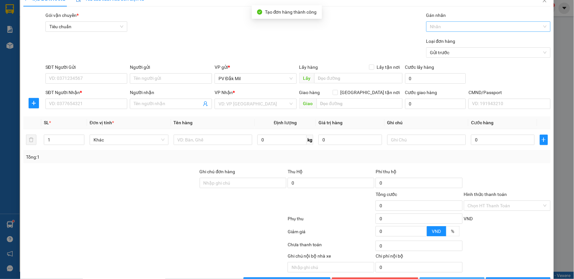
scroll to position [0, 0]
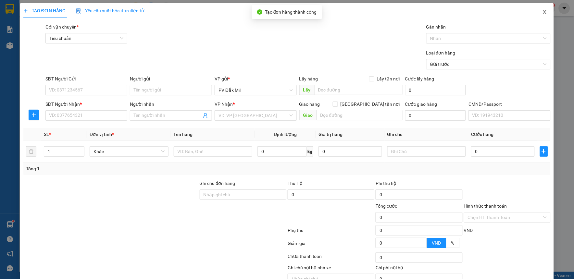
click at [543, 12] on icon "close" at bounding box center [545, 12] width 4 height 4
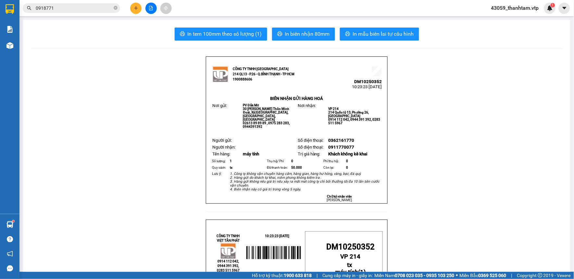
click at [99, 8] on input "0918771" at bounding box center [74, 8] width 77 height 7
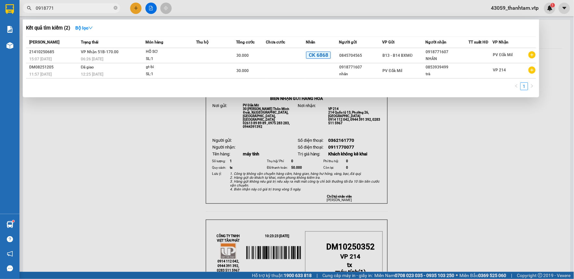
click at [99, 8] on input "0918771" at bounding box center [74, 8] width 77 height 7
paste input "85249285"
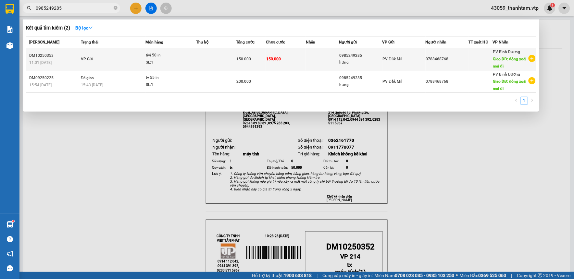
click at [178, 60] on div "SL: 1" at bounding box center [170, 62] width 49 height 7
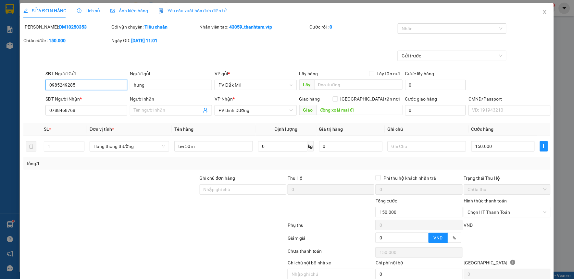
scroll to position [25, 0]
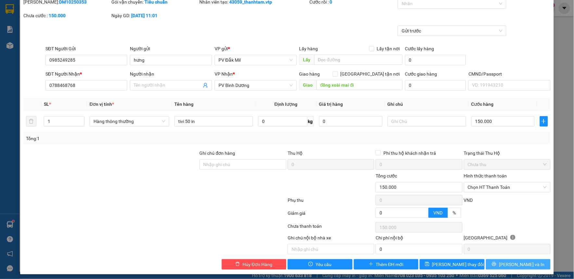
click at [512, 266] on span "[PERSON_NAME] và In" at bounding box center [521, 264] width 45 height 7
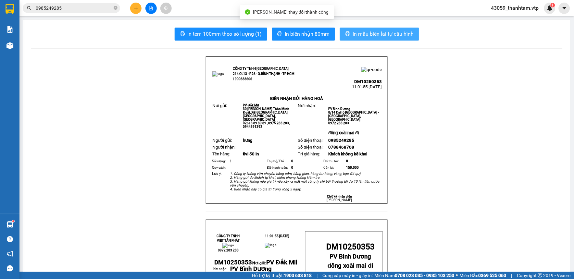
click at [373, 37] on span "In mẫu biên lai tự cấu hình" at bounding box center [383, 34] width 61 height 8
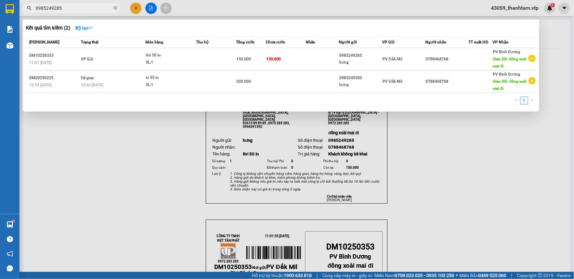
click at [93, 6] on input "0985249285" at bounding box center [74, 8] width 77 height 7
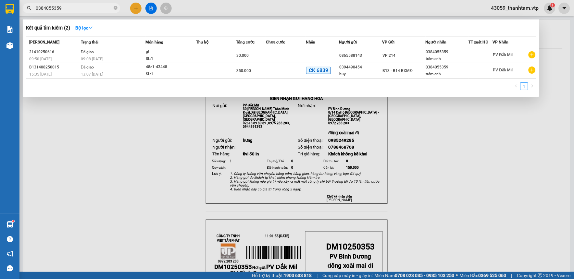
click at [173, 168] on div at bounding box center [287, 139] width 574 height 279
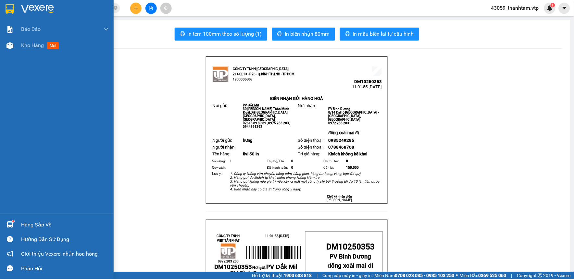
click at [9, 11] on img at bounding box center [10, 9] width 8 height 10
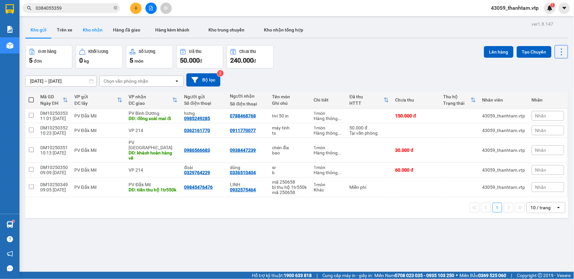
click at [97, 32] on button "Kho nhận" at bounding box center [93, 30] width 30 height 16
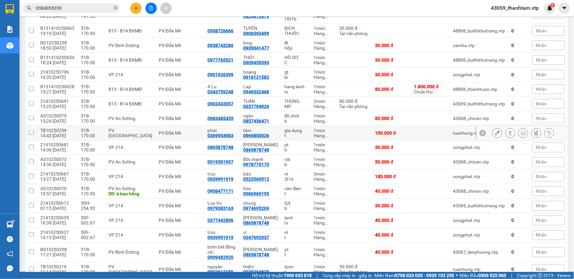
scroll to position [212, 0]
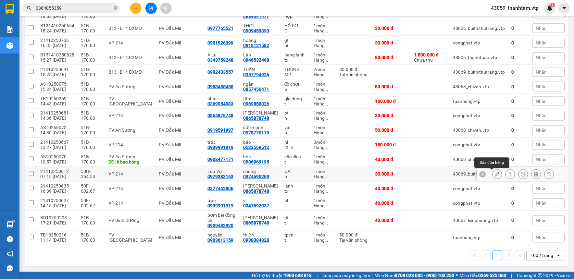
click at [495, 174] on icon at bounding box center [497, 174] width 5 height 5
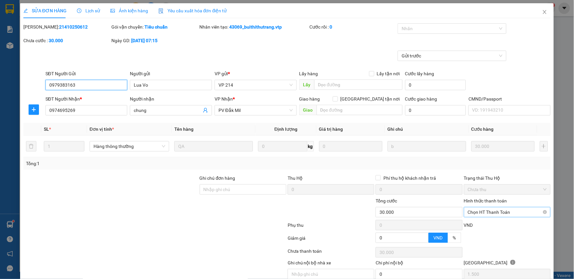
click at [493, 210] on span "Chọn HT Thanh Toán" at bounding box center [507, 213] width 79 height 10
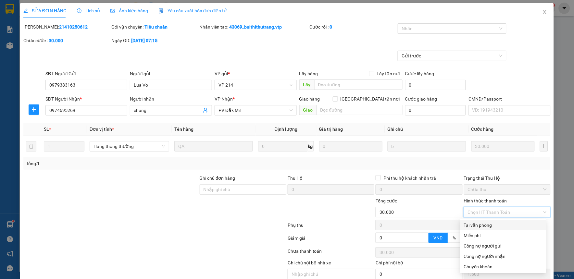
click at [486, 223] on div "Tại văn phòng" at bounding box center [503, 225] width 78 height 7
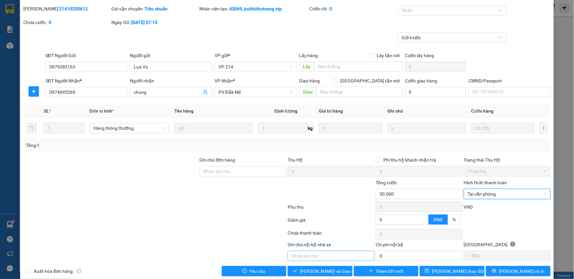
scroll to position [28, 0]
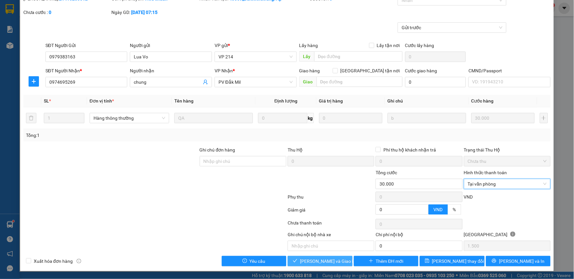
click at [329, 259] on span "[PERSON_NAME] và Giao hàng" at bounding box center [331, 261] width 62 height 7
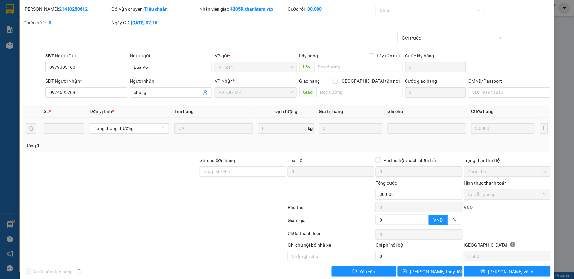
scroll to position [0, 0]
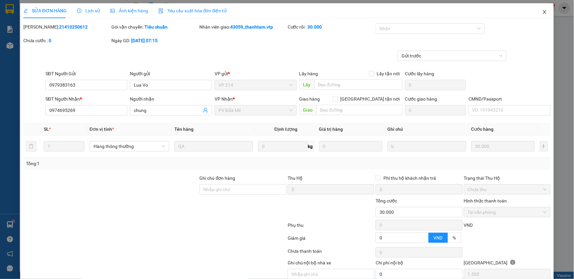
click at [542, 10] on icon "close" at bounding box center [544, 11] width 5 height 5
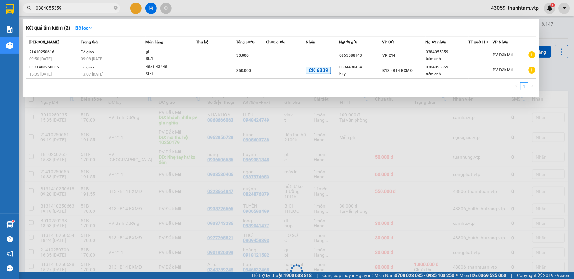
click at [85, 9] on input "0384055359" at bounding box center [74, 8] width 77 height 7
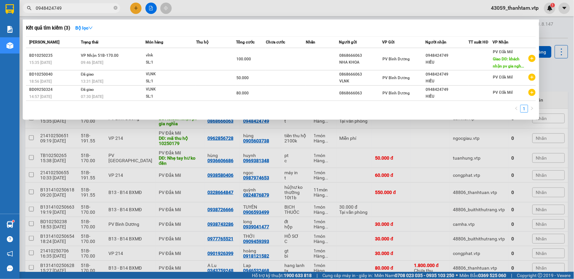
click at [99, 141] on div at bounding box center [287, 139] width 574 height 279
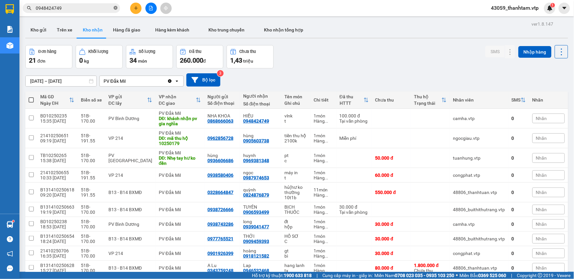
click at [115, 8] on icon "close-circle" at bounding box center [116, 8] width 4 height 4
click at [336, 67] on div "Đơn hàng 21 đơn Khối lượng 0 kg Số lượng 34 món Đã thu 260.000 đ Chưa thu 1,43 …" at bounding box center [296, 56] width 543 height 23
click at [333, 66] on div "Đơn hàng 21 đơn Khối lượng 0 kg Số lượng 34 món Đã thu 260.000 đ Chưa thu 1,43 …" at bounding box center [296, 56] width 543 height 23
click at [495, 137] on icon at bounding box center [497, 138] width 5 height 5
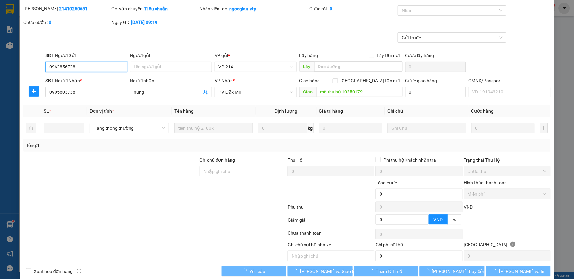
scroll to position [28, 0]
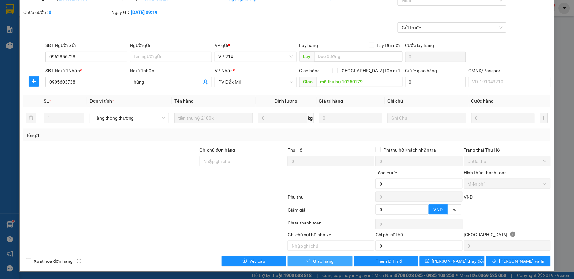
click at [326, 261] on span "Giao hàng" at bounding box center [323, 261] width 21 height 7
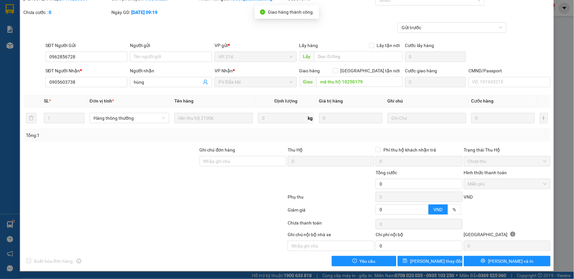
scroll to position [0, 0]
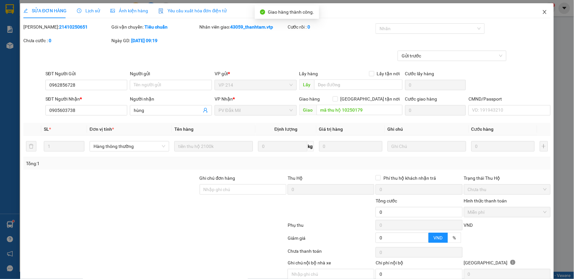
click at [543, 12] on span "Close" at bounding box center [545, 12] width 18 height 18
